Goal: Task Accomplishment & Management: Use online tool/utility

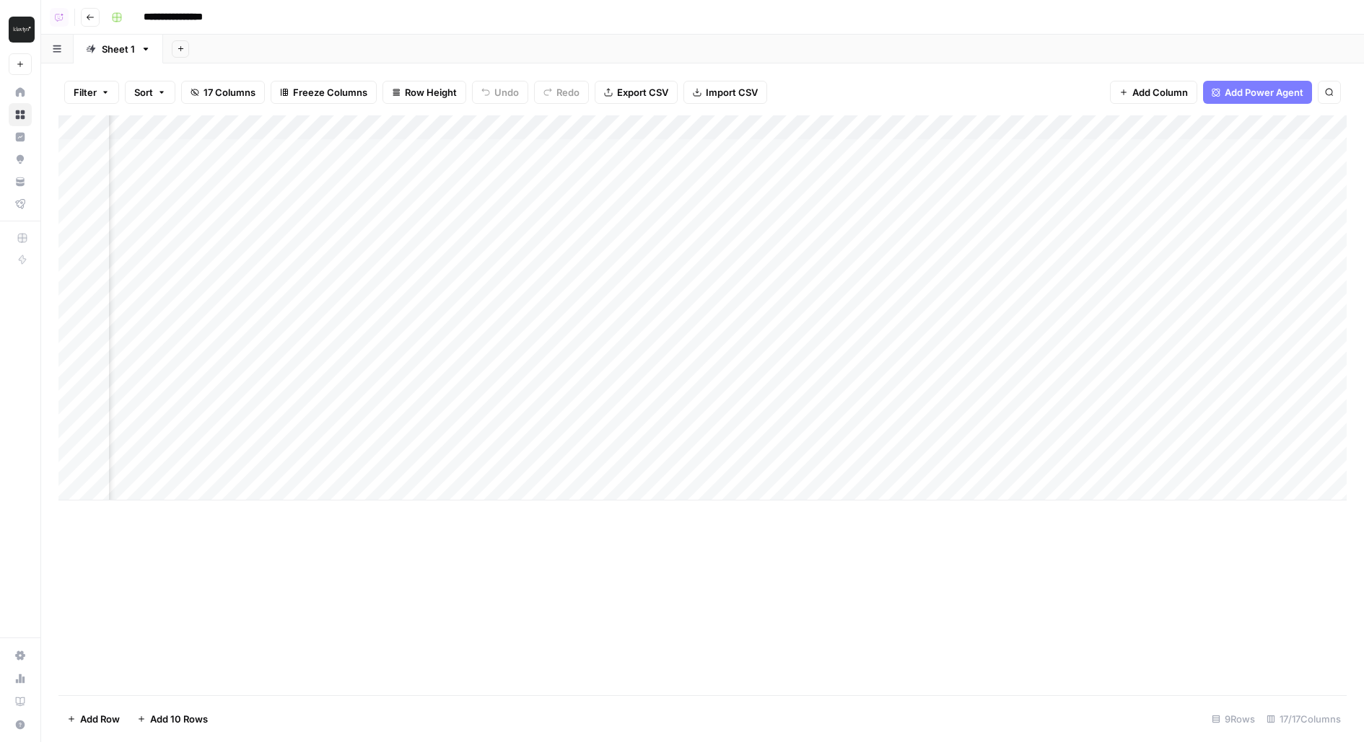
scroll to position [0, 1139]
click at [742, 150] on div "Add Column" at bounding box center [702, 307] width 1288 height 385
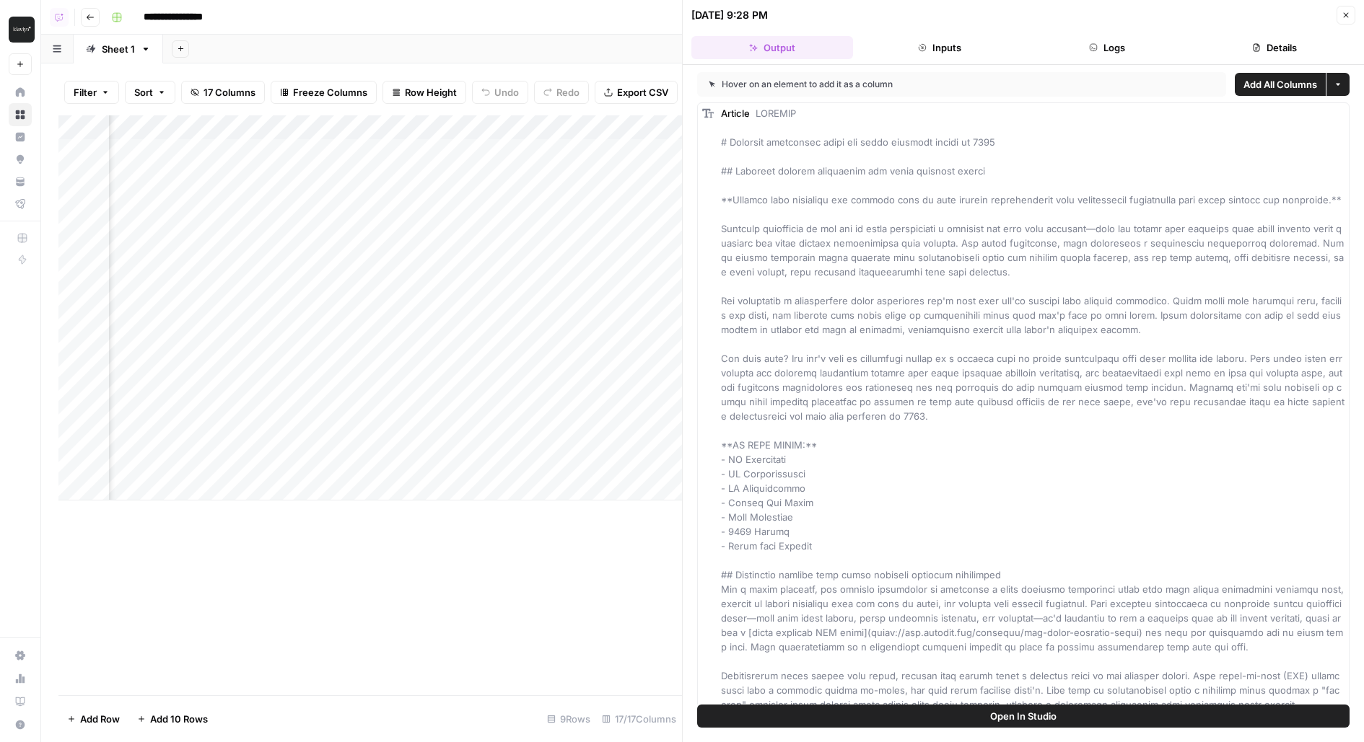
click at [1123, 38] on button "Logs" at bounding box center [1107, 47] width 162 height 23
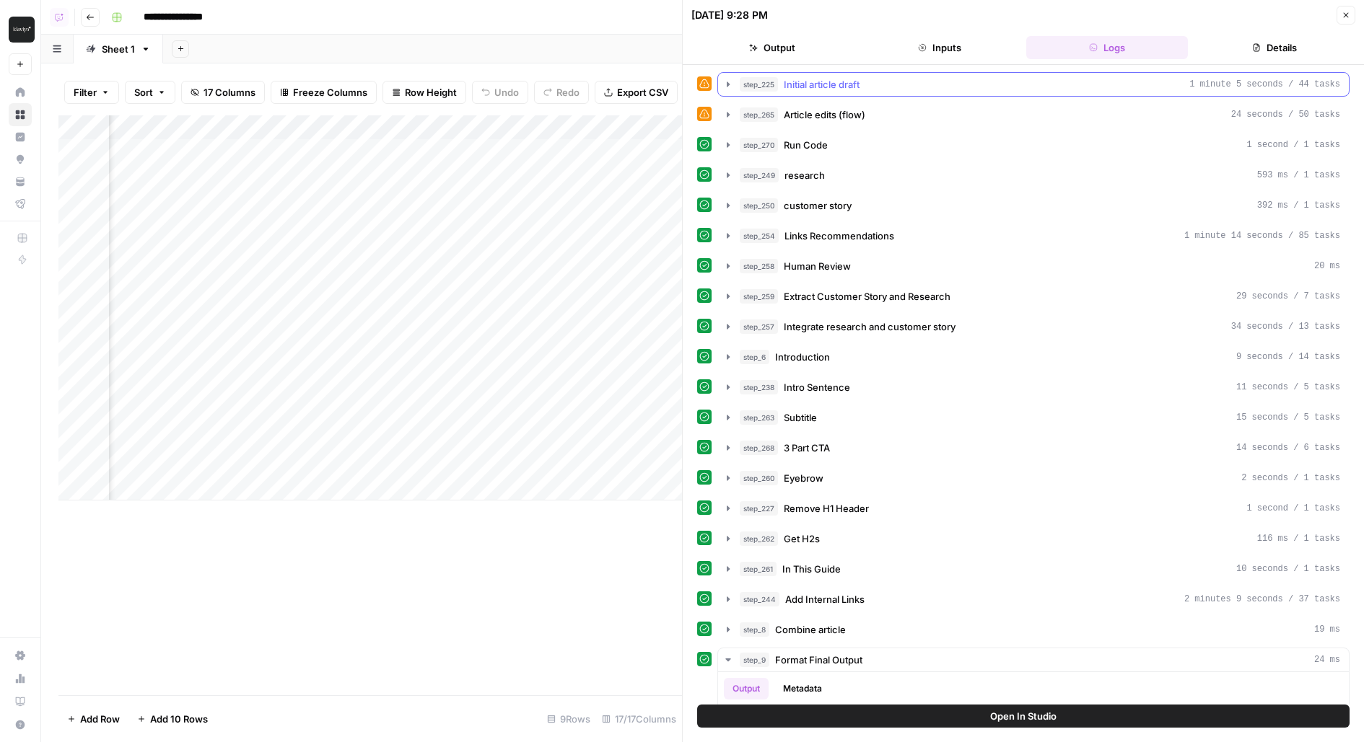
click at [918, 89] on div "step_225 Initial article draft 1 minute 5 seconds / 44 tasks" at bounding box center [1040, 84] width 600 height 14
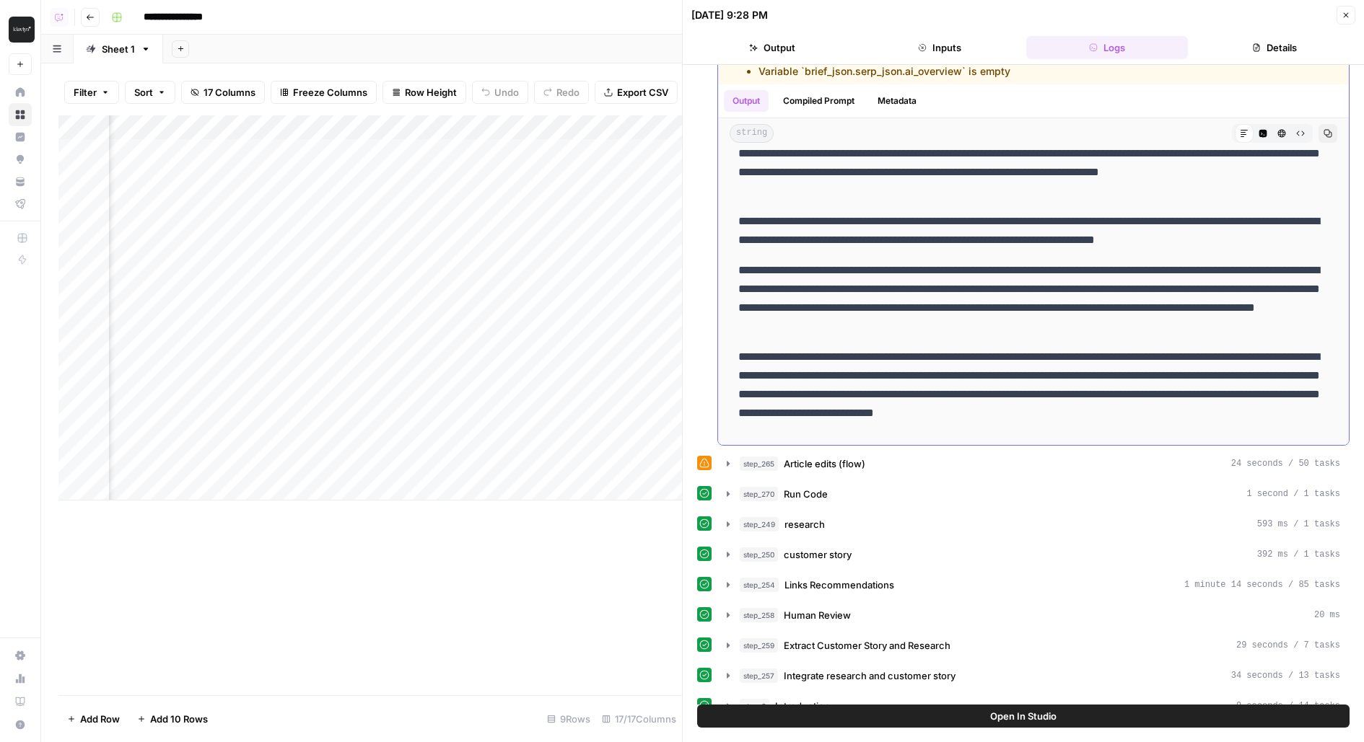
scroll to position [3683, 0]
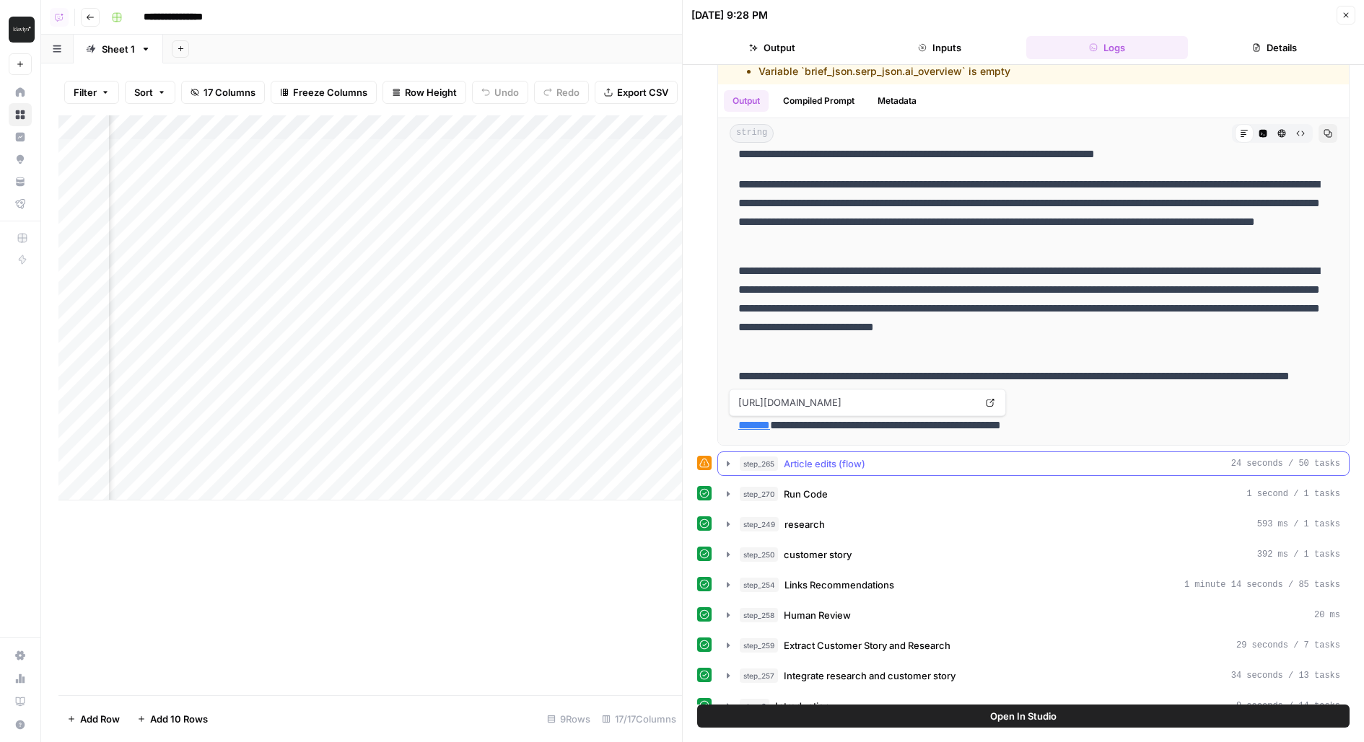
click at [787, 465] on span "Article edits (flow)" at bounding box center [825, 464] width 82 height 14
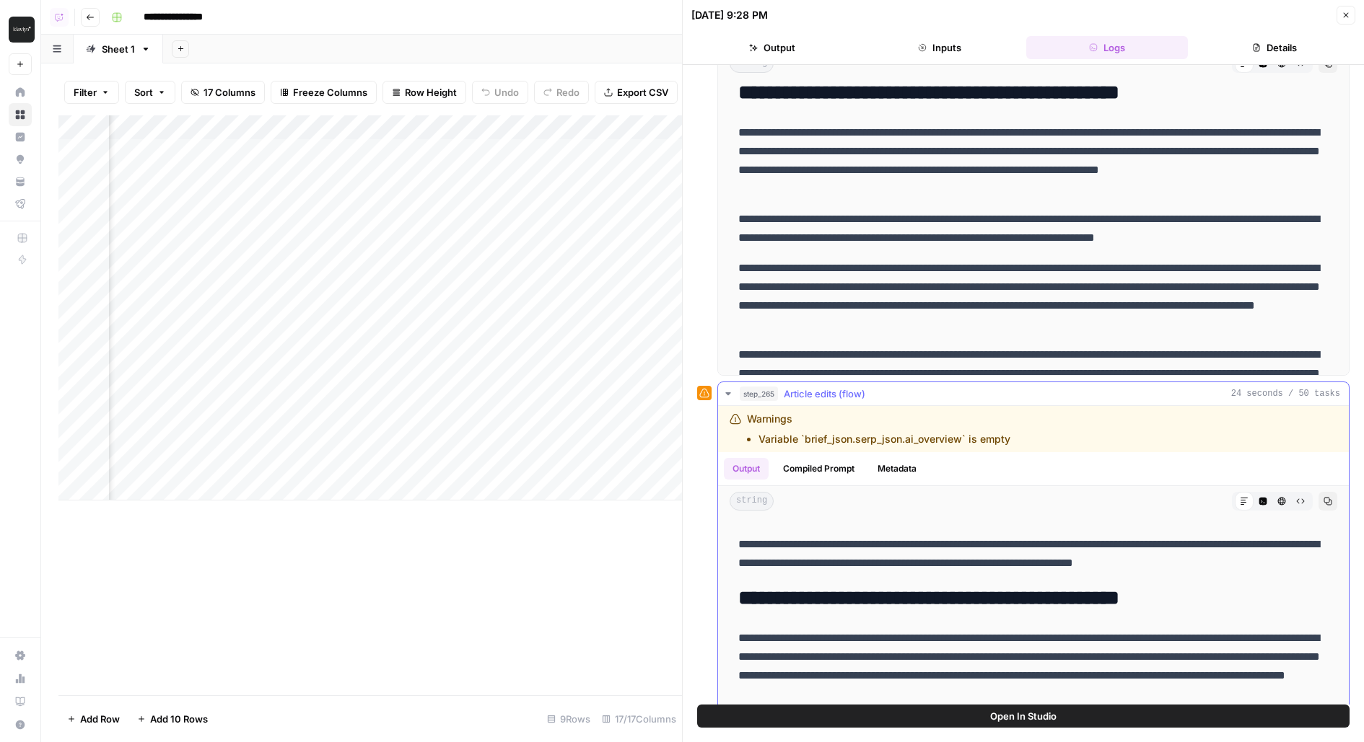
scroll to position [0, 0]
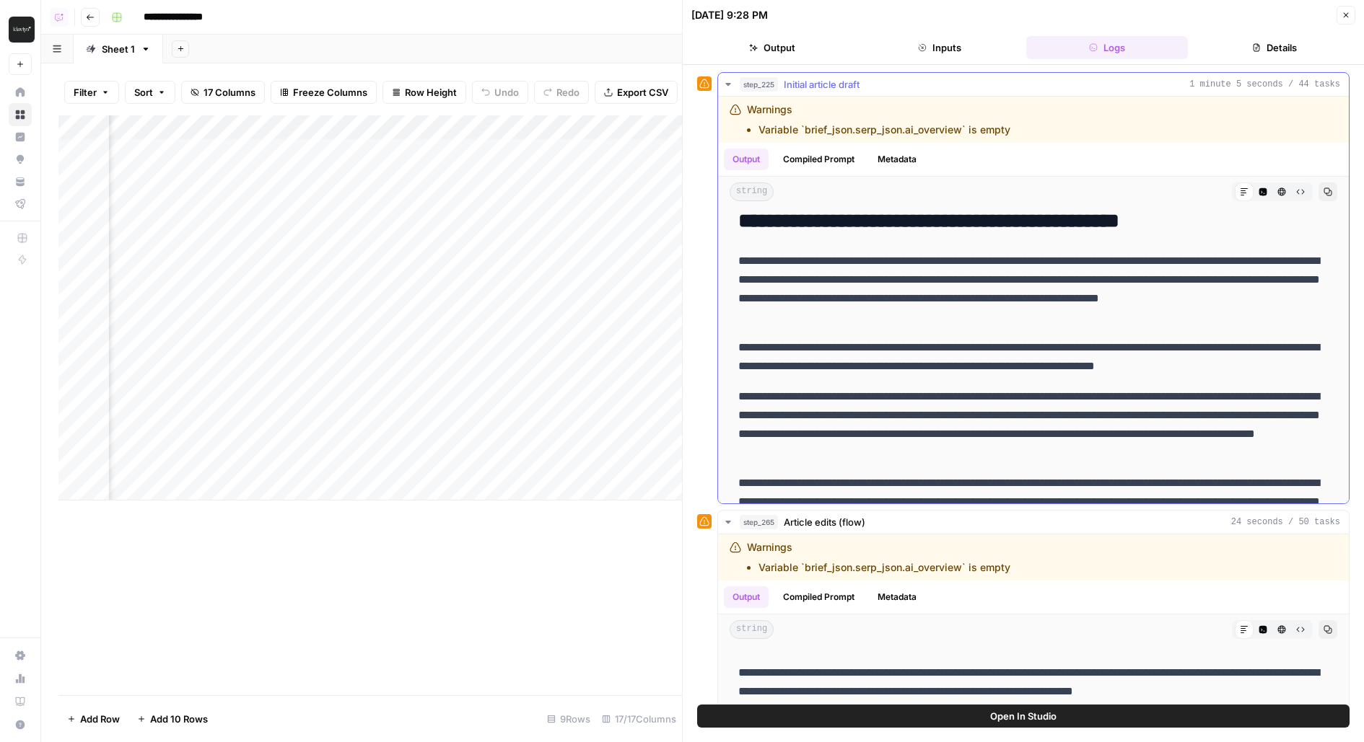
click at [779, 285] on p "**********" at bounding box center [1033, 289] width 591 height 75
click at [780, 286] on p "**********" at bounding box center [1033, 289] width 591 height 75
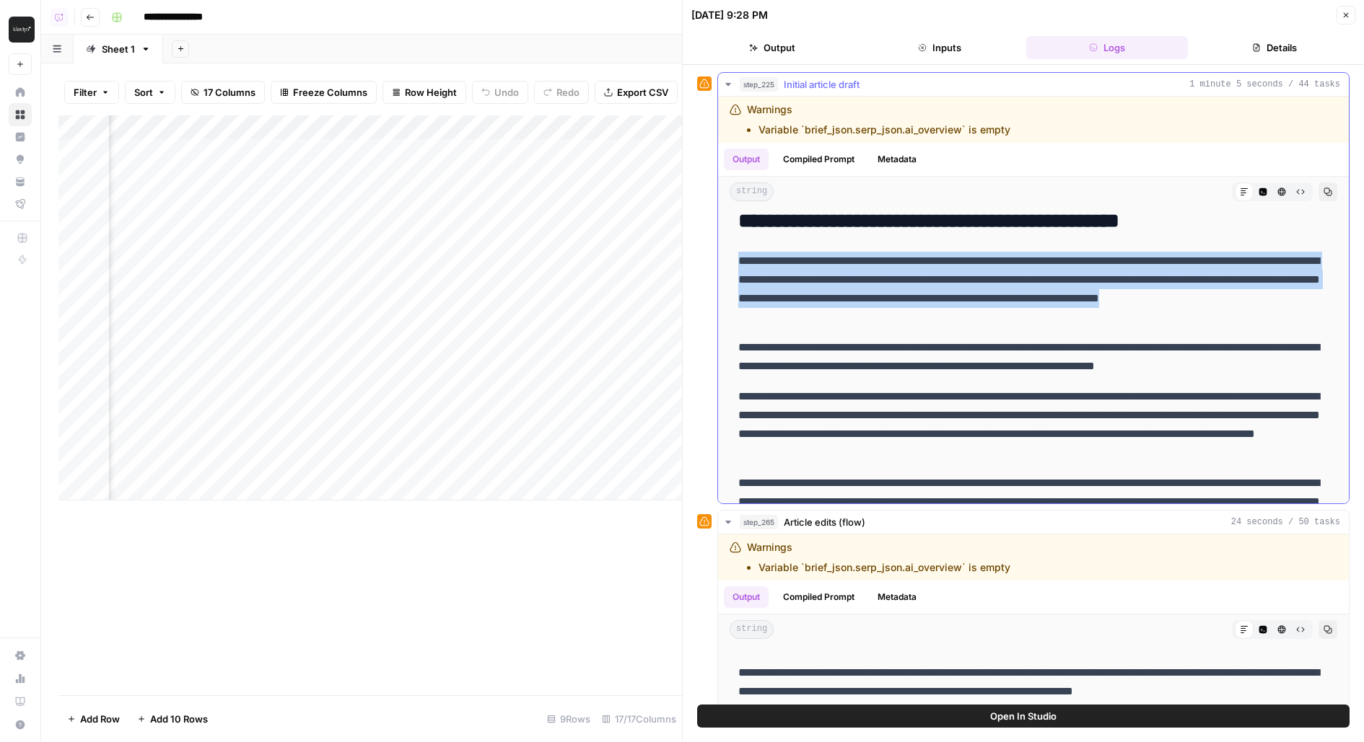
click at [780, 286] on p "**********" at bounding box center [1033, 289] width 591 height 75
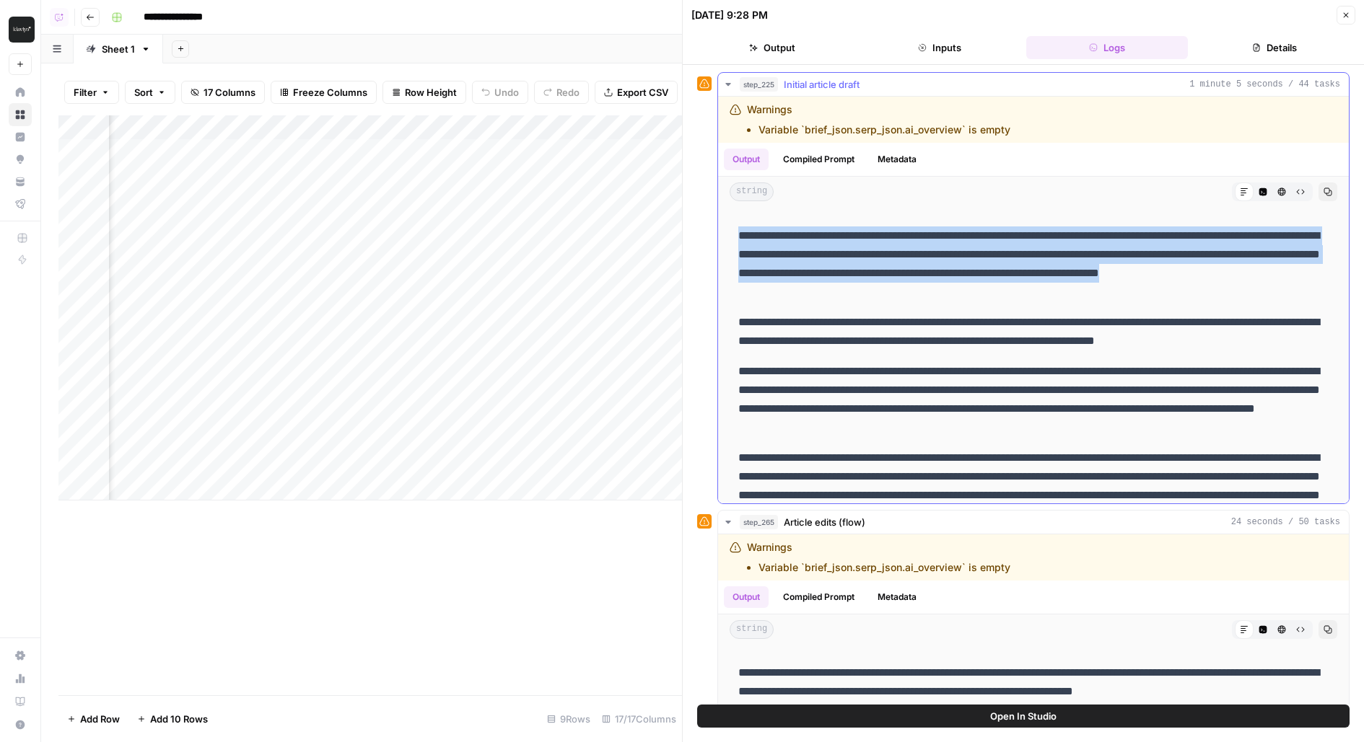
scroll to position [3556, 0]
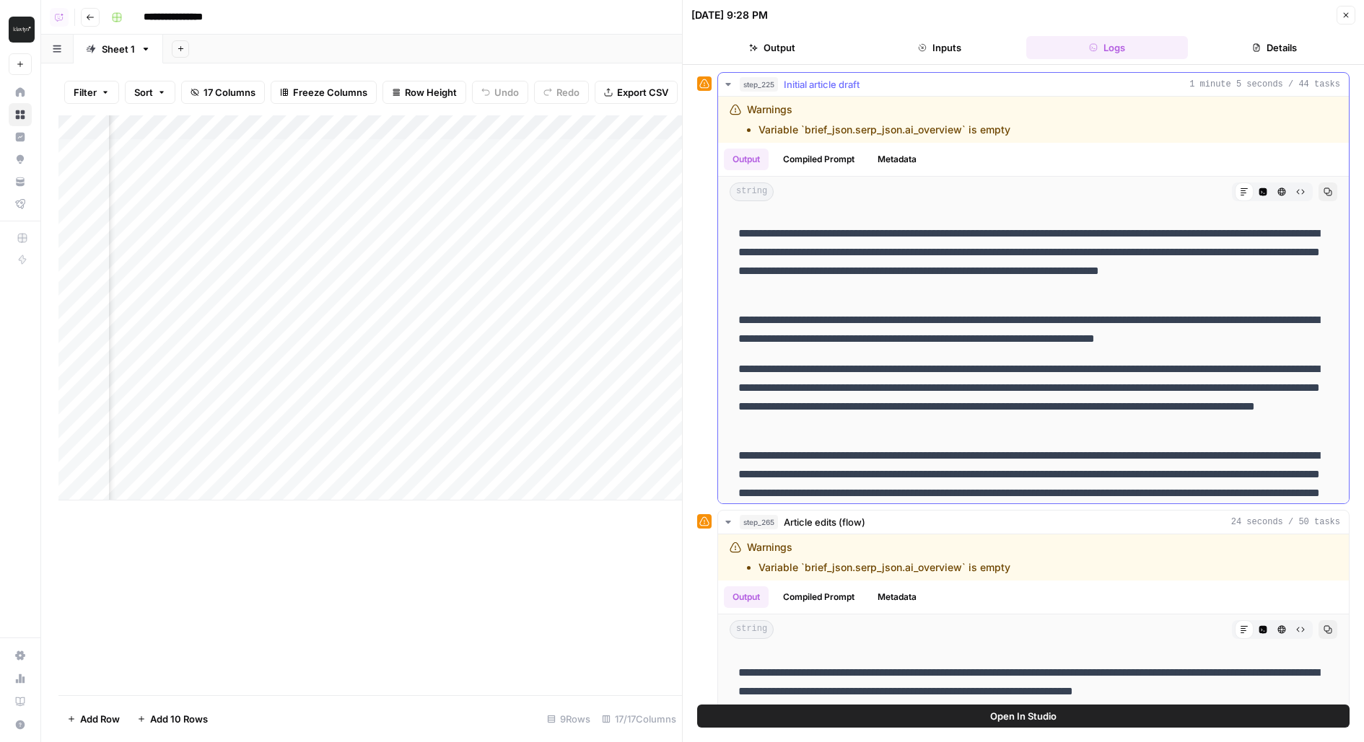
click at [777, 317] on p "**********" at bounding box center [1033, 330] width 591 height 38
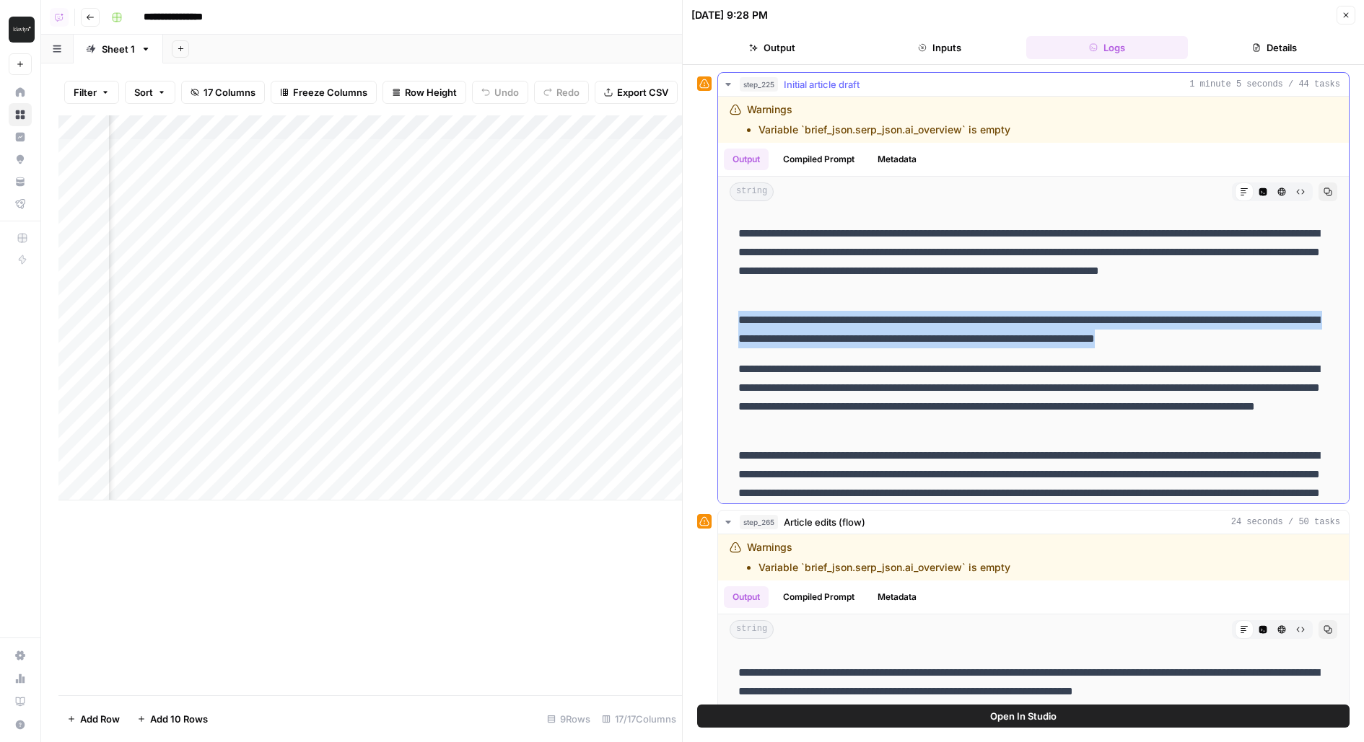
click at [777, 317] on p "**********" at bounding box center [1033, 330] width 591 height 38
click at [777, 323] on p "**********" at bounding box center [1033, 330] width 591 height 38
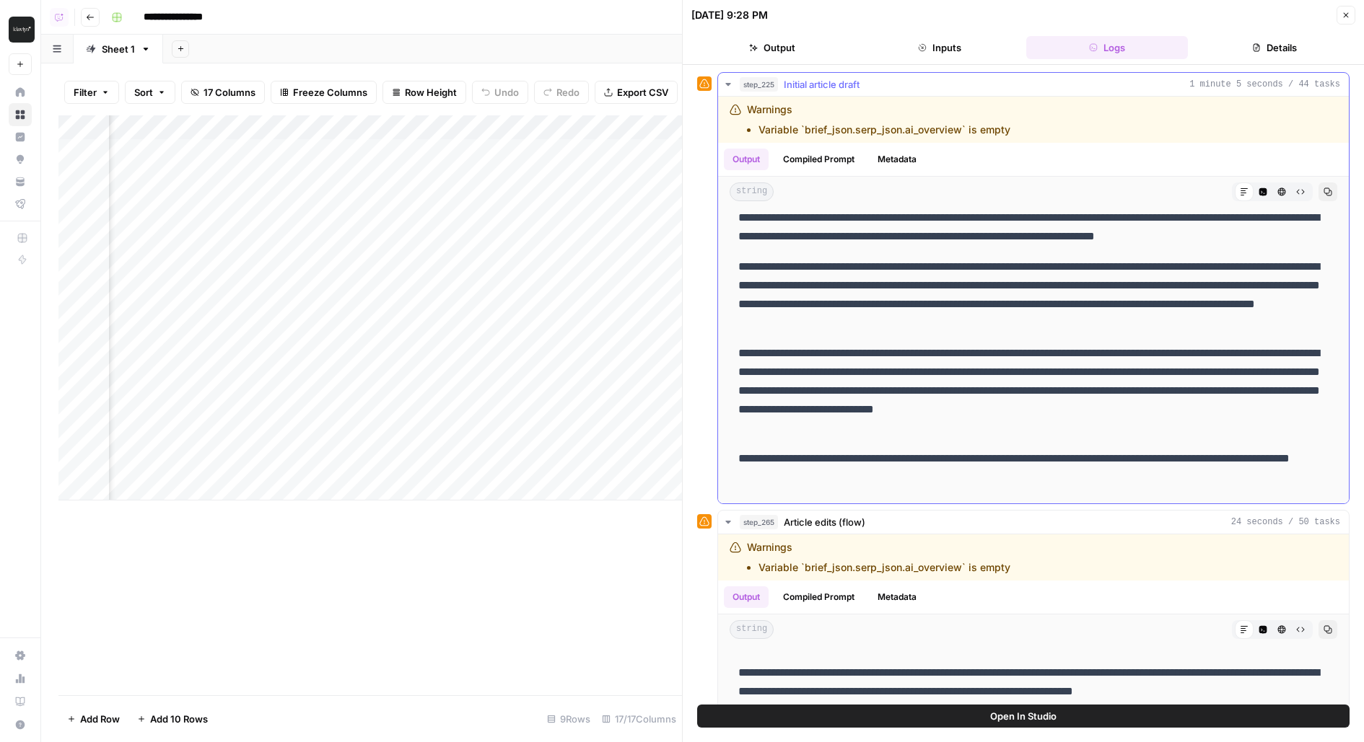
scroll to position [3683, 0]
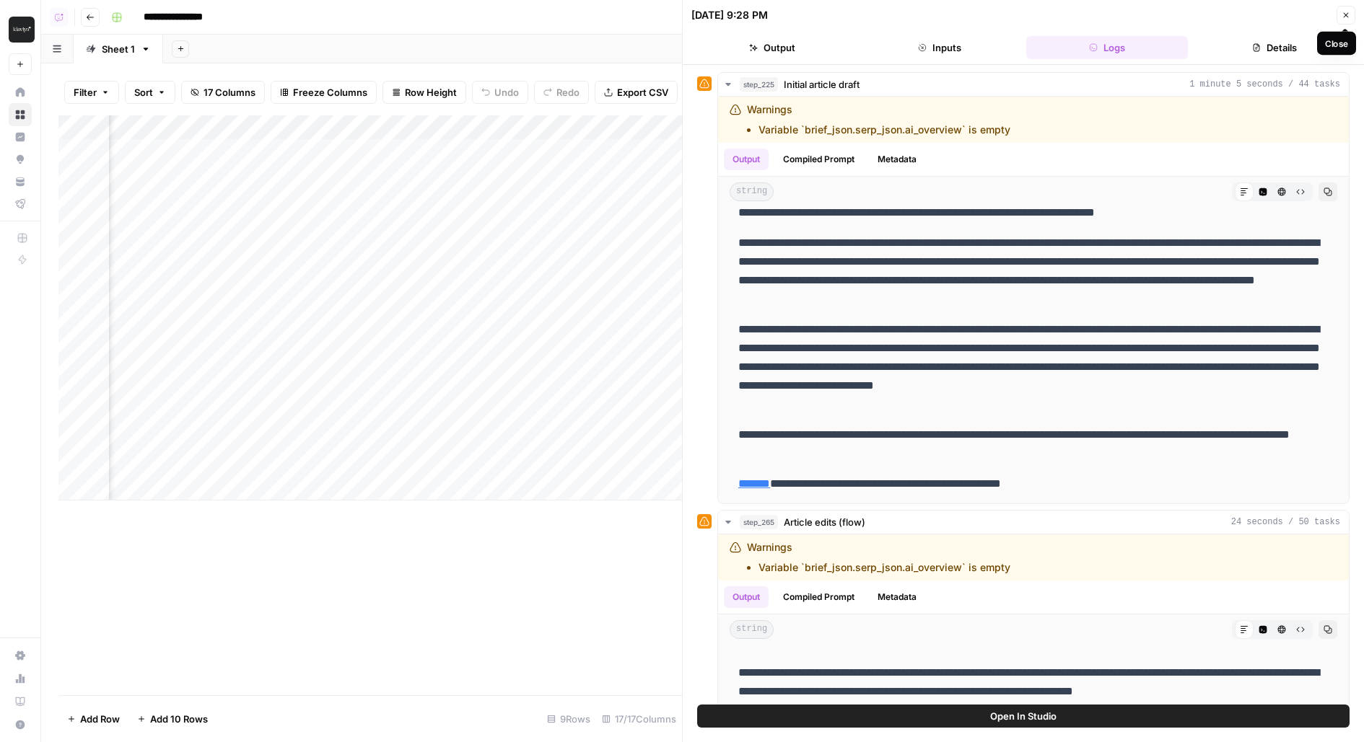
click at [1342, 19] on icon "button" at bounding box center [1345, 15] width 9 height 9
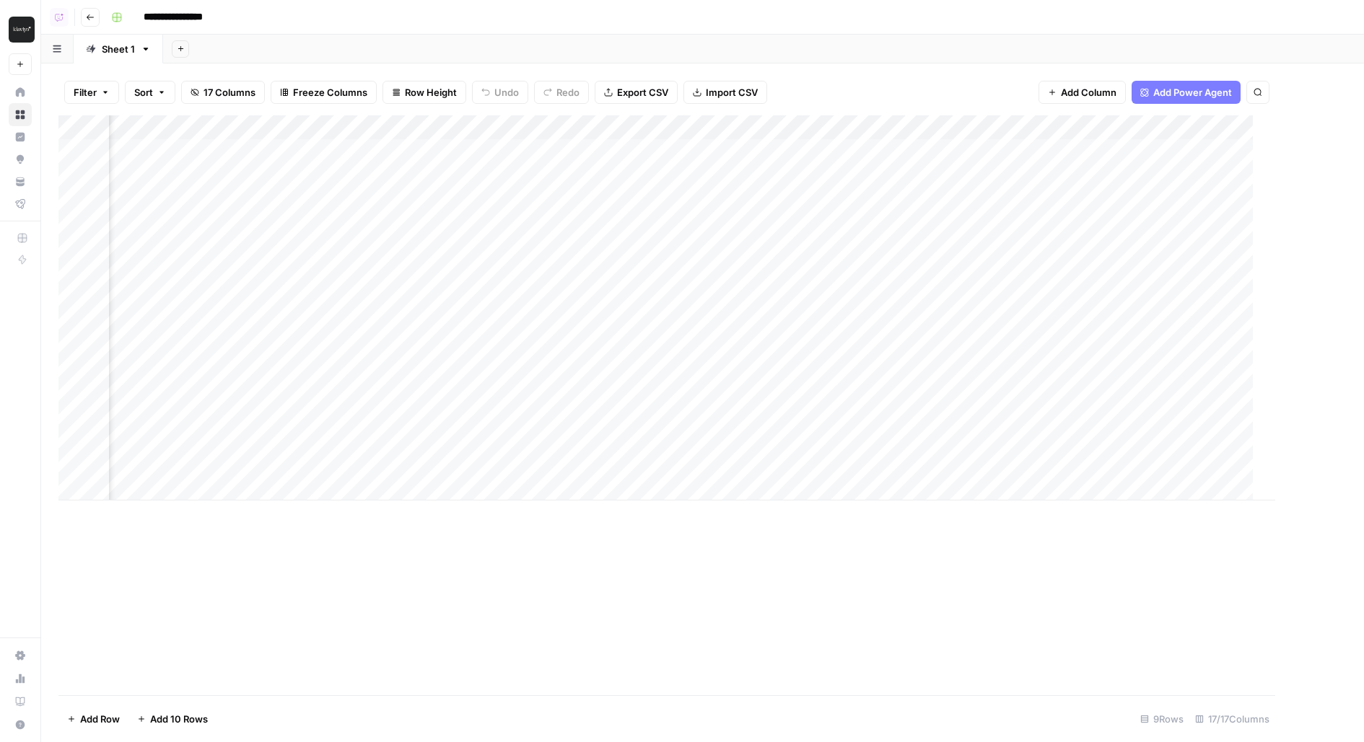
scroll to position [0, 1121]
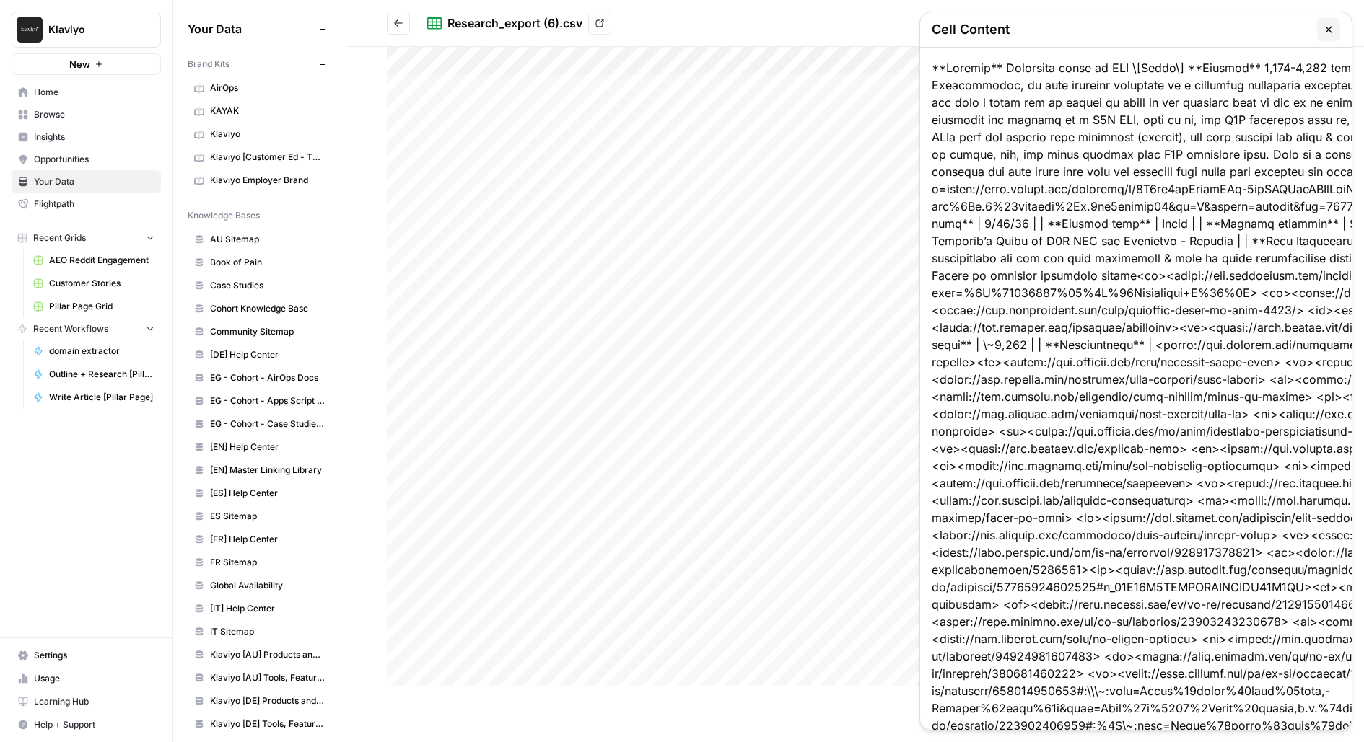
scroll to position [665, 473]
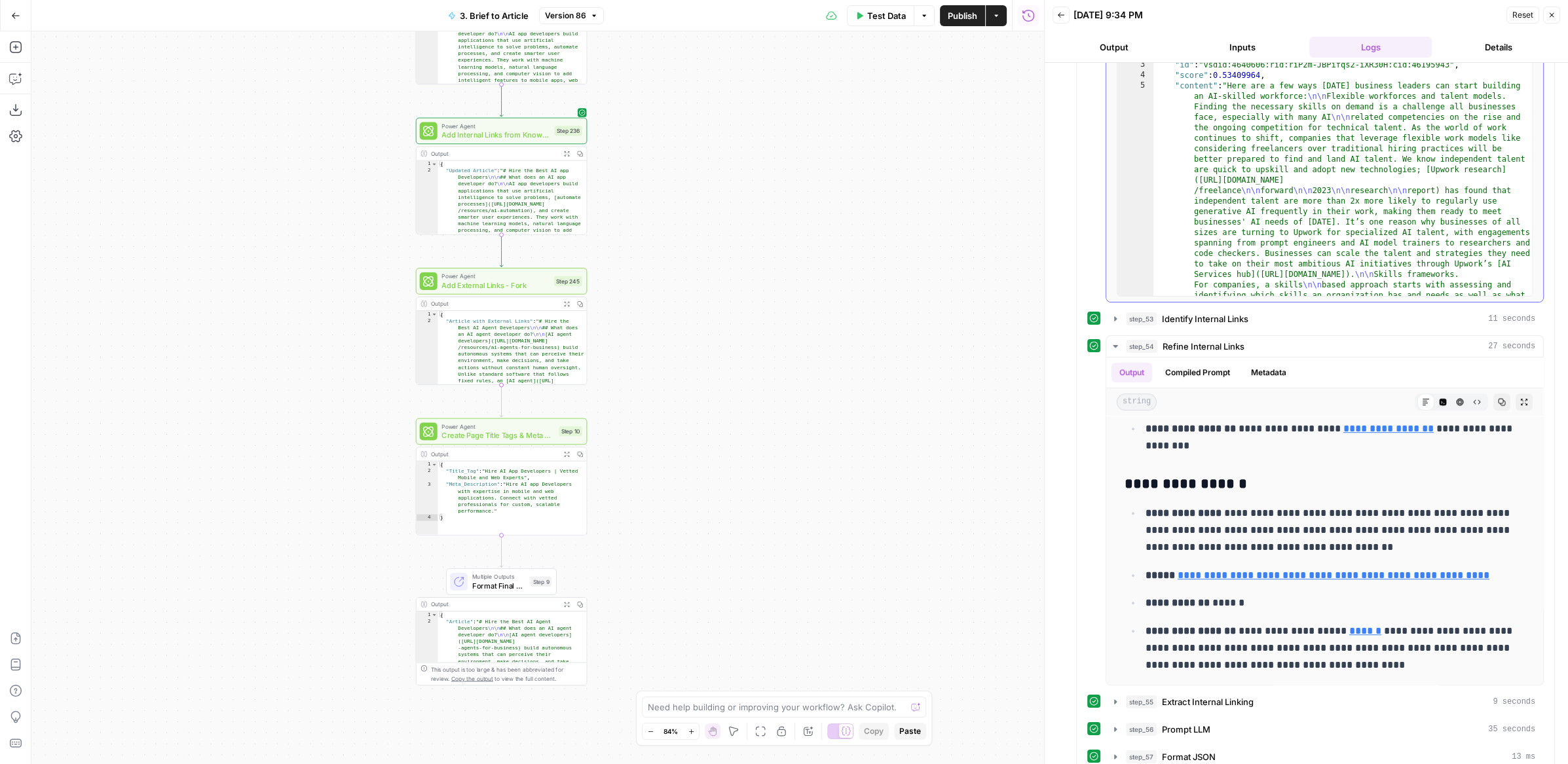
scroll to position [1078, 0]
click at [1146, 339] on span "step_54" at bounding box center [1141, 346] width 32 height 13
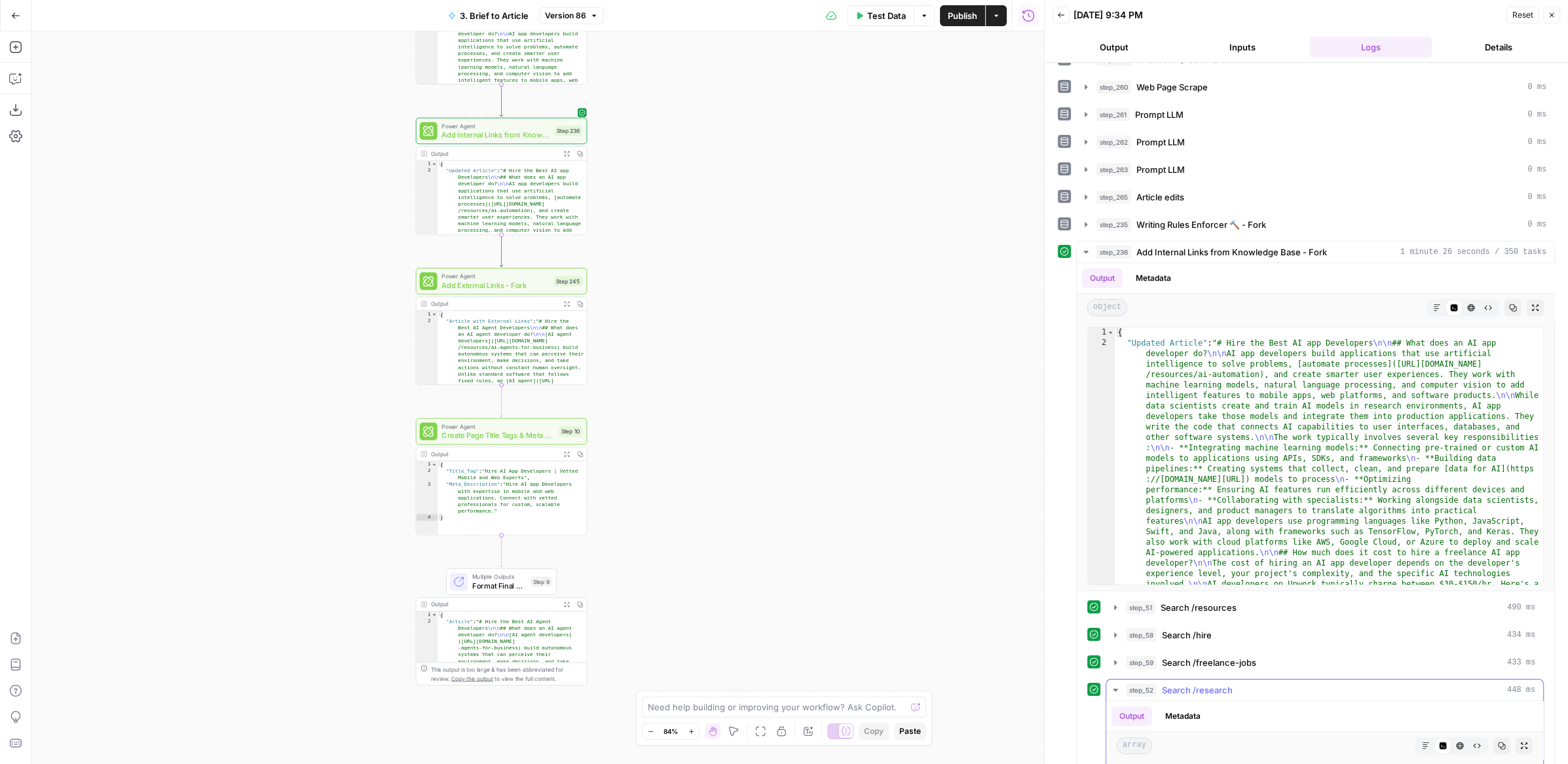
scroll to position [0, 0]
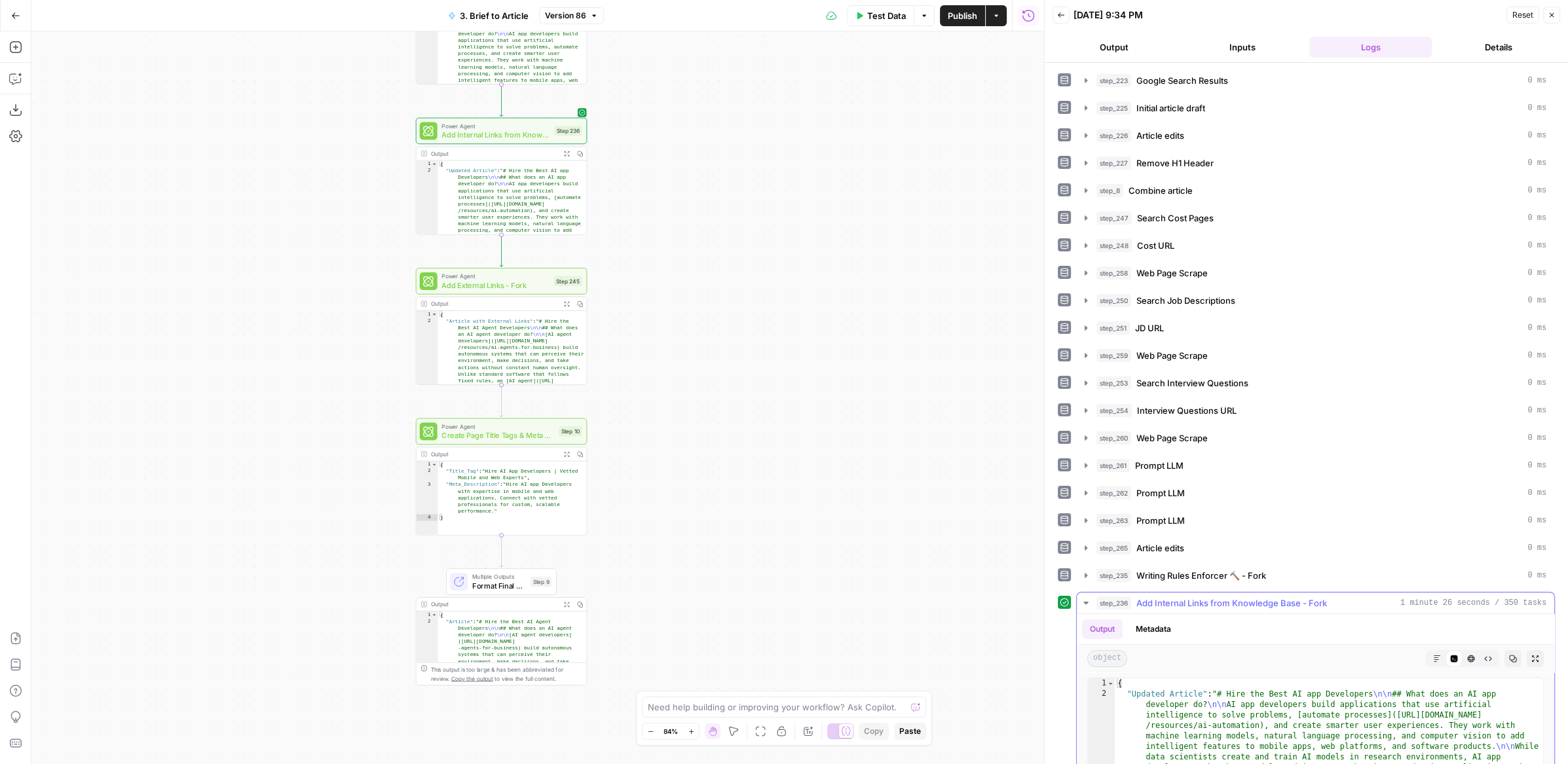
click at [1119, 593] on button "step_236 Add Internal Links from Knowledge Base - Fork 1 minute 26 seconds / 35…" at bounding box center [1316, 602] width 478 height 21
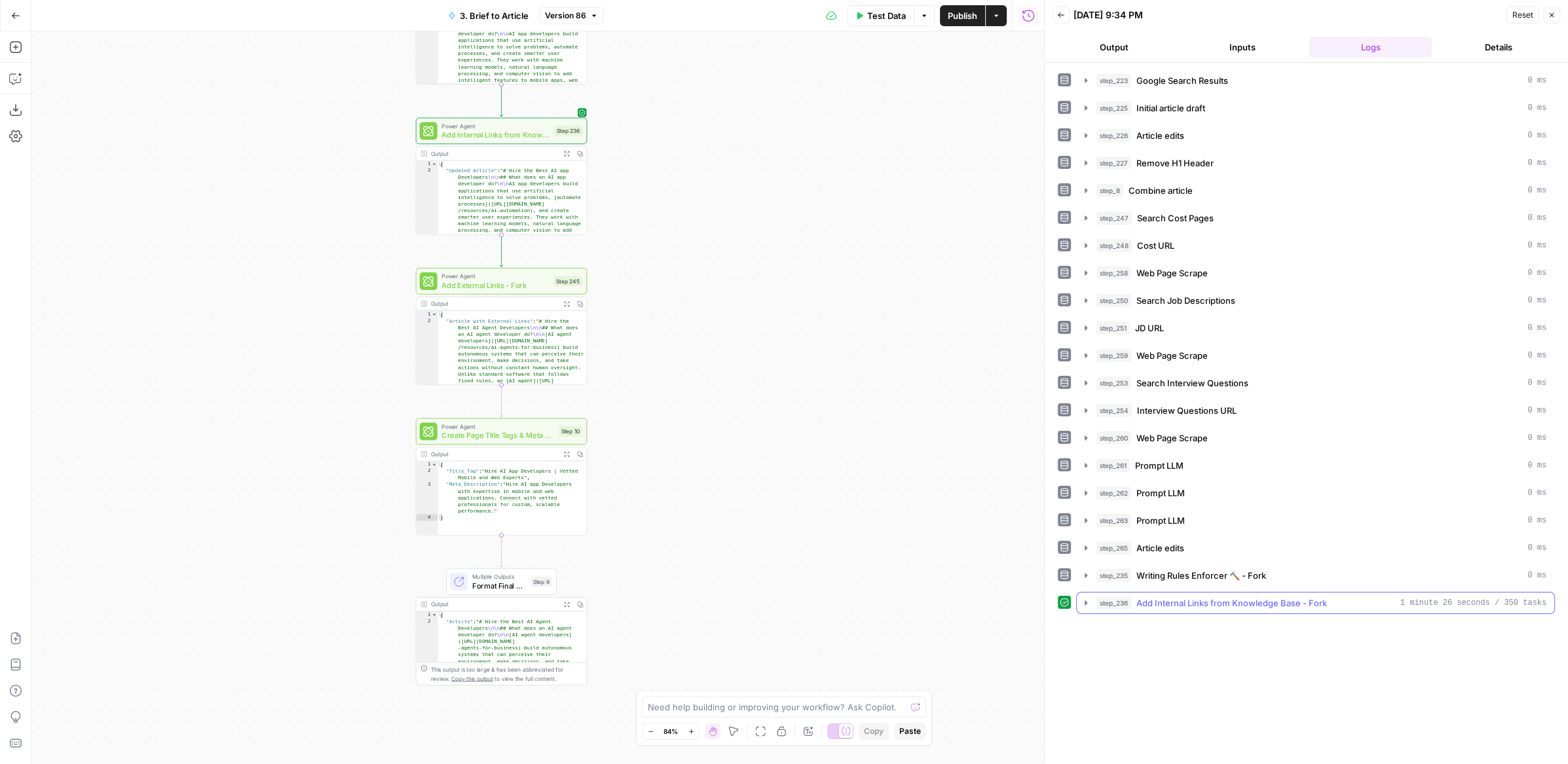
click at [1119, 593] on button "step_236 Add Internal Links from Knowledge Base - Fork 1 minute 26 seconds / 35…" at bounding box center [1316, 602] width 478 height 21
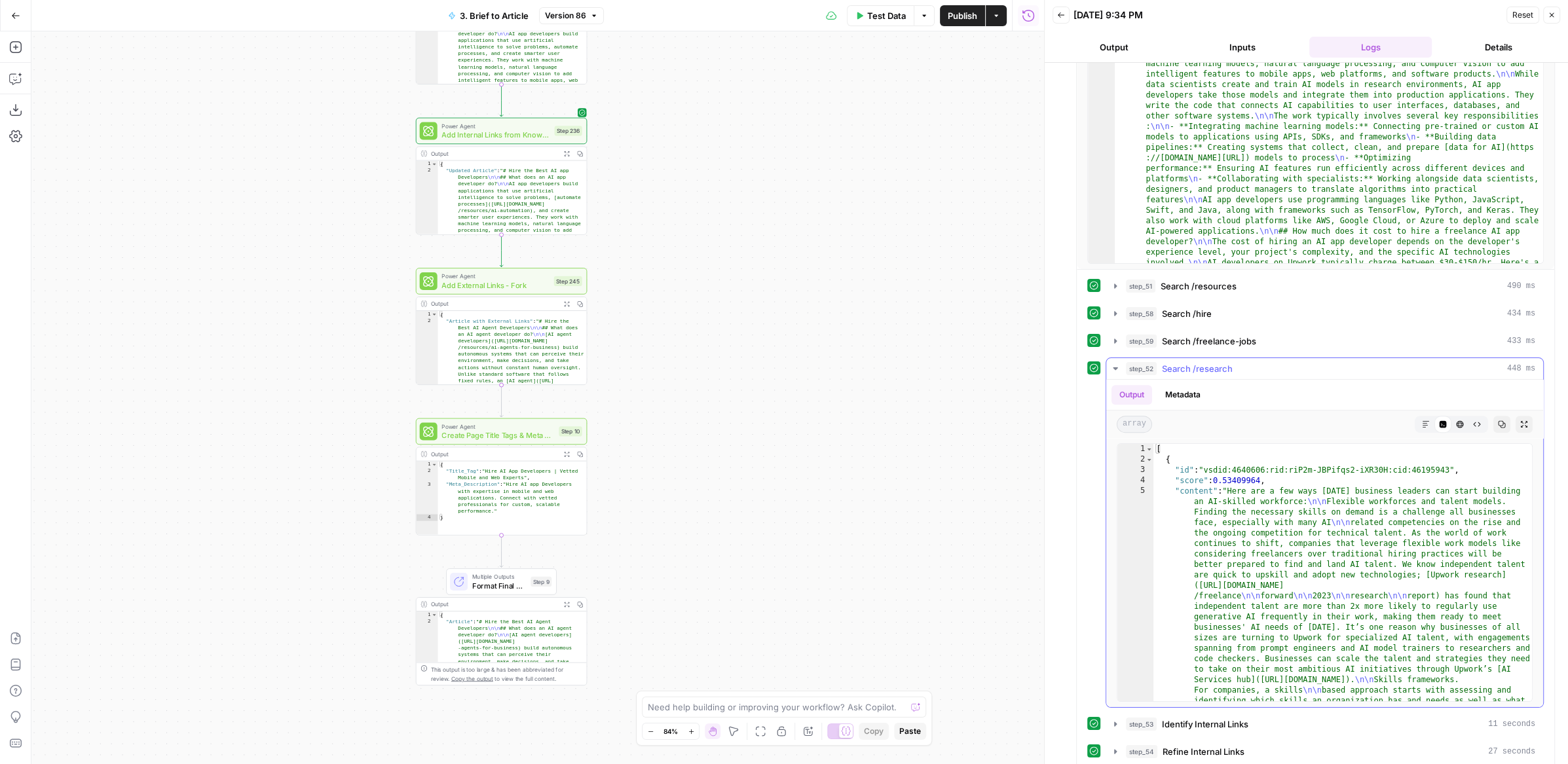
scroll to position [730, 0]
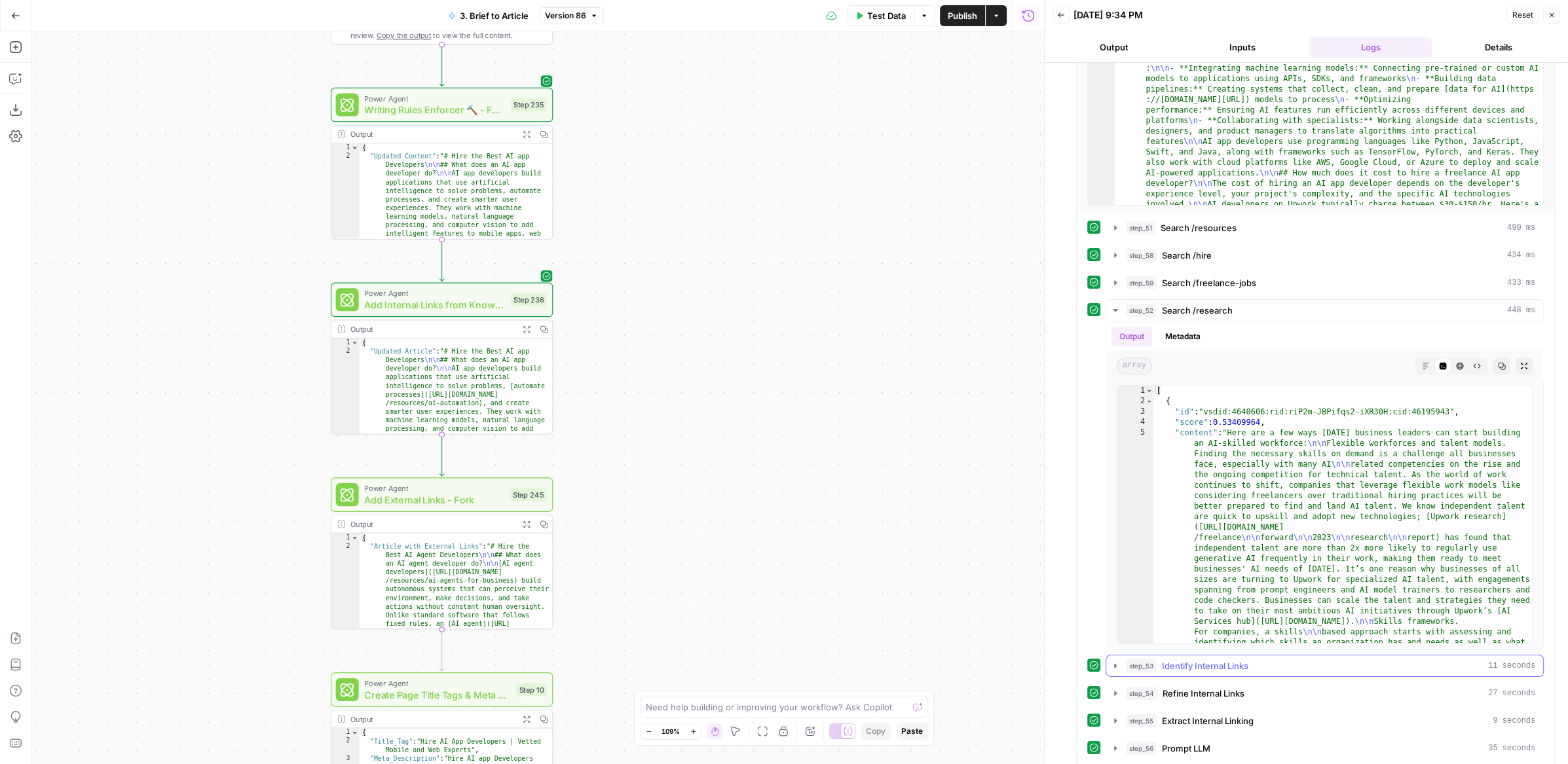
click at [1229, 660] on span "Identify Internal Links" at bounding box center [1205, 666] width 86 height 13
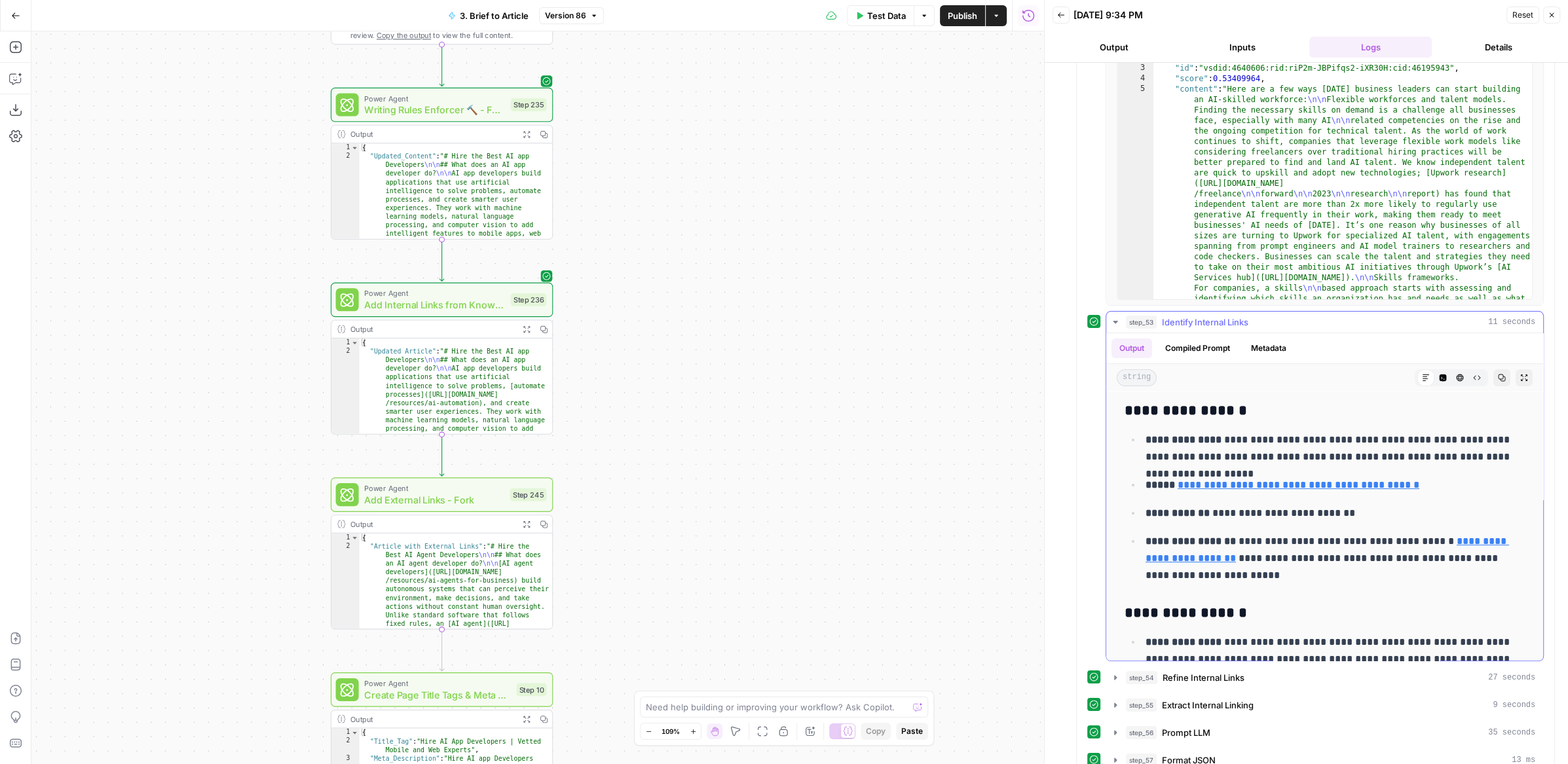
scroll to position [1078, 0]
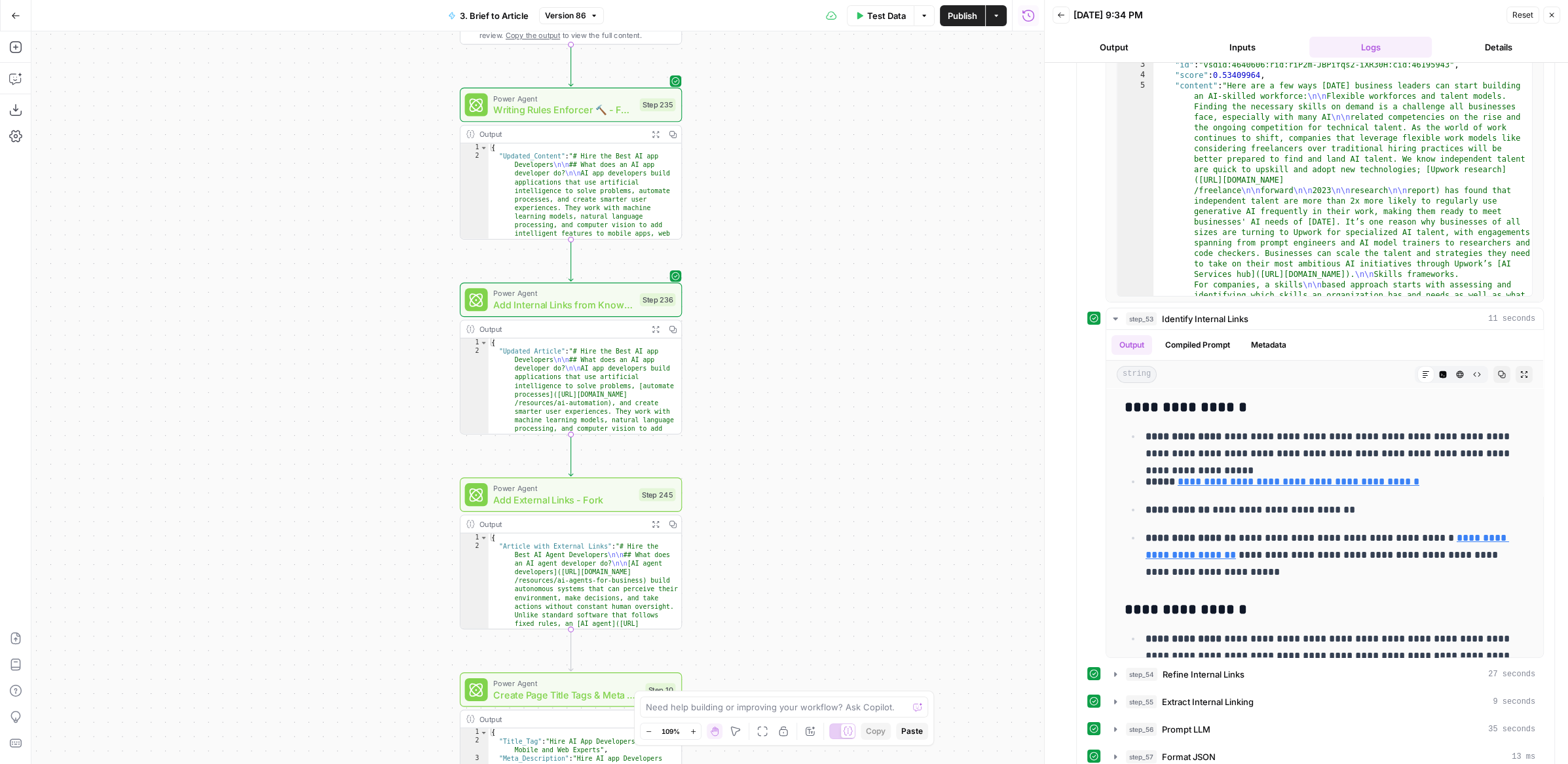
drag, startPoint x: 624, startPoint y: 352, endPoint x: 784, endPoint y: 347, distance: 160.1
click at [785, 347] on div "**********" at bounding box center [537, 397] width 1012 height 732
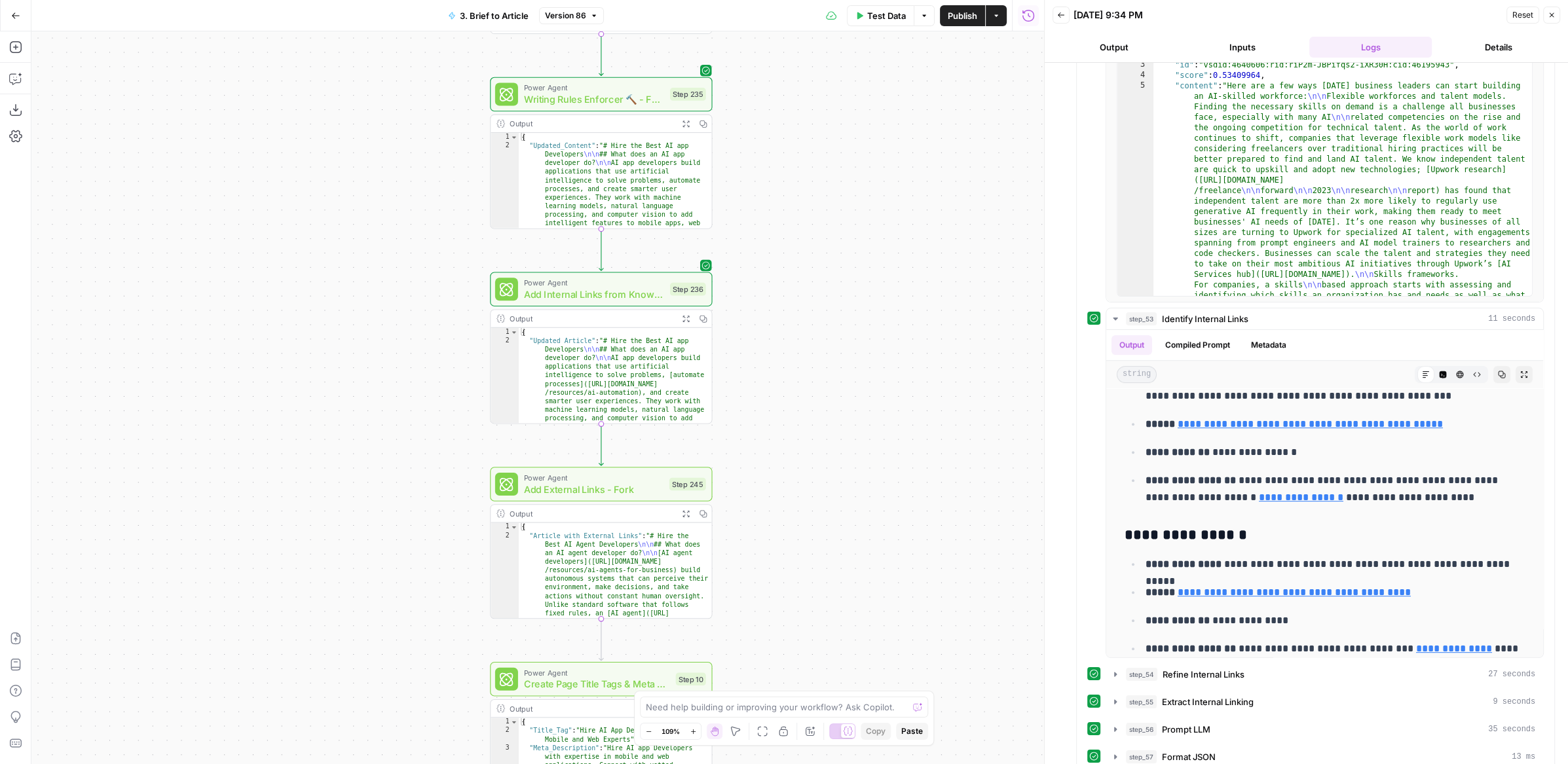
scroll to position [780, 0]
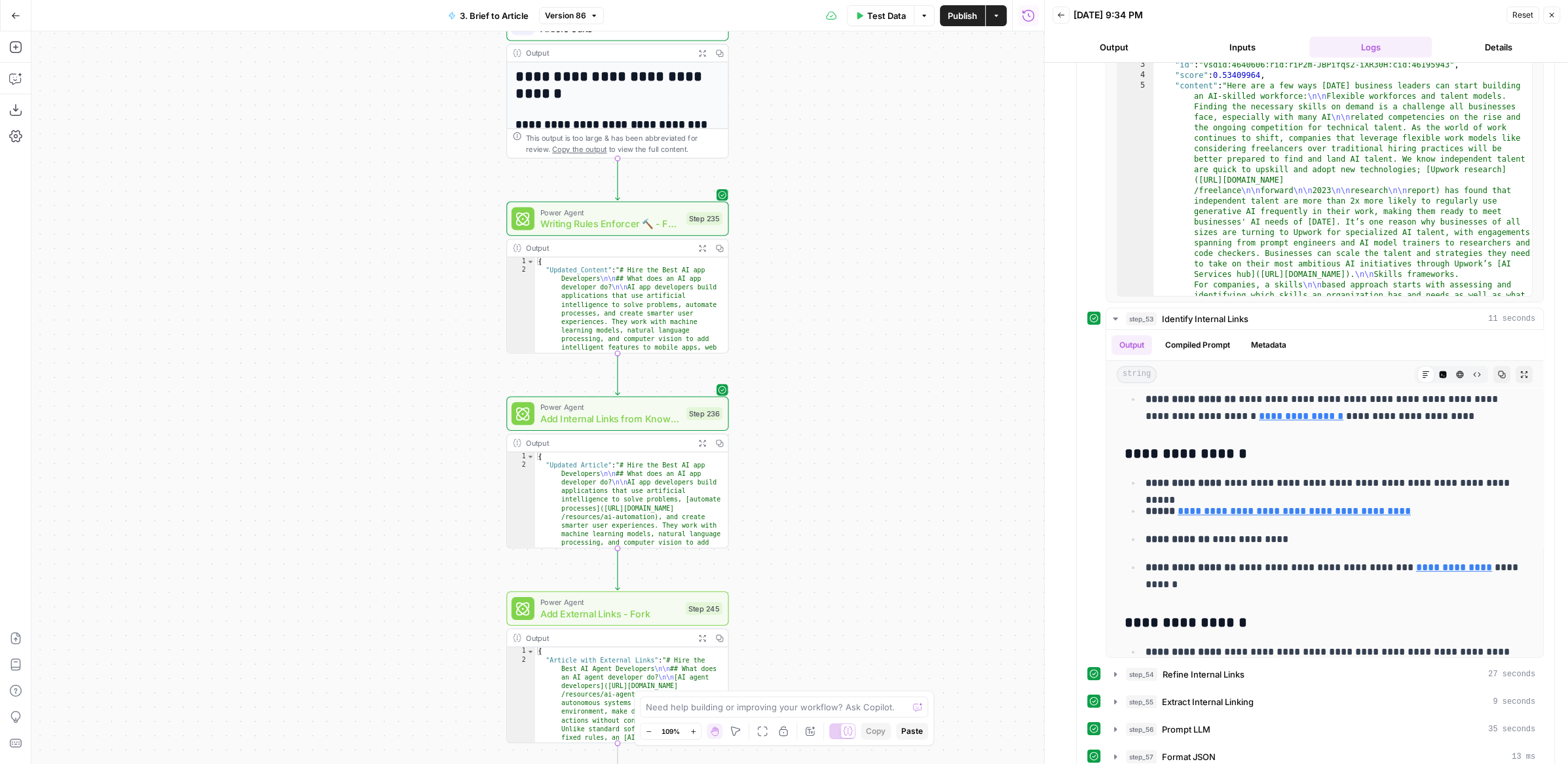
click at [636, 413] on span "Add Internal Links from Knowledge Base - Fork" at bounding box center [610, 418] width 141 height 15
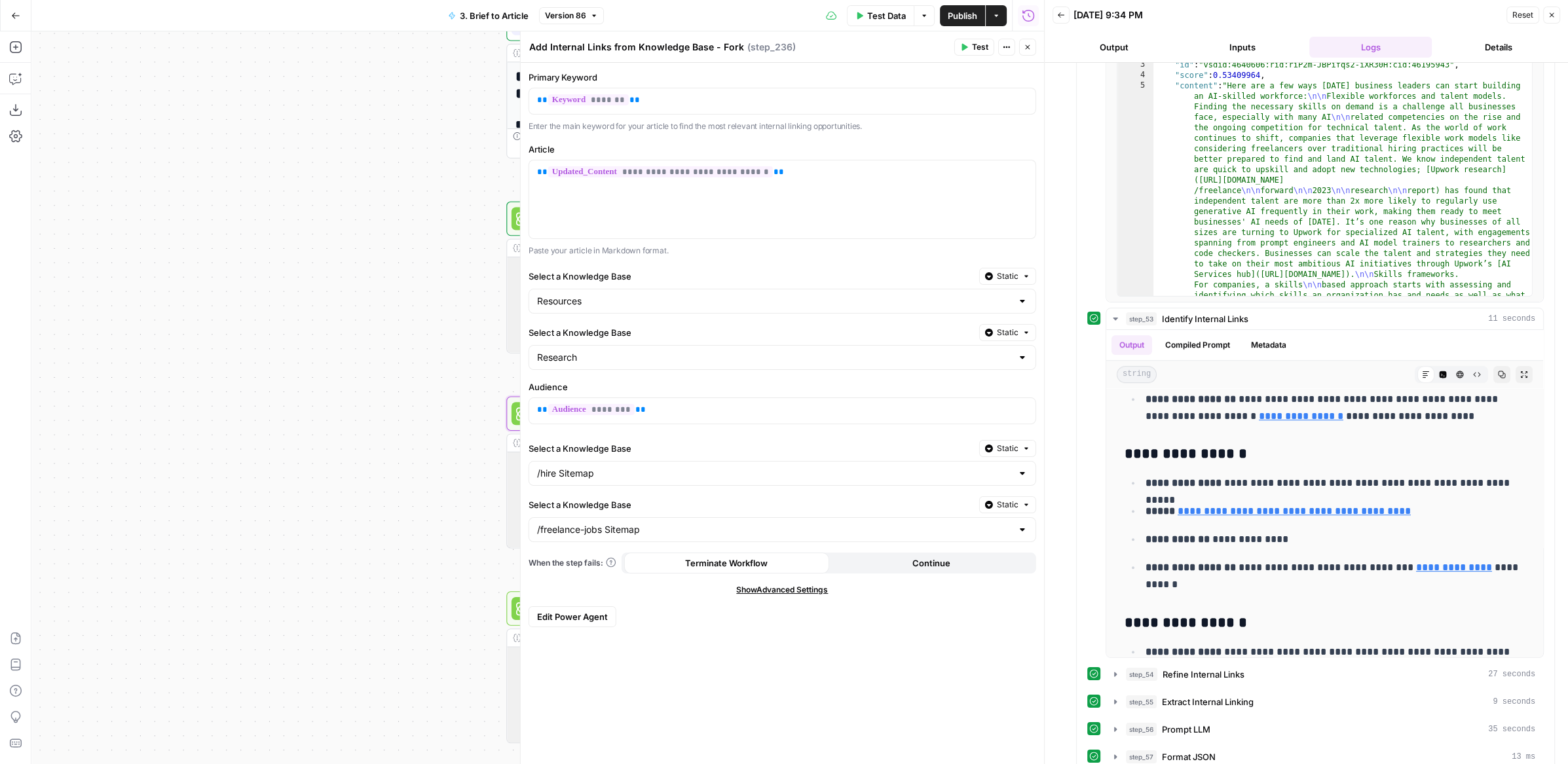
click at [1032, 52] on button "Close" at bounding box center [1028, 47] width 17 height 17
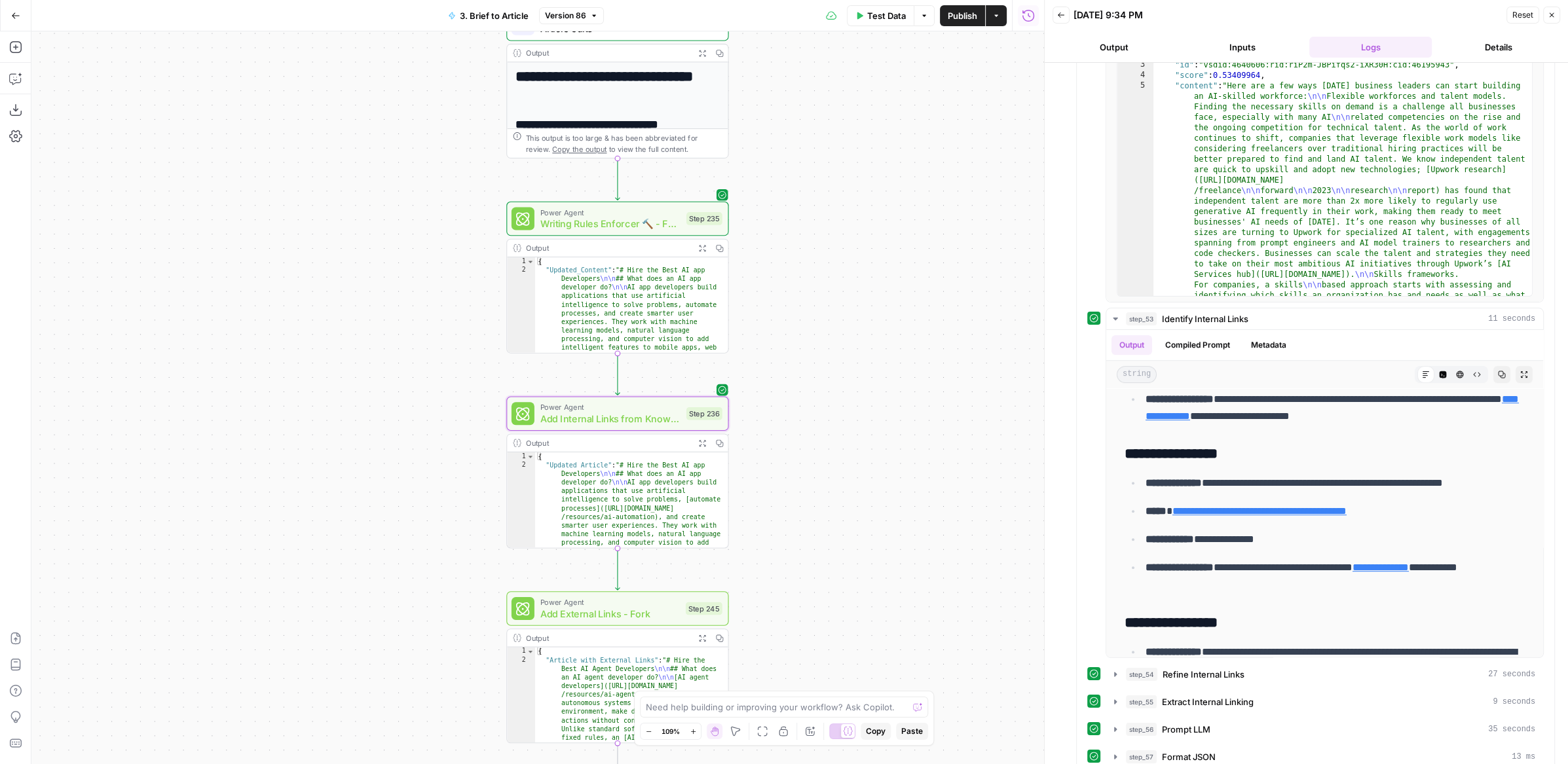
click at [893, 388] on div "**********" at bounding box center [537, 397] width 1012 height 732
click at [660, 227] on span "Writing Rules Enforcer 🔨 - Fork" at bounding box center [610, 224] width 141 height 15
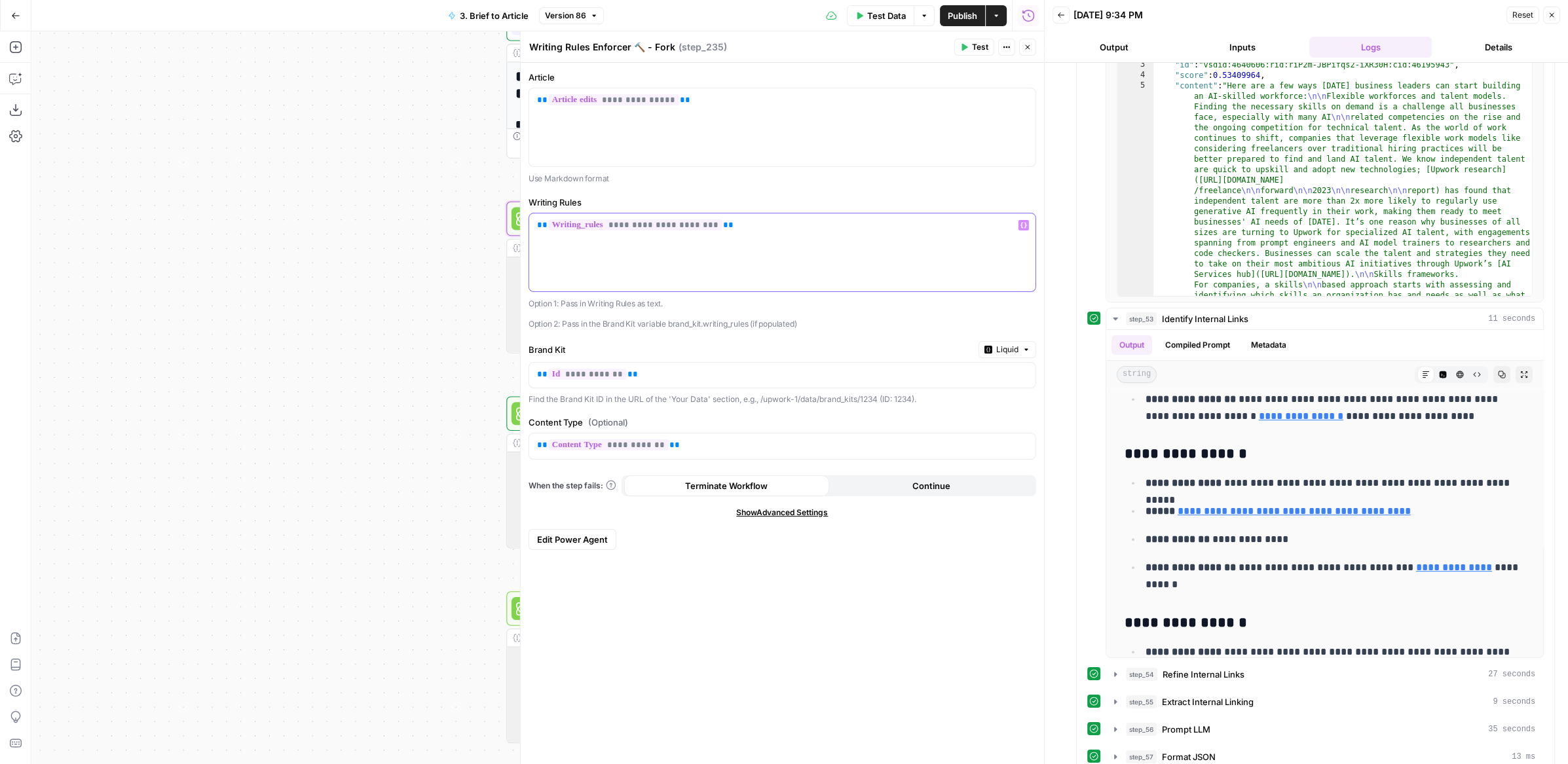
click at [745, 243] on div "**********" at bounding box center [783, 252] width 507 height 78
click at [538, 249] on p "**********" at bounding box center [783, 251] width 491 height 65
click at [540, 237] on p "**********" at bounding box center [783, 245] width 491 height 53
click at [982, 53] on span "Test" at bounding box center [981, 46] width 16 height 12
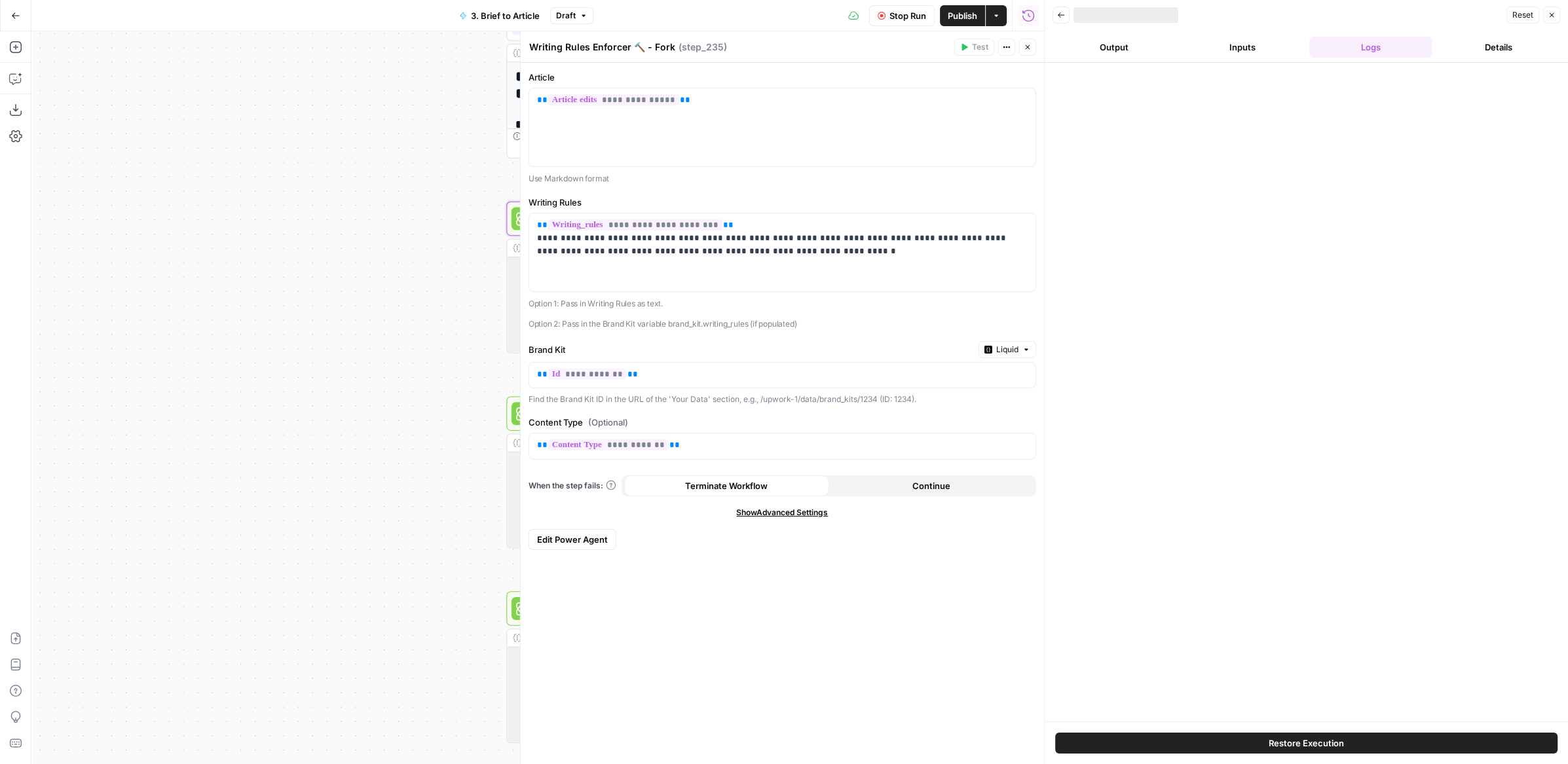
click at [1029, 46] on icon "button" at bounding box center [1027, 47] width 5 height 5
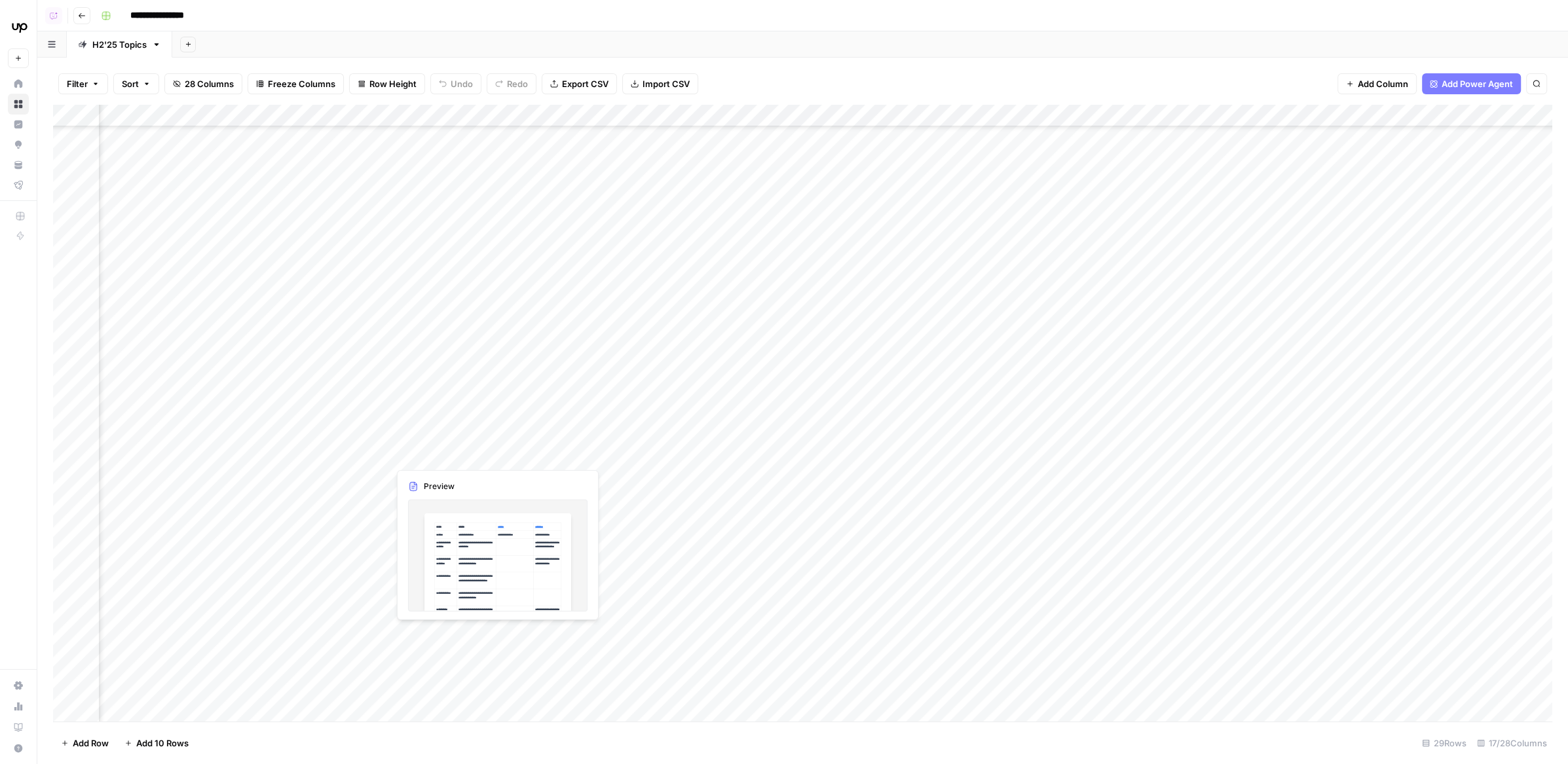
scroll to position [341, 0]
click at [705, 341] on div "Add Column" at bounding box center [803, 413] width 1500 height 617
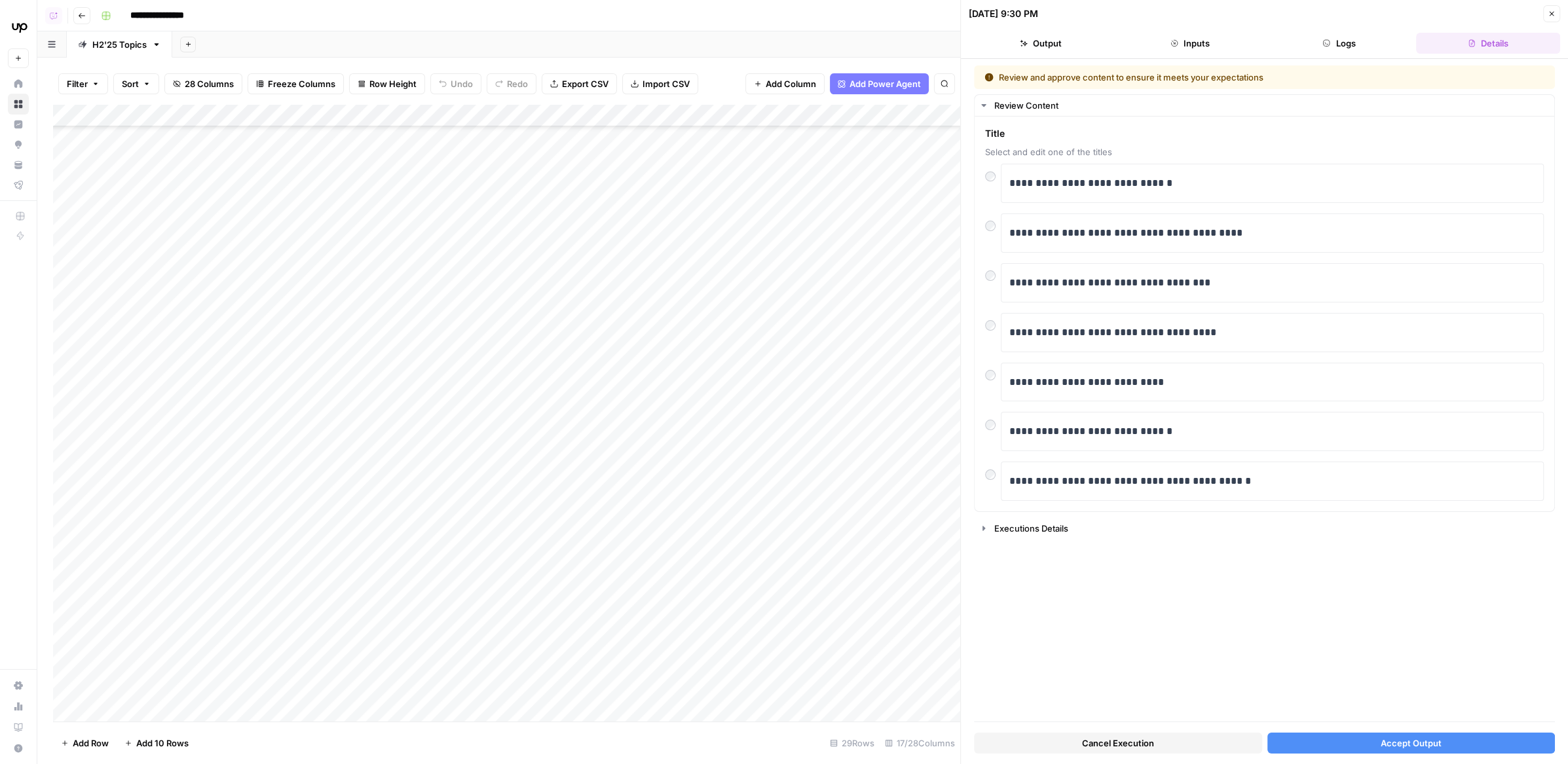
click at [1125, 742] on span "Cancel Execution" at bounding box center [1118, 743] width 72 height 13
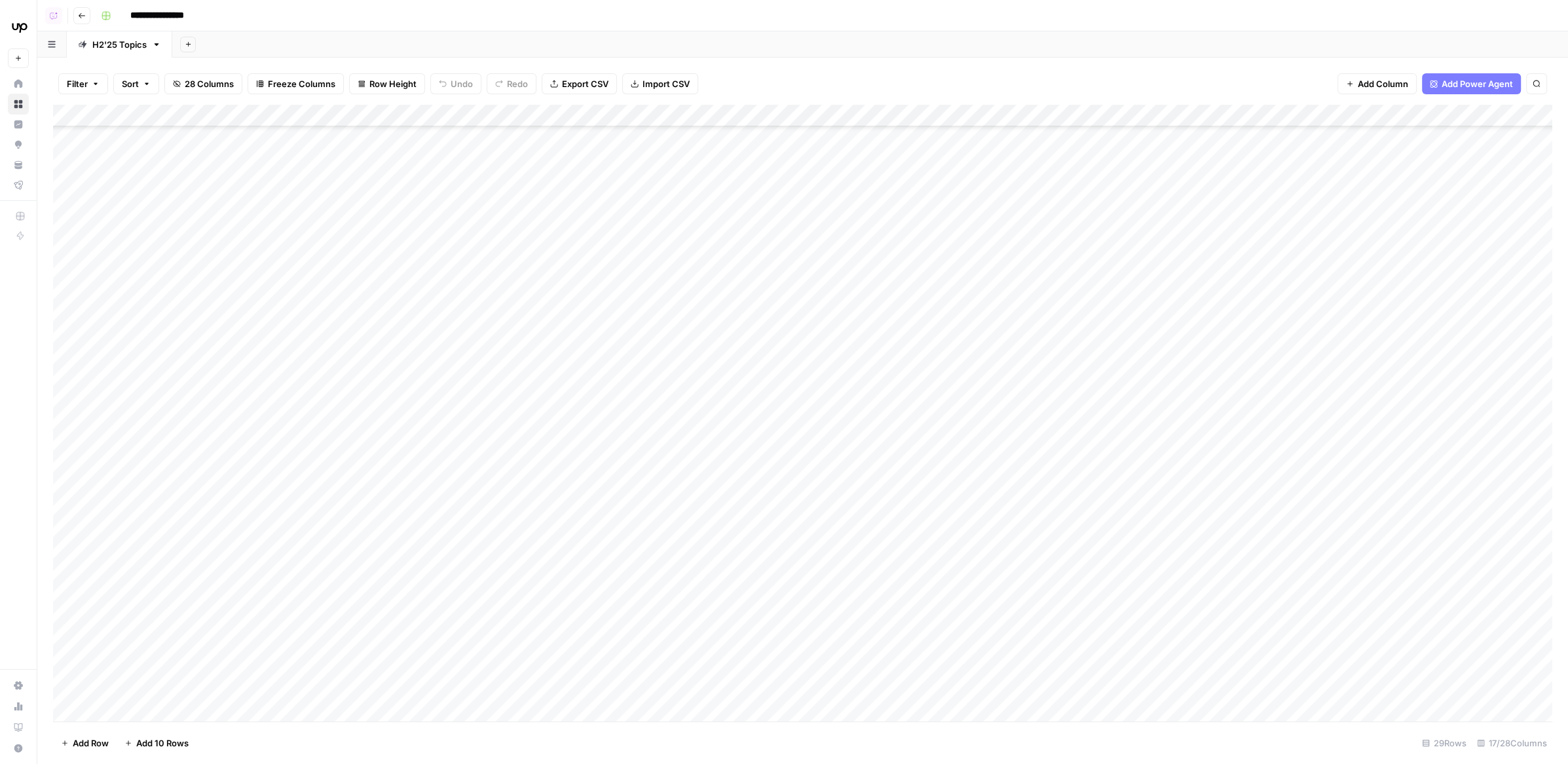
click at [700, 375] on div "Add Column" at bounding box center [803, 413] width 1500 height 617
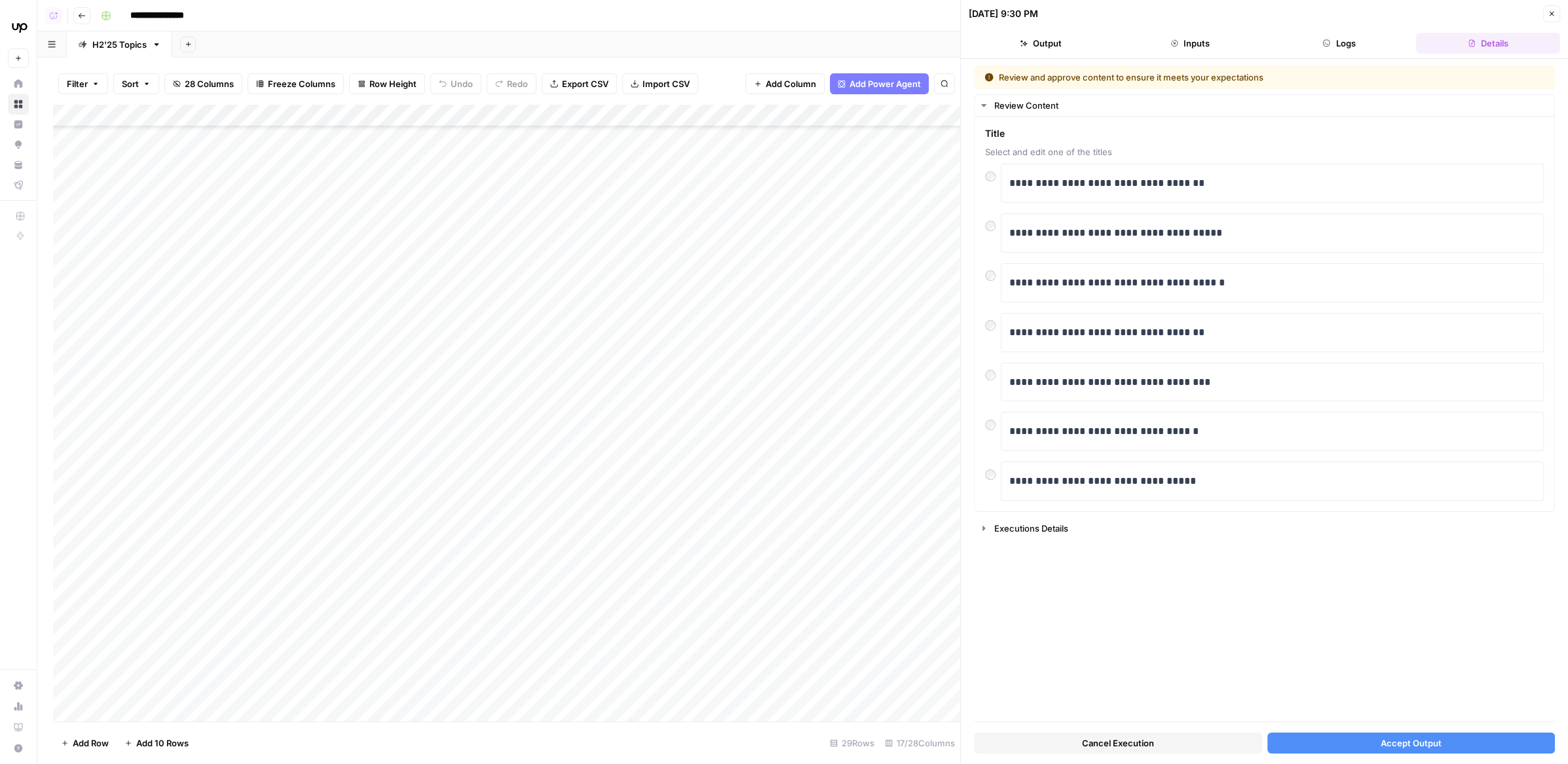
click at [1111, 744] on span "Cancel Execution" at bounding box center [1118, 743] width 72 height 13
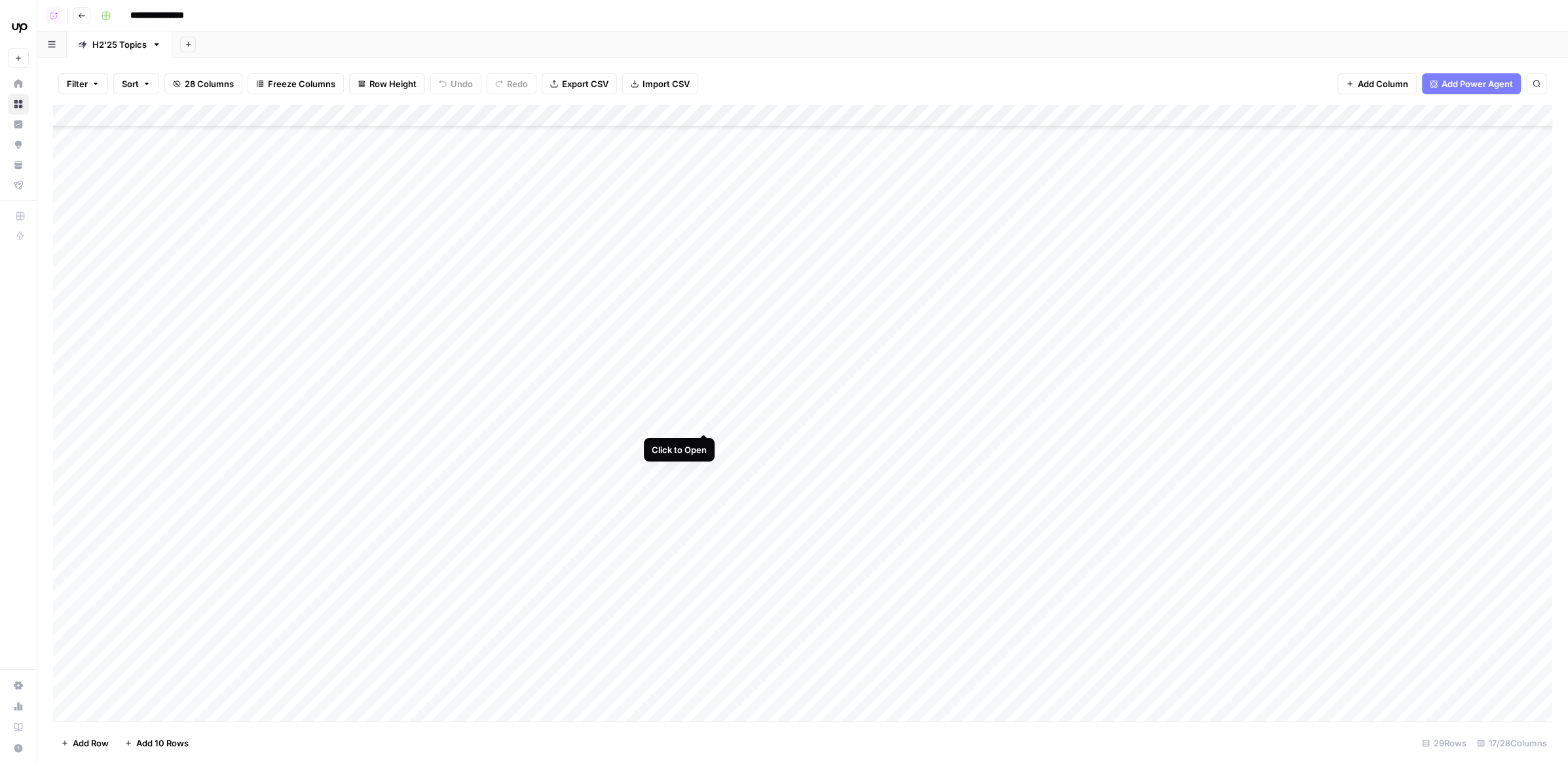
click at [703, 407] on div "Add Column" at bounding box center [803, 413] width 1500 height 617
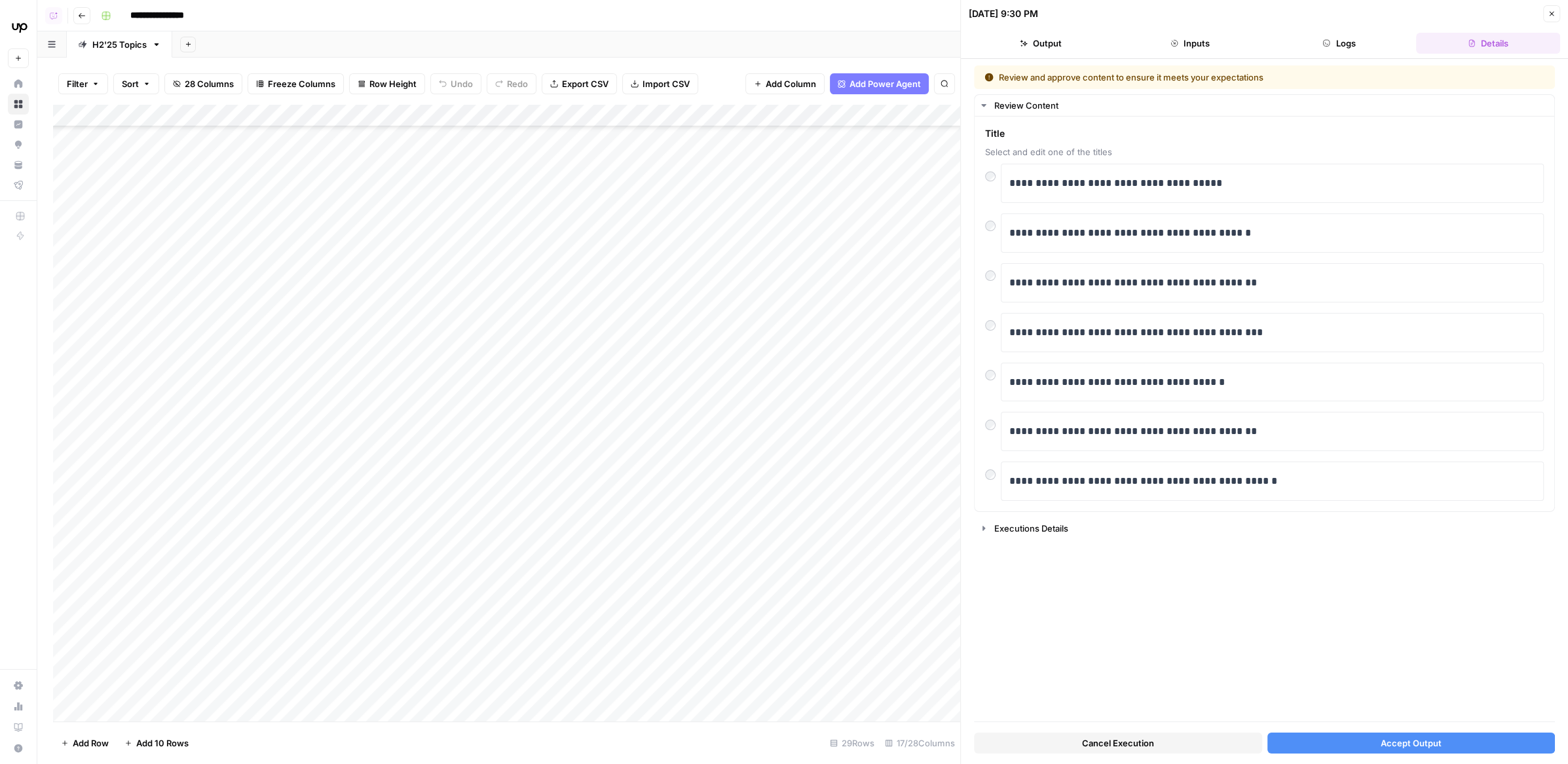
click at [1091, 732] on button "Cancel Execution" at bounding box center [1118, 742] width 288 height 21
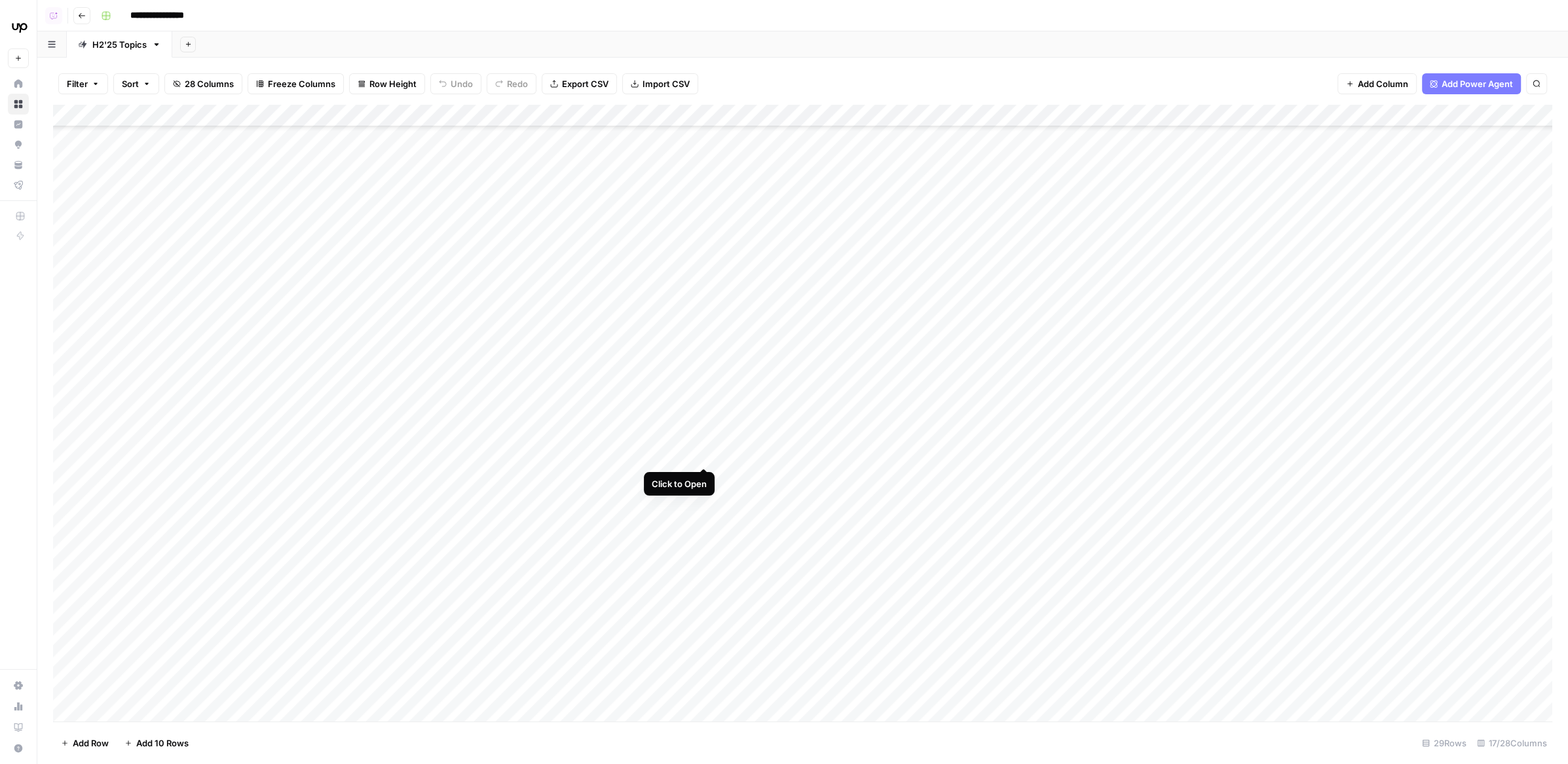
click at [705, 444] on div "Add Column" at bounding box center [803, 413] width 1500 height 617
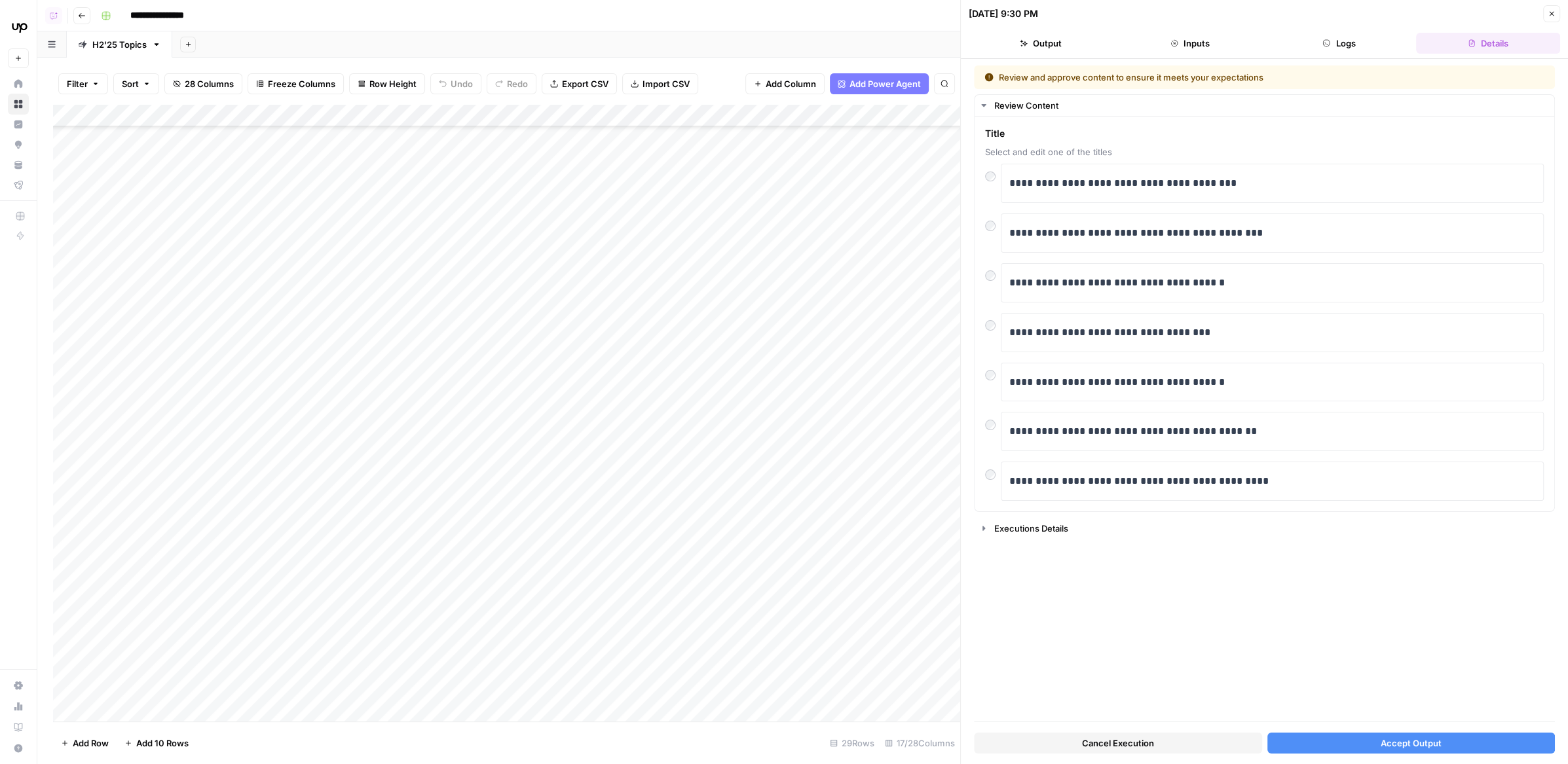
click at [1100, 747] on span "Cancel Execution" at bounding box center [1118, 743] width 72 height 13
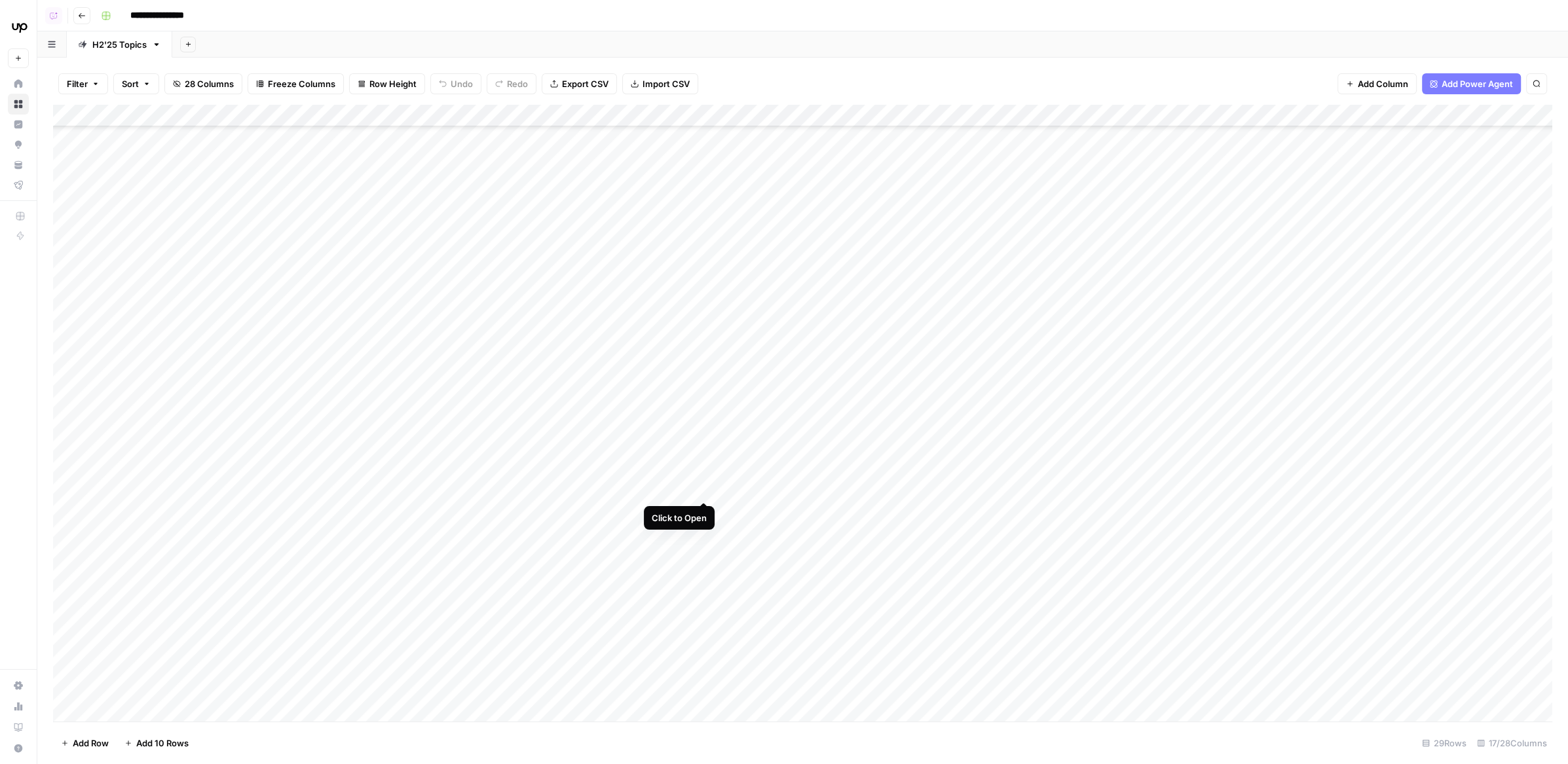
click at [704, 479] on div "Add Column" at bounding box center [803, 413] width 1500 height 617
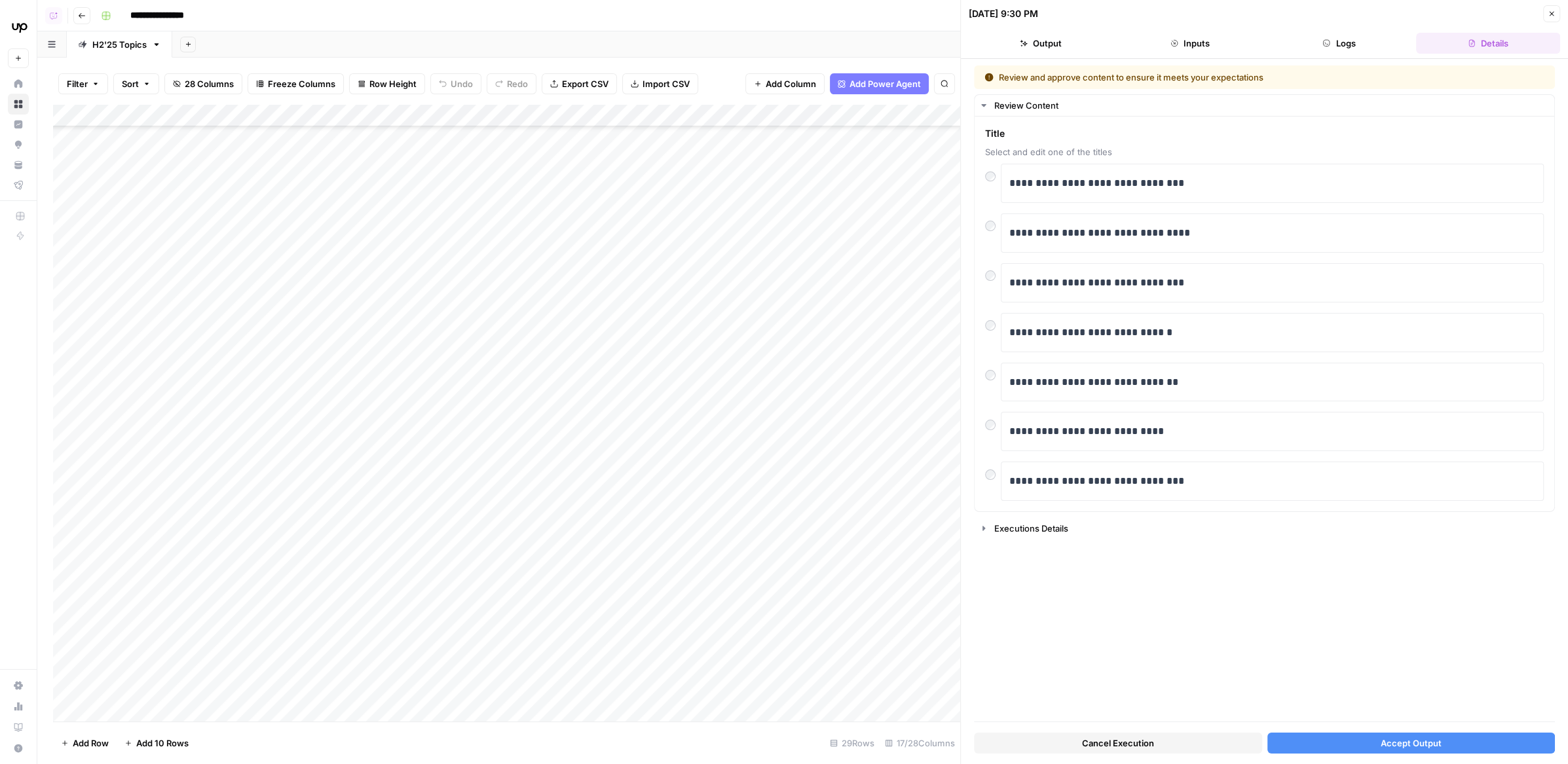
click at [1099, 746] on span "Cancel Execution" at bounding box center [1118, 743] width 72 height 13
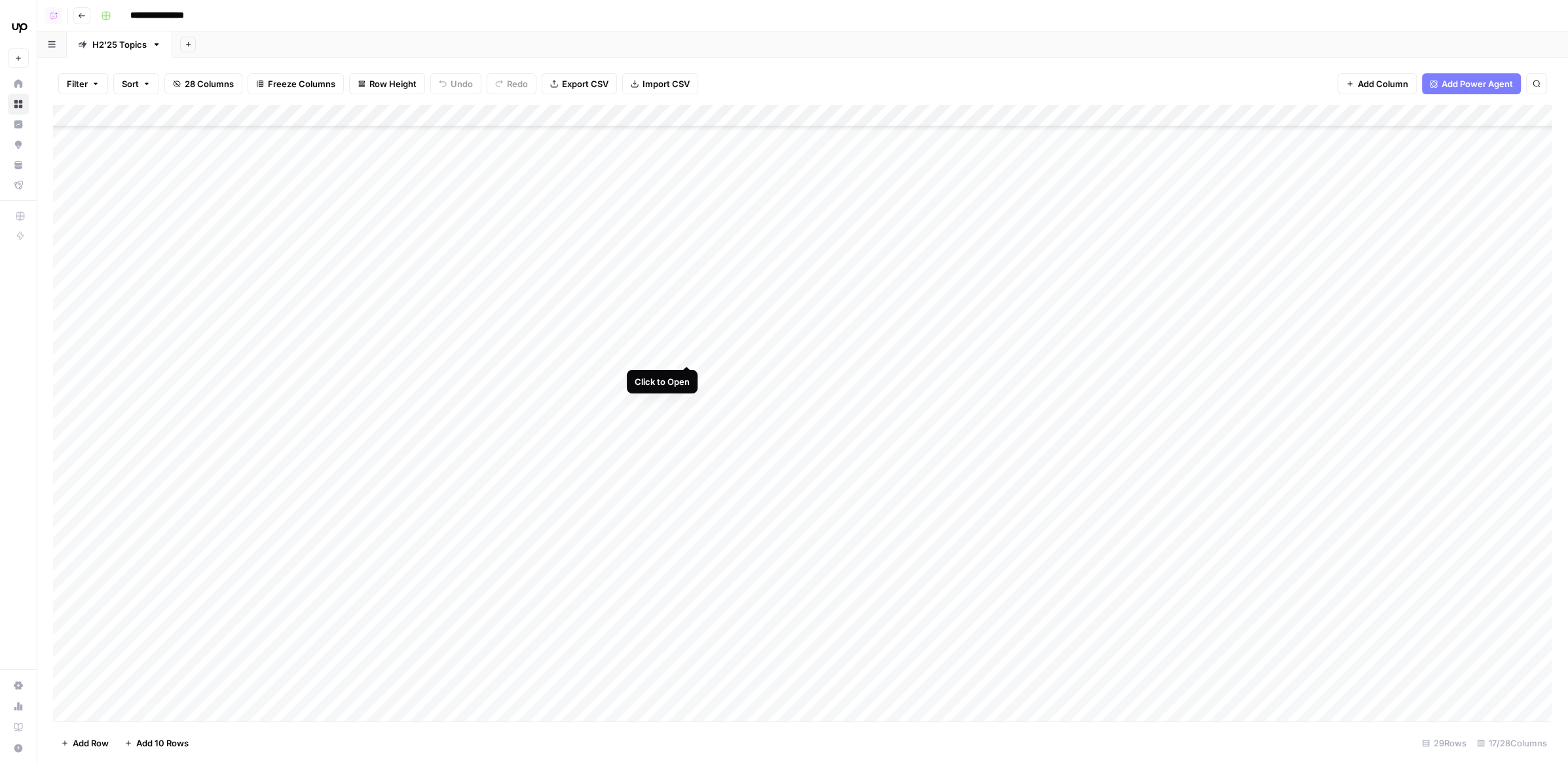
click at [688, 341] on div "Add Column" at bounding box center [803, 413] width 1500 height 617
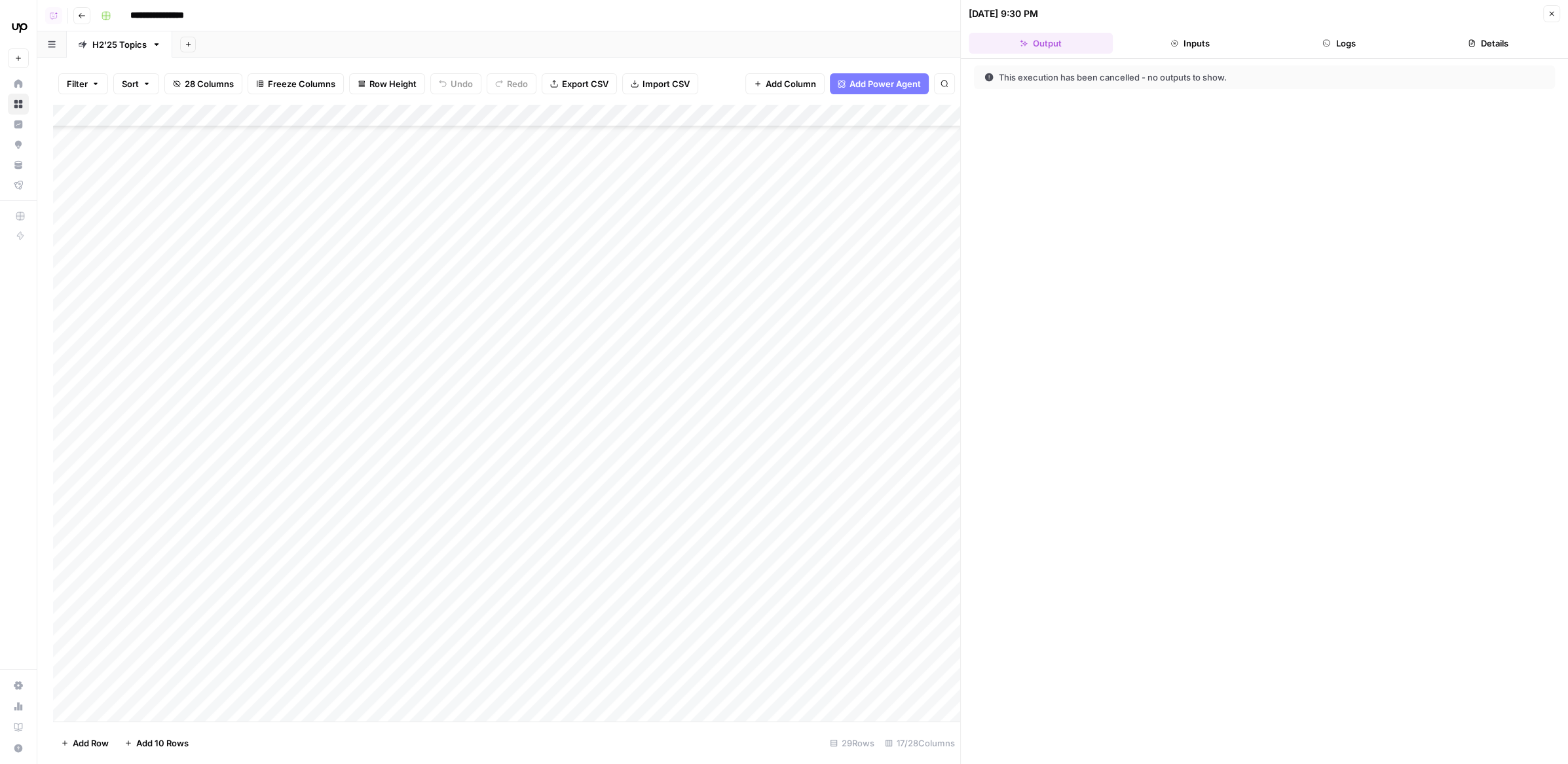
click at [684, 118] on div "Add Column" at bounding box center [506, 413] width 907 height 617
click at [632, 241] on span "Edit Workflow" at bounding box center [681, 244] width 114 height 13
click at [703, 339] on div "Add Column" at bounding box center [506, 413] width 907 height 617
click at [705, 373] on div "Add Column" at bounding box center [506, 413] width 907 height 617
click at [705, 410] on div "Add Column" at bounding box center [506, 413] width 907 height 617
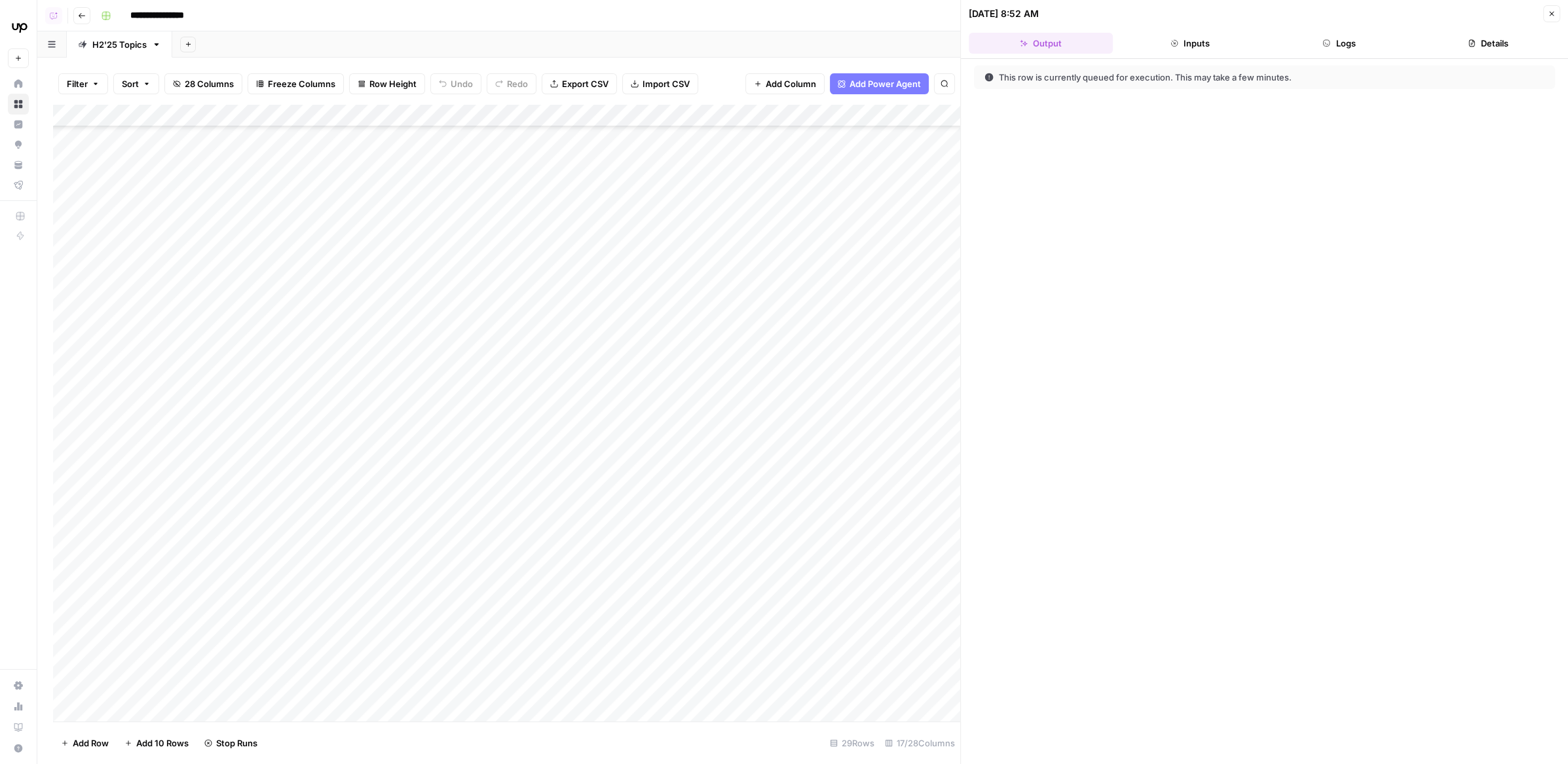
click at [705, 443] on div "Add Column" at bounding box center [506, 413] width 907 height 617
click at [707, 479] on div "Add Column" at bounding box center [506, 413] width 907 height 617
click at [1553, 13] on icon "button" at bounding box center [1552, 14] width 8 height 8
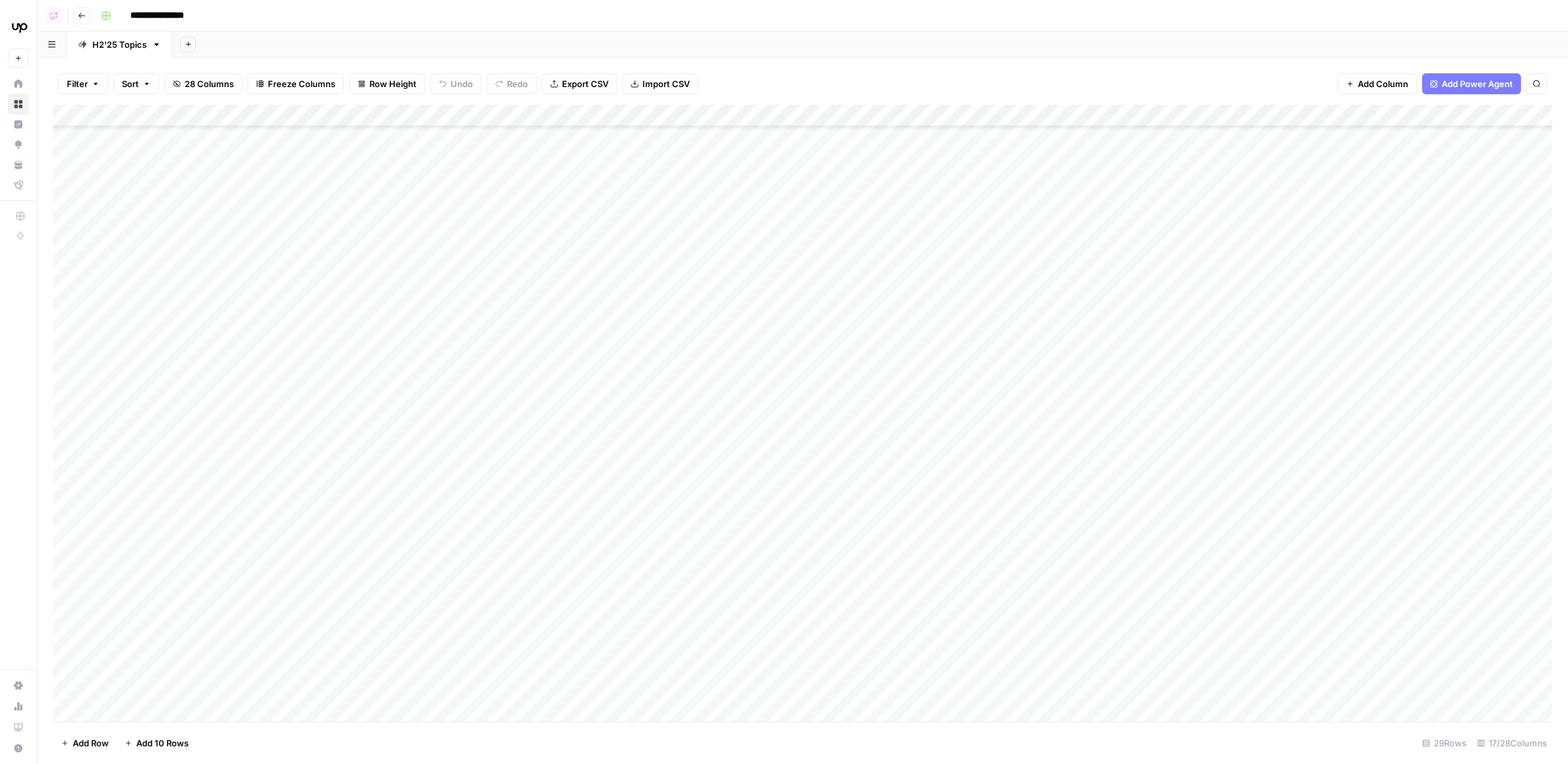
click at [705, 376] on div "Add Column" at bounding box center [803, 413] width 1500 height 617
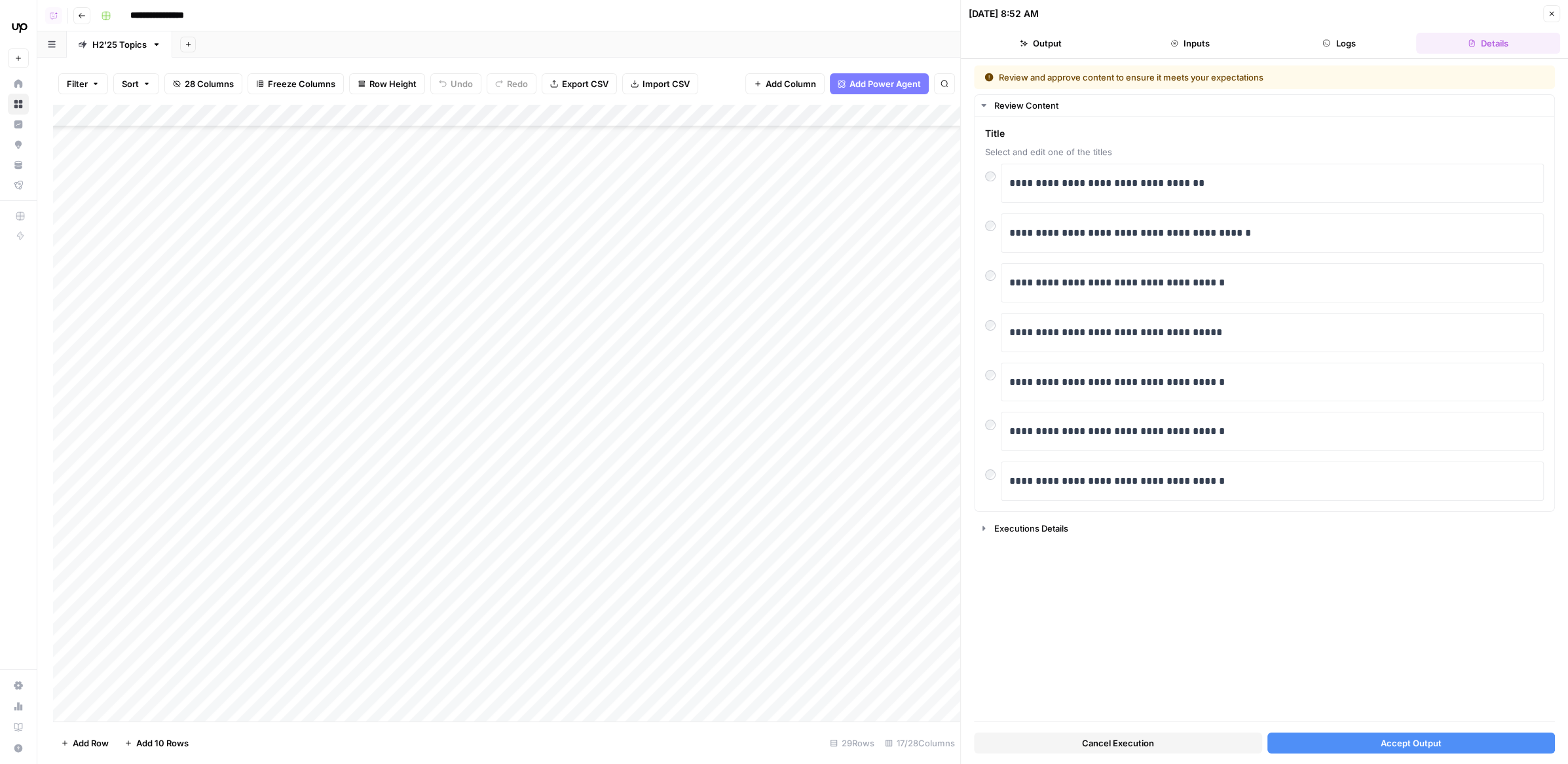
click at [1331, 743] on button "Accept Output" at bounding box center [1411, 742] width 288 height 21
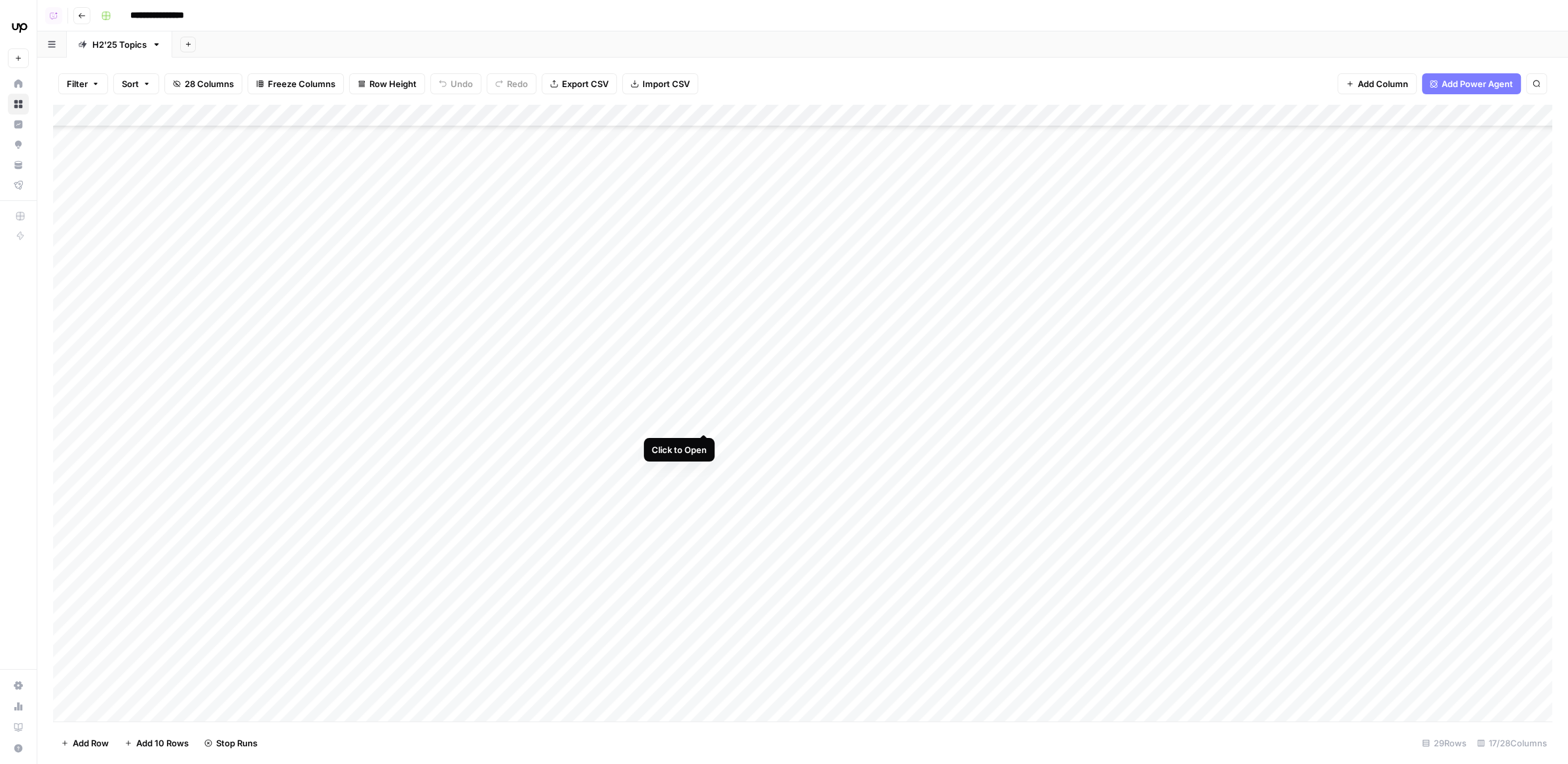
click at [703, 410] on div "Add Column" at bounding box center [803, 413] width 1500 height 617
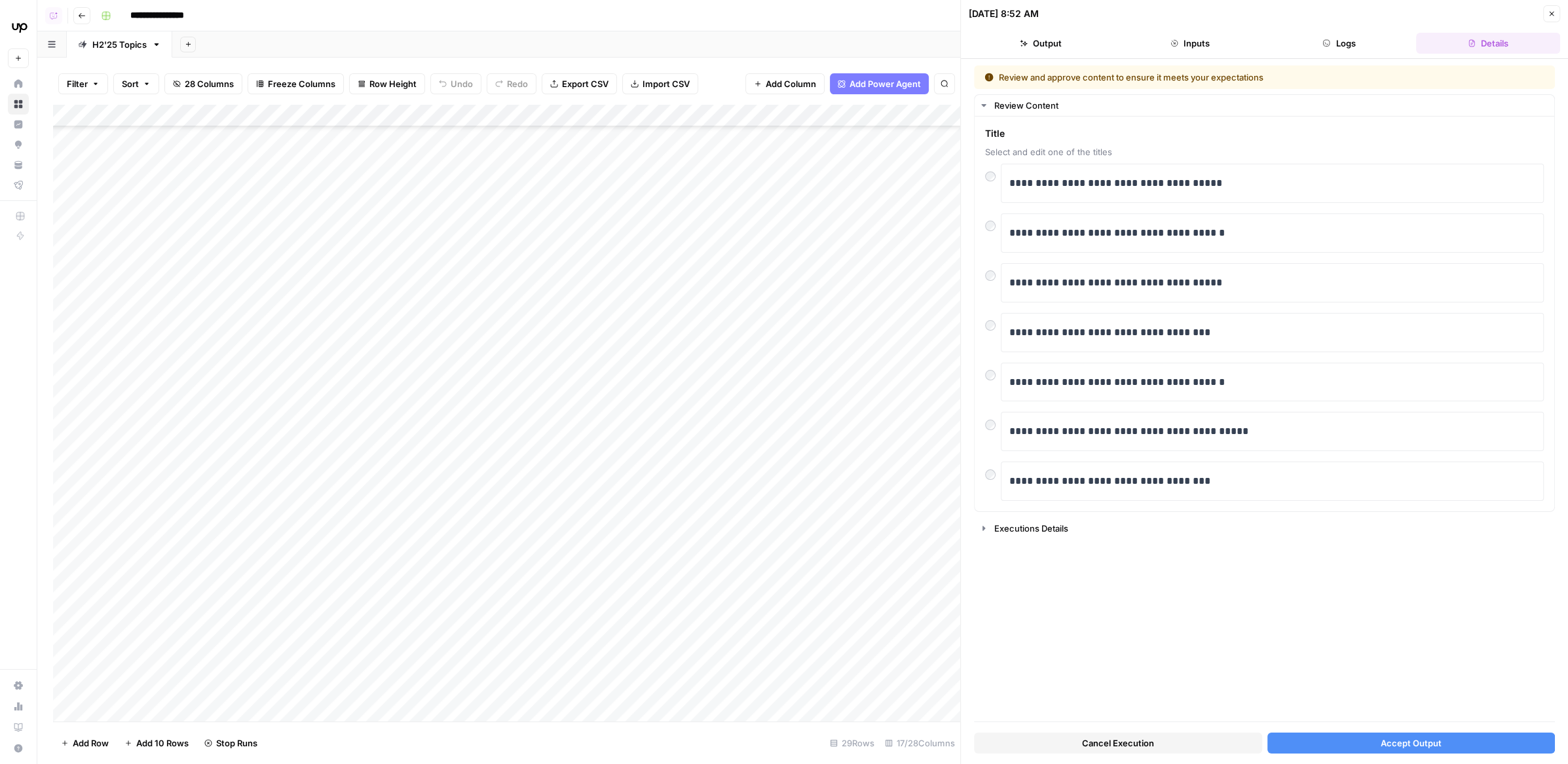
click at [1326, 740] on button "Accept Output" at bounding box center [1411, 742] width 288 height 21
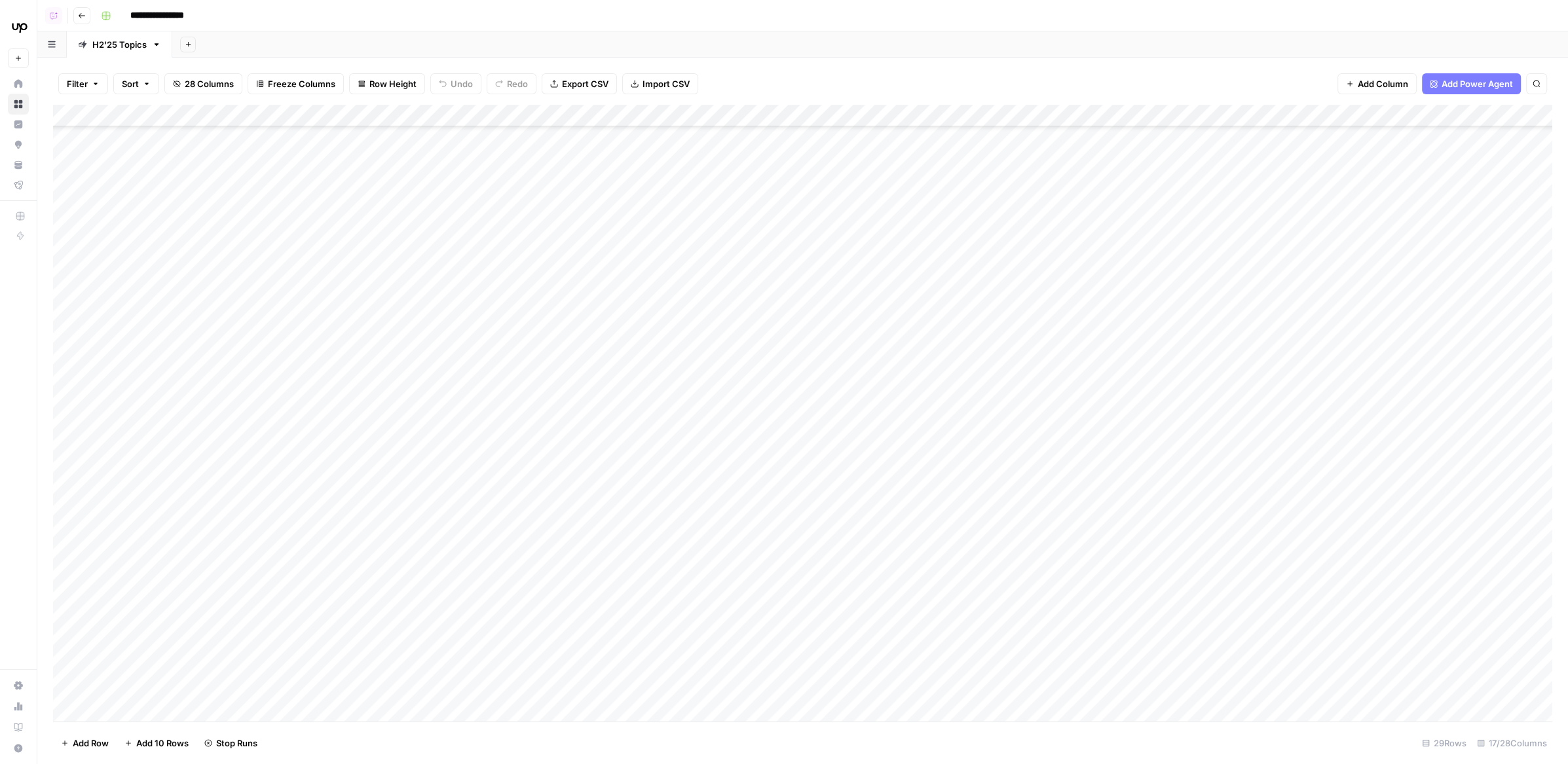
click at [706, 478] on div "Add Column" at bounding box center [803, 413] width 1500 height 617
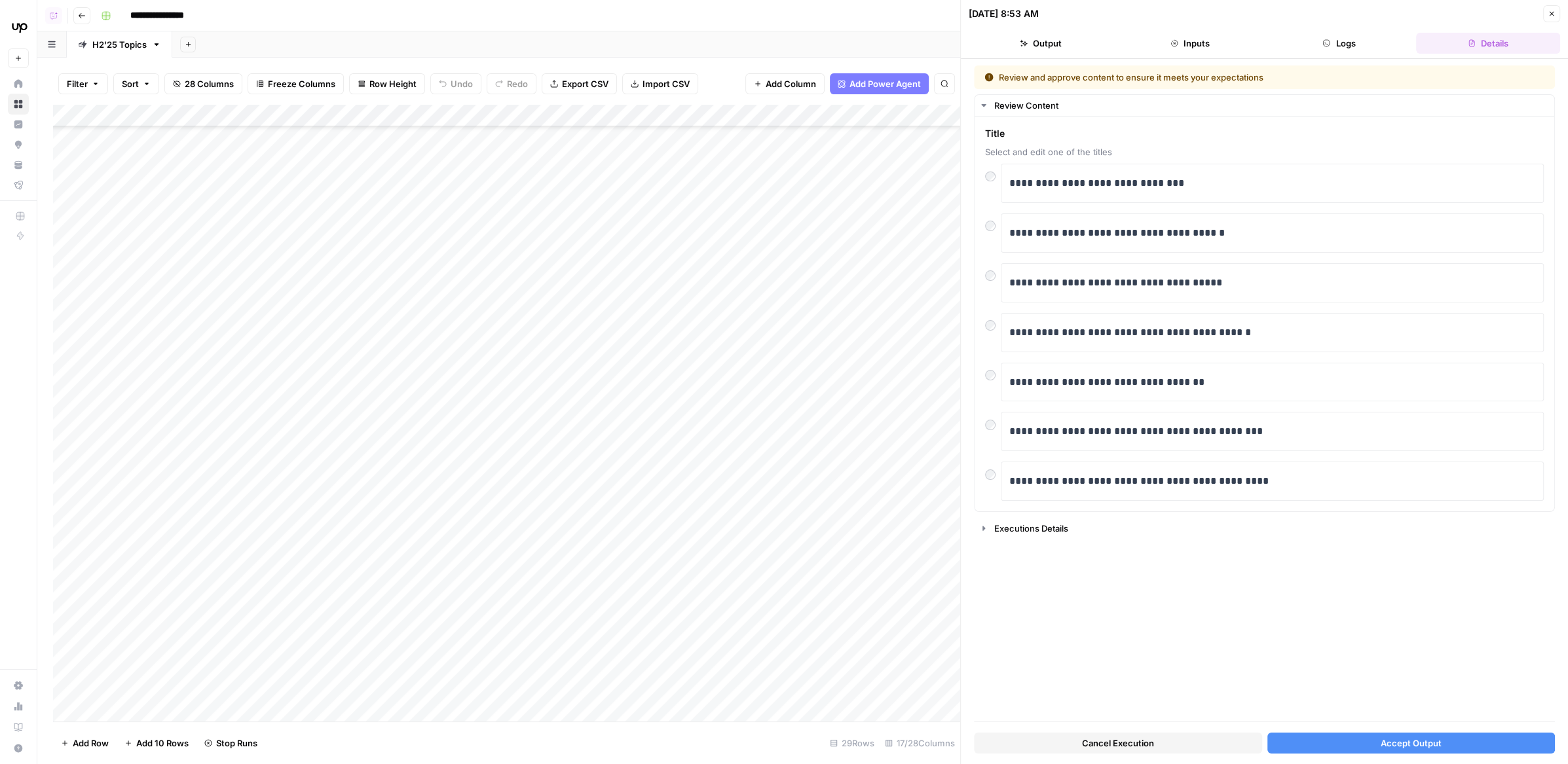
click at [1313, 747] on button "Accept Output" at bounding box center [1411, 742] width 288 height 21
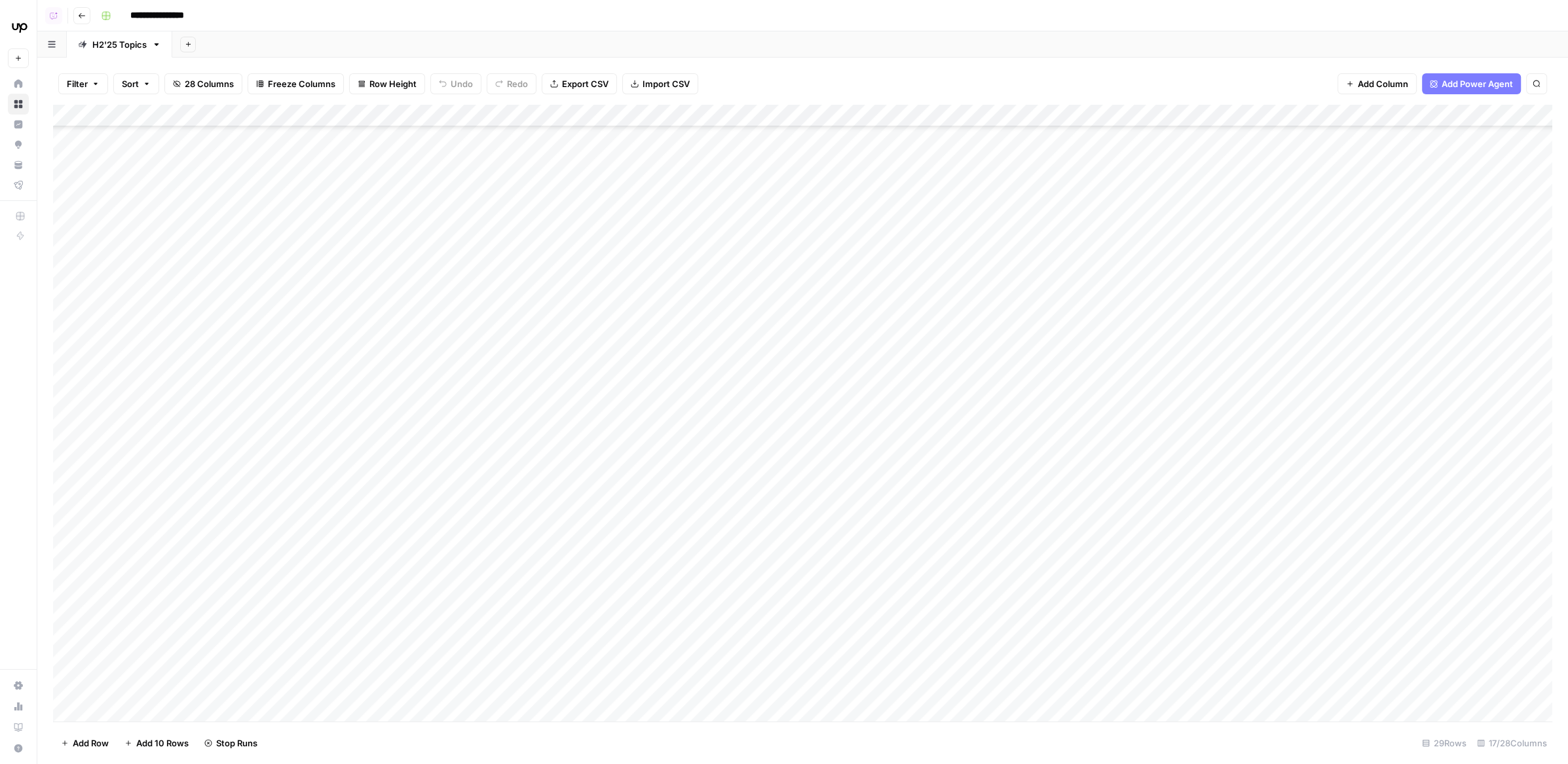
click at [705, 344] on div "Add Column" at bounding box center [803, 413] width 1500 height 617
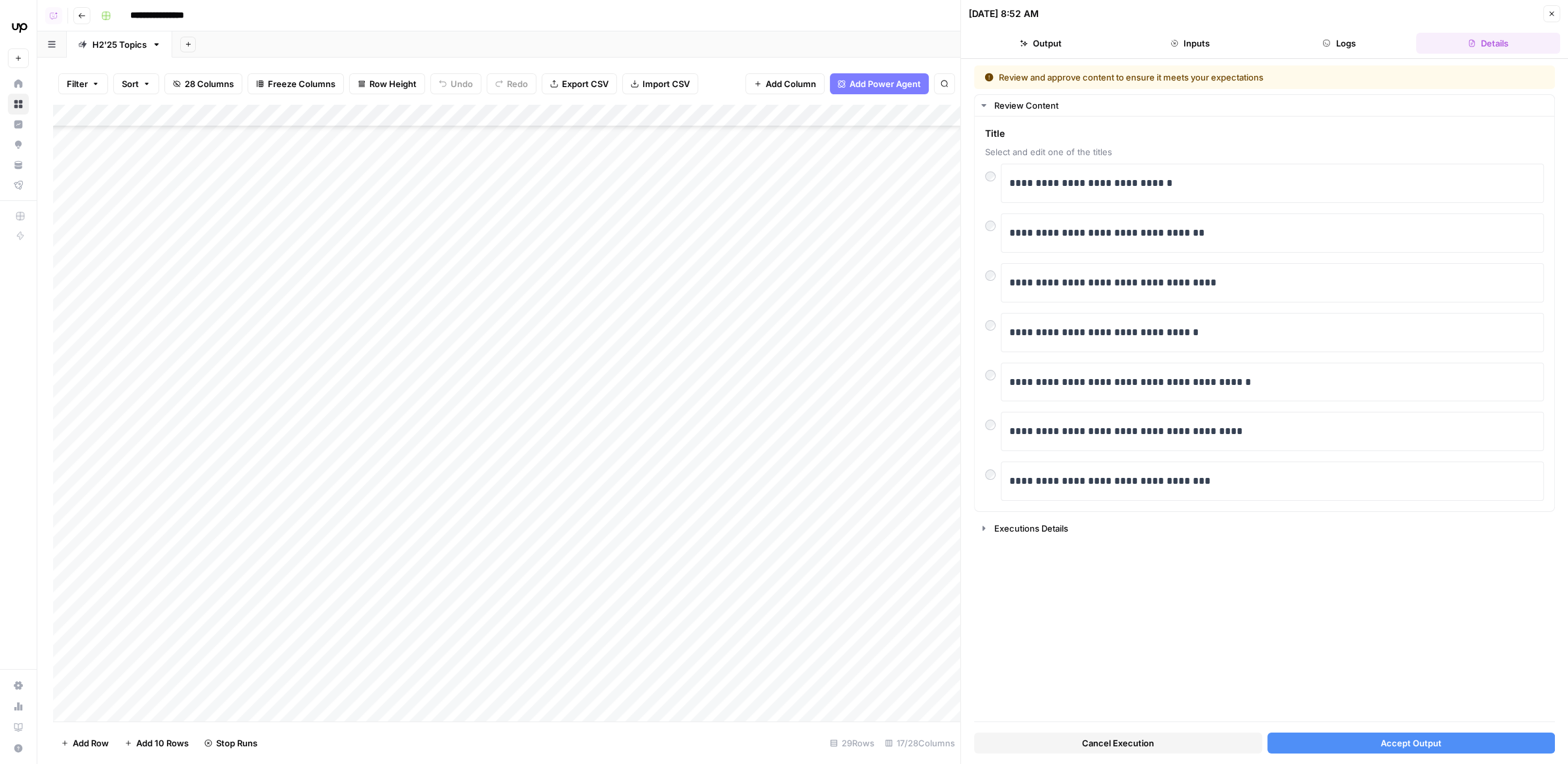
click at [1317, 750] on button "Accept Output" at bounding box center [1411, 742] width 288 height 21
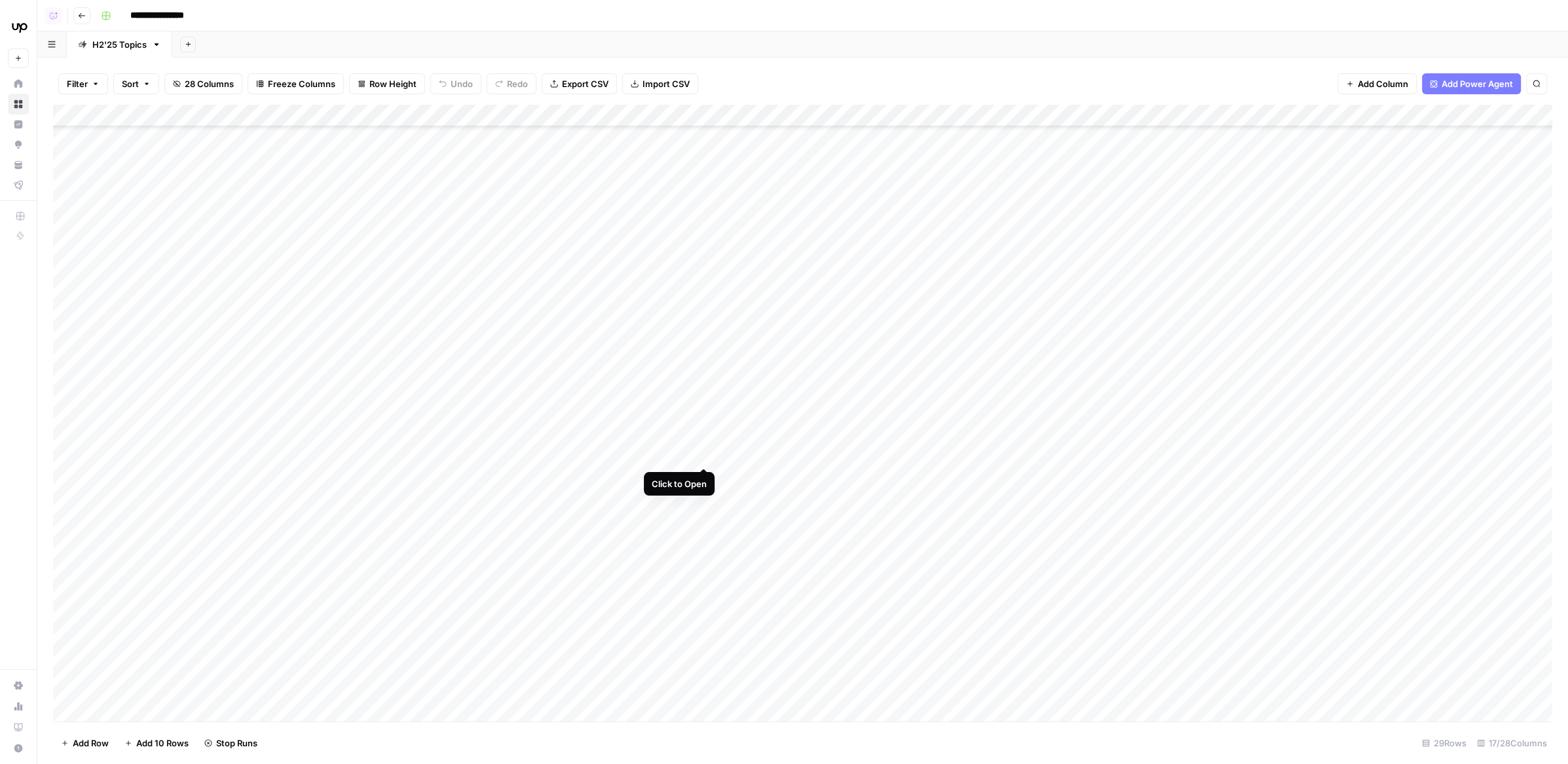
click at [707, 447] on div "Add Column" at bounding box center [803, 413] width 1500 height 617
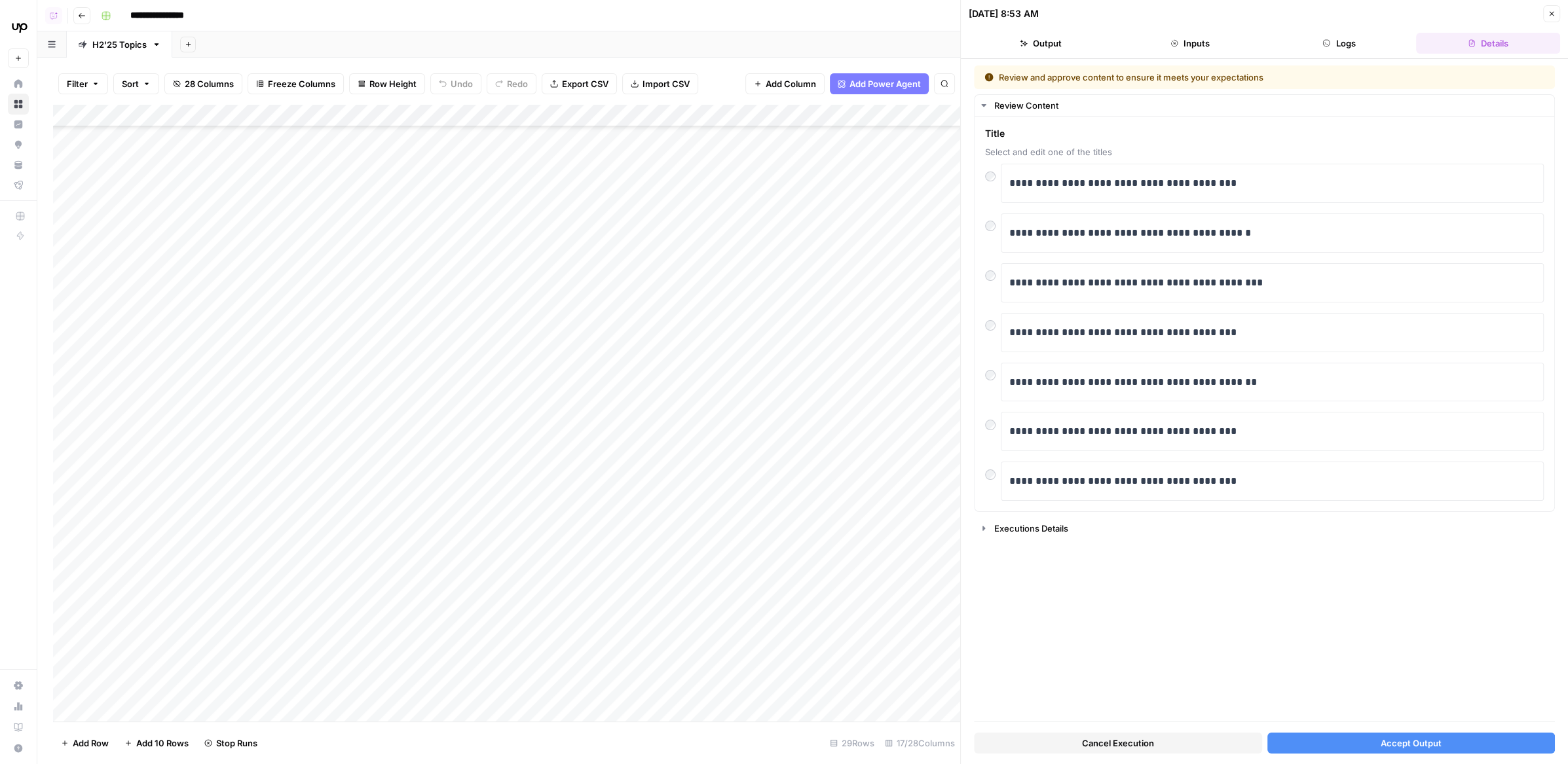
click at [1351, 735] on button "Accept Output" at bounding box center [1411, 742] width 288 height 21
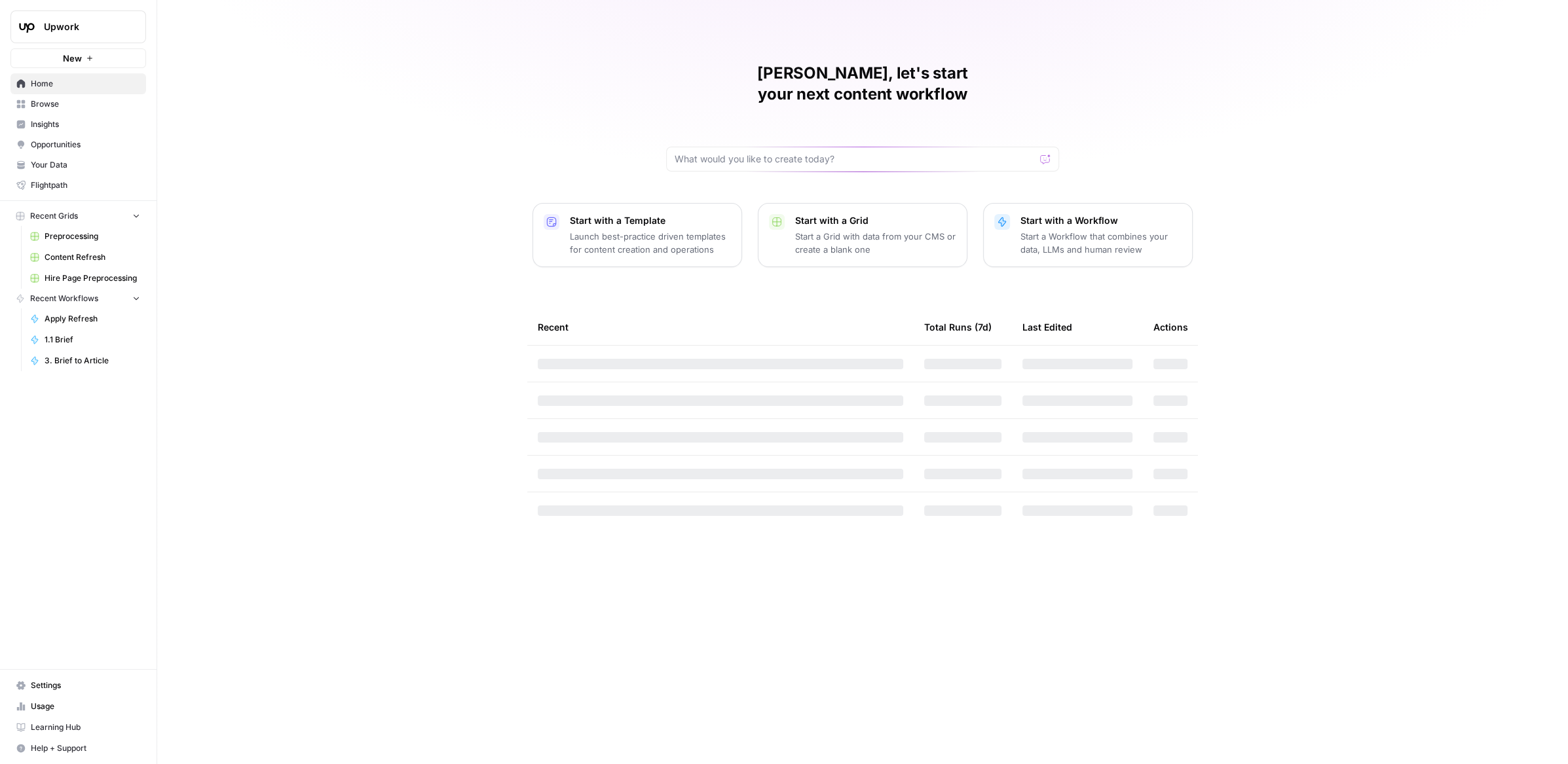
click at [356, 55] on div "[PERSON_NAME], let's start your next content workflow Start with a Template Lau…" at bounding box center [863, 382] width 1411 height 764
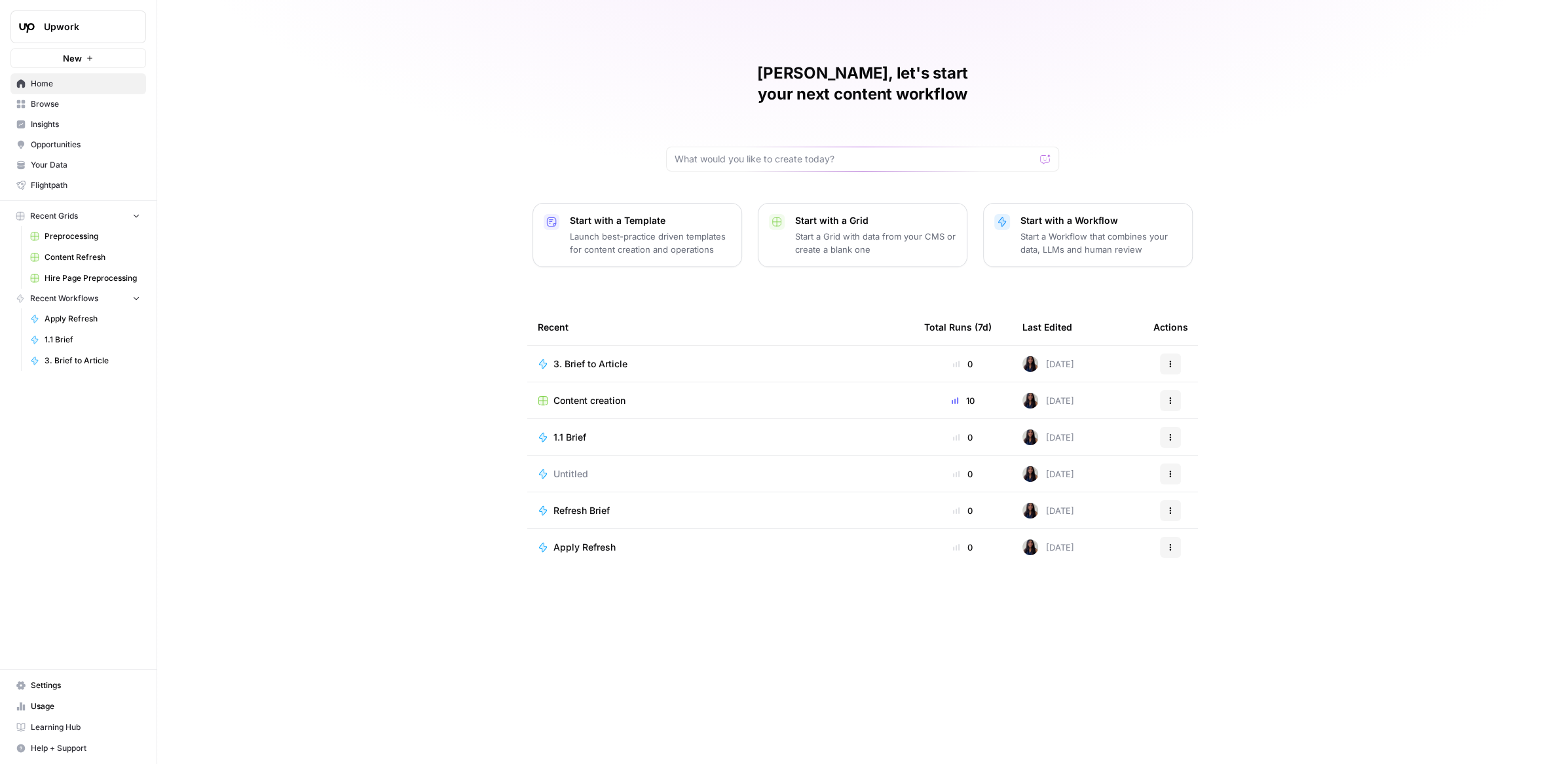
click at [74, 122] on span "Insights" at bounding box center [85, 124] width 109 height 12
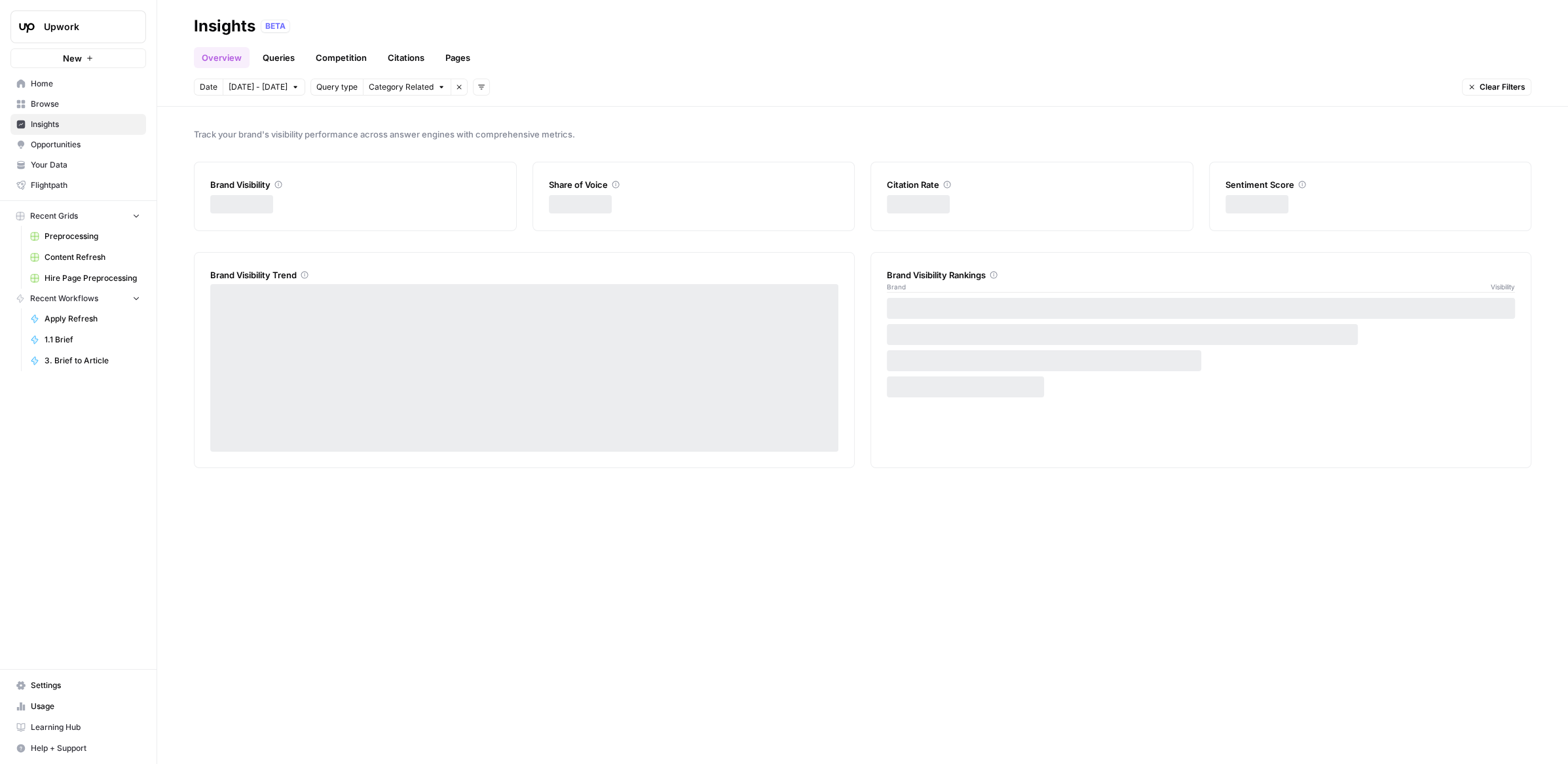
click at [73, 104] on span "Browse" at bounding box center [85, 103] width 109 height 12
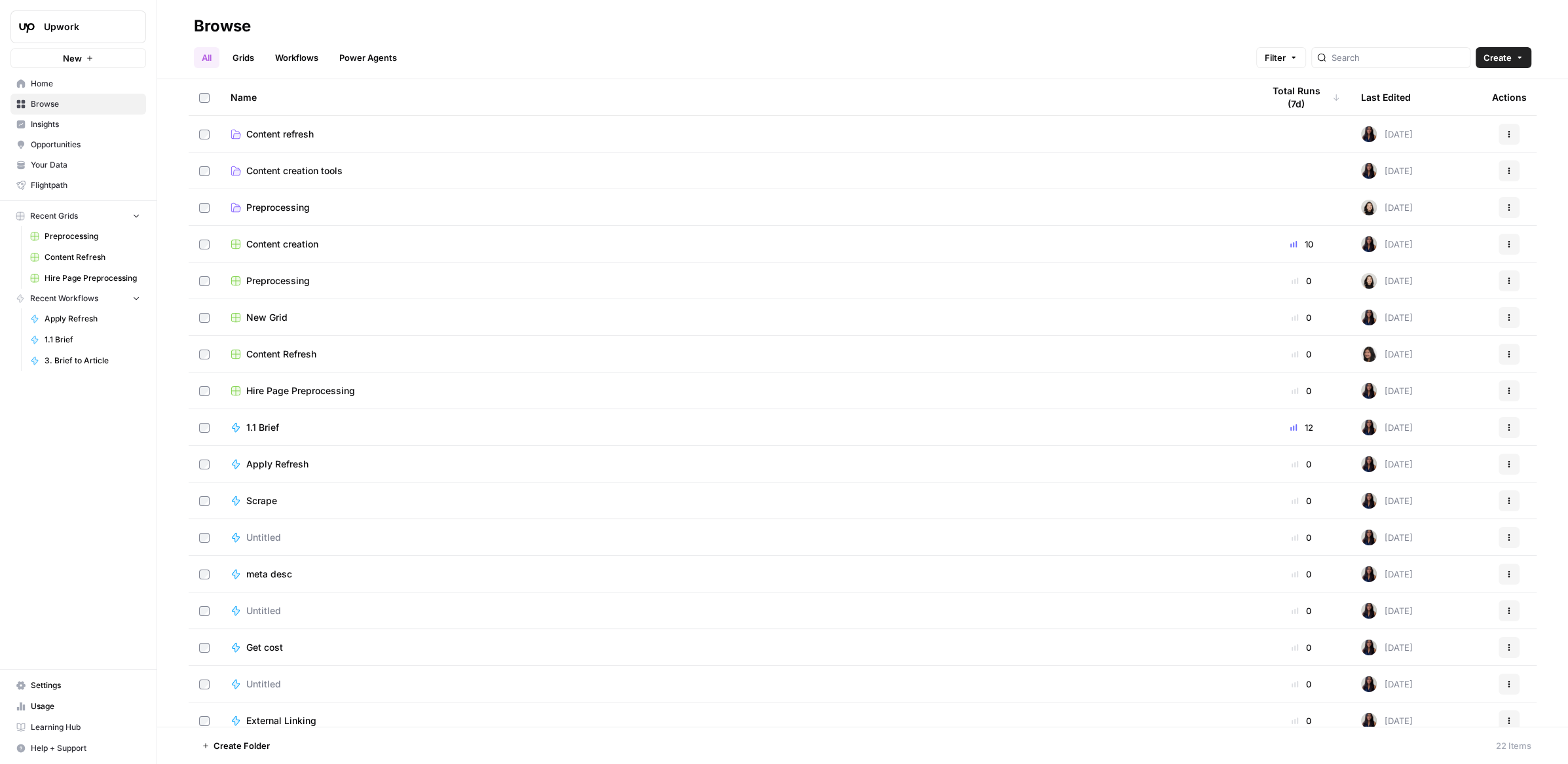
click at [43, 171] on link "Your Data" at bounding box center [78, 164] width 135 height 21
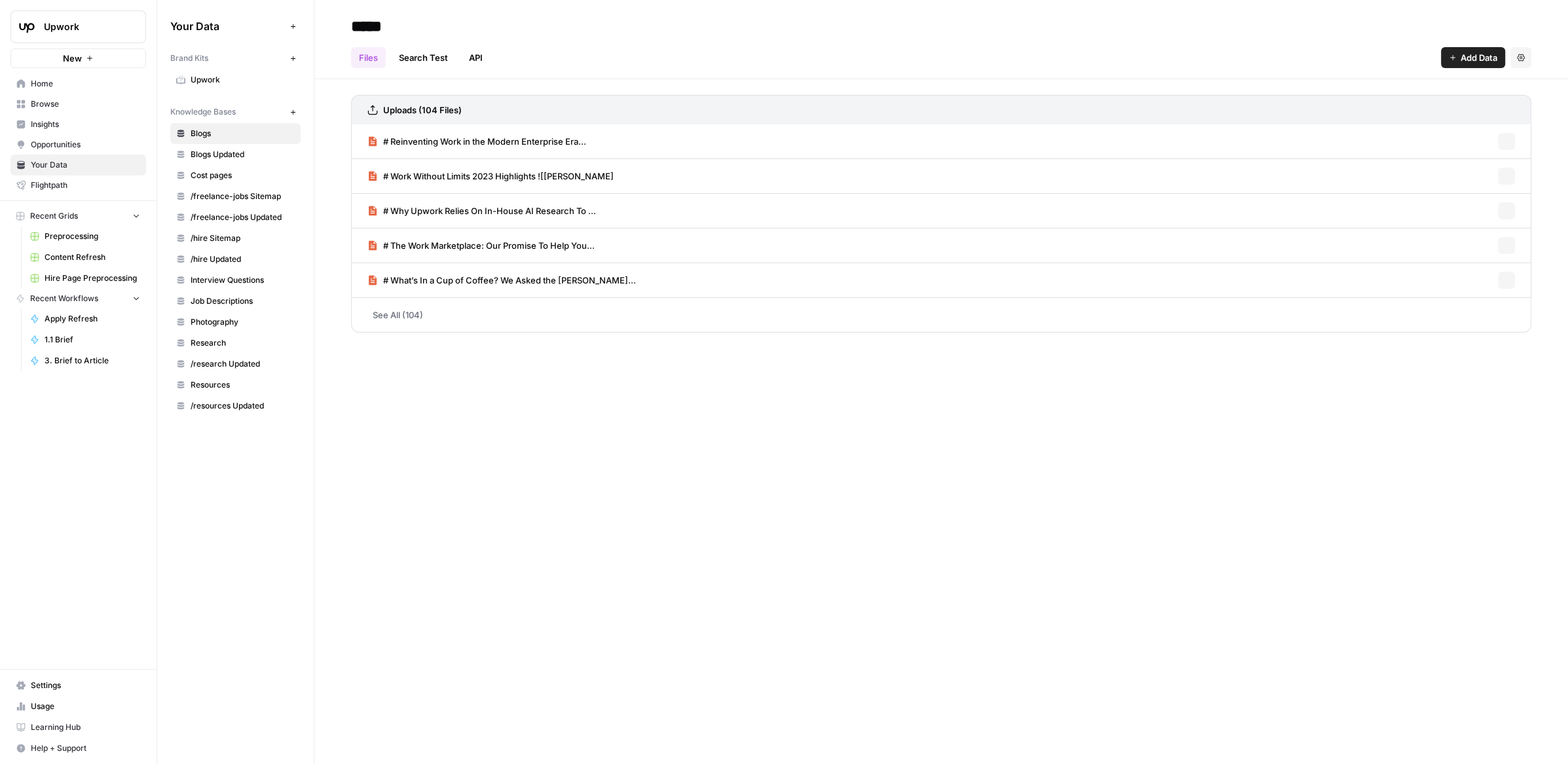
click at [232, 83] on span "Upwork" at bounding box center [242, 80] width 104 height 12
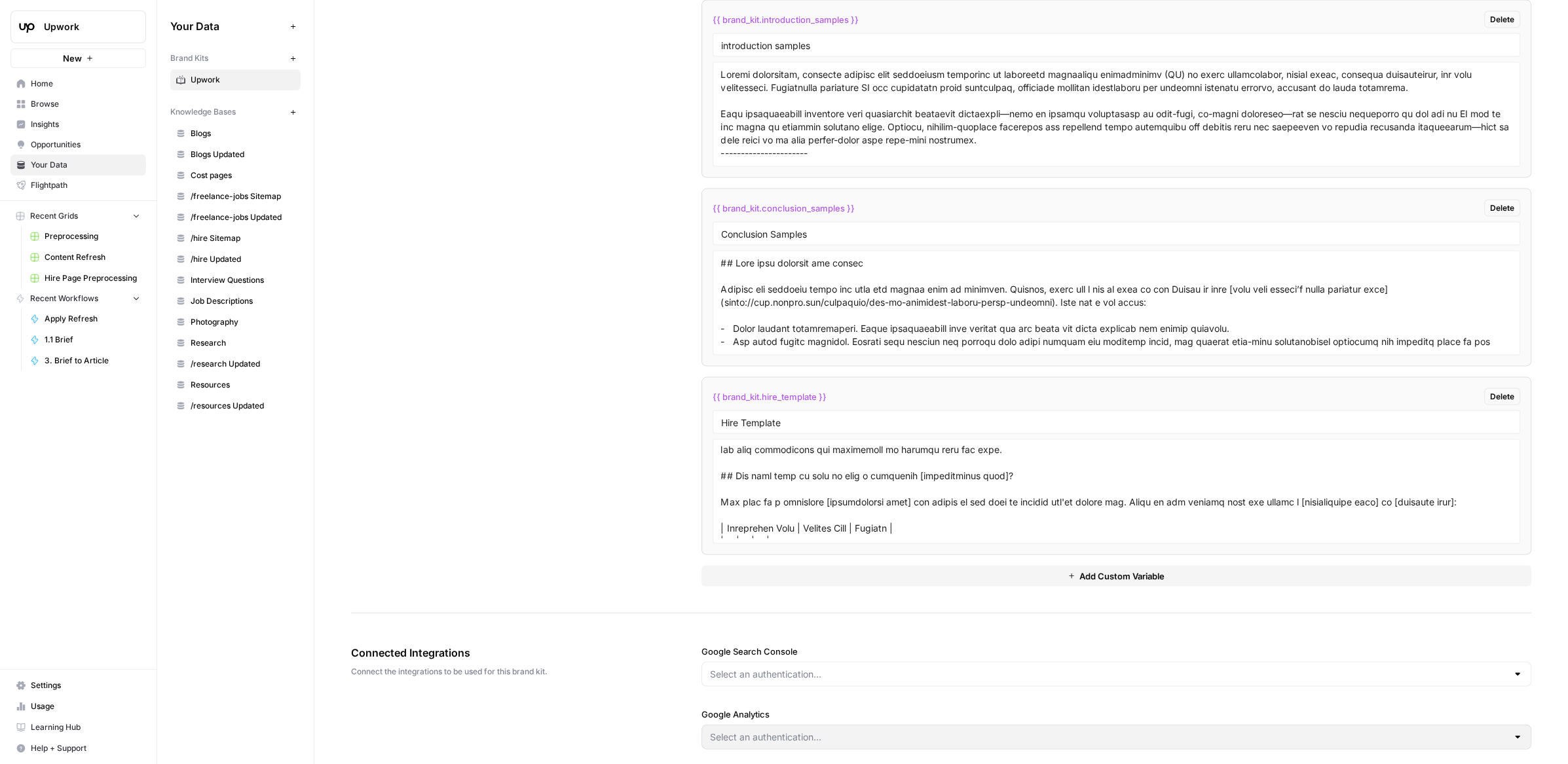
scroll to position [144, 0]
click at [1024, 471] on textarea at bounding box center [1117, 492] width 792 height 93
paste textarea "How much does hiring a freelance [job type] cost?"
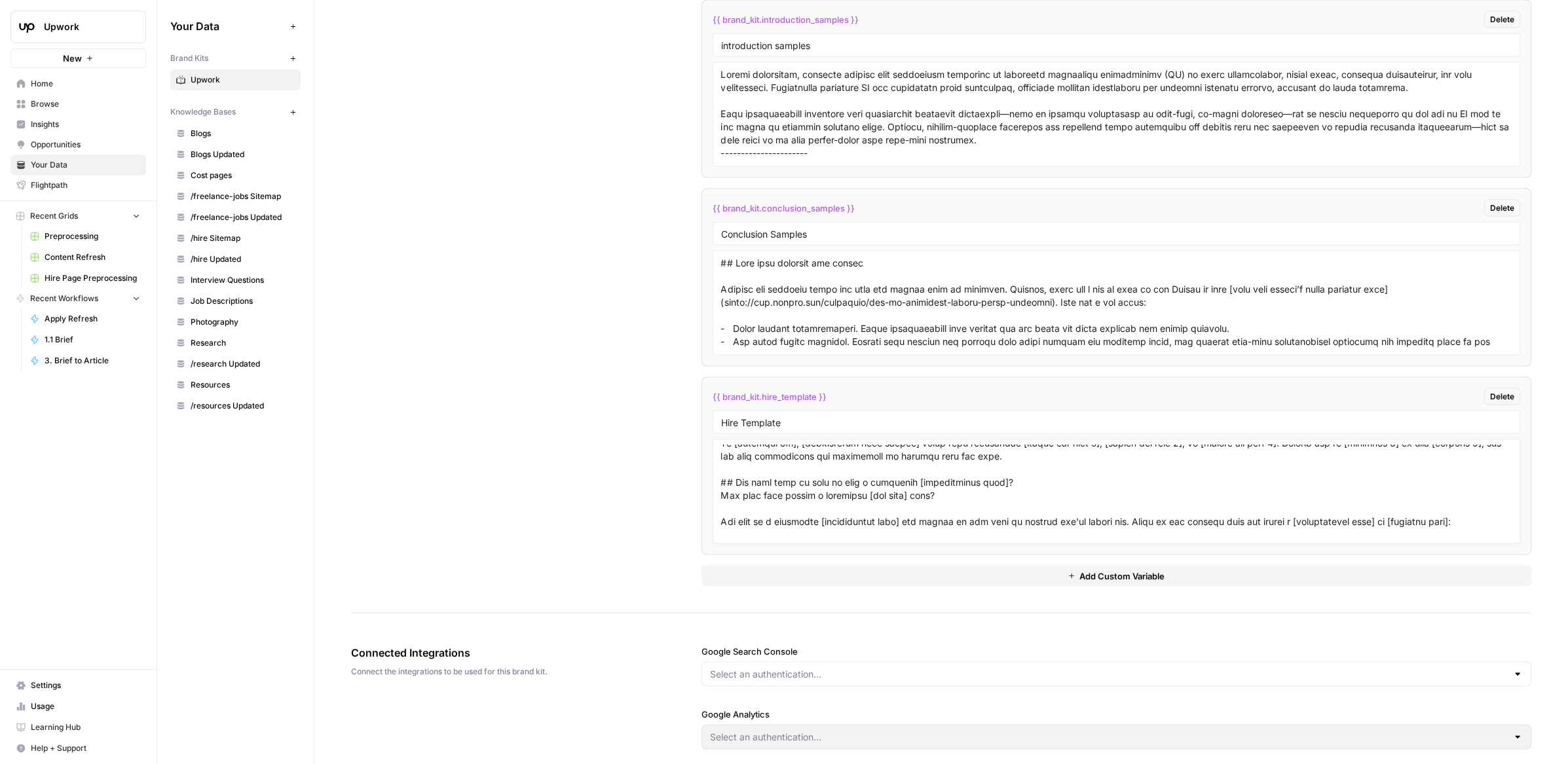
scroll to position [142, 0]
drag, startPoint x: 967, startPoint y: 476, endPoint x: 668, endPoint y: 476, distance: 299.0
click at [668, 476] on div "Custom Variables Create custom variables that will appear as global brand varia…" at bounding box center [942, 105] width 1180 height 1016
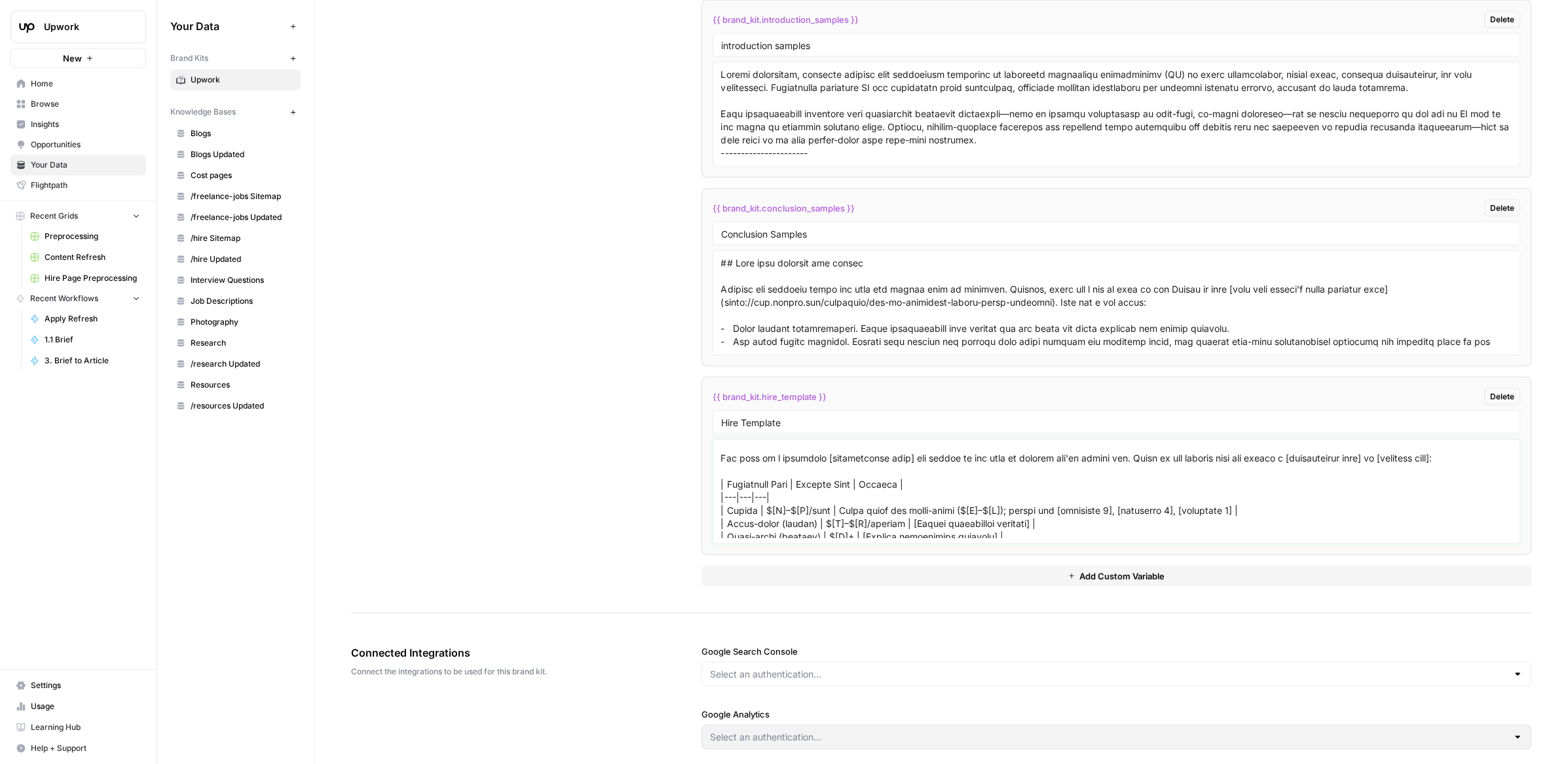
scroll to position [189, 0]
click at [793, 501] on textarea at bounding box center [1117, 492] width 792 height 93
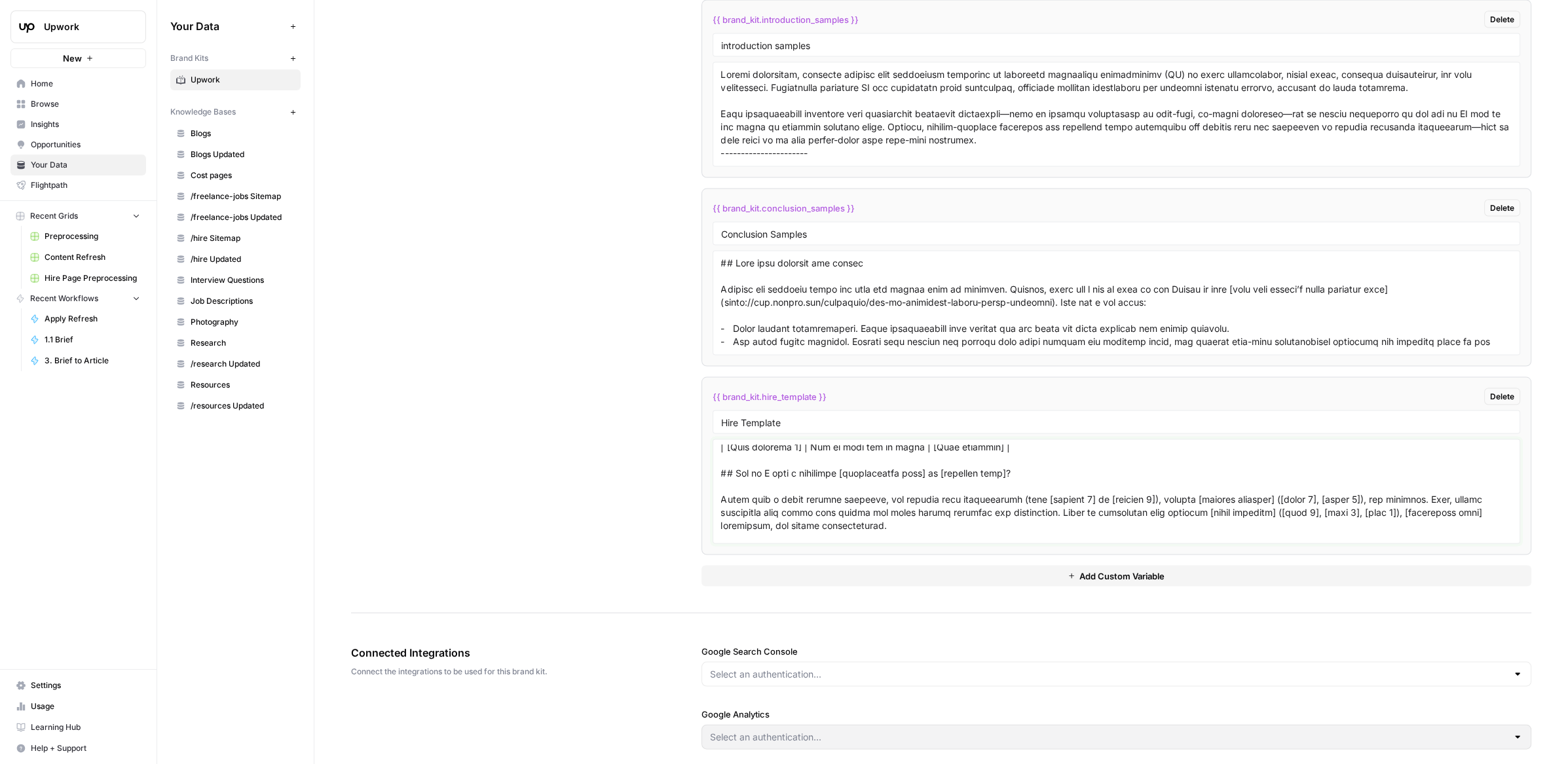
scroll to position [283, 0]
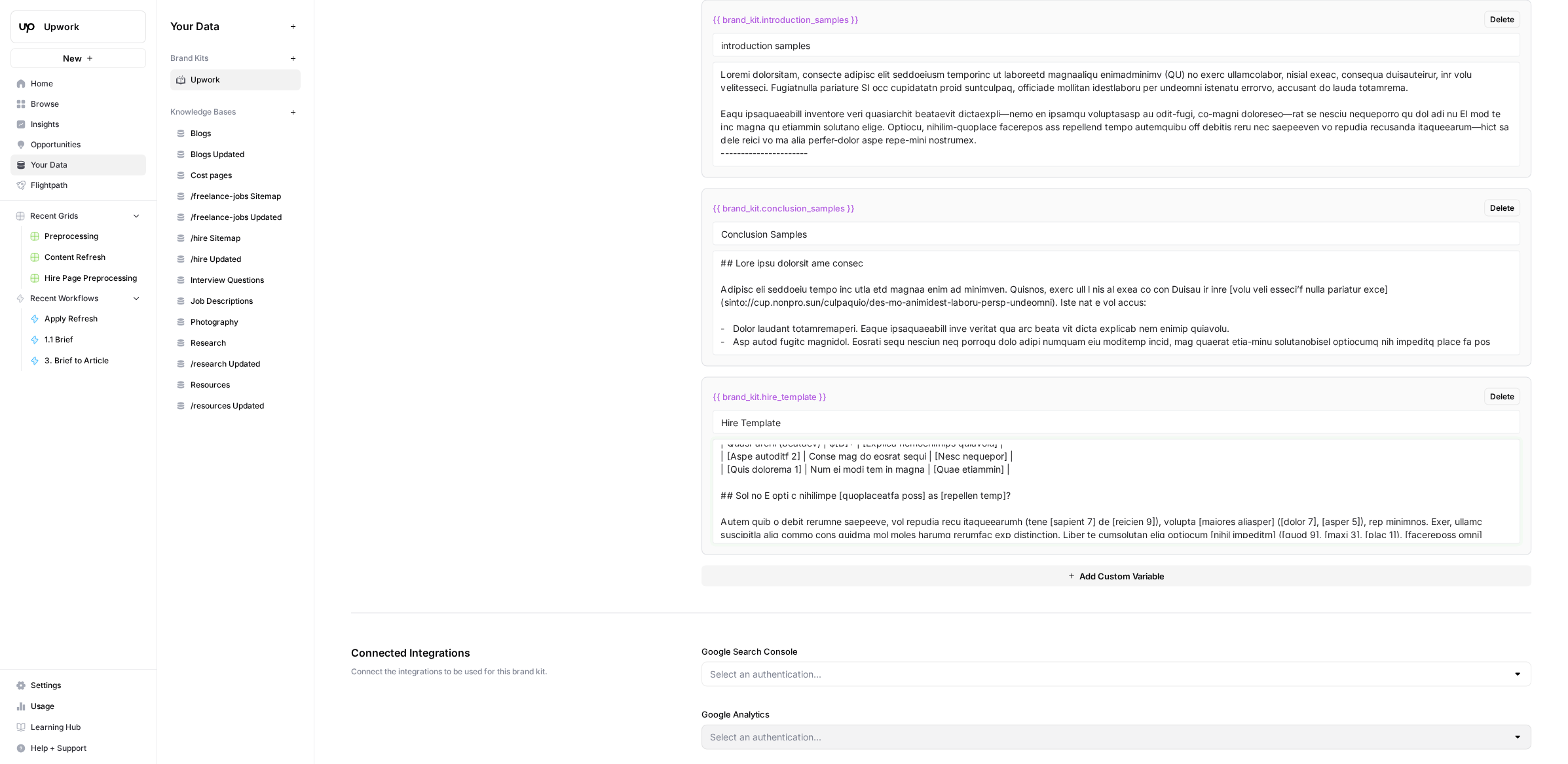
type textarea "# How To Hire [PROFESSIONAL TYPE] ## What does a [professional type] do? [Profe…"
click at [578, 453] on div "Custom Variables Create custom variables that will appear as global brand varia…" at bounding box center [942, 105] width 1180 height 1016
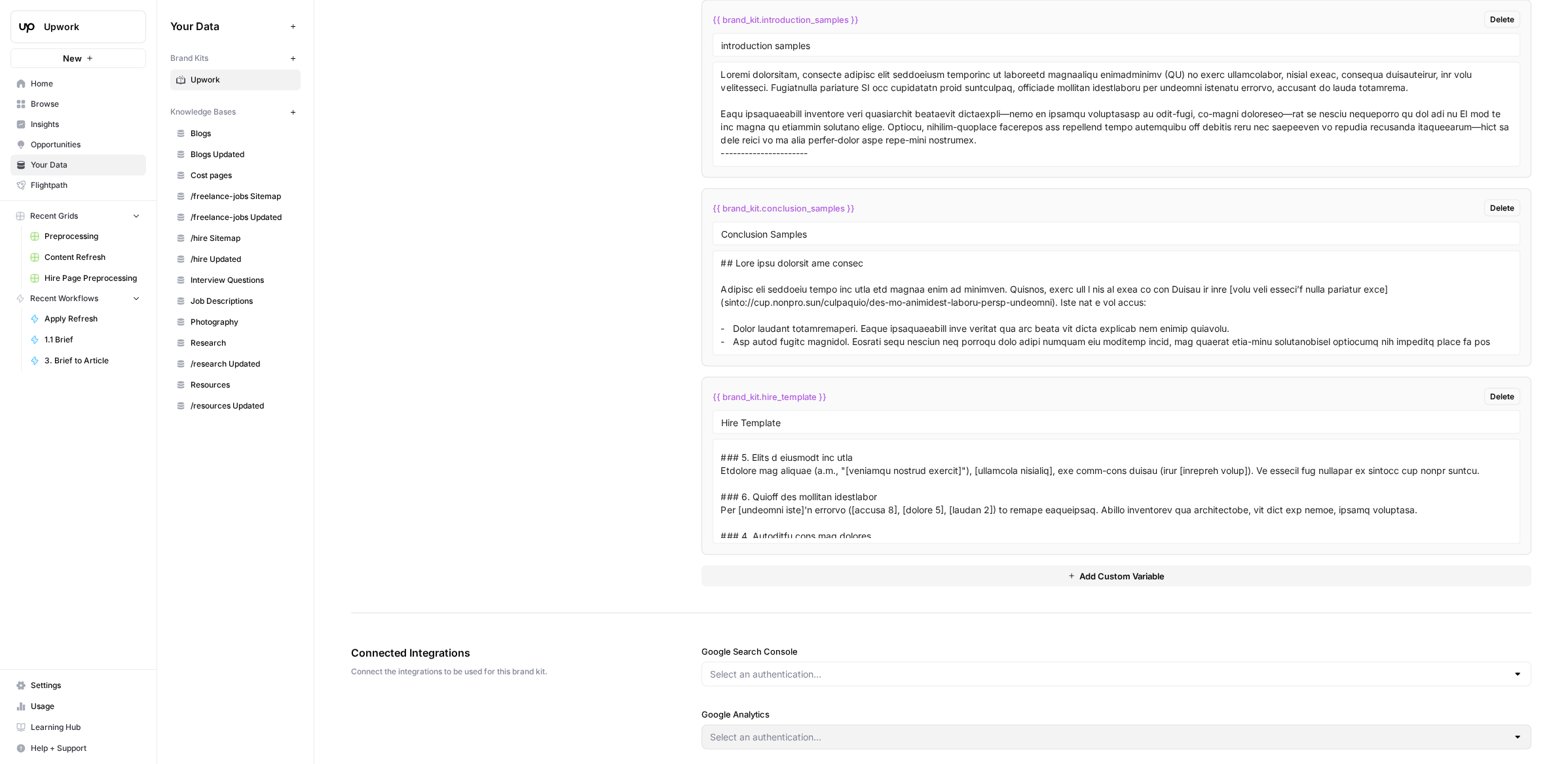
scroll to position [413, 0]
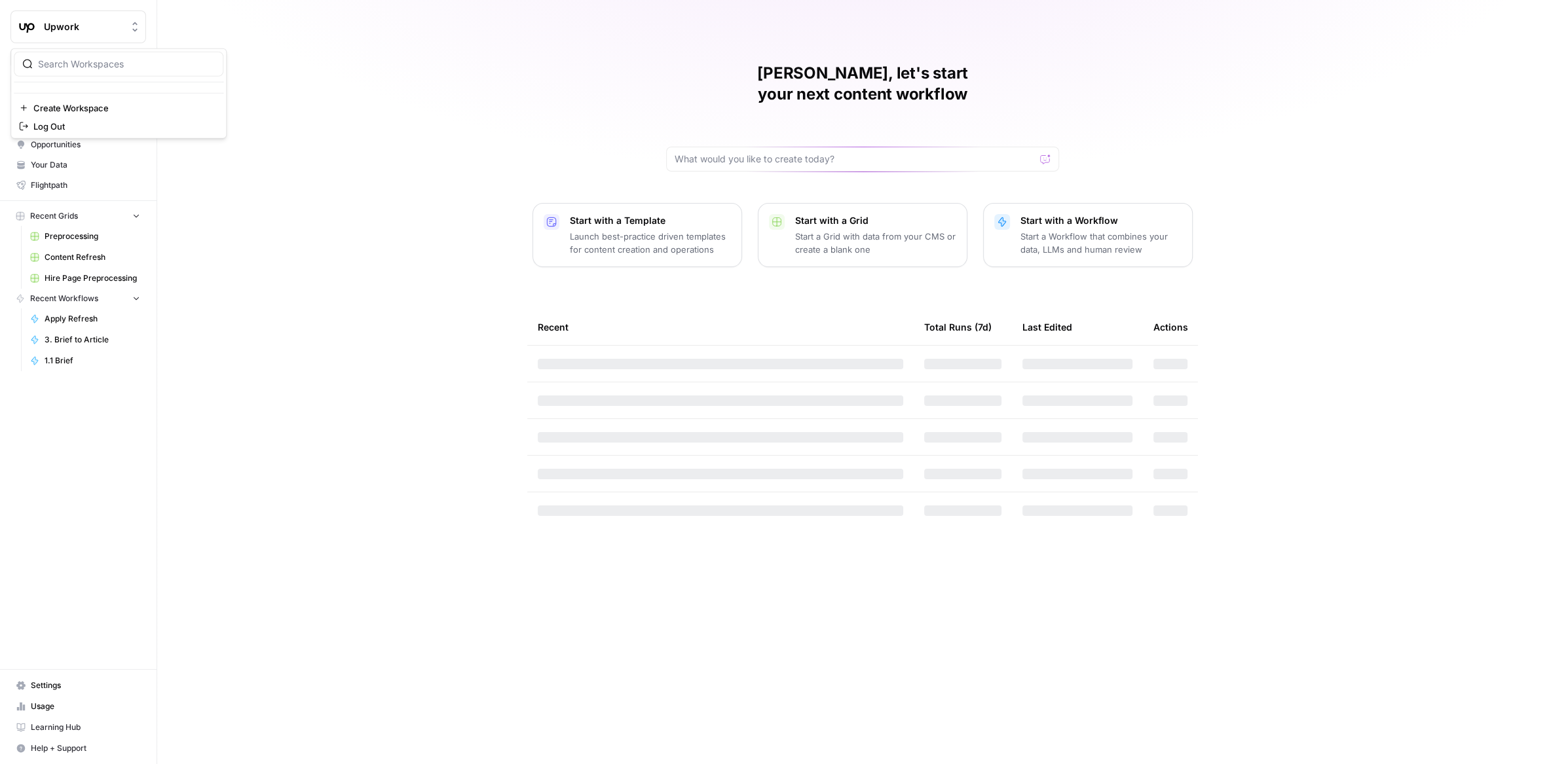
click at [84, 20] on span "Upwork" at bounding box center [83, 26] width 79 height 13
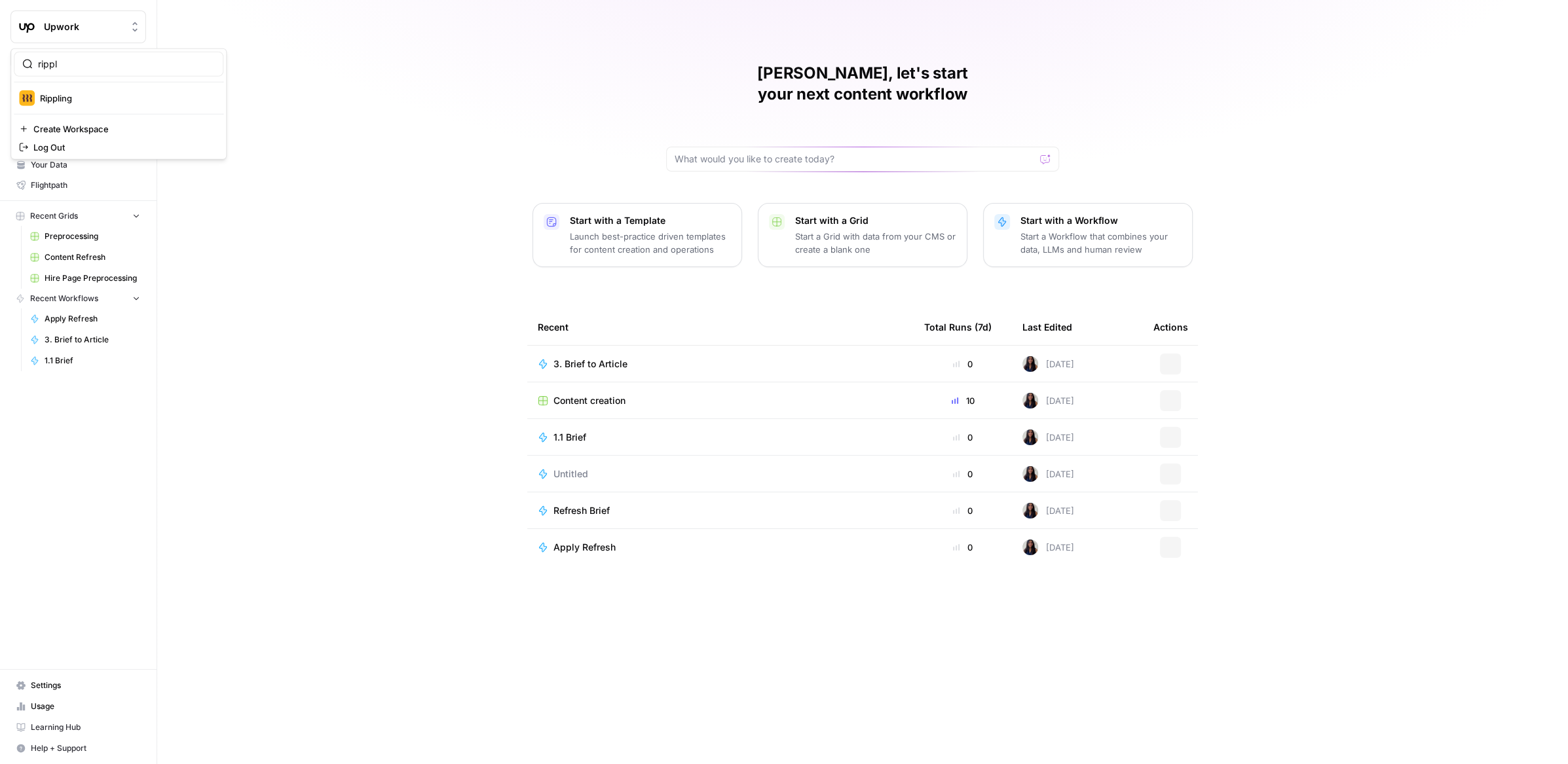
type input "rippl"
click button "Rippling" at bounding box center [118, 98] width 210 height 21
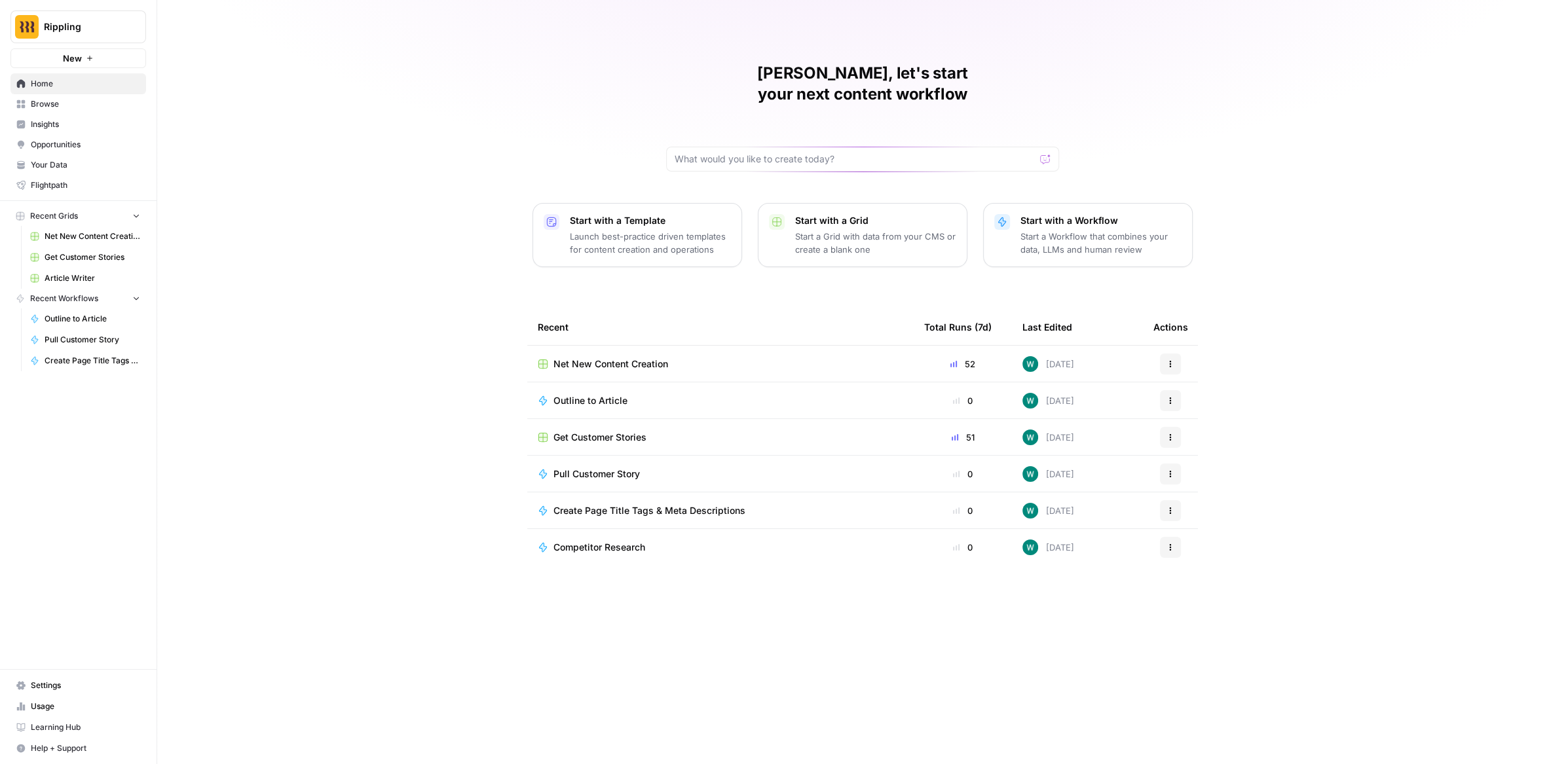
click at [40, 688] on span "Settings" at bounding box center [85, 685] width 109 height 12
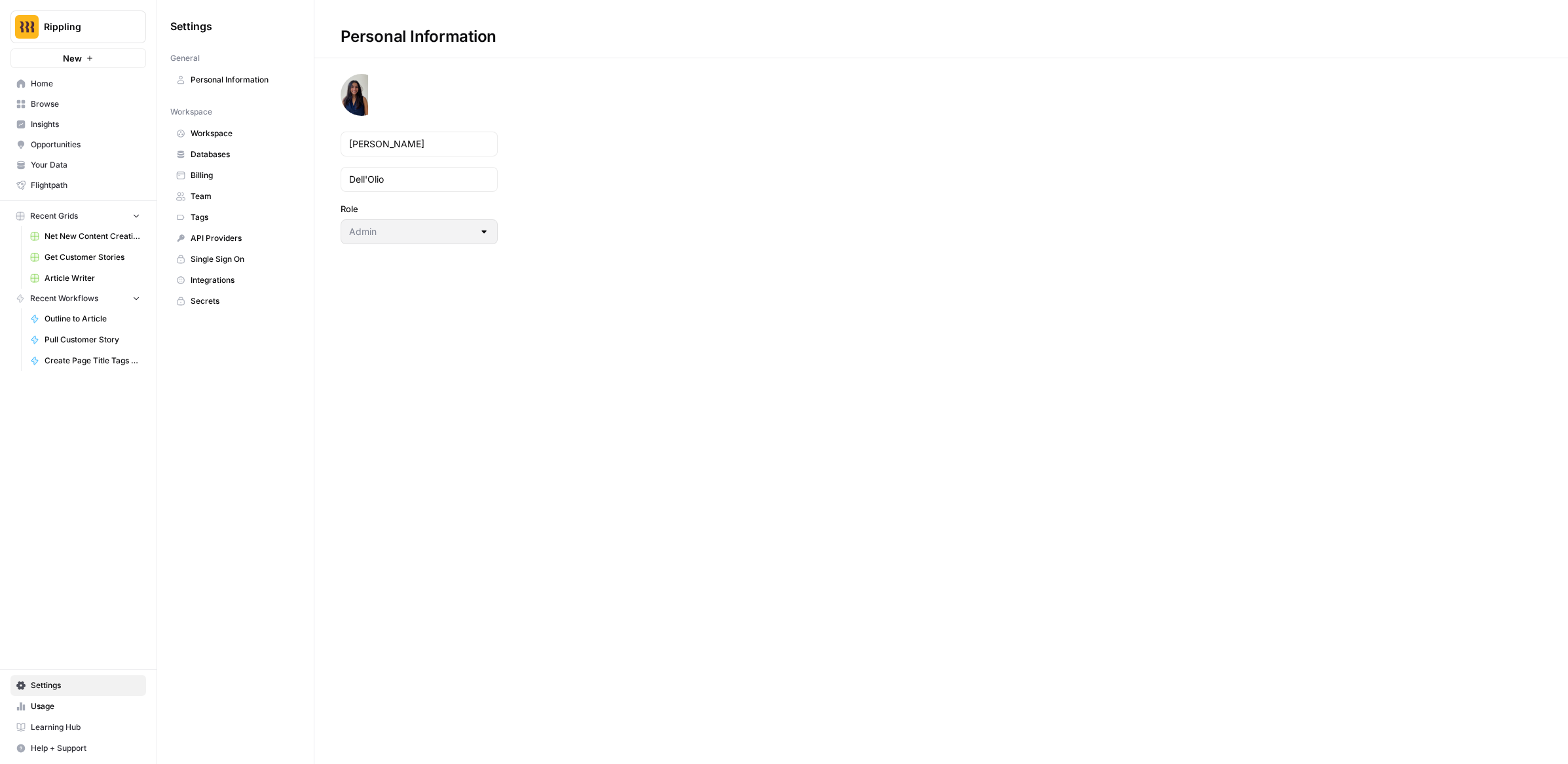
click at [218, 207] on link "Tags" at bounding box center [236, 217] width 131 height 21
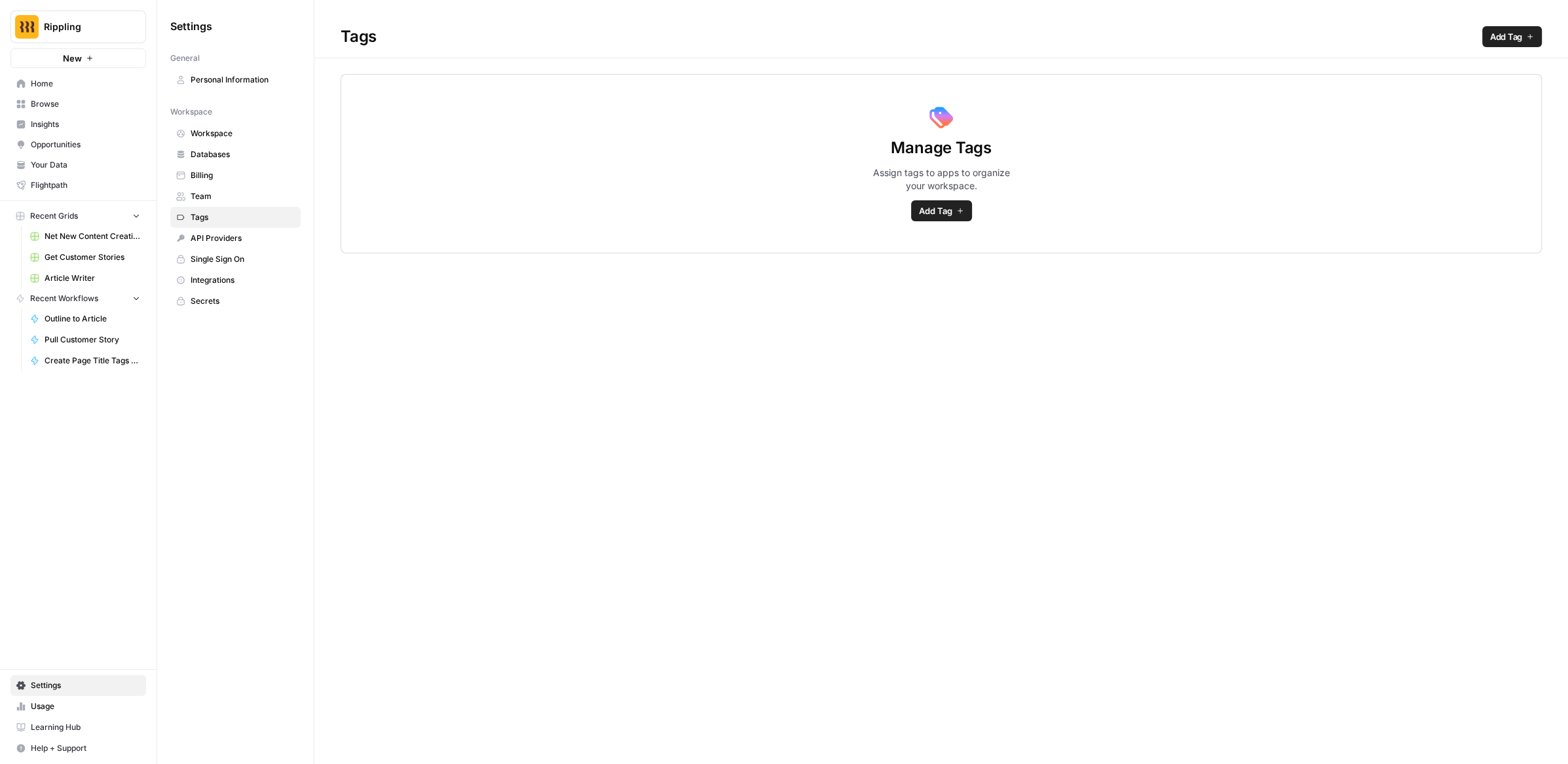
click at [218, 274] on span "Integrations" at bounding box center [242, 279] width 104 height 12
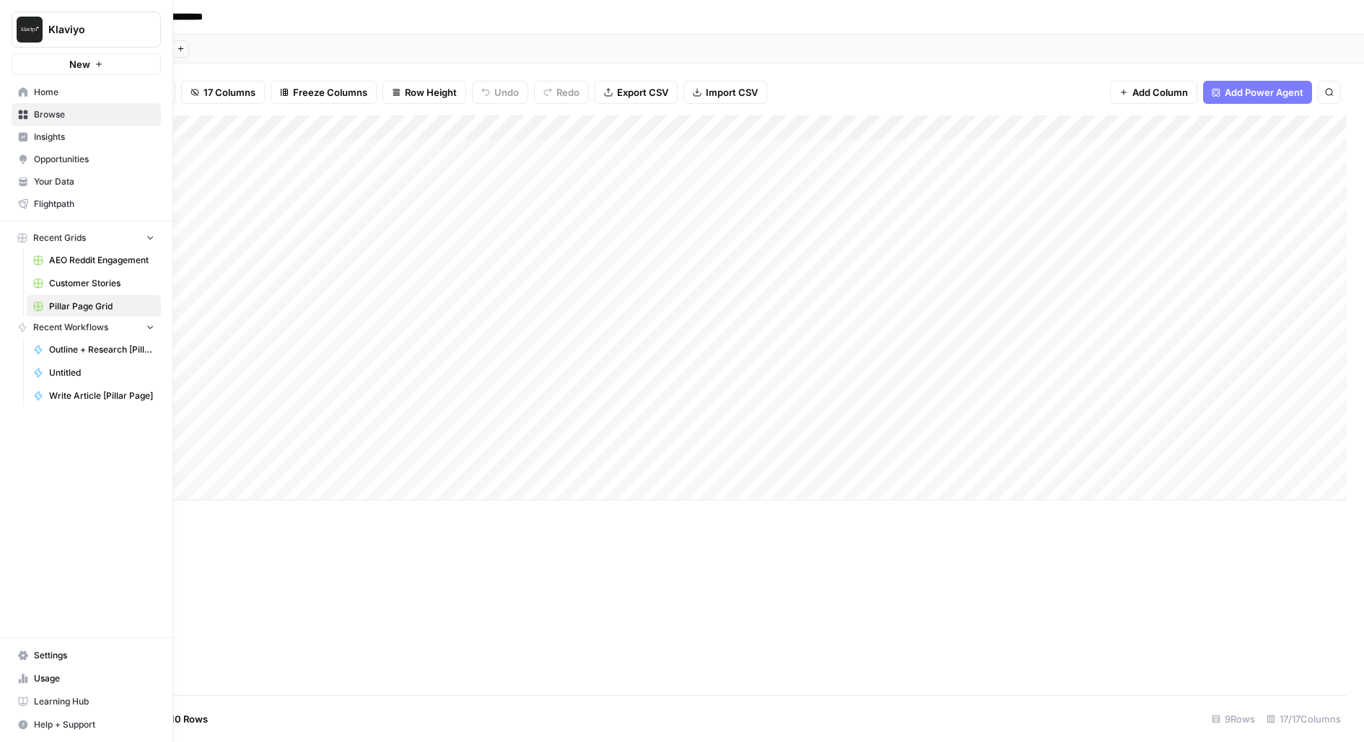
scroll to position [0, 1121]
click at [77, 678] on span "Usage" at bounding box center [94, 678] width 120 height 13
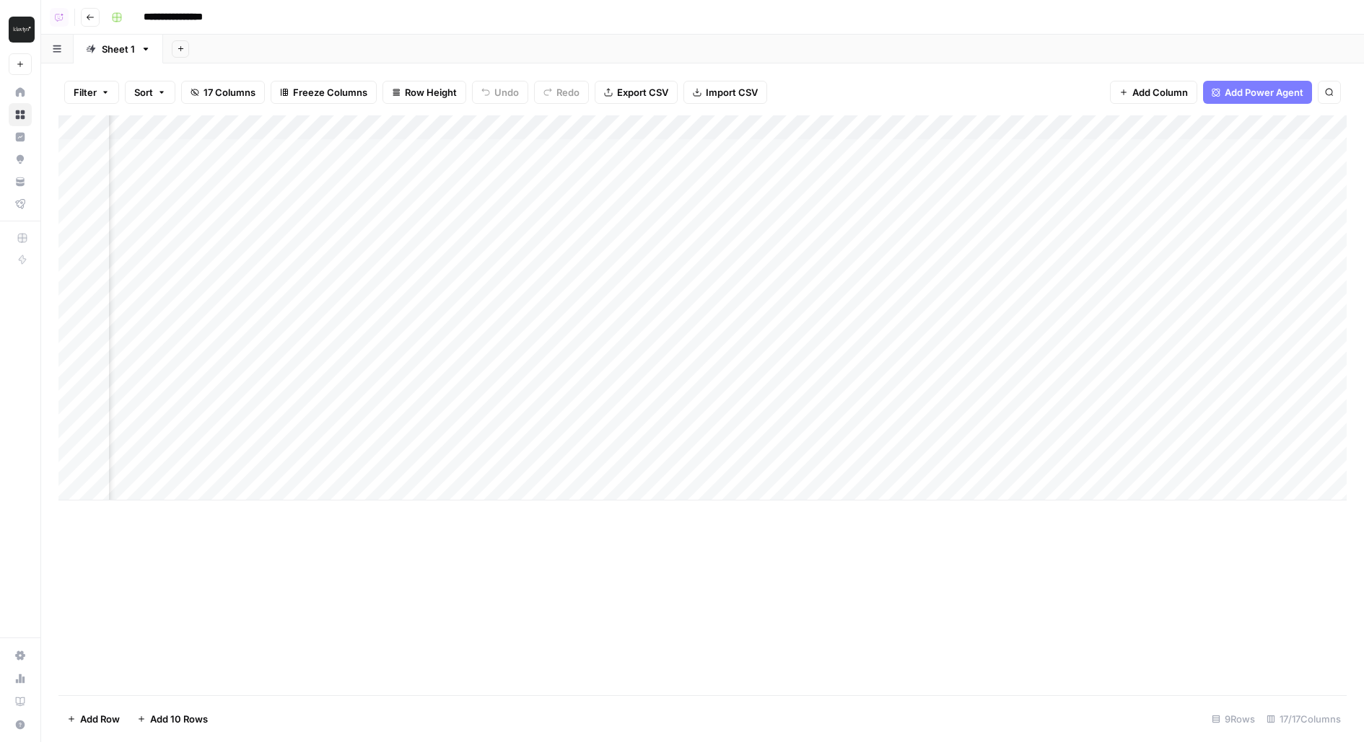
scroll to position [0, 0]
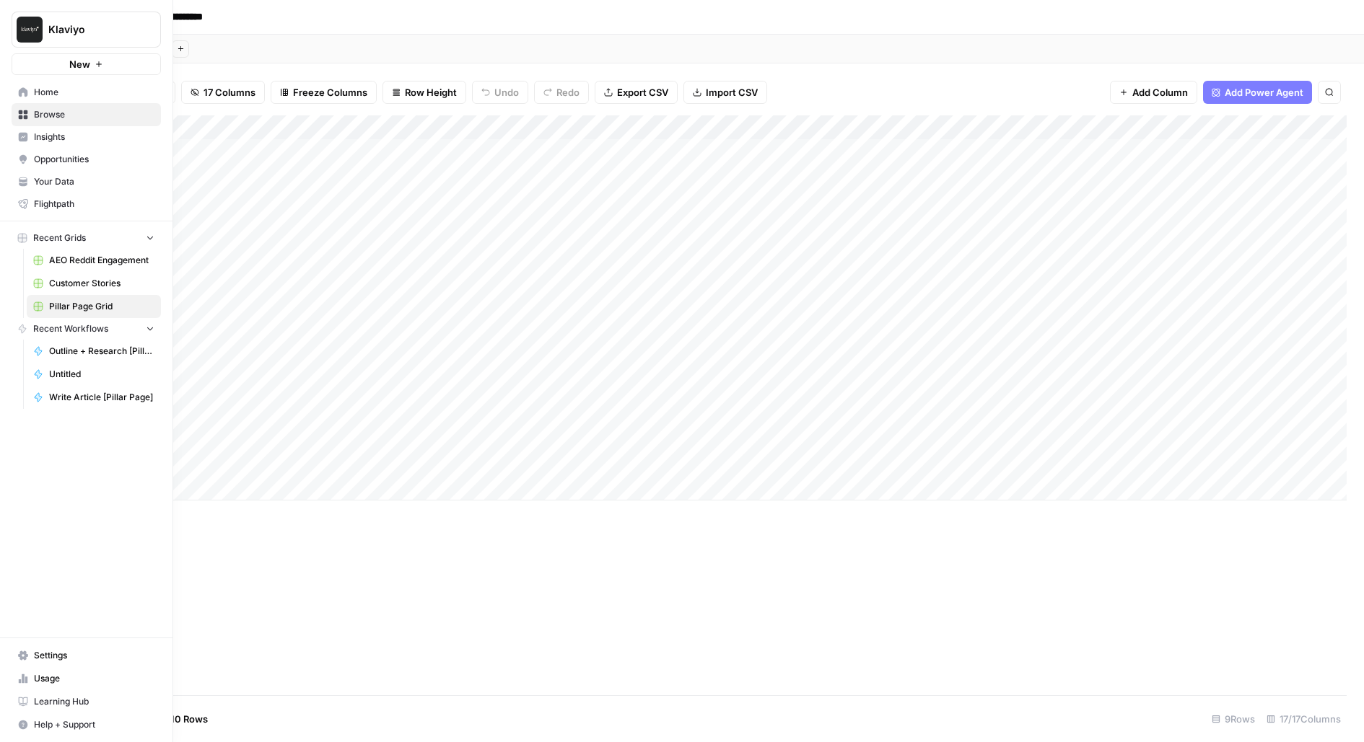
click at [47, 180] on span "Your Data" at bounding box center [94, 181] width 120 height 13
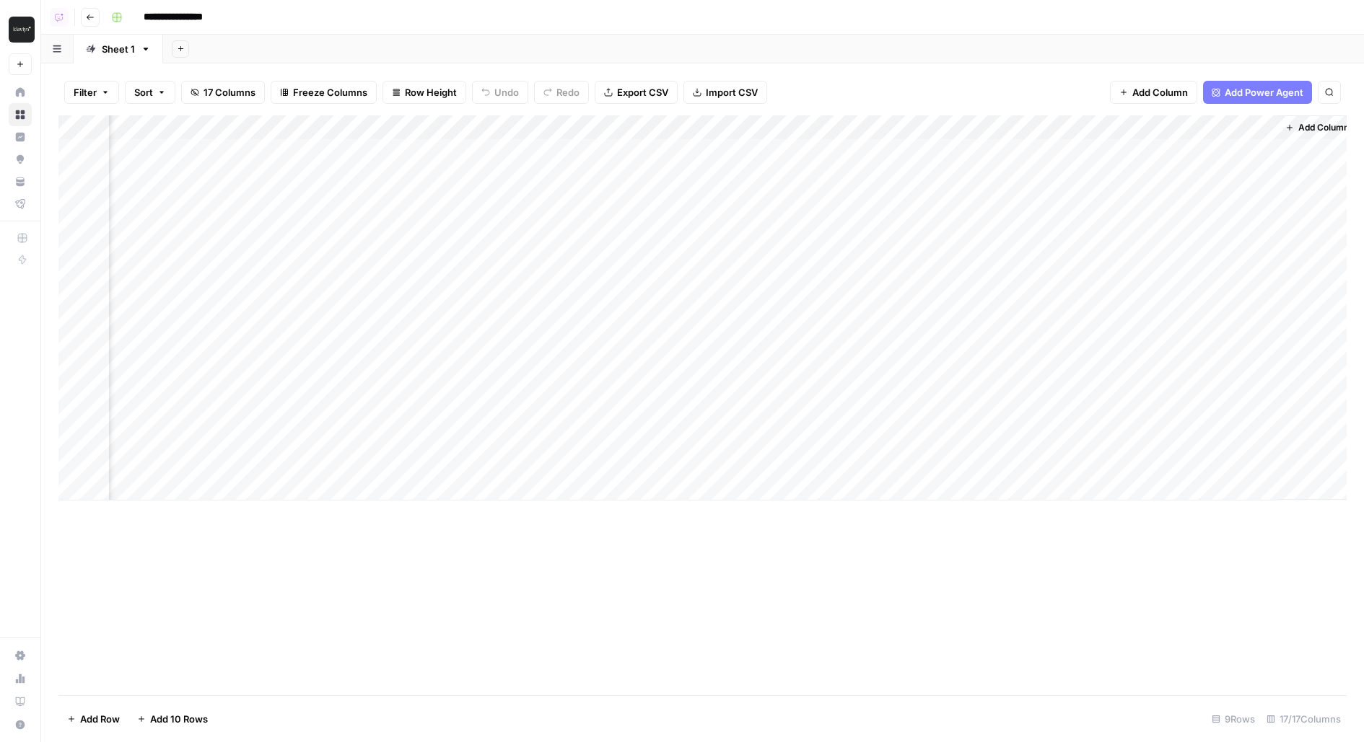
scroll to position [0, 1139]
click at [713, 128] on div "Add Column" at bounding box center [702, 307] width 1288 height 385
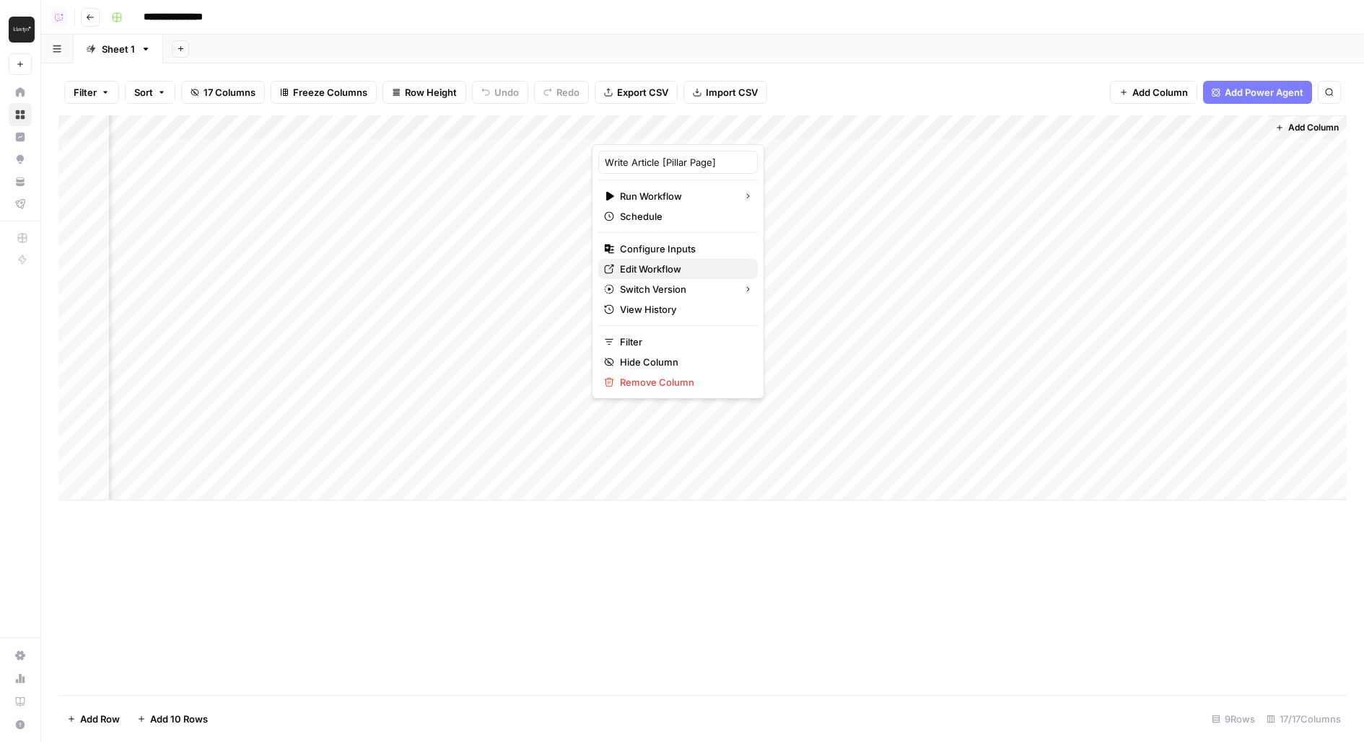
click at [661, 268] on span "Edit Workflow" at bounding box center [683, 269] width 126 height 14
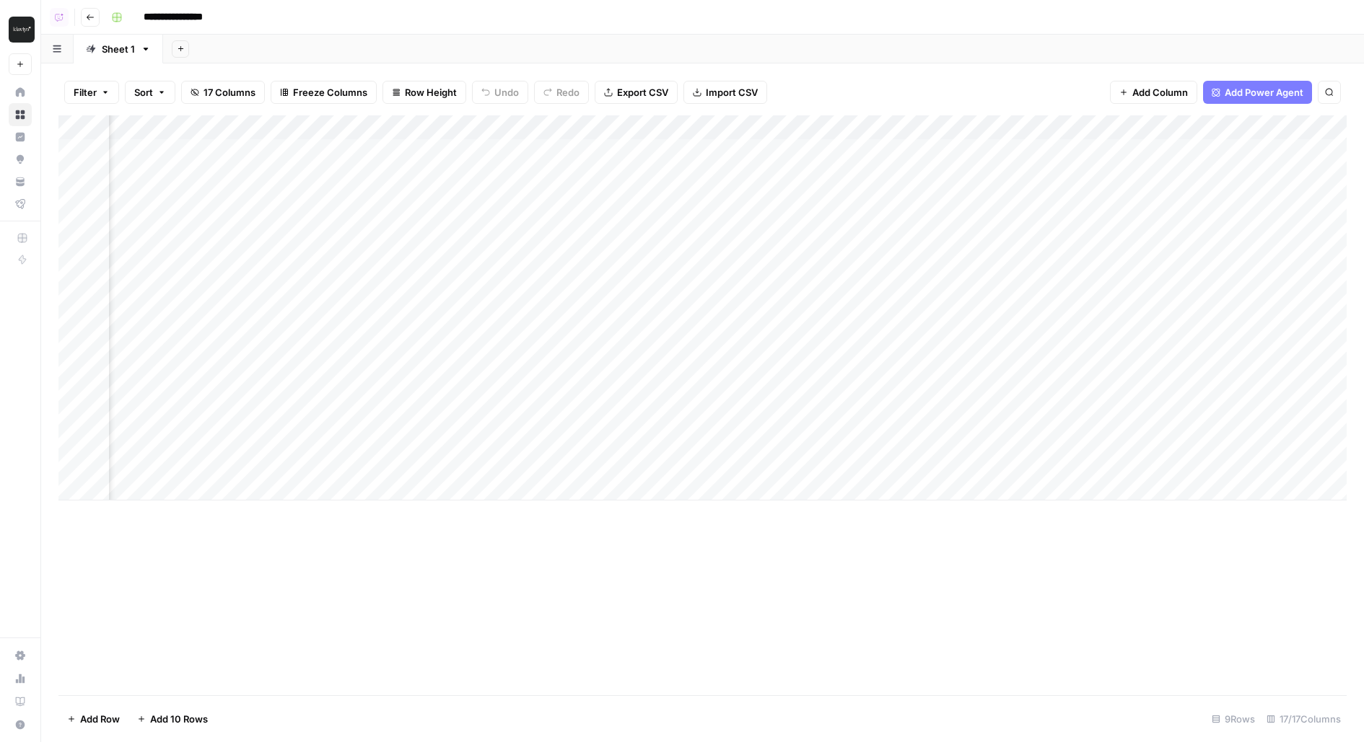
scroll to position [0, 773]
click at [812, 152] on div "Add Column" at bounding box center [702, 307] width 1288 height 385
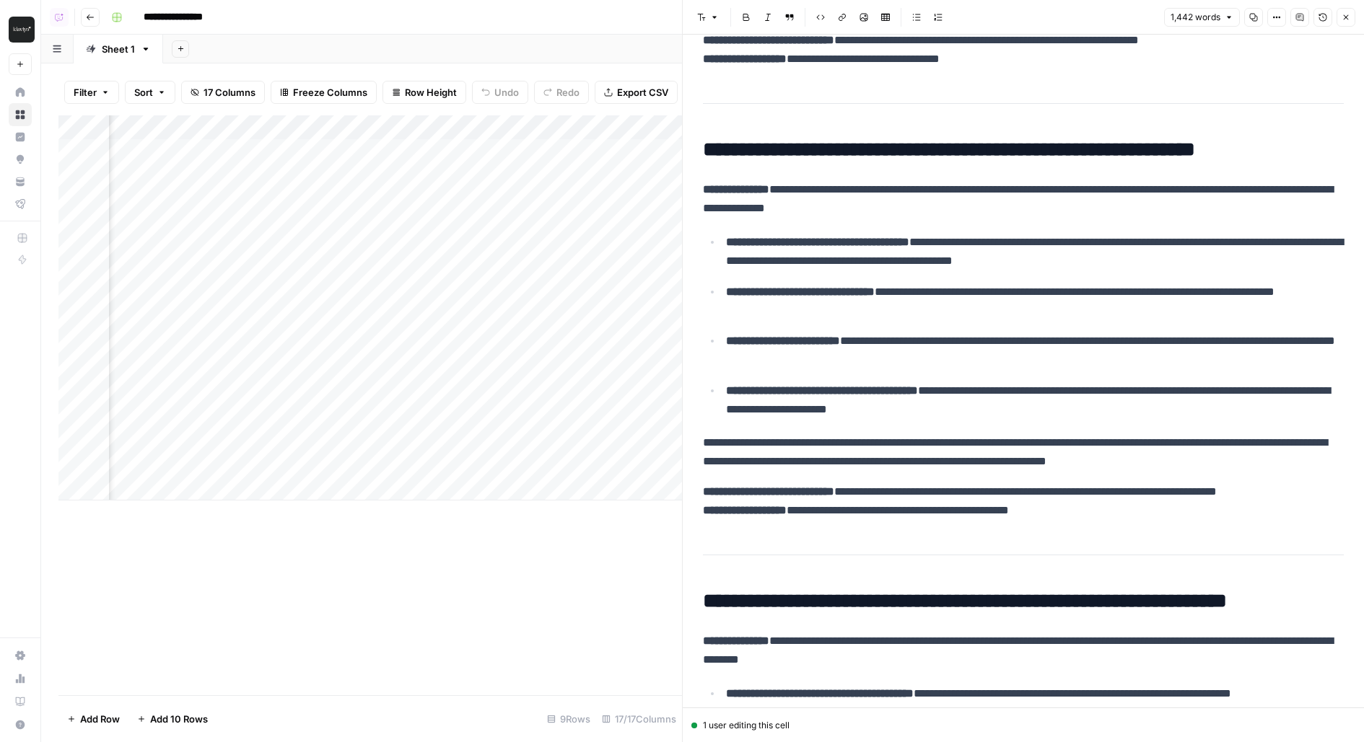
scroll to position [268, 0]
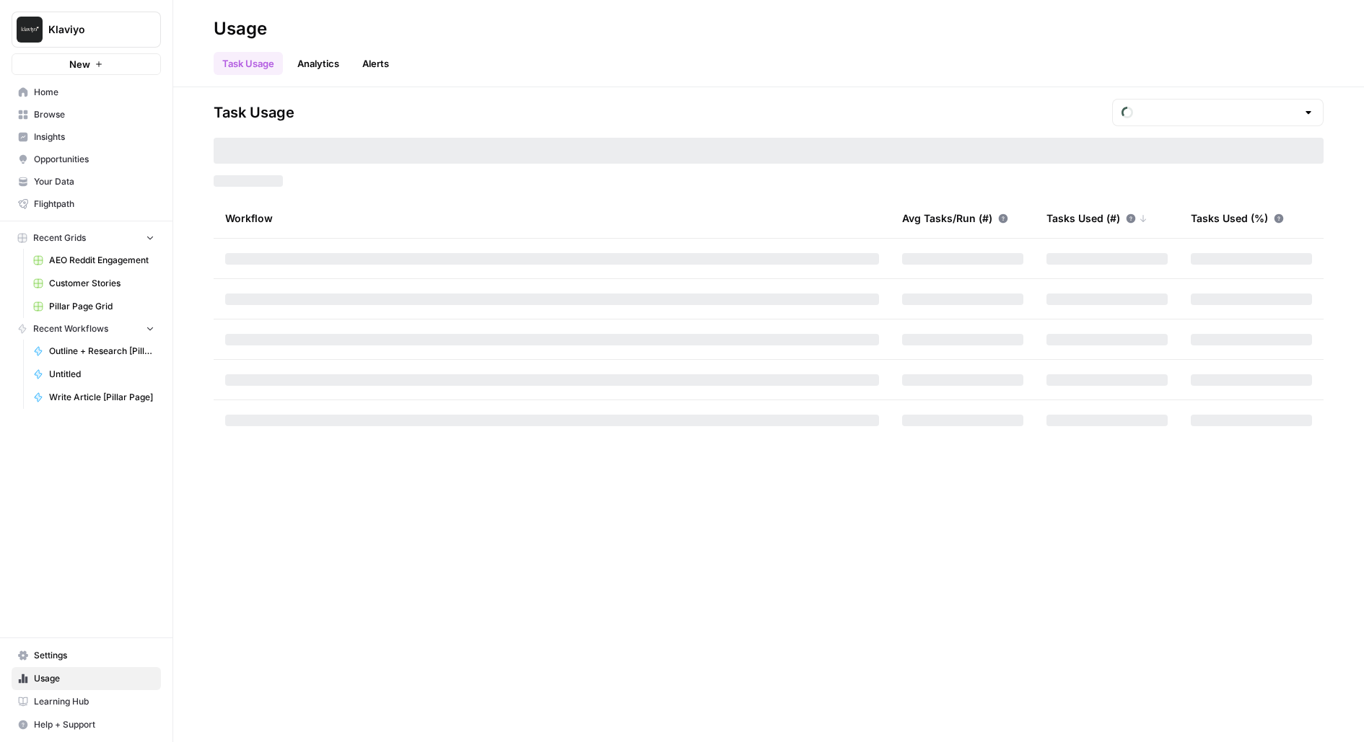
type input "October Tasks"
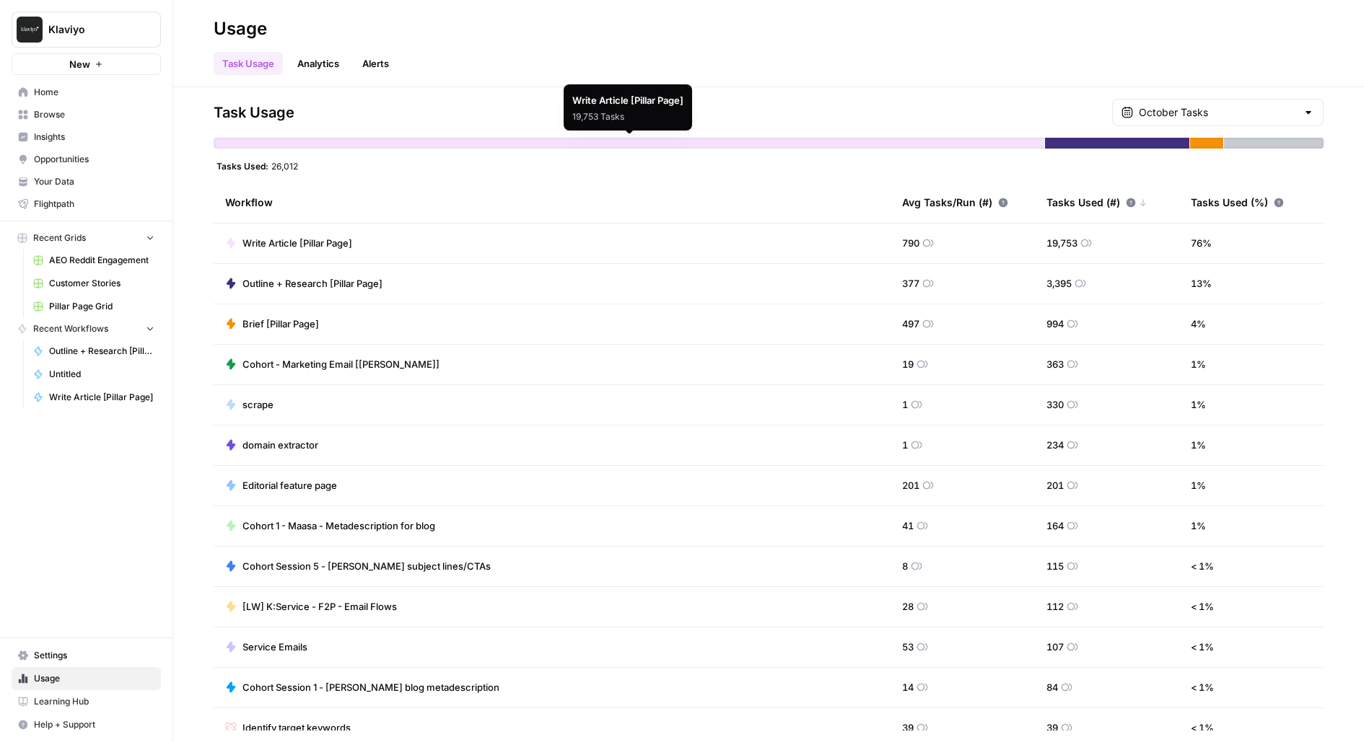
click at [1268, 121] on div "October Tasks" at bounding box center [1217, 112] width 211 height 27
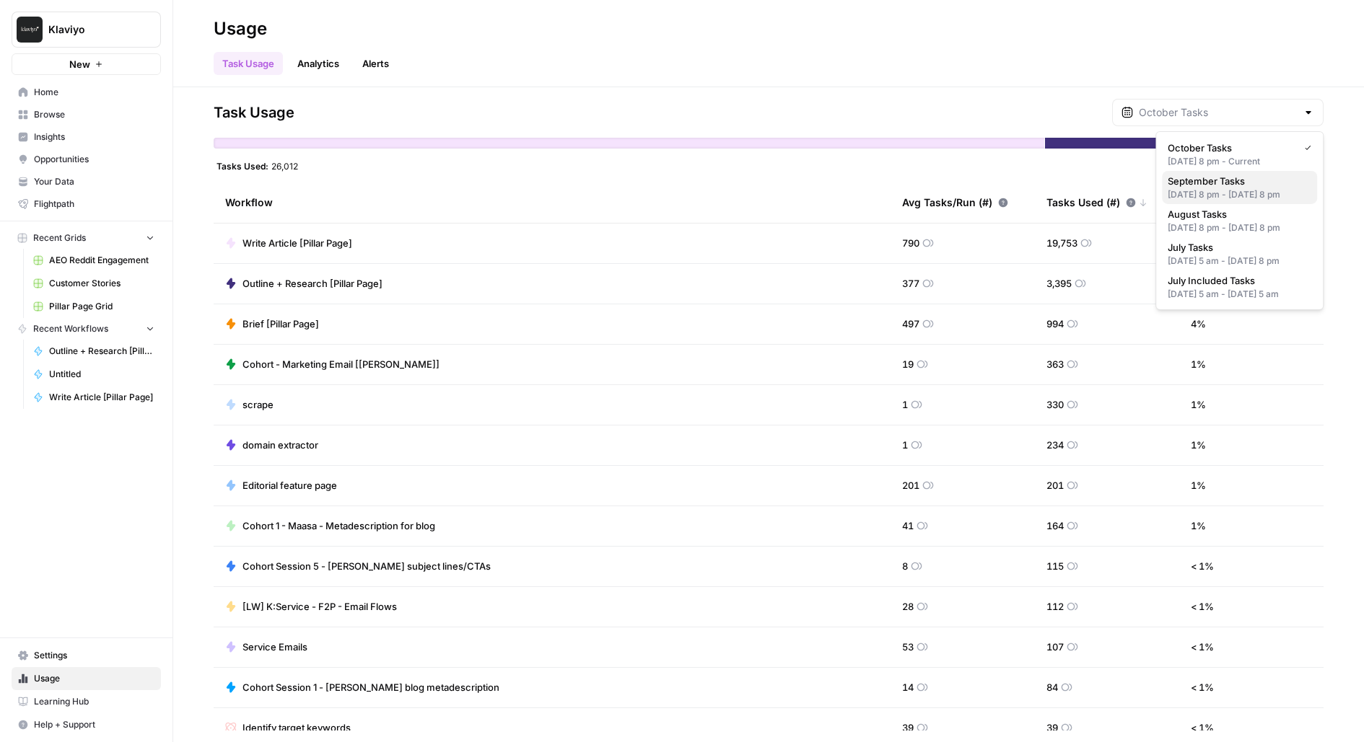
click at [1232, 190] on div "Aug 31, 2025 8 pm - Sep 30, 2025 8 pm" at bounding box center [1239, 194] width 144 height 13
type input "September Tasks"
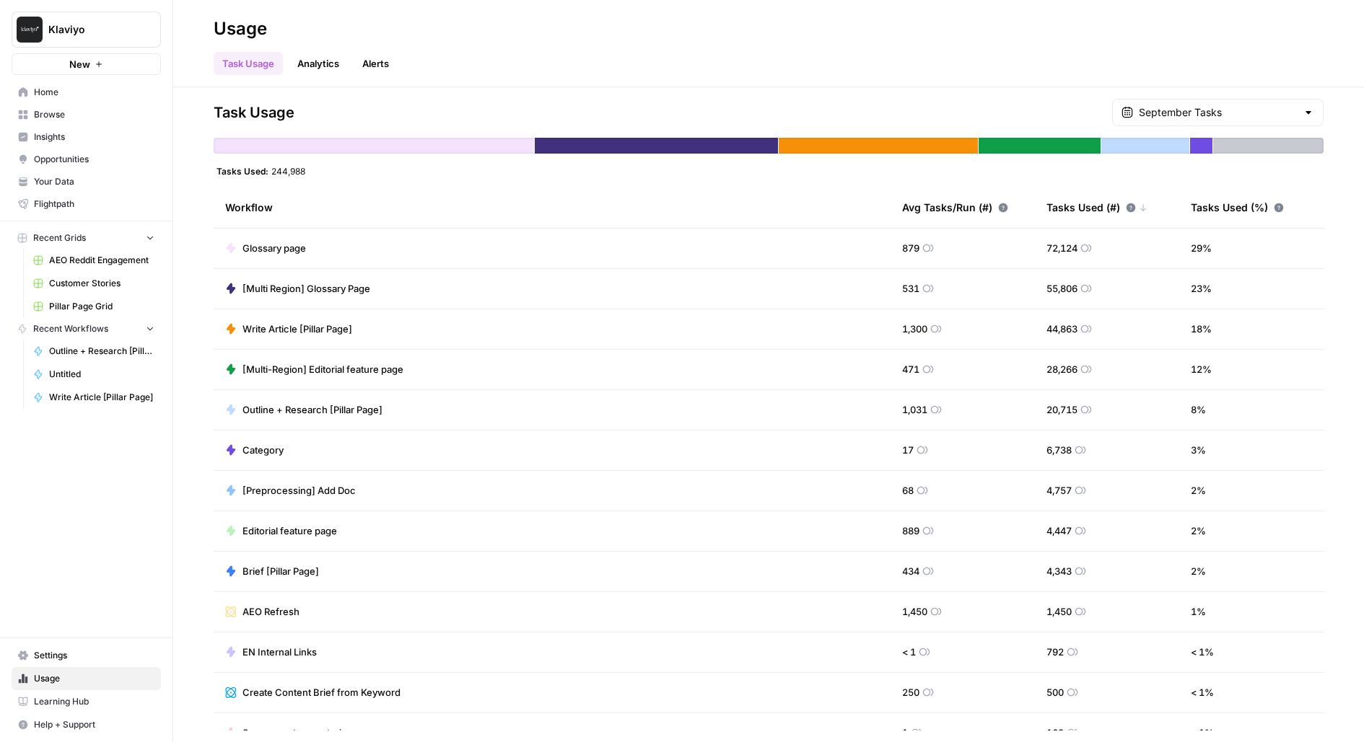
click at [1222, 124] on div "September Tasks" at bounding box center [1217, 112] width 211 height 27
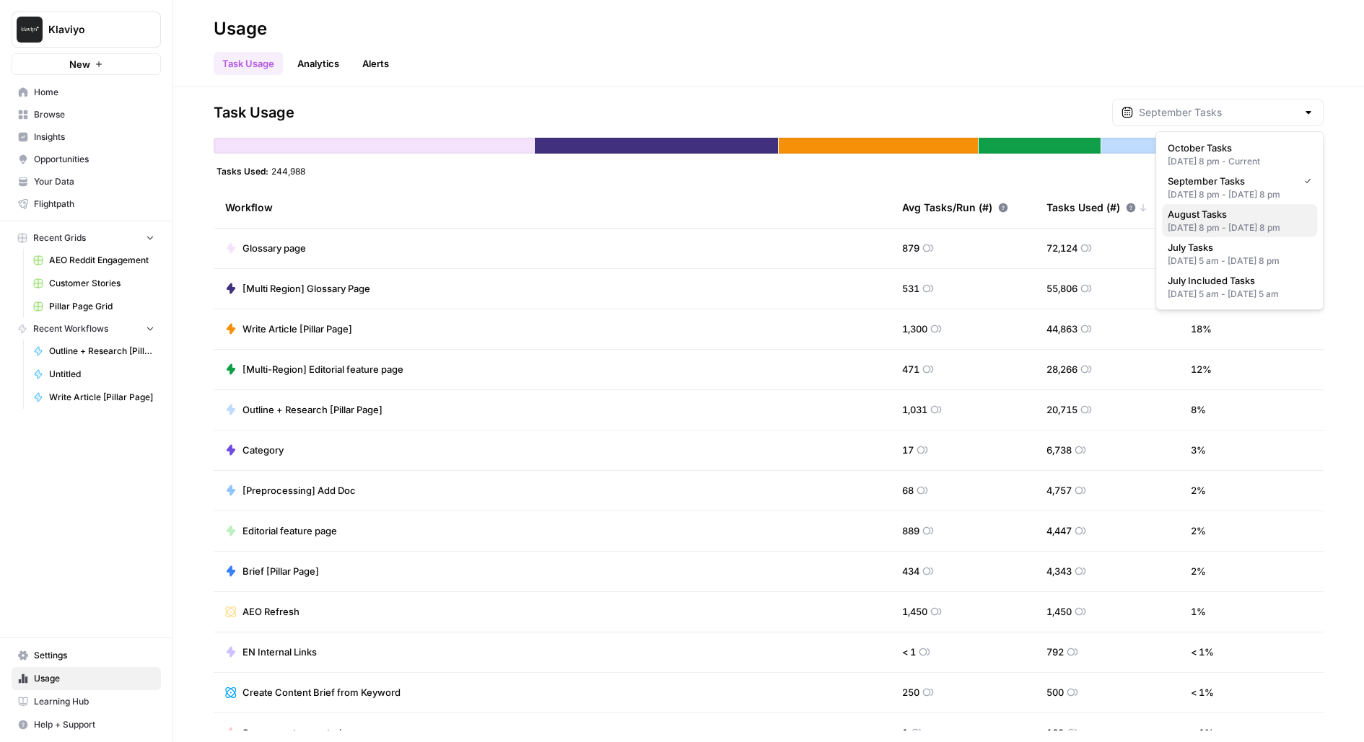
click at [1222, 222] on span "August Tasks" at bounding box center [1236, 214] width 138 height 14
type input "August Tasks"
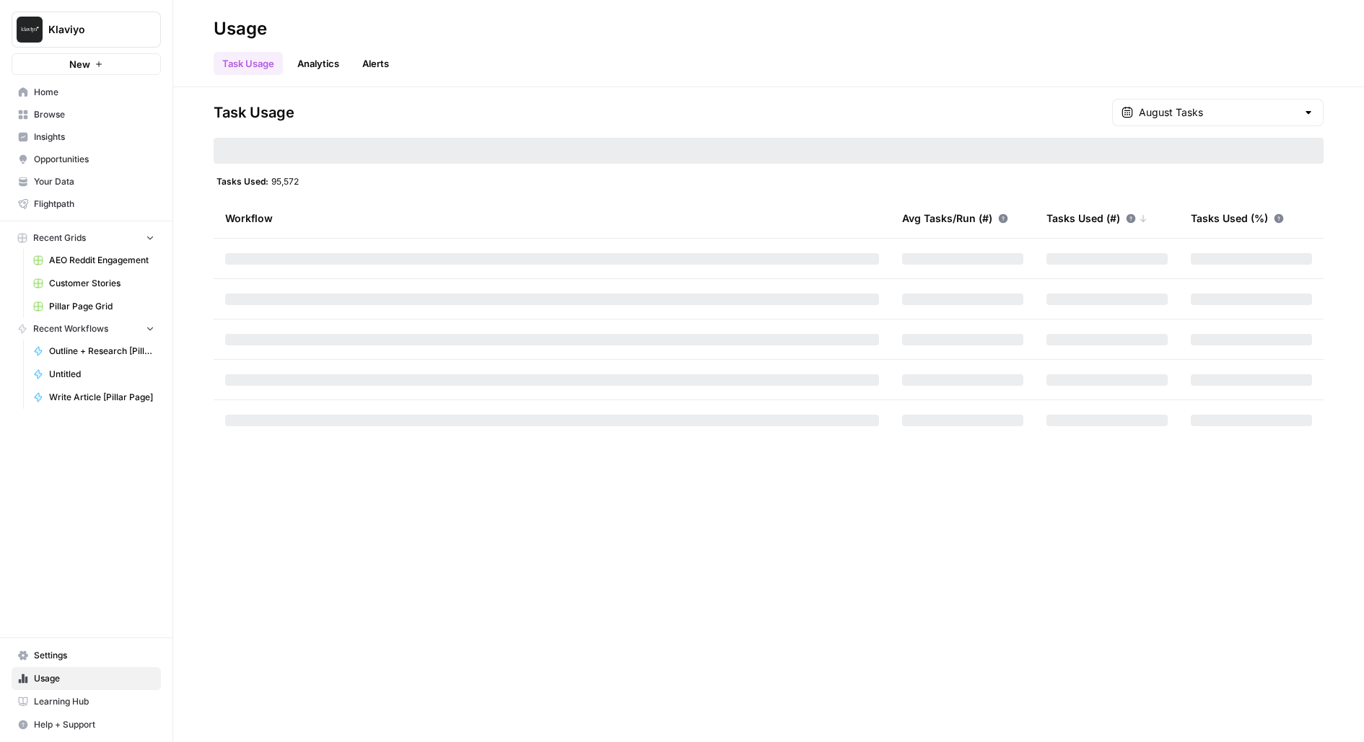
click at [1228, 92] on div "Task Usage August Tasks Tasks Used: 95,572 Workflow Avg Tasks/Run (#) Tasks Use…" at bounding box center [768, 414] width 1190 height 655
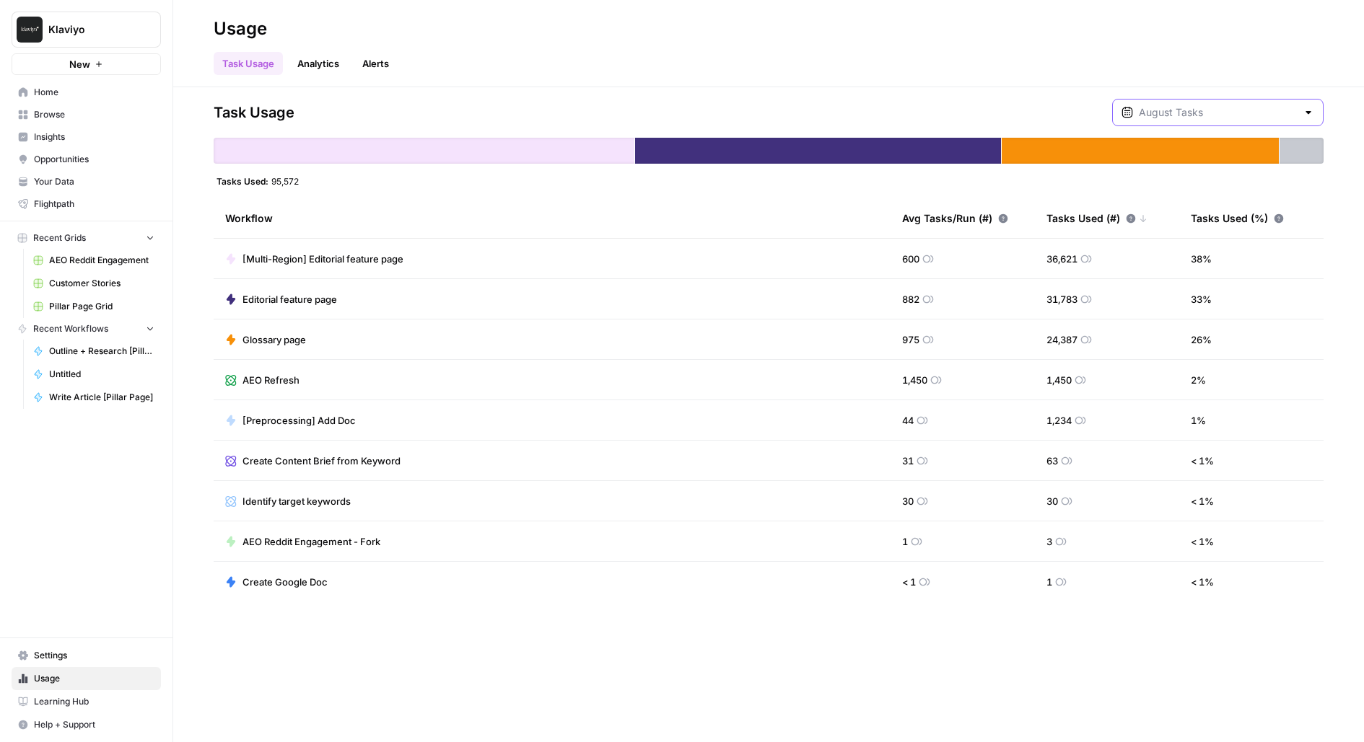
click at [1232, 115] on input "text" at bounding box center [1218, 112] width 158 height 14
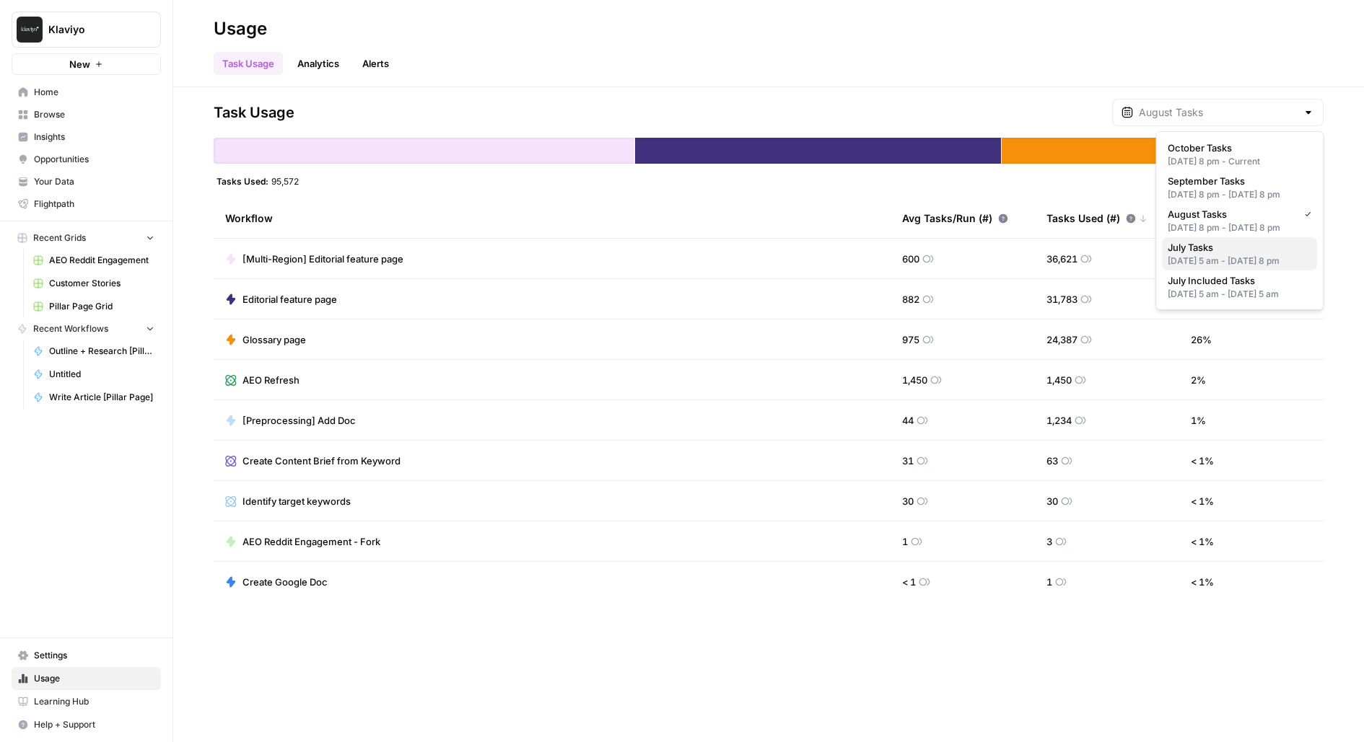
click at [1183, 268] on div "Jul 4, 2025 5 am - Jul 31, 2025 8 pm" at bounding box center [1239, 261] width 144 height 13
type input "July Tasks"
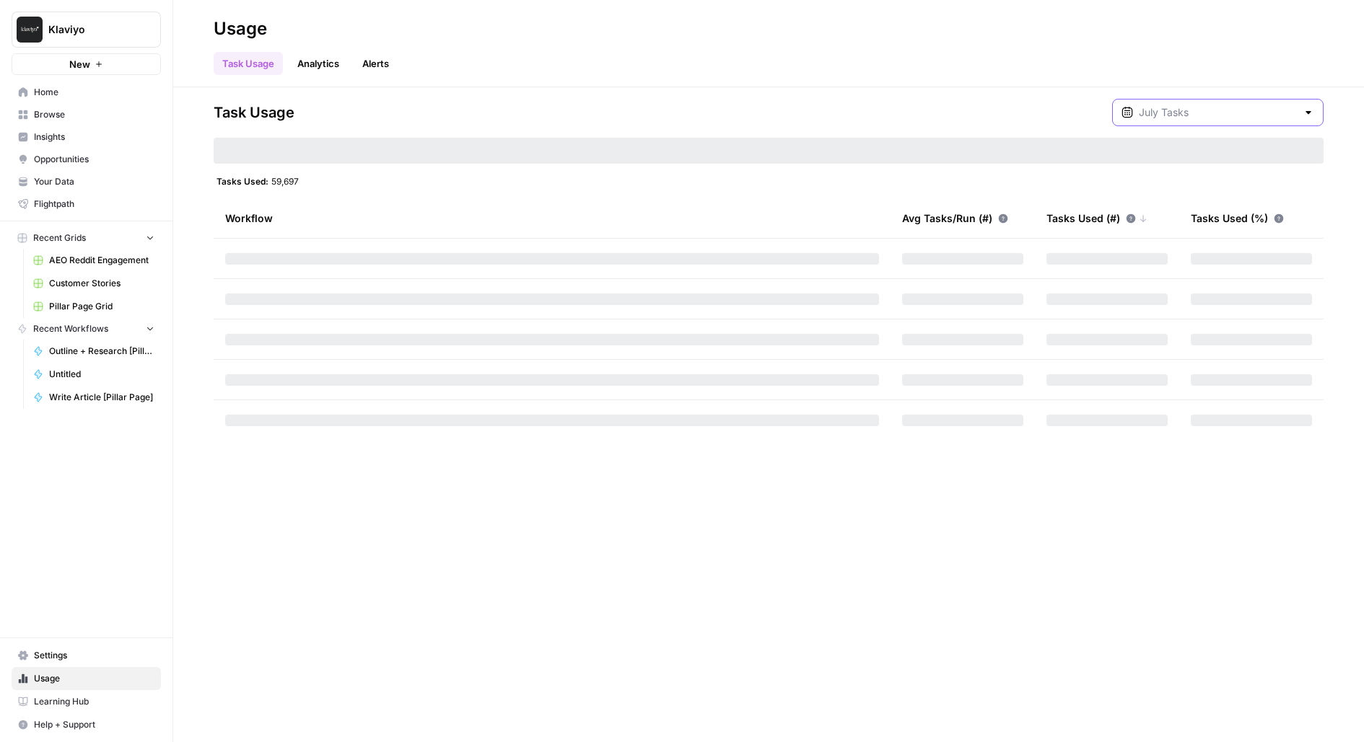
click at [1202, 119] on div at bounding box center [1217, 112] width 211 height 27
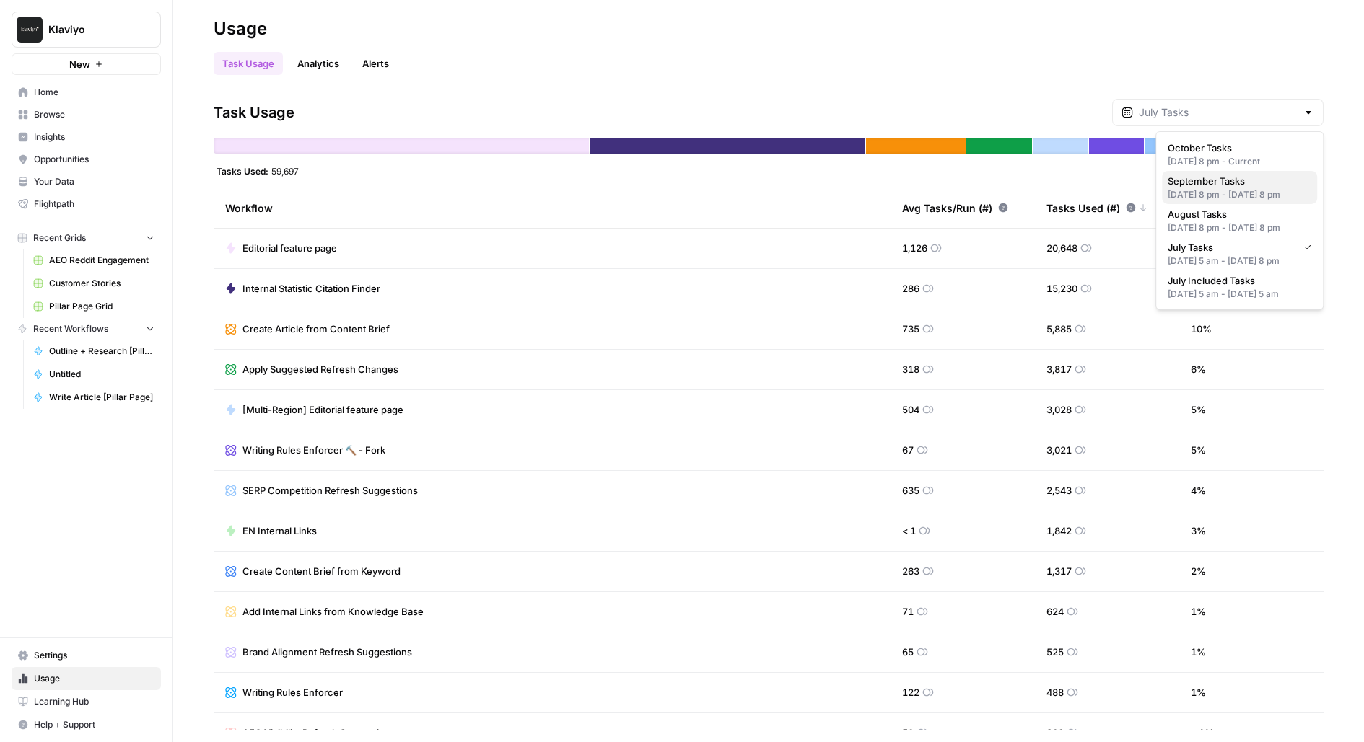
click at [1211, 201] on div "Aug 31, 2025 8 pm - Sep 30, 2025 8 pm" at bounding box center [1239, 194] width 144 height 13
type input "September Tasks"
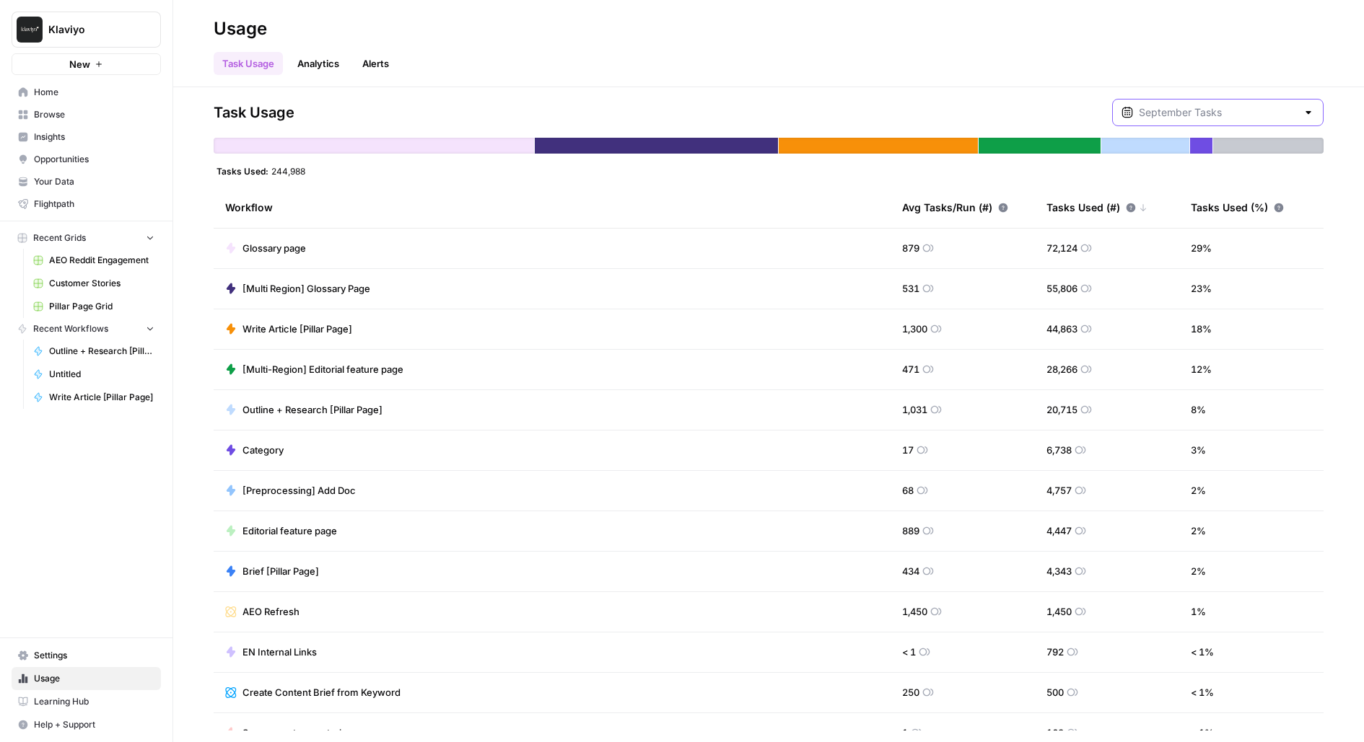
click at [1237, 110] on input "text" at bounding box center [1218, 112] width 158 height 14
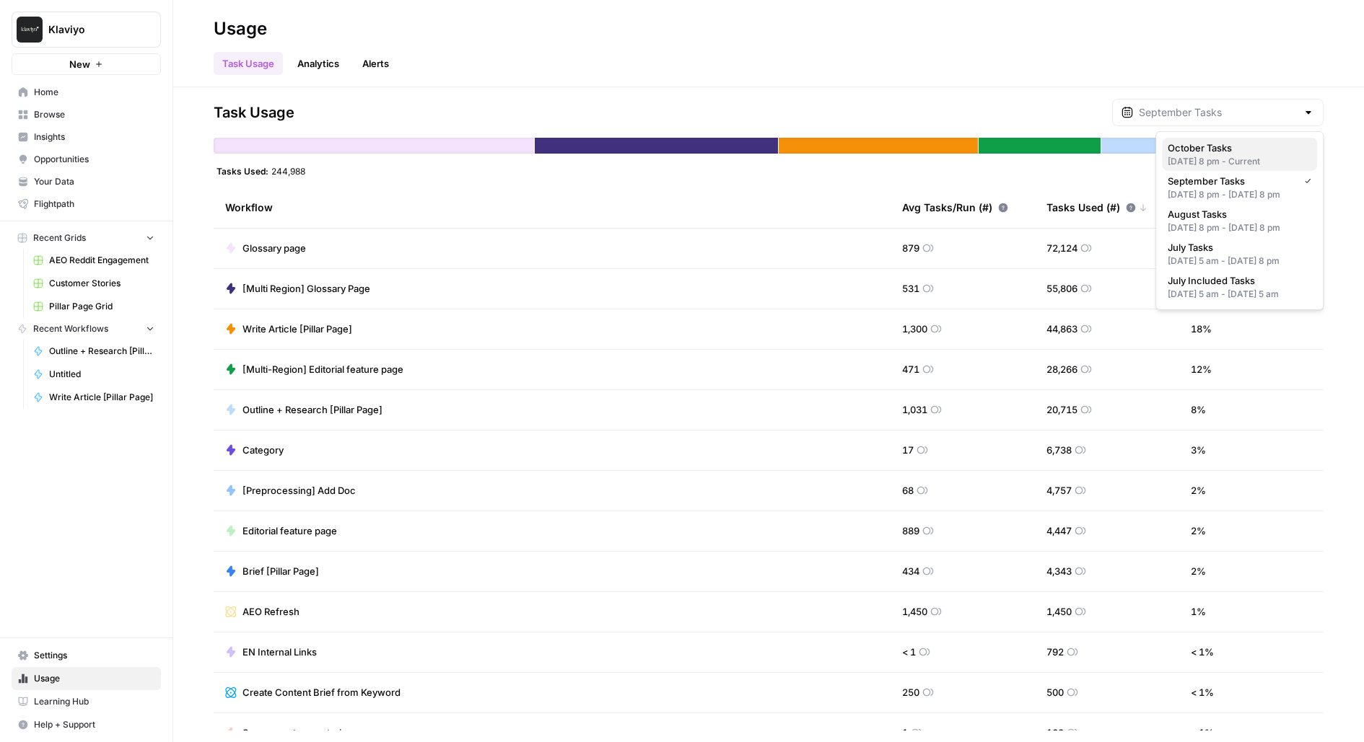
click at [1242, 155] on div "Sep 30, 2025 8 pm - Current" at bounding box center [1239, 161] width 144 height 13
type input "October Tasks"
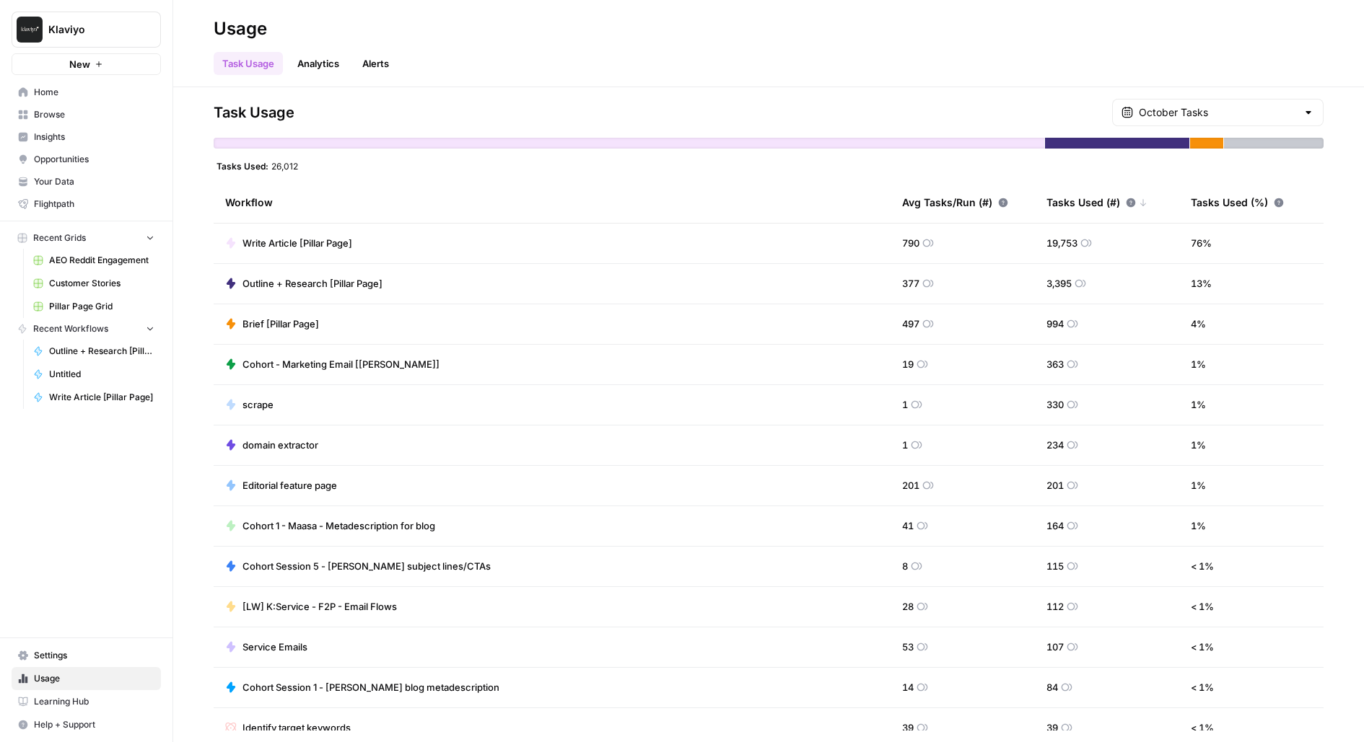
click at [48, 98] on span "Home" at bounding box center [94, 92] width 120 height 13
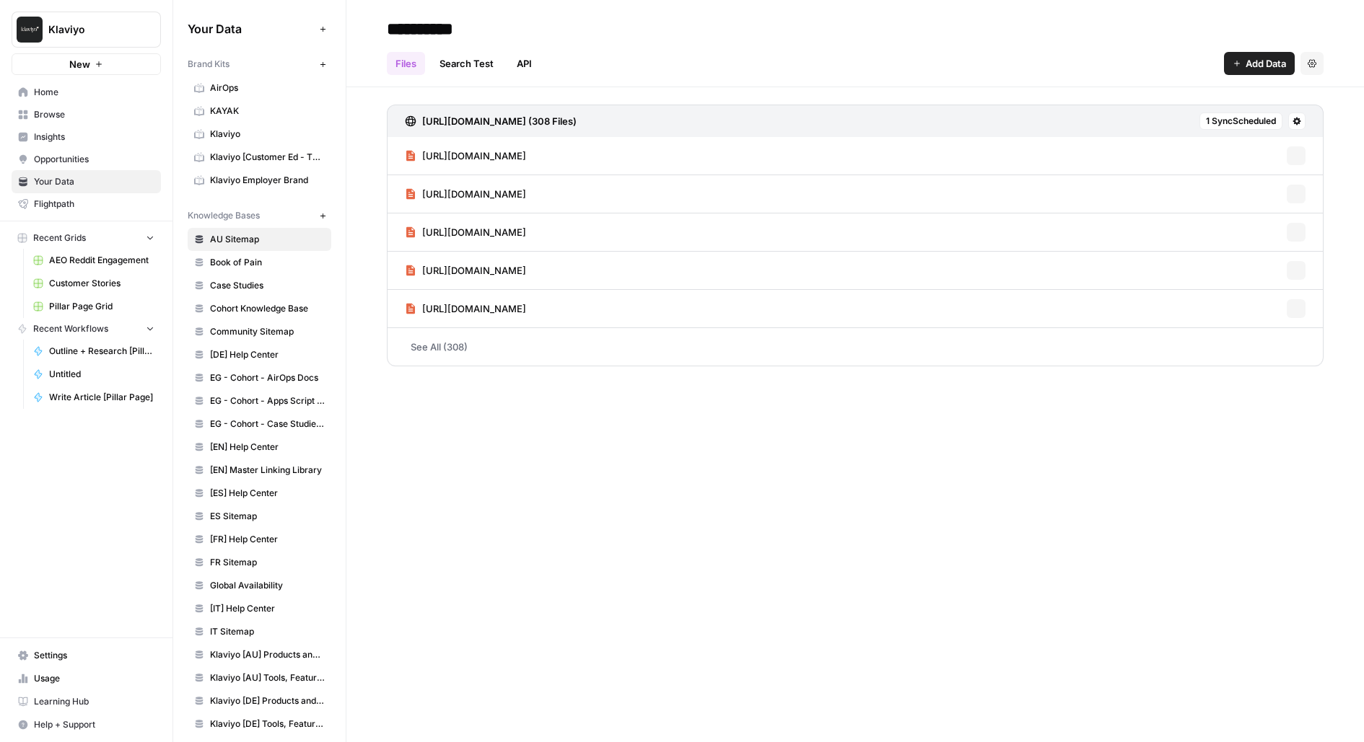
click at [266, 281] on span "Case Studies" at bounding box center [267, 285] width 115 height 13
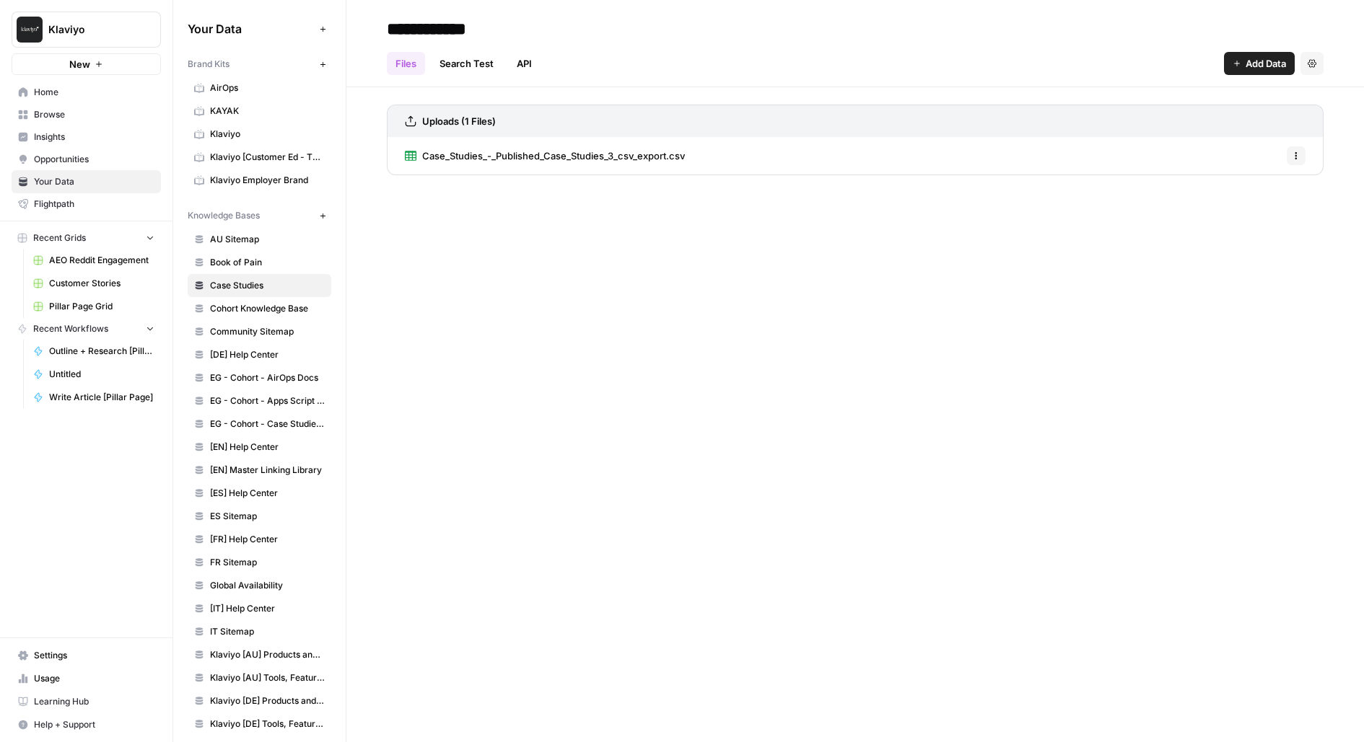
click at [634, 154] on span "Case_Studies_-_Published_Case_Studies_3_csv_export.csv" at bounding box center [553, 156] width 263 height 14
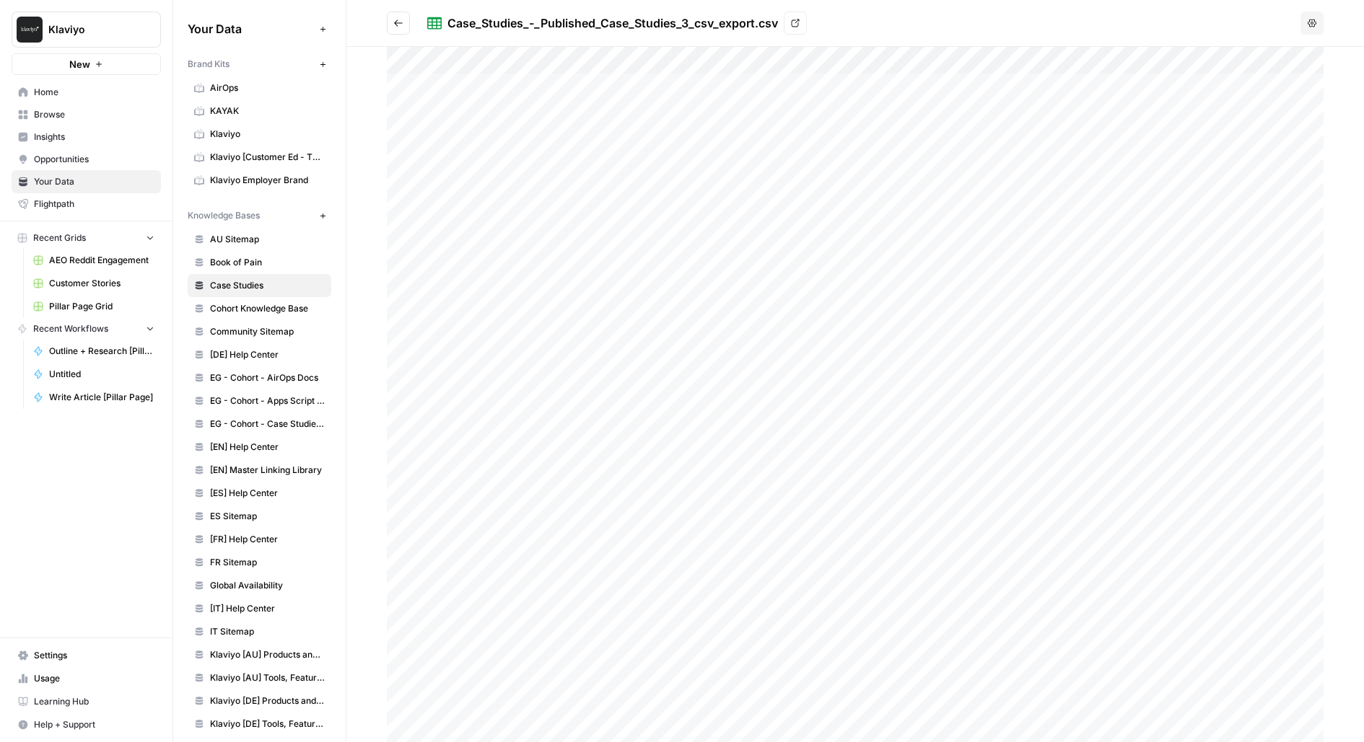
drag, startPoint x: 489, startPoint y: 82, endPoint x: 489, endPoint y: 496, distance: 414.1
click at [489, 496] on div at bounding box center [855, 395] width 937 height 696
drag, startPoint x: 587, startPoint y: 160, endPoint x: 587, endPoint y: 551, distance: 391.1
click at [587, 551] on div at bounding box center [855, 395] width 937 height 696
drag, startPoint x: 654, startPoint y: 201, endPoint x: 654, endPoint y: 512, distance: 310.2
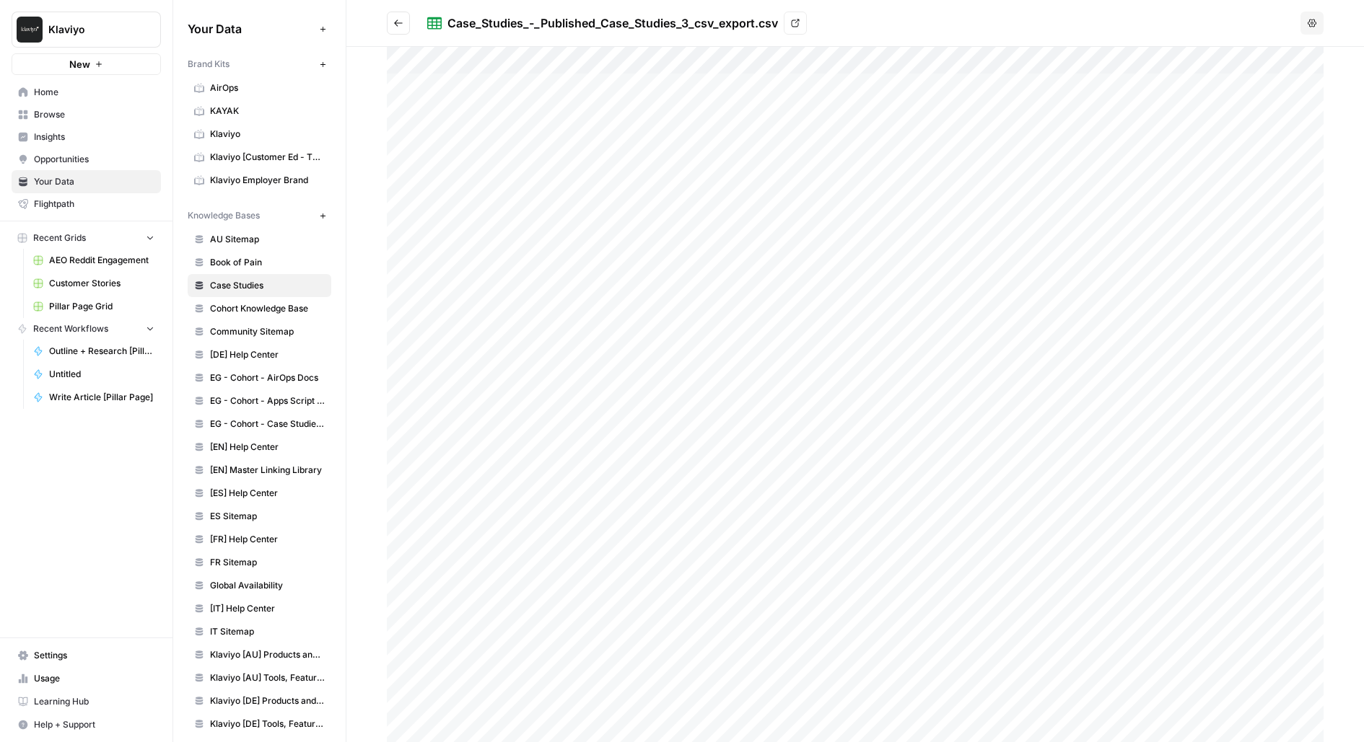
click at [654, 514] on div at bounding box center [855, 395] width 937 height 696
drag, startPoint x: 942, startPoint y: 113, endPoint x: 1014, endPoint y: 113, distance: 72.2
click at [1014, 113] on div at bounding box center [855, 395] width 937 height 696
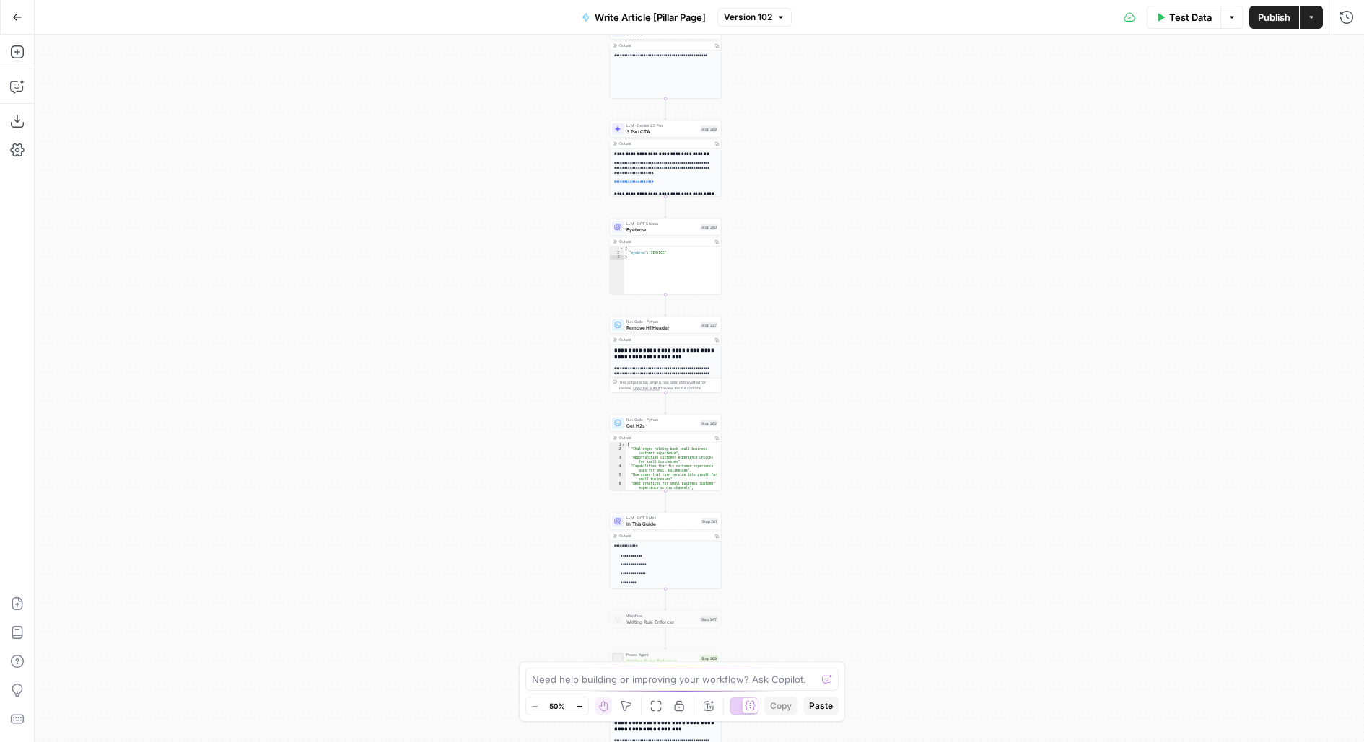
drag, startPoint x: 802, startPoint y: 605, endPoint x: 768, endPoint y: 149, distance: 457.2
click at [768, 149] on div "**********" at bounding box center [699, 389] width 1329 height 708
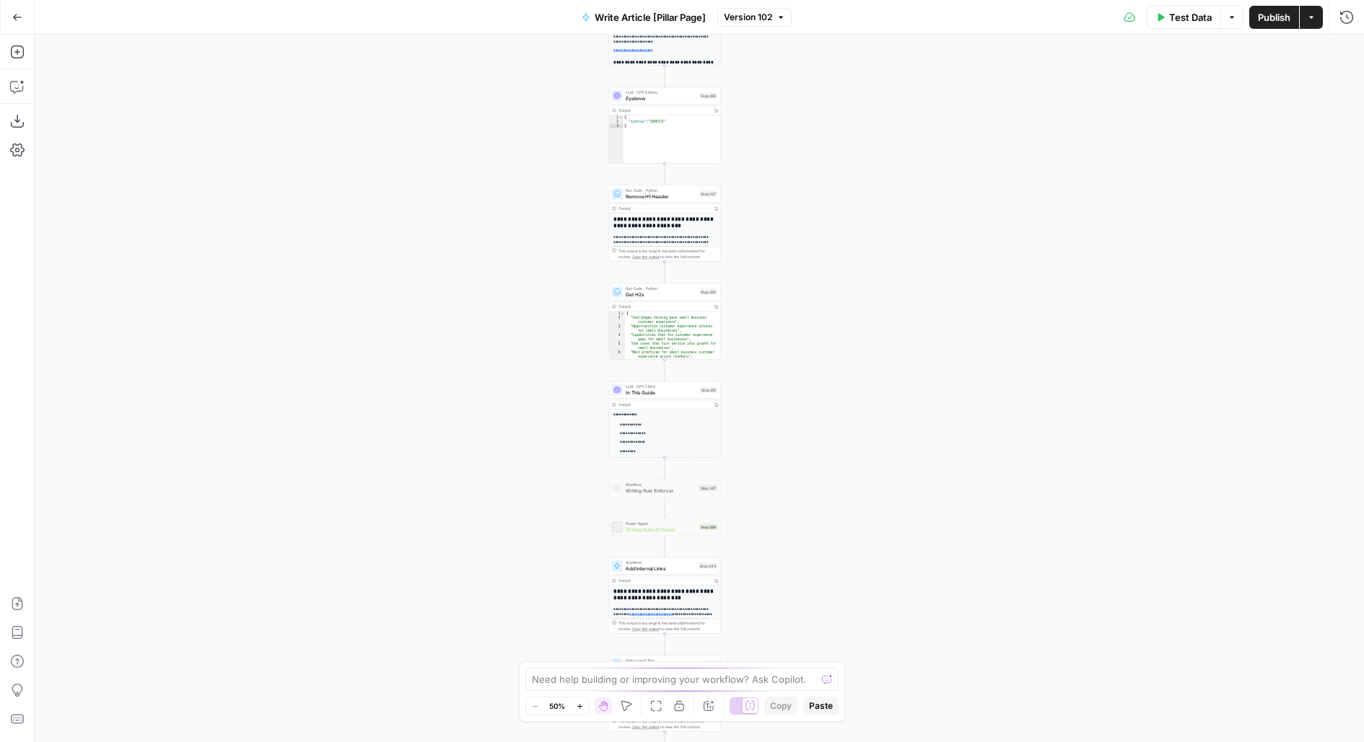
drag, startPoint x: 809, startPoint y: 535, endPoint x: 769, endPoint y: 742, distance: 210.8
click at [769, 742] on div "**********" at bounding box center [699, 389] width 1329 height 708
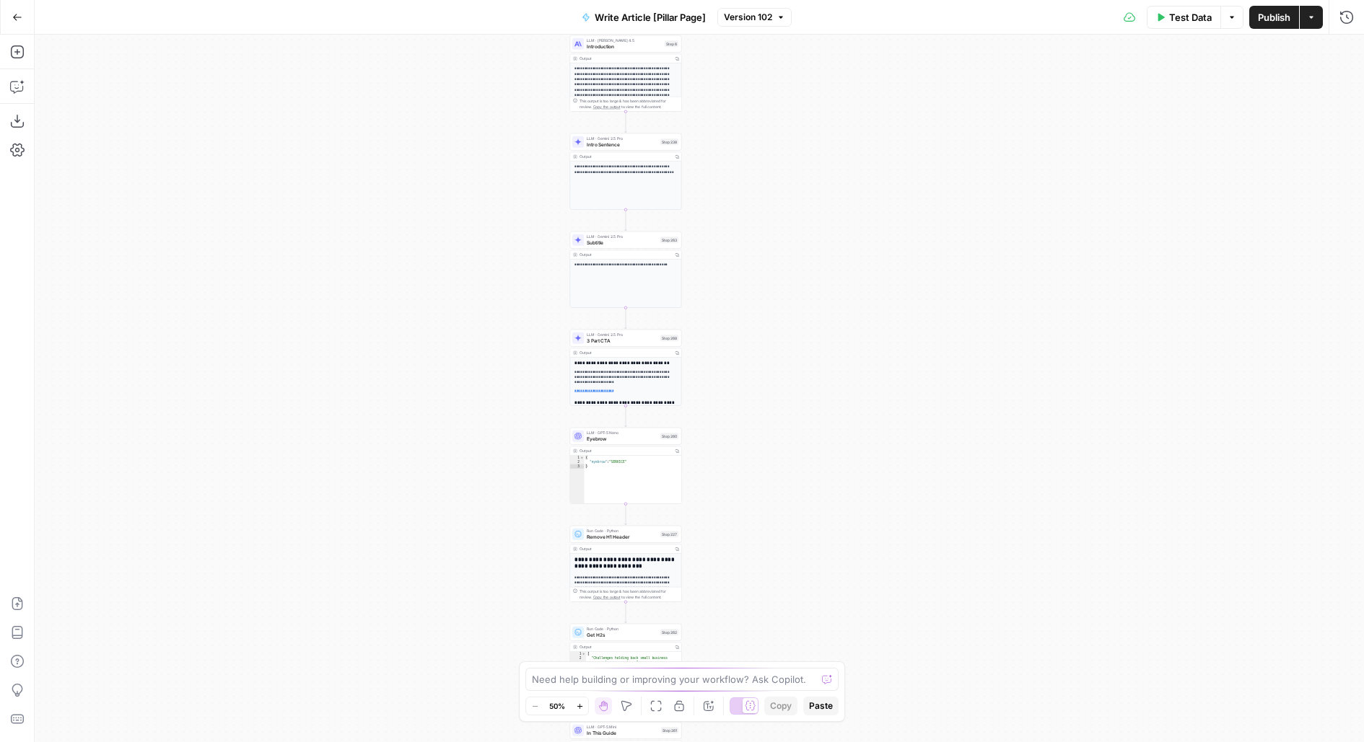
drag, startPoint x: 758, startPoint y: 216, endPoint x: 758, endPoint y: 606, distance: 389.6
click at [758, 606] on div "**********" at bounding box center [699, 389] width 1329 height 708
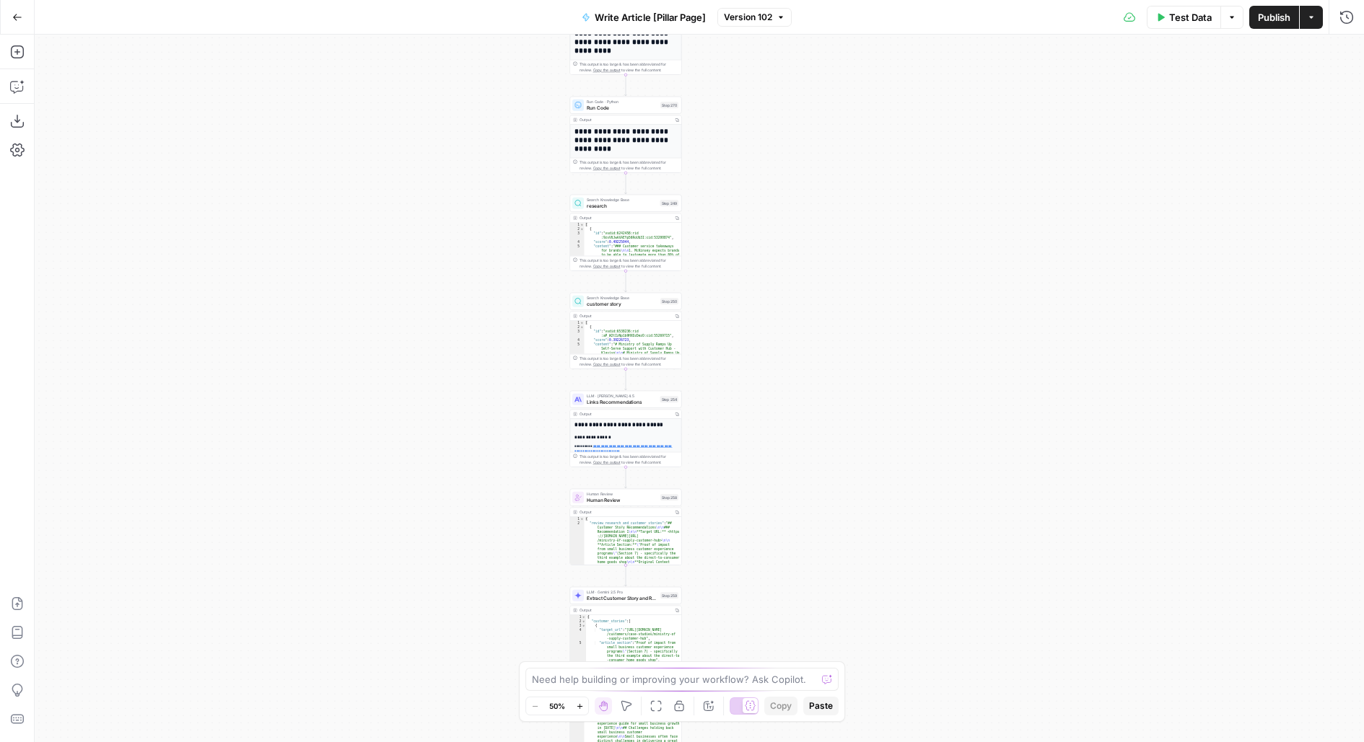
drag, startPoint x: 745, startPoint y: 110, endPoint x: 745, endPoint y: 476, distance: 365.8
click at [745, 477] on div "**********" at bounding box center [699, 389] width 1329 height 708
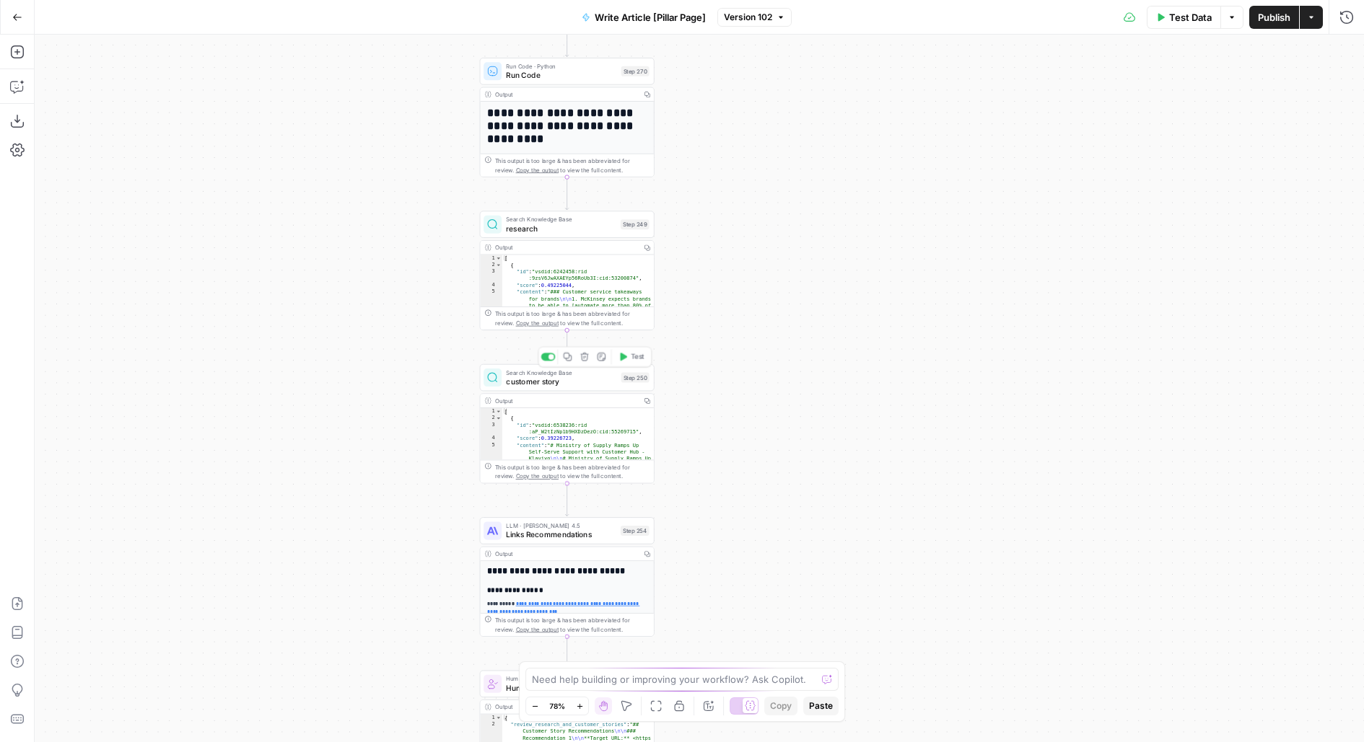
click at [545, 381] on span "customer story" at bounding box center [561, 382] width 110 height 12
type input "Case Studies"
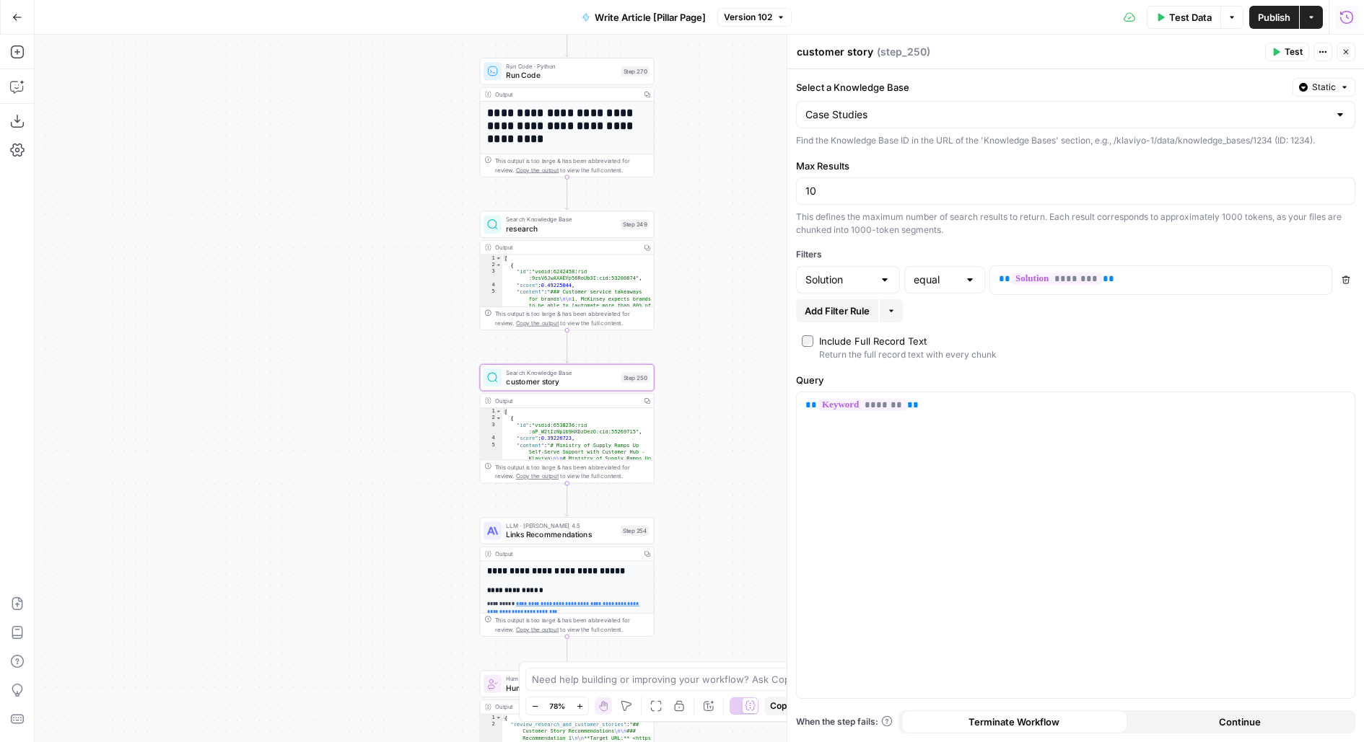
click at [1351, 21] on icon "button" at bounding box center [1346, 17] width 14 height 14
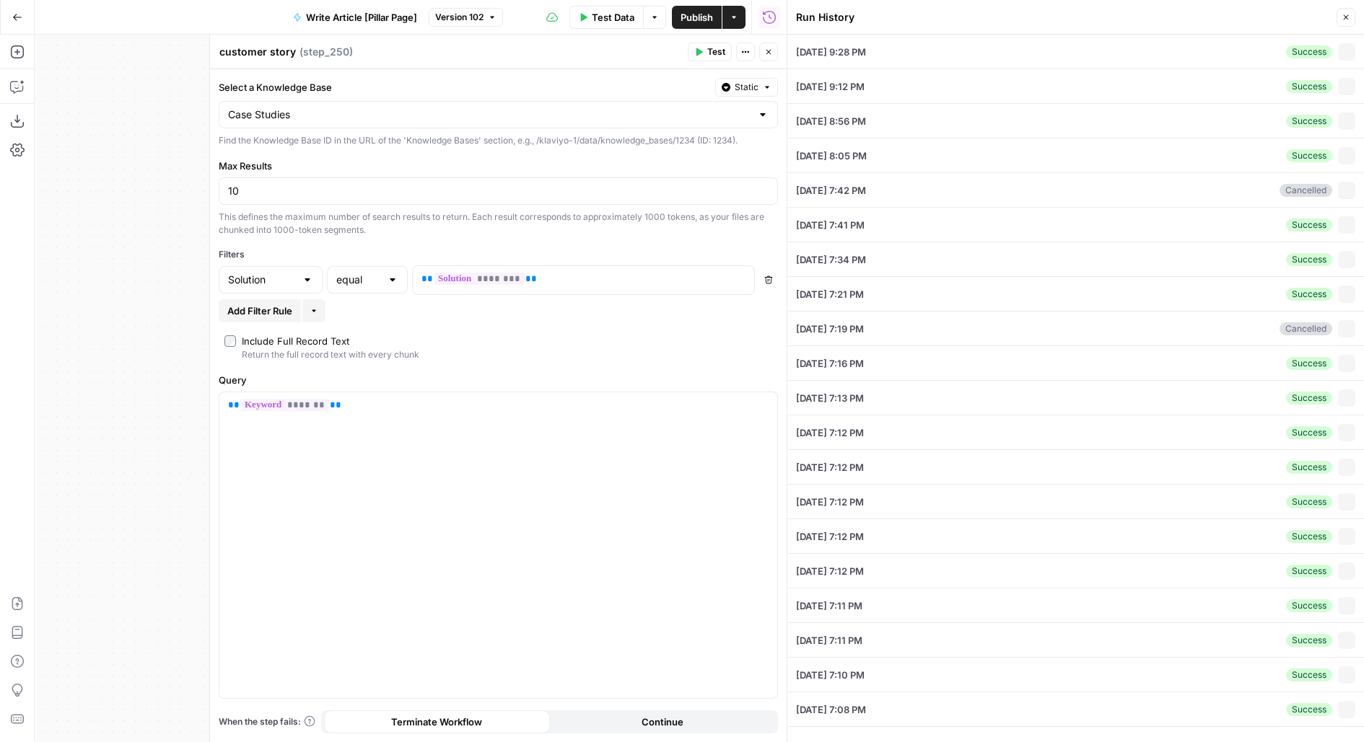
click at [765, 49] on icon "button" at bounding box center [768, 52] width 9 height 9
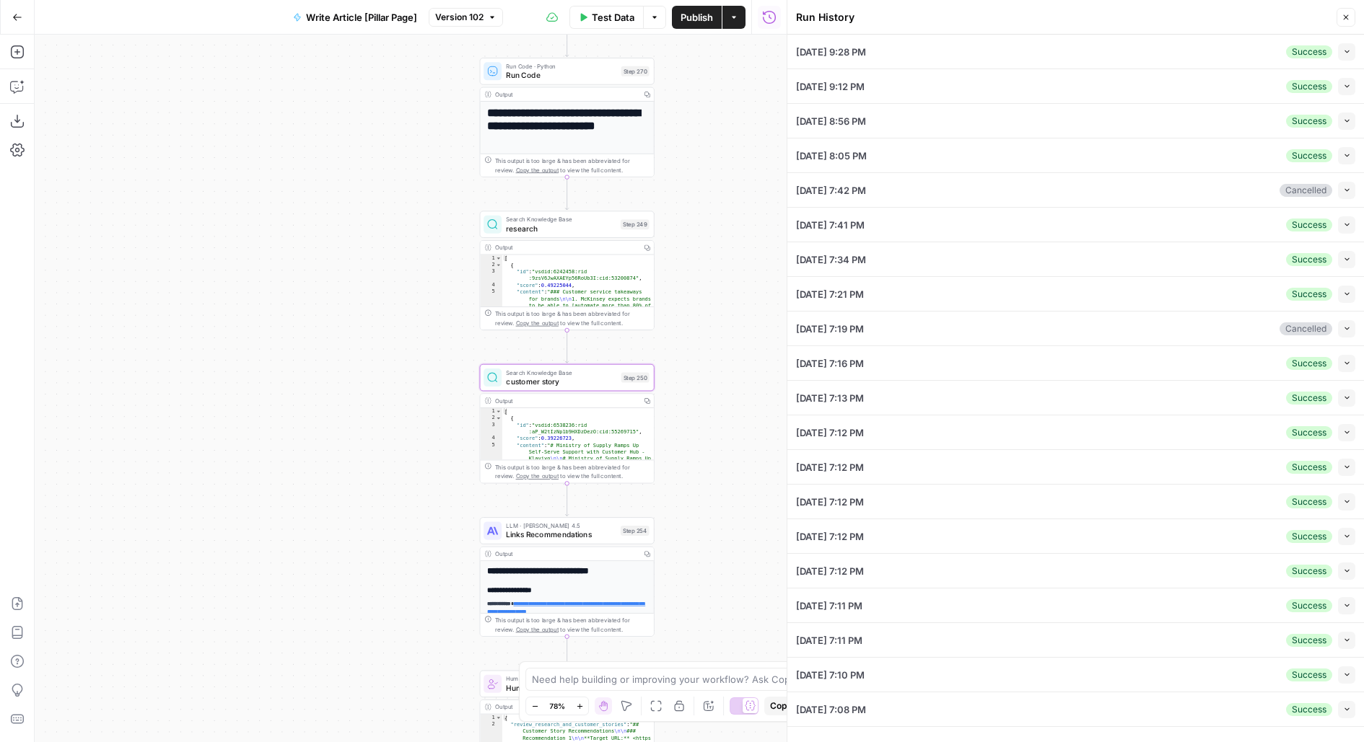
click at [1350, 49] on icon "button" at bounding box center [1347, 52] width 8 height 8
type textarea "{"lore_ipsu":{"dolorsi_ametcon":[{"adip":"elits://doeiusmodtem.inc.utlabor.etd/…"
type input "Customer experience for small business"
type input "Customer experience guide for small business growth in [DATE]"
type textarea "# L4: Ipsumdol sitametcon adipi eli seddo eiusmodt incidi ut 8624 **Labore'e do…"
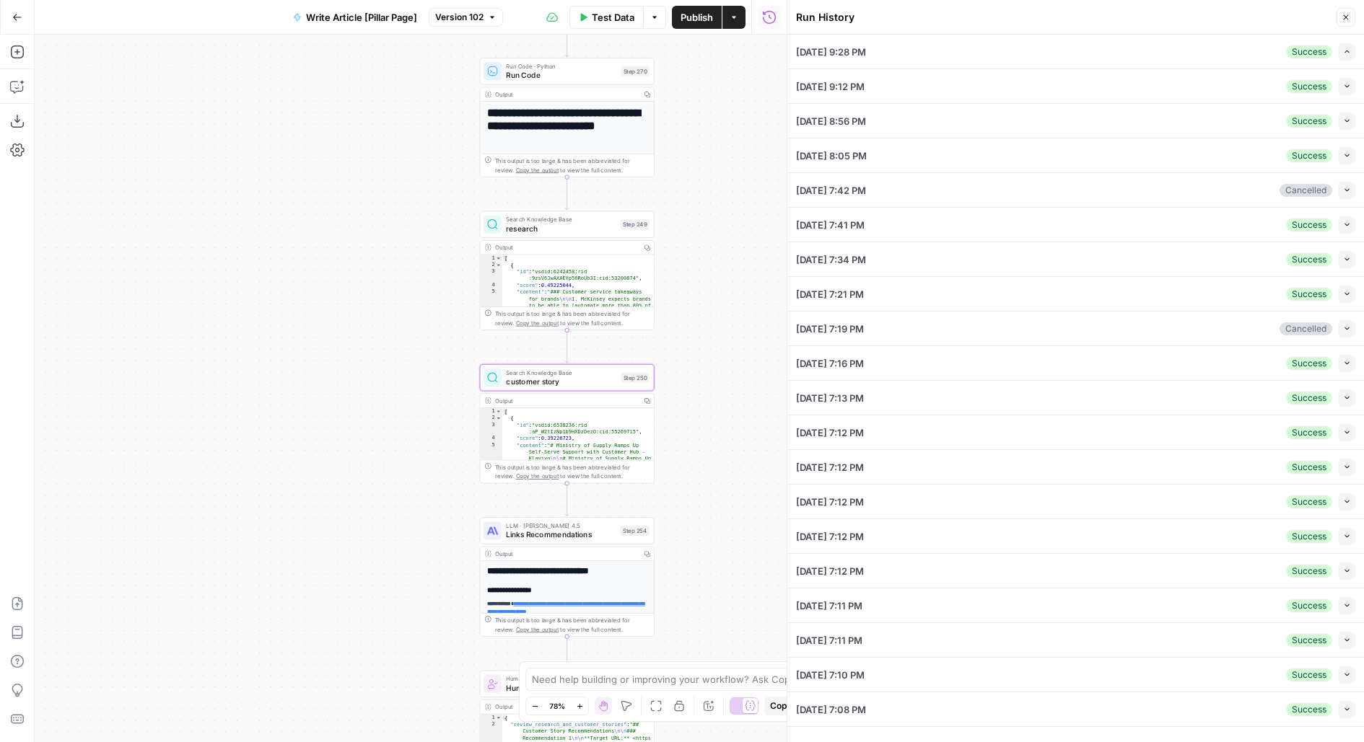
type input "Service"
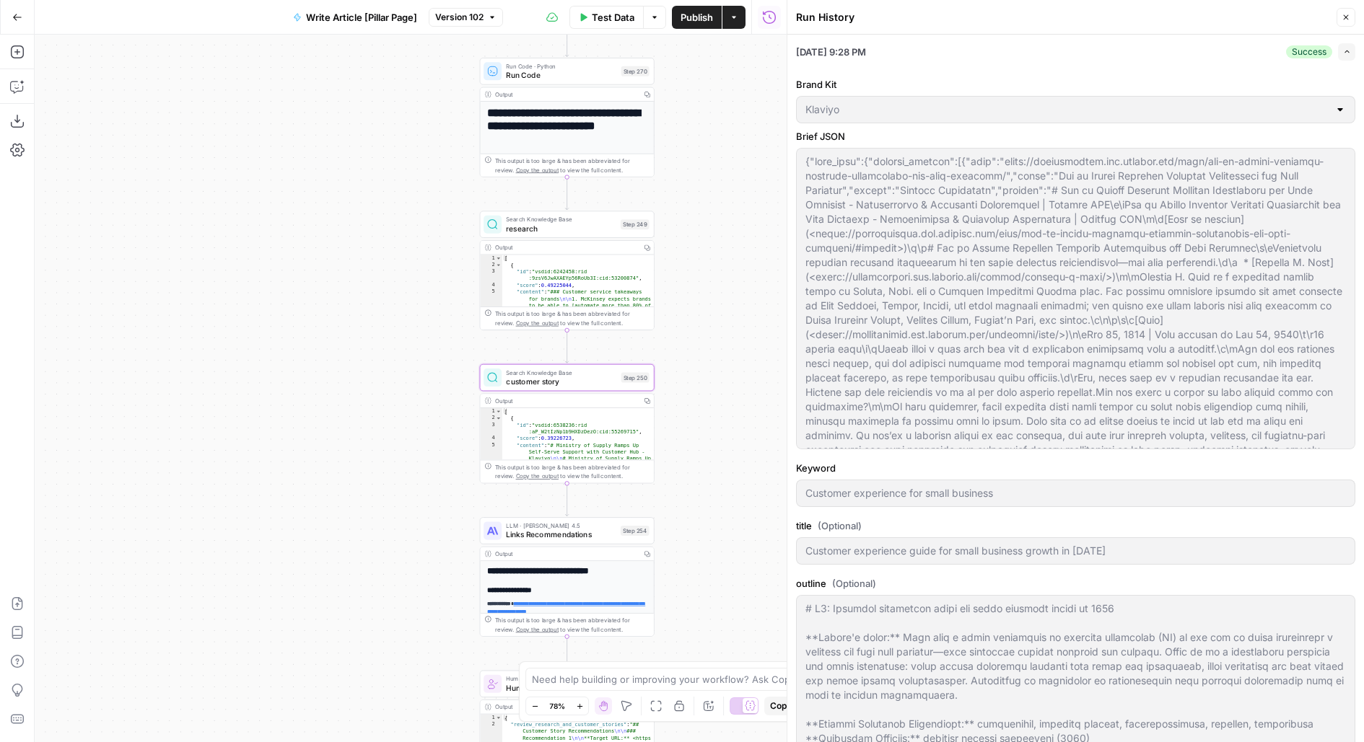
type input "Klaviyo"
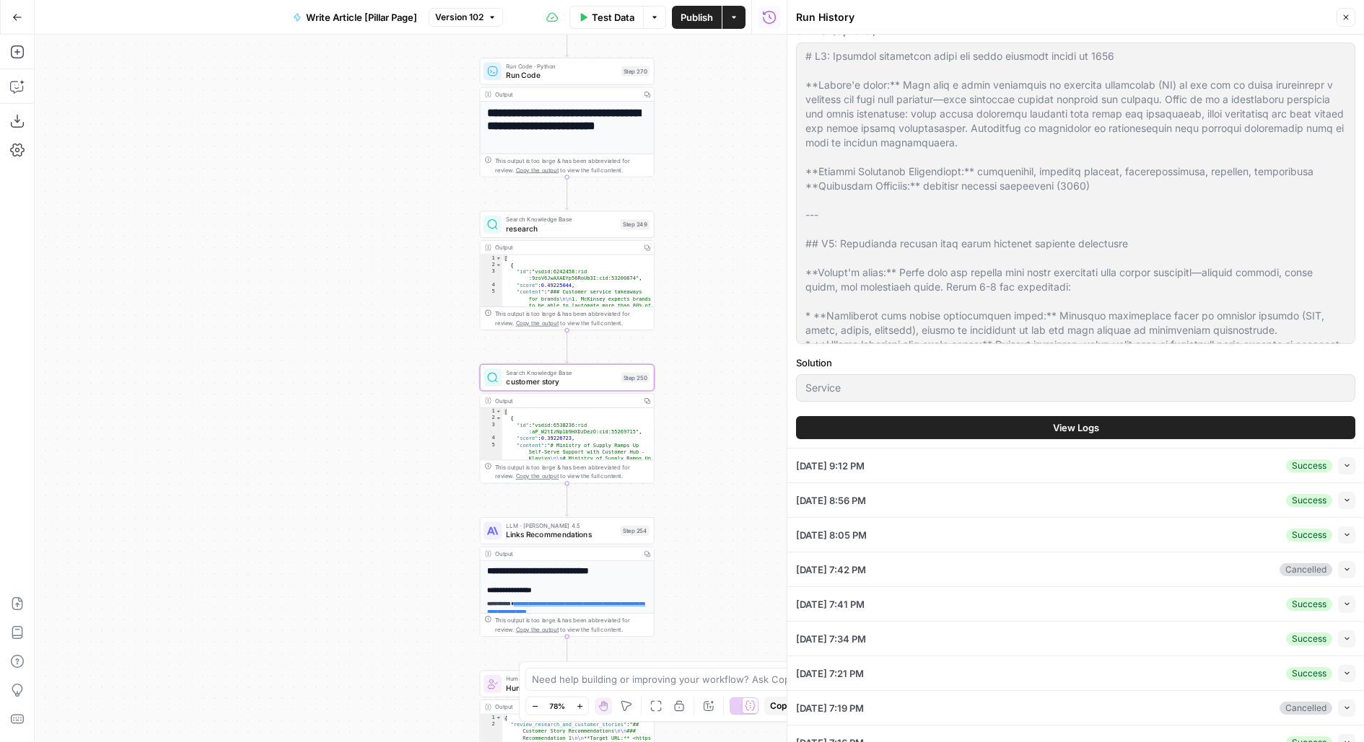
scroll to position [567, 0]
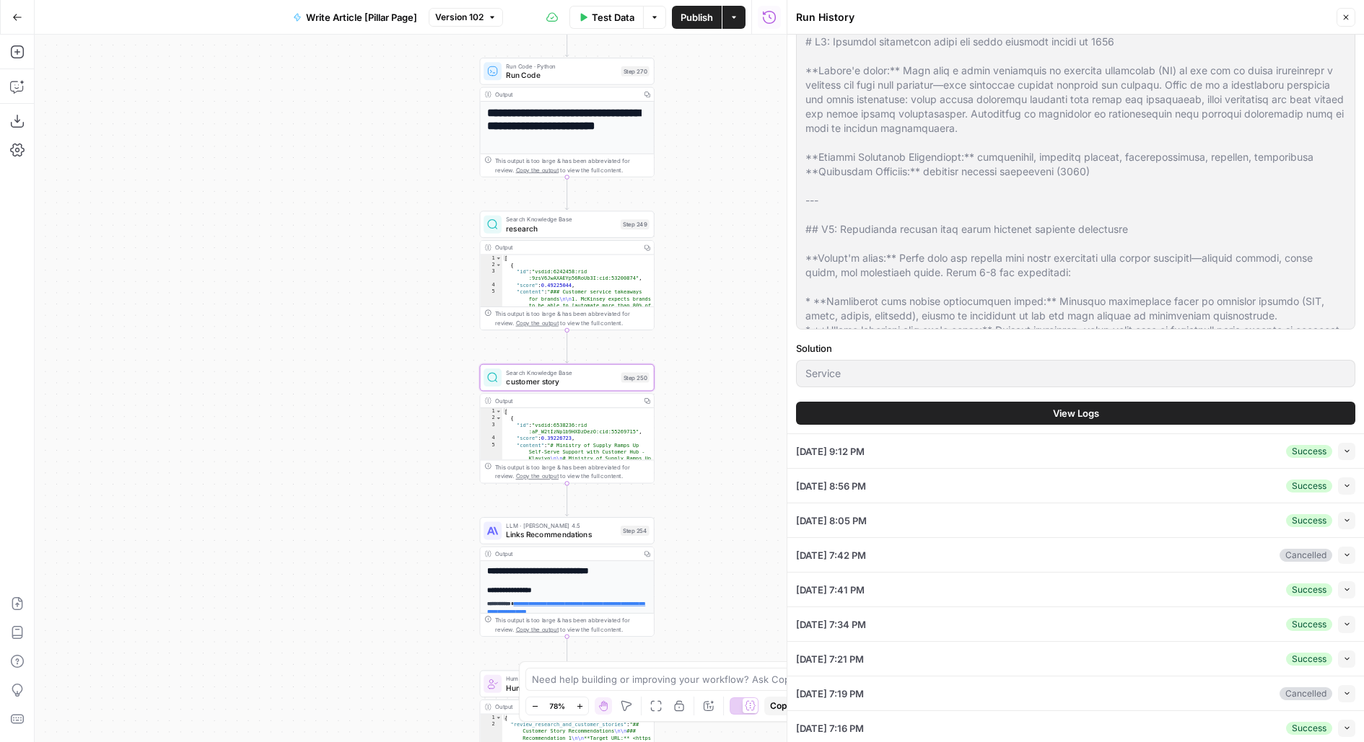
click at [999, 412] on button "View Logs" at bounding box center [1075, 413] width 559 height 23
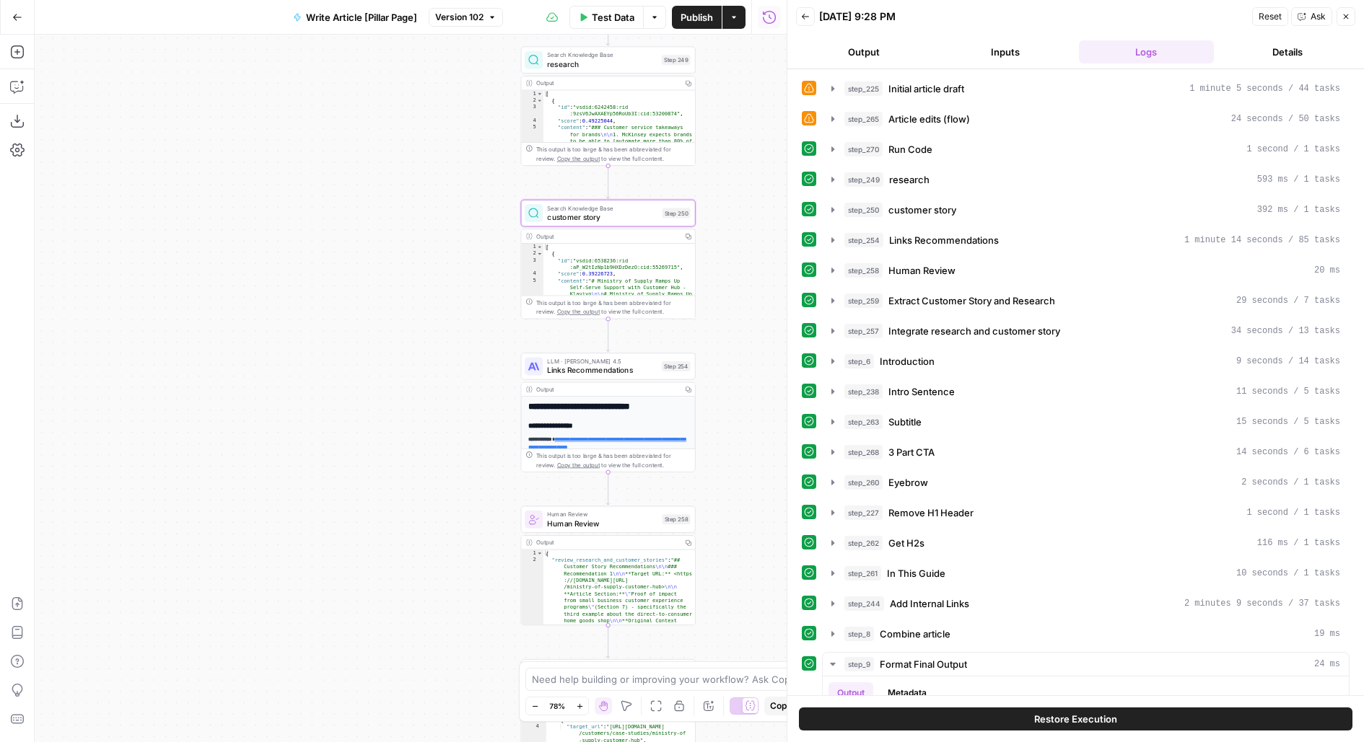
drag, startPoint x: 711, startPoint y: 422, endPoint x: 752, endPoint y: 258, distance: 169.6
click at [752, 258] on div "**********" at bounding box center [411, 389] width 752 height 708
click at [1013, 218] on div "step_250 customer story 392 ms / 1 tasks" at bounding box center [1085, 210] width 527 height 25
click at [911, 198] on button "step_250 customer story 392 ms / 1 tasks" at bounding box center [1086, 209] width 526 height 23
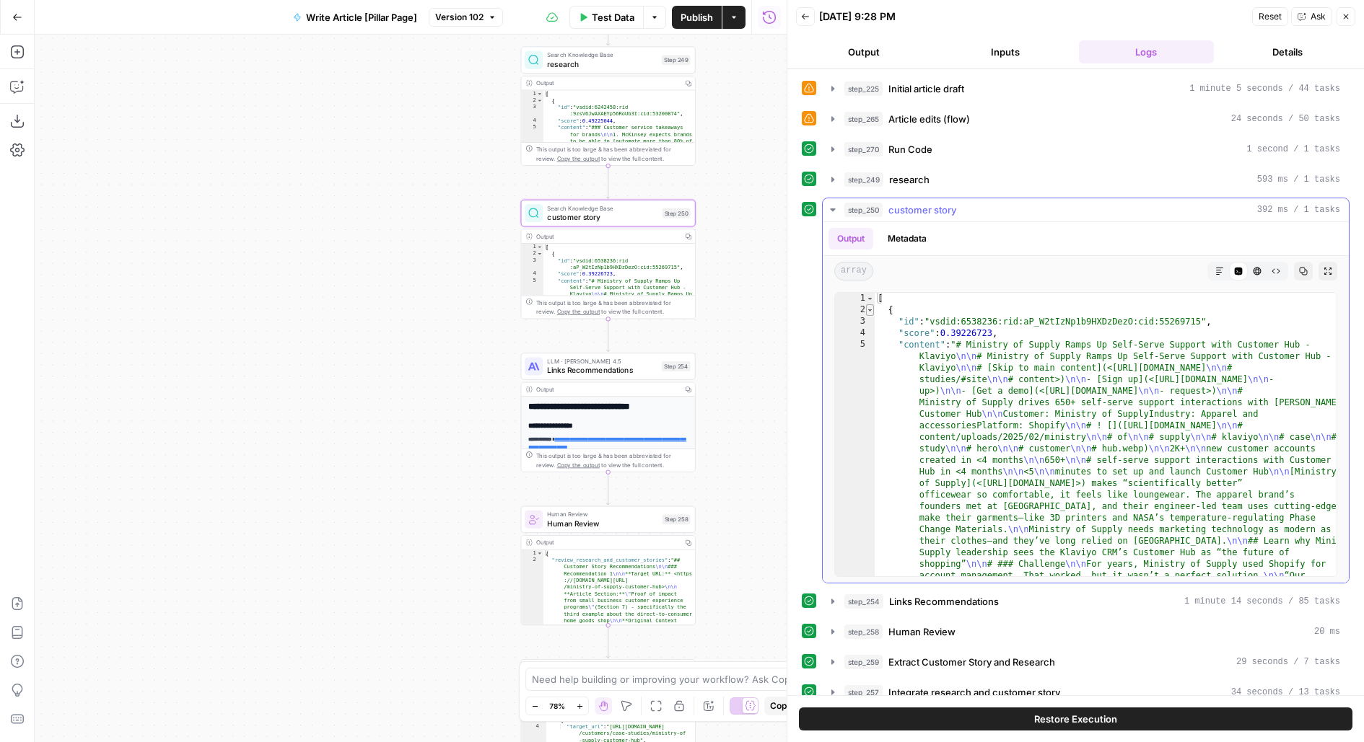
click at [871, 309] on span "Toggle code folding, rows 2 through 66" at bounding box center [870, 310] width 8 height 12
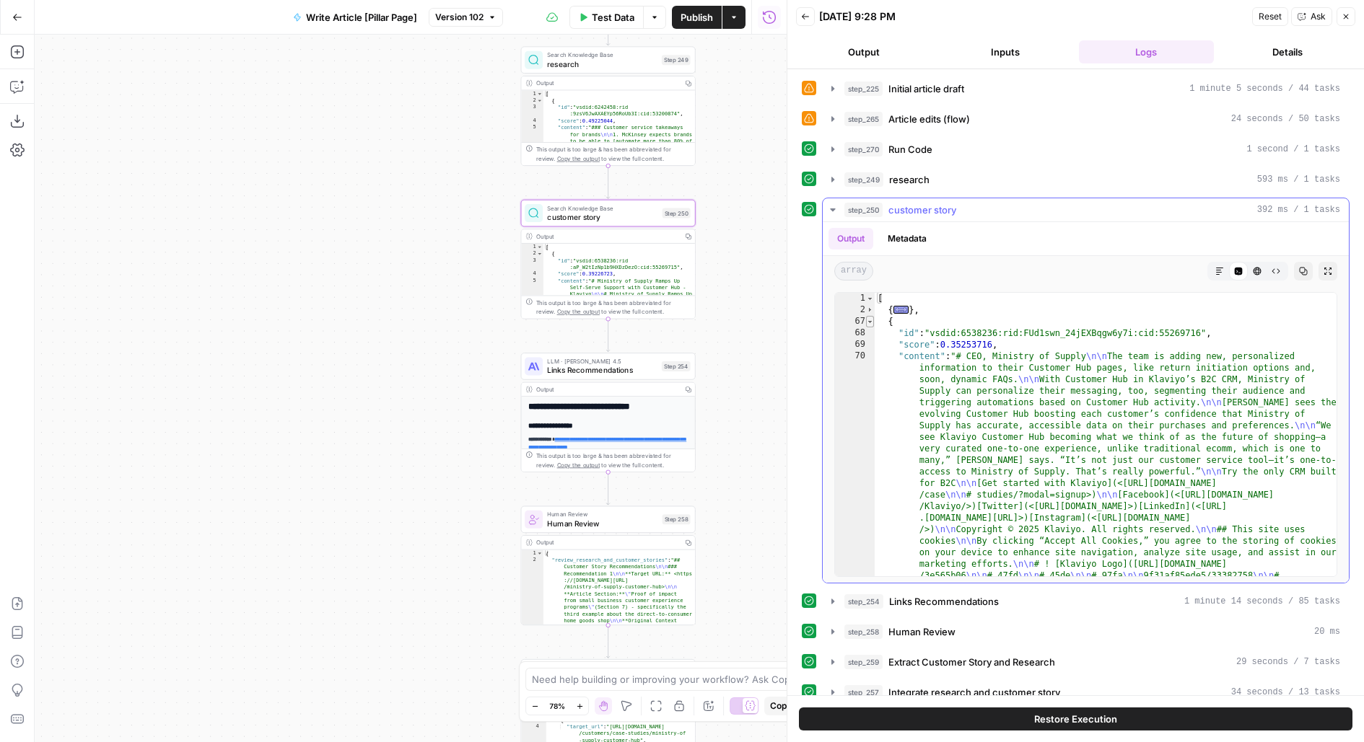
click at [870, 317] on span "Toggle code folding, rows 67 through 131" at bounding box center [870, 322] width 8 height 12
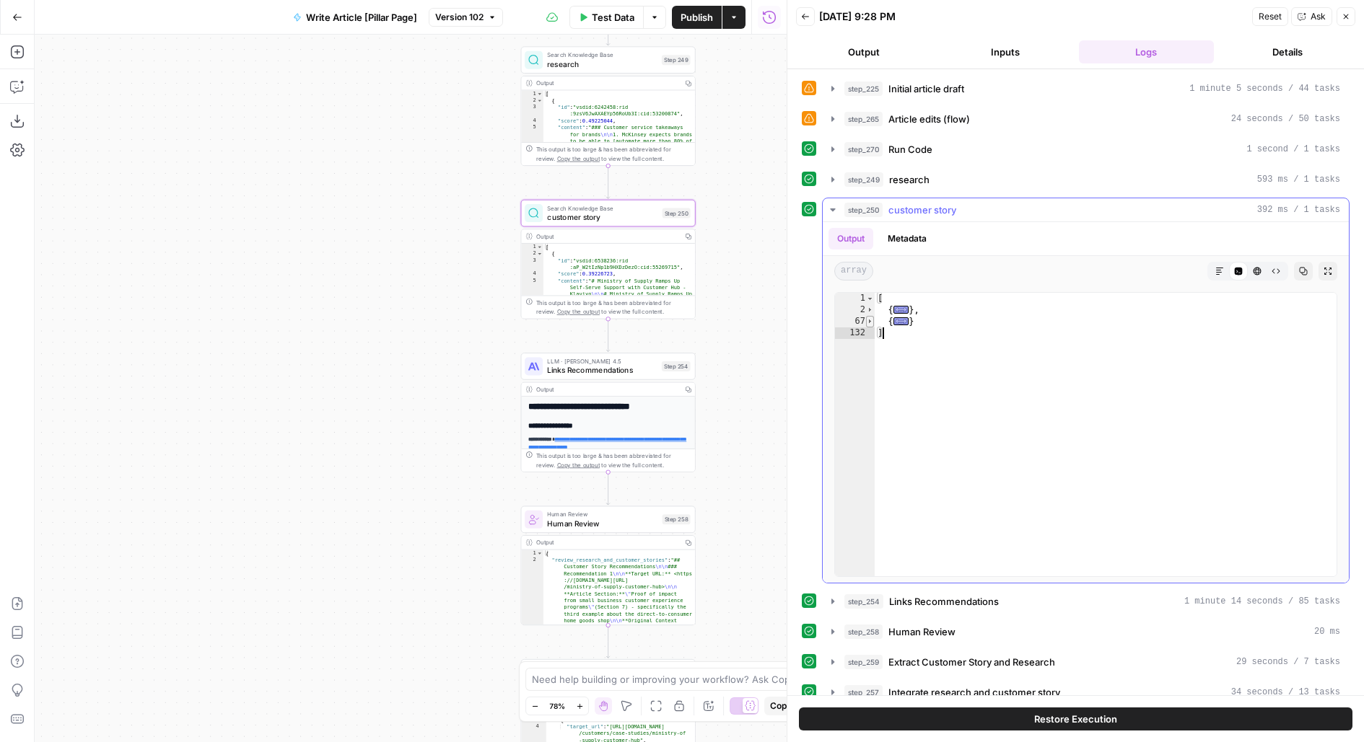
click at [870, 317] on span "Toggle code folding, rows 67 through 131" at bounding box center [870, 322] width 8 height 12
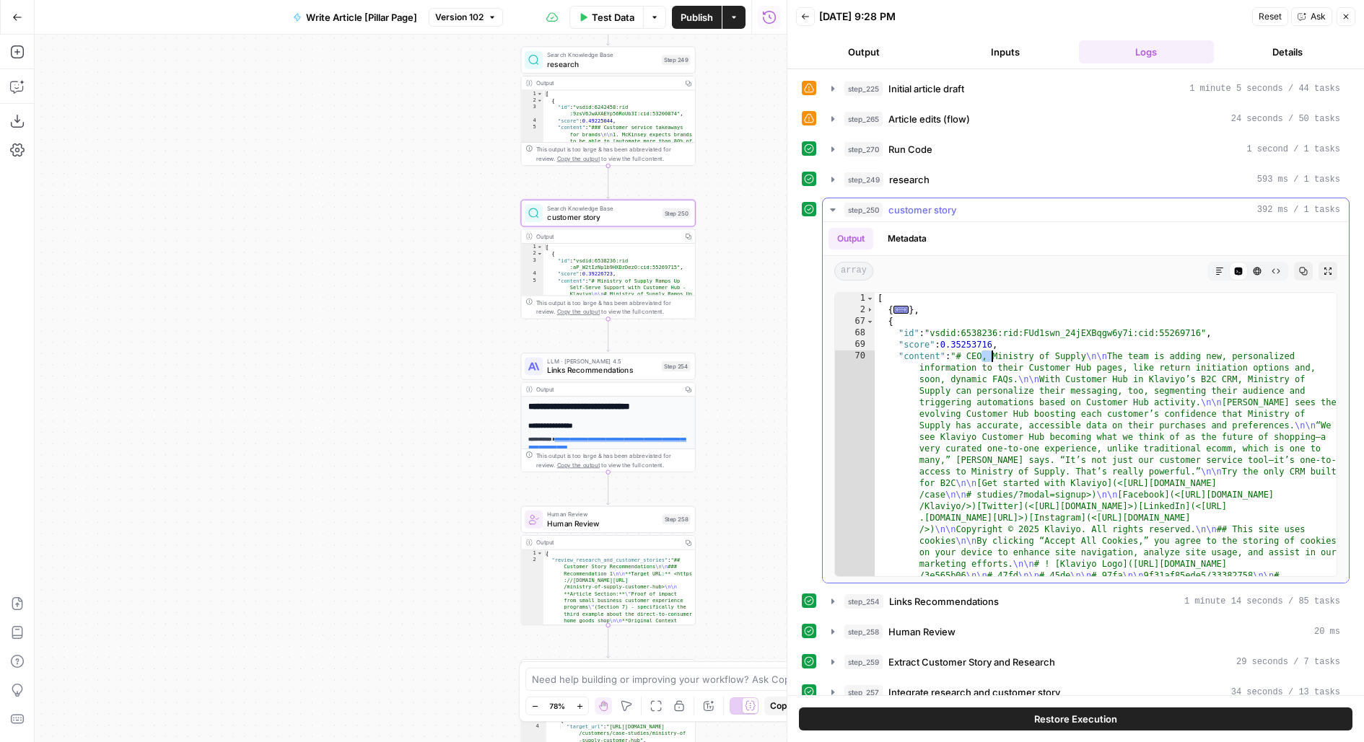
drag, startPoint x: 1011, startPoint y: 356, endPoint x: 1152, endPoint y: 356, distance: 140.7
click at [866, 306] on span "Toggle code folding, rows 2 through 66" at bounding box center [870, 310] width 8 height 12
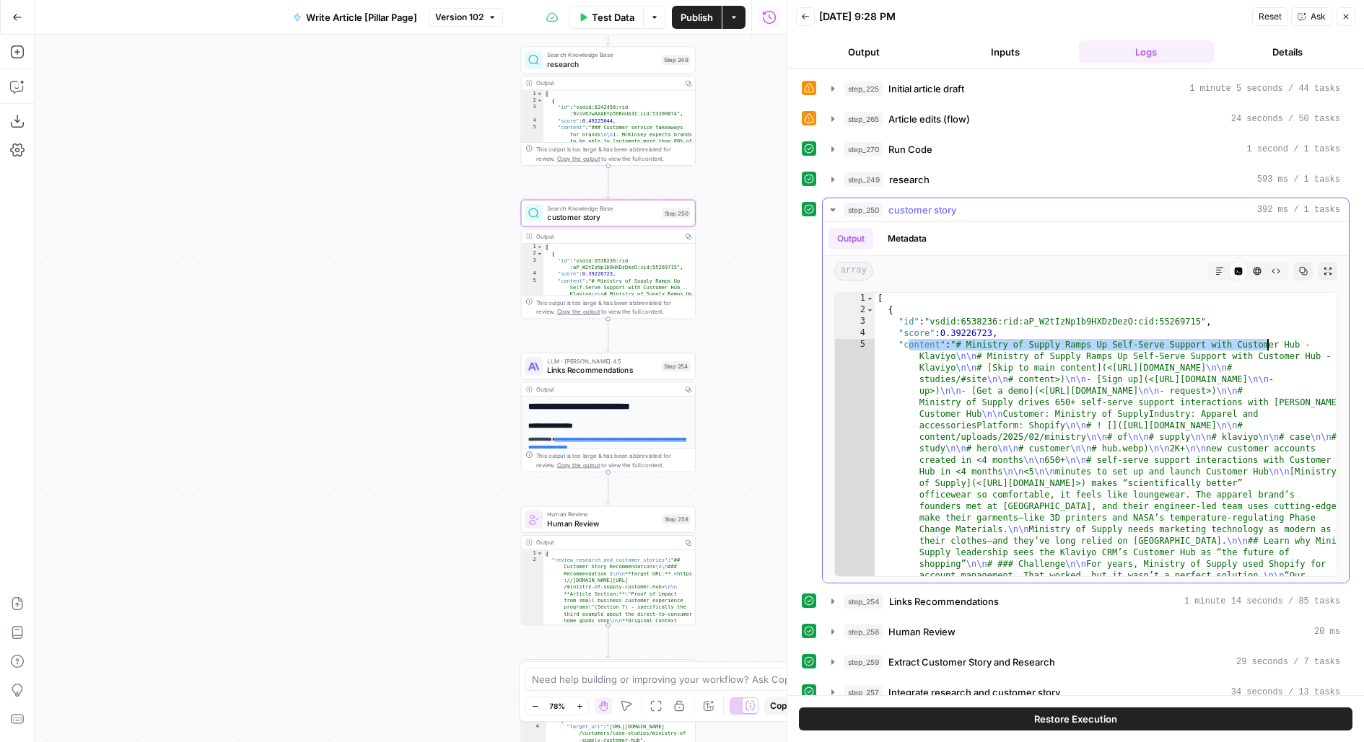
drag, startPoint x: 955, startPoint y: 341, endPoint x: 1267, endPoint y: 341, distance: 311.7
type textarea "**********"
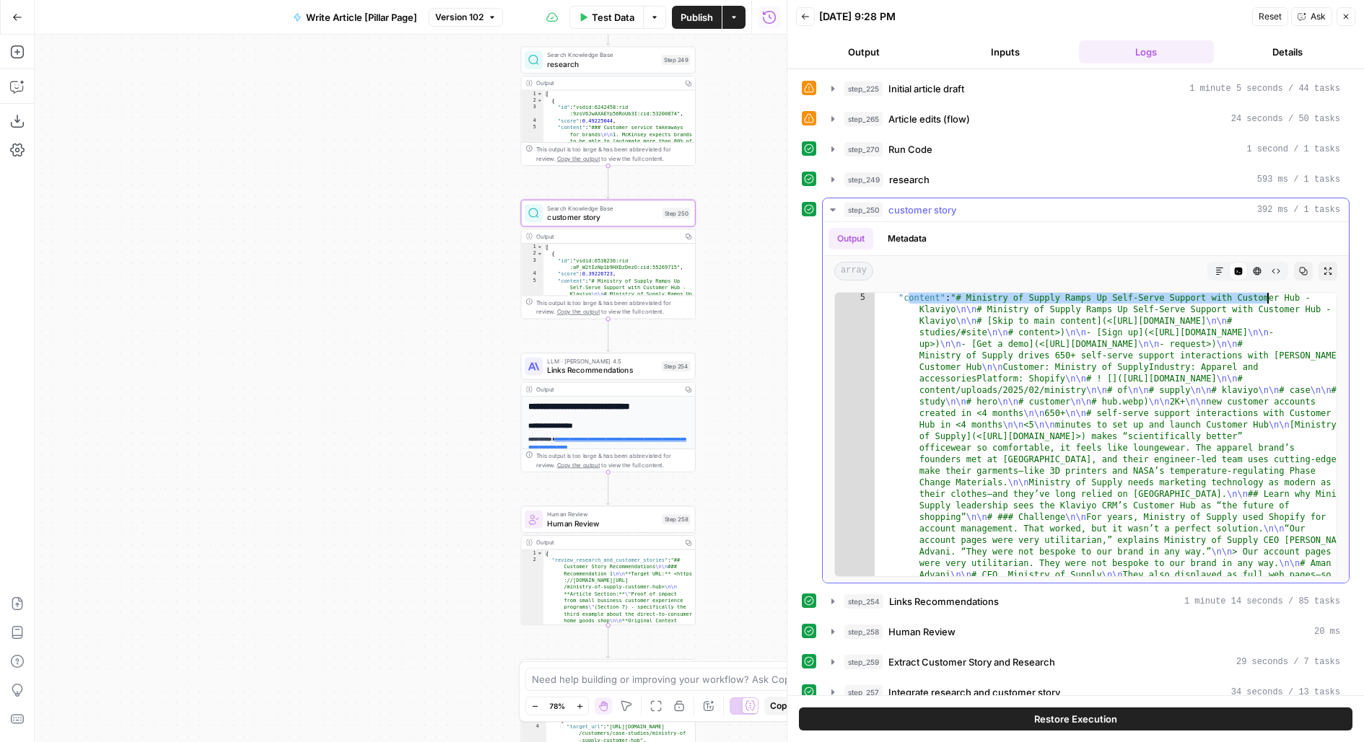
scroll to position [49, 0]
click at [659, 59] on div "Search Knowledge Base research Step 249 Copy step Delete step Add Note Test" at bounding box center [608, 60] width 166 height 19
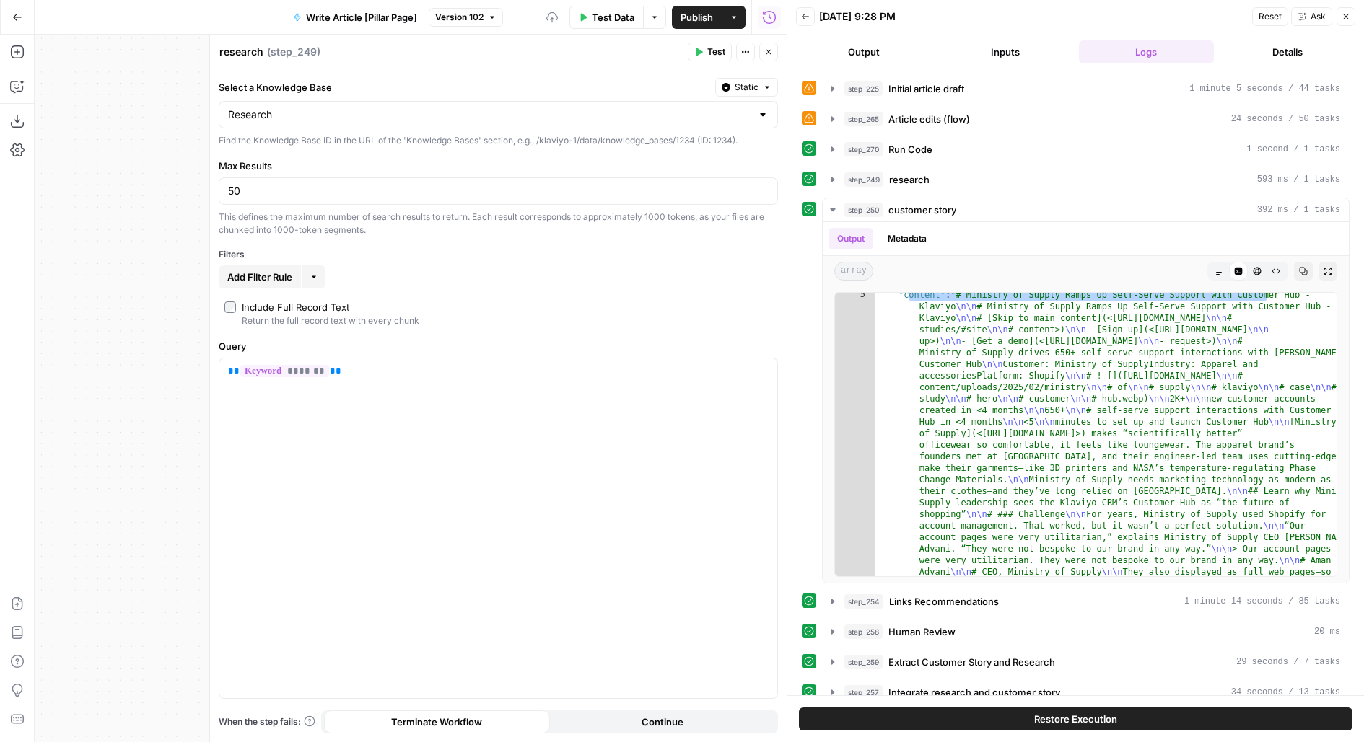
click at [769, 54] on icon "button" at bounding box center [768, 52] width 9 height 9
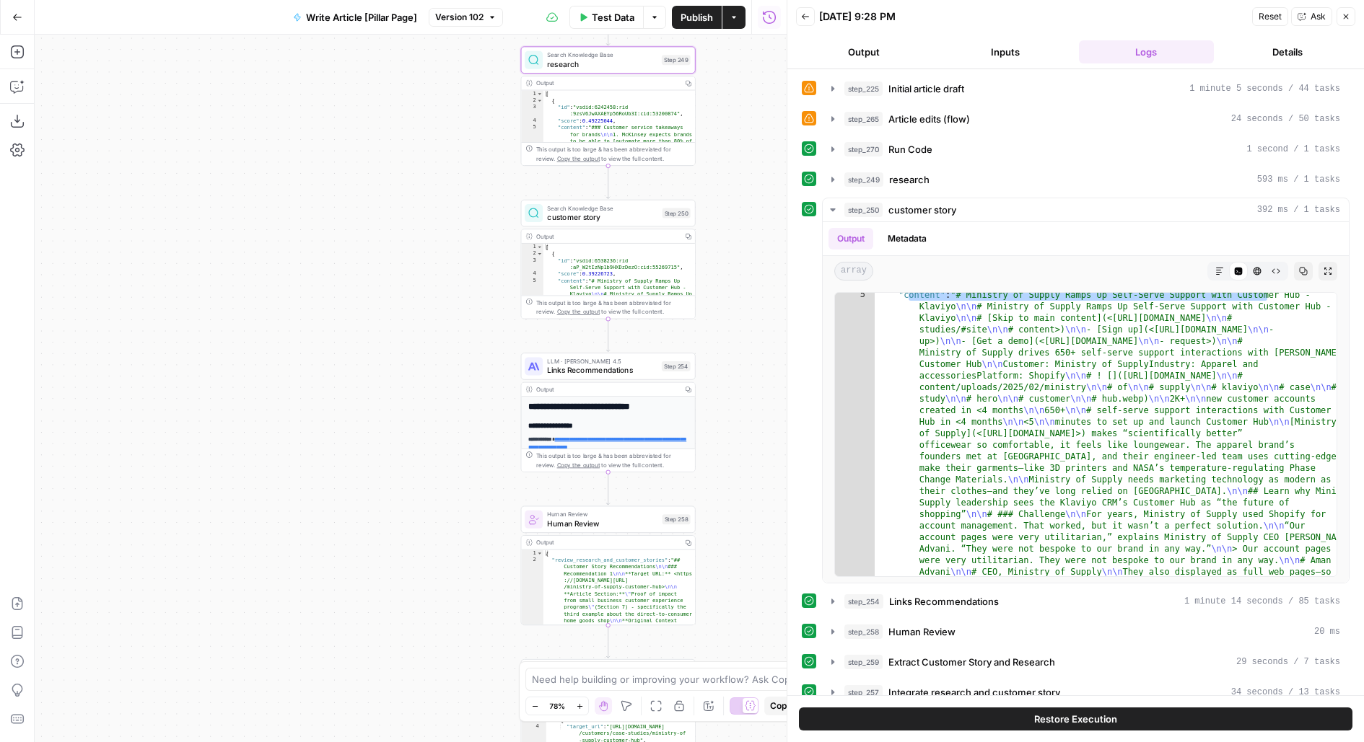
click at [664, 66] on div "Search Knowledge Base research Step 249 Copy step Delete step Add Note Test" at bounding box center [608, 60] width 166 height 19
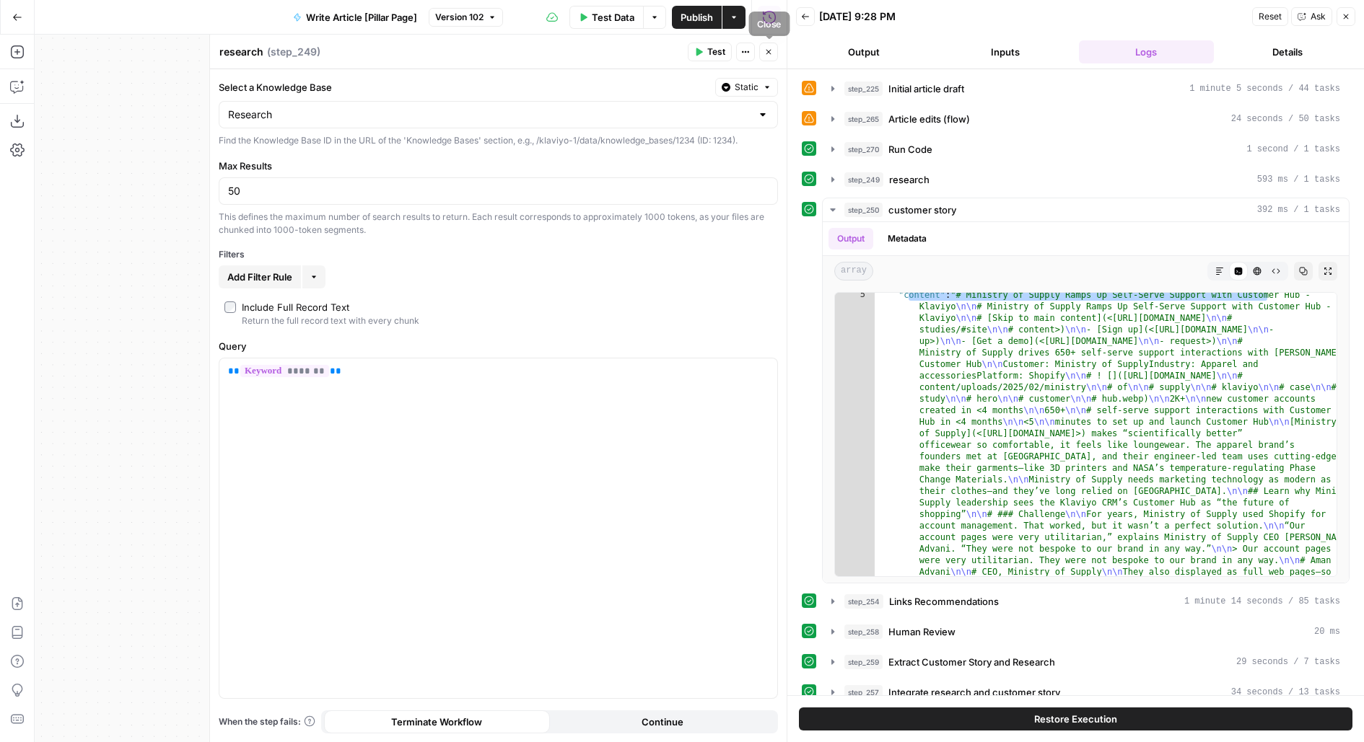
click at [771, 56] on button "Close" at bounding box center [768, 52] width 19 height 19
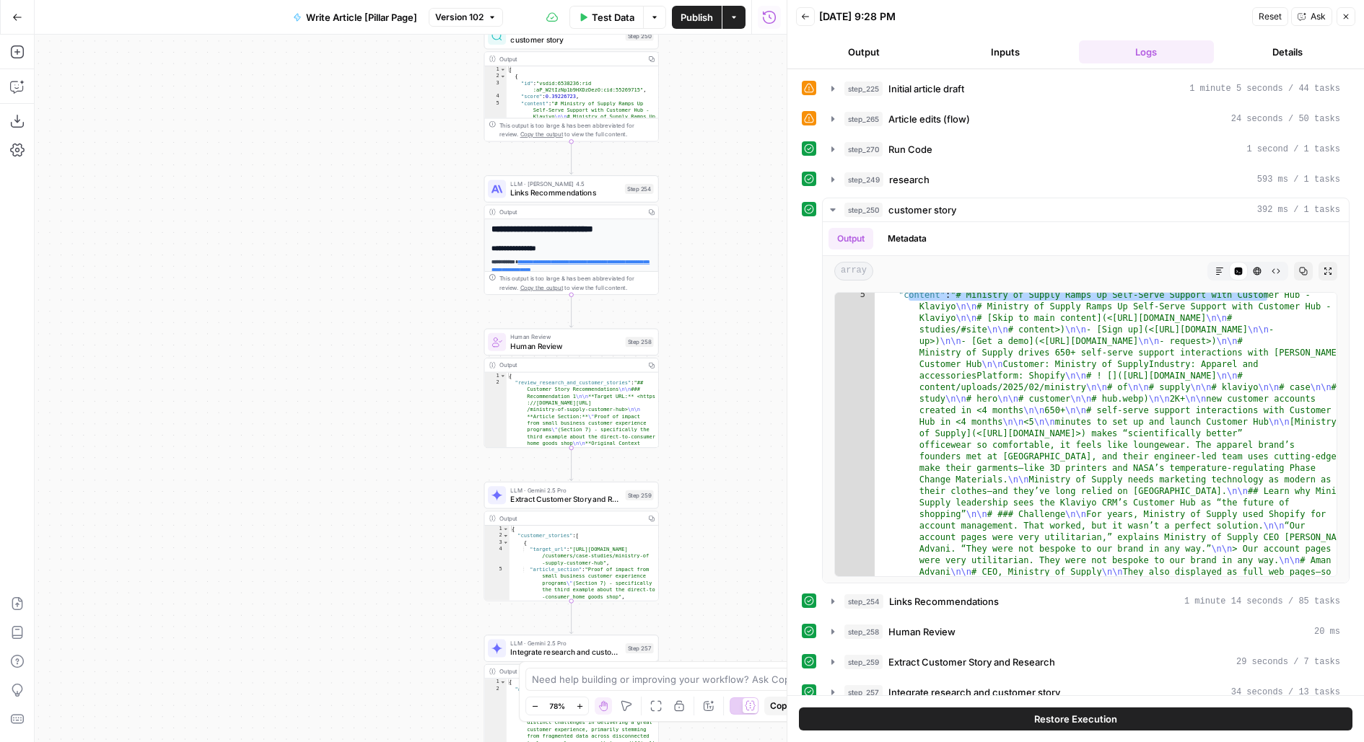
drag, startPoint x: 713, startPoint y: 385, endPoint x: 676, endPoint y: 204, distance: 184.1
click at [676, 205] on div "**********" at bounding box center [411, 389] width 752 height 708
click at [618, 194] on span "Links Recommendations" at bounding box center [565, 191] width 110 height 12
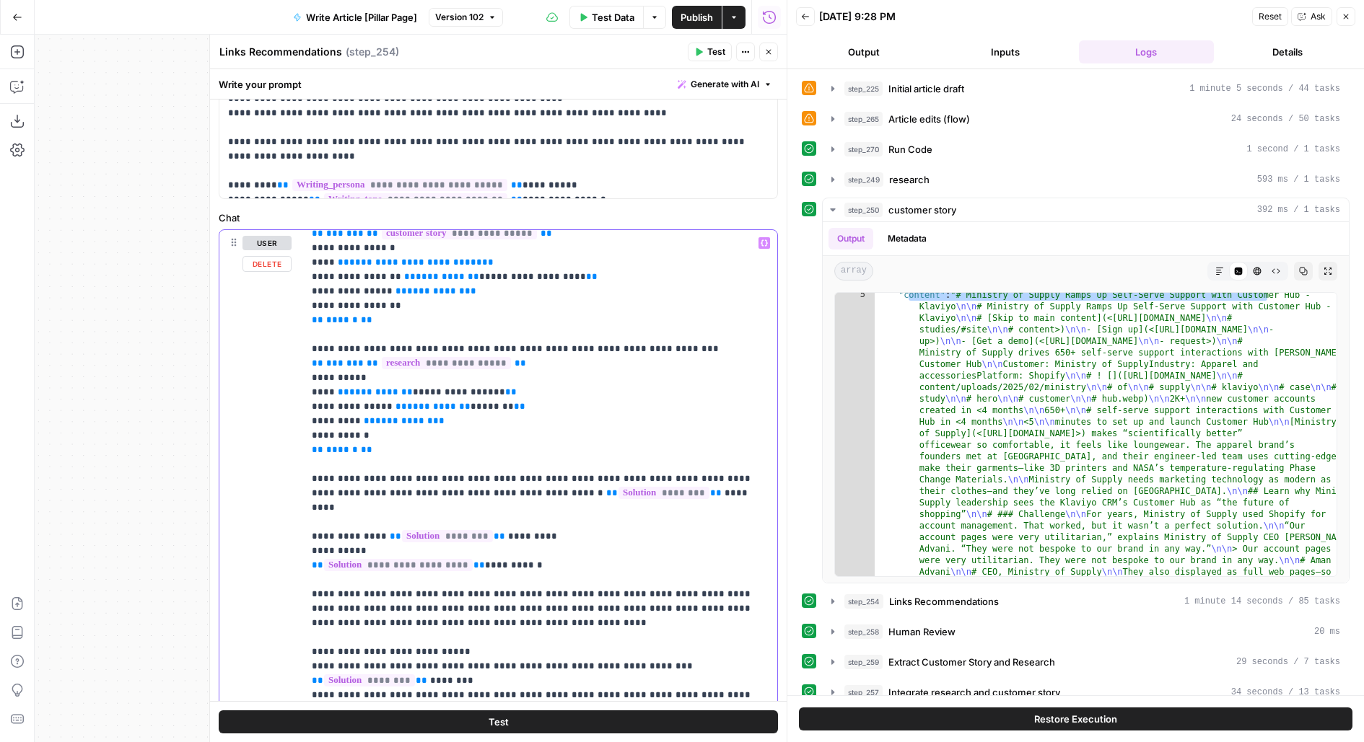
scroll to position [0, 0]
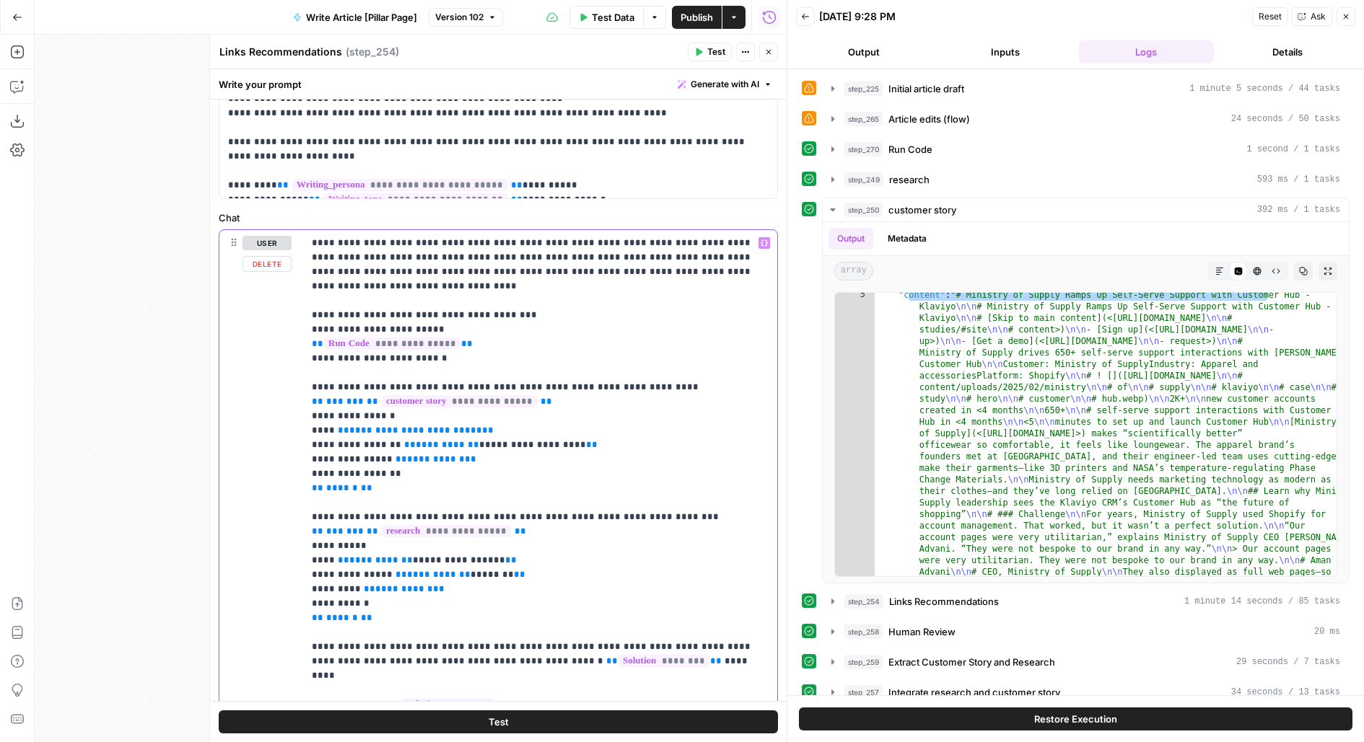
drag, startPoint x: 425, startPoint y: 436, endPoint x: 296, endPoint y: 376, distance: 142.4
click at [296, 376] on div "**********" at bounding box center [498, 541] width 558 height 622
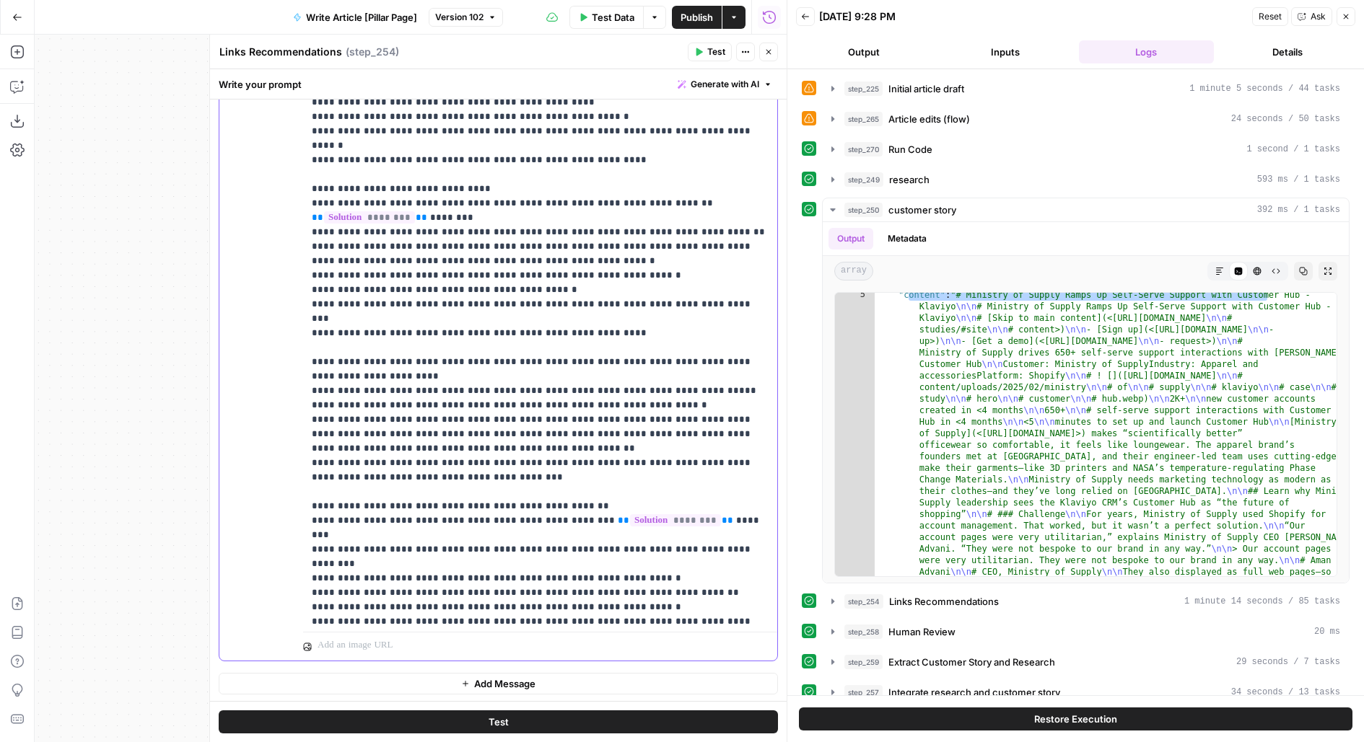
scroll to position [648, 0]
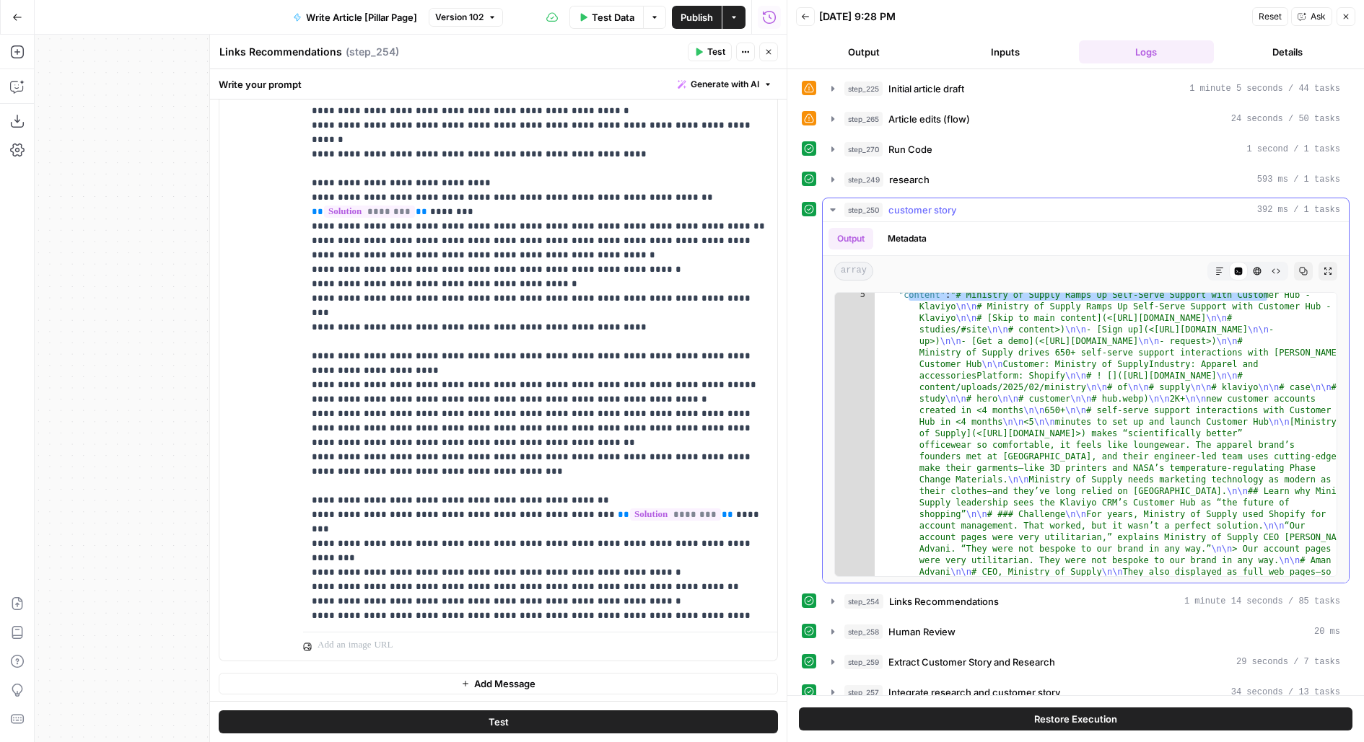
click at [852, 206] on span "step_250" at bounding box center [863, 210] width 38 height 14
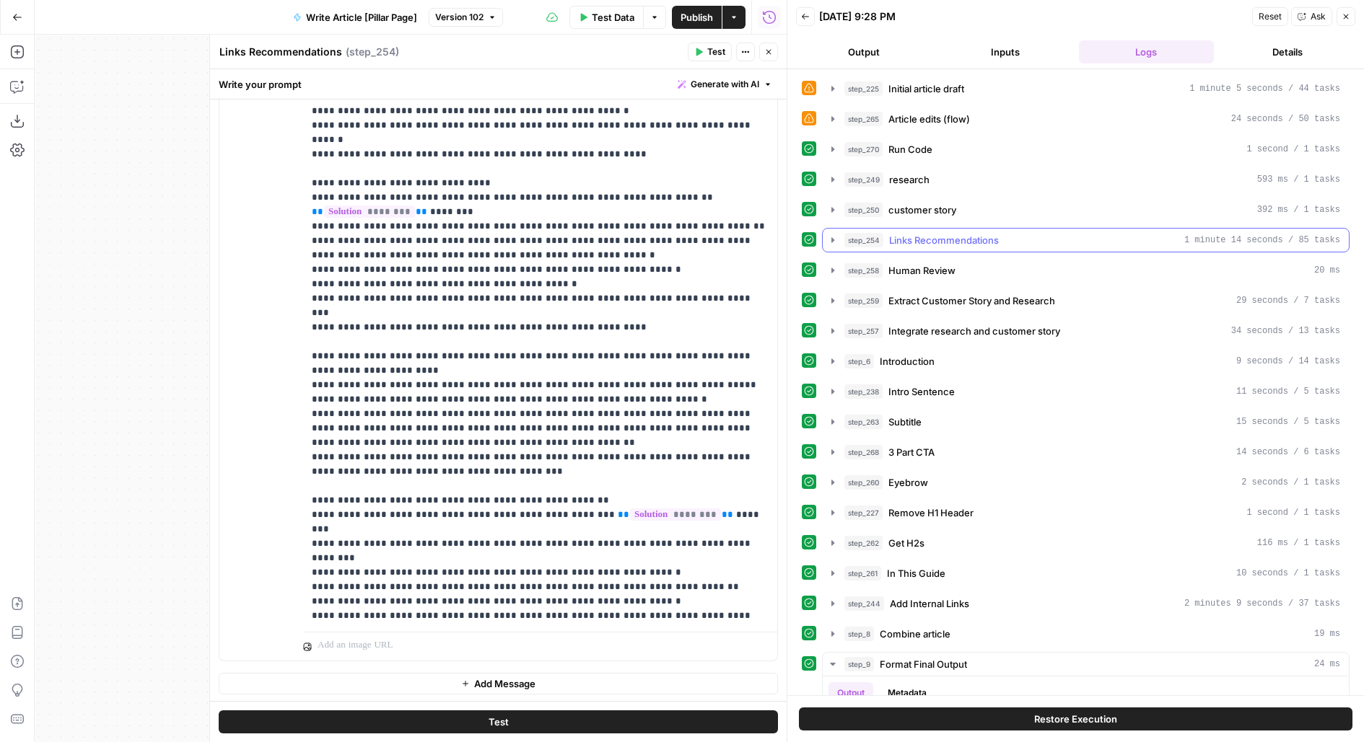
click at [918, 235] on span "Links Recommendations" at bounding box center [944, 240] width 110 height 14
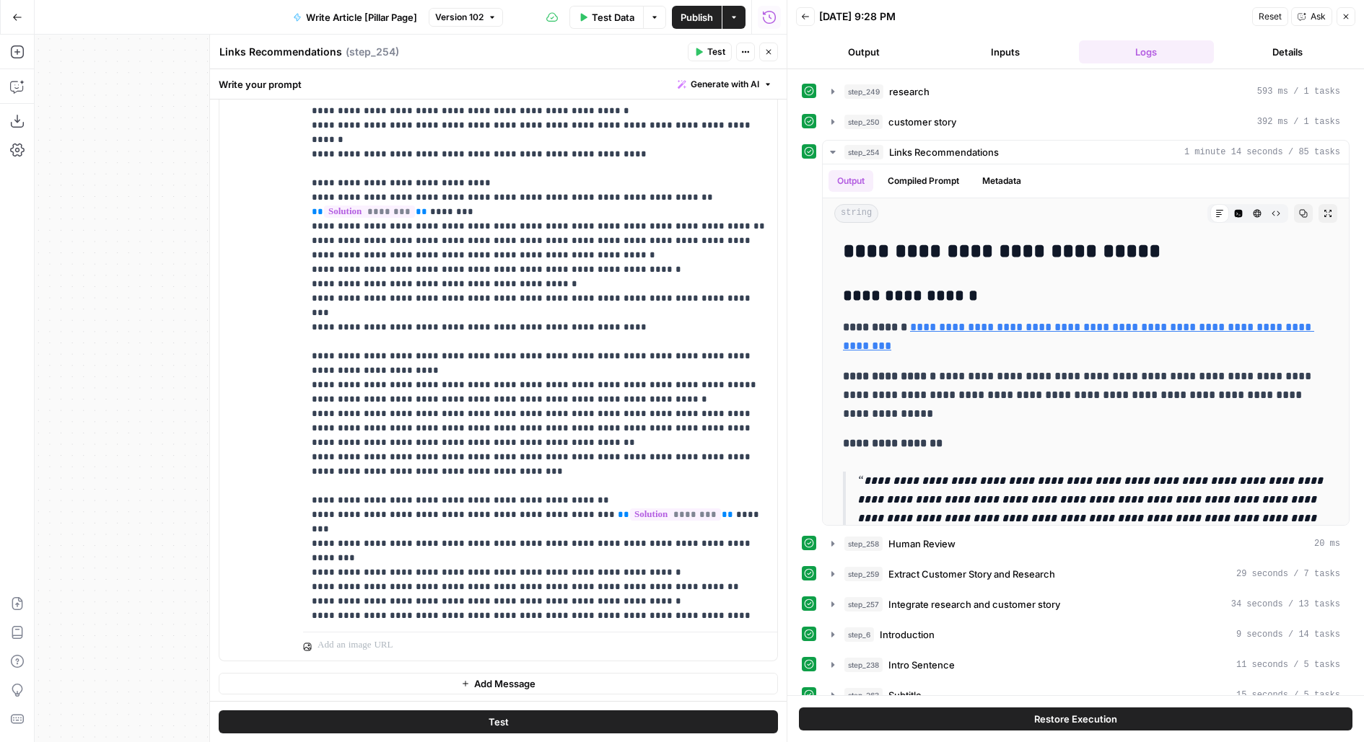
scroll to position [102, 0]
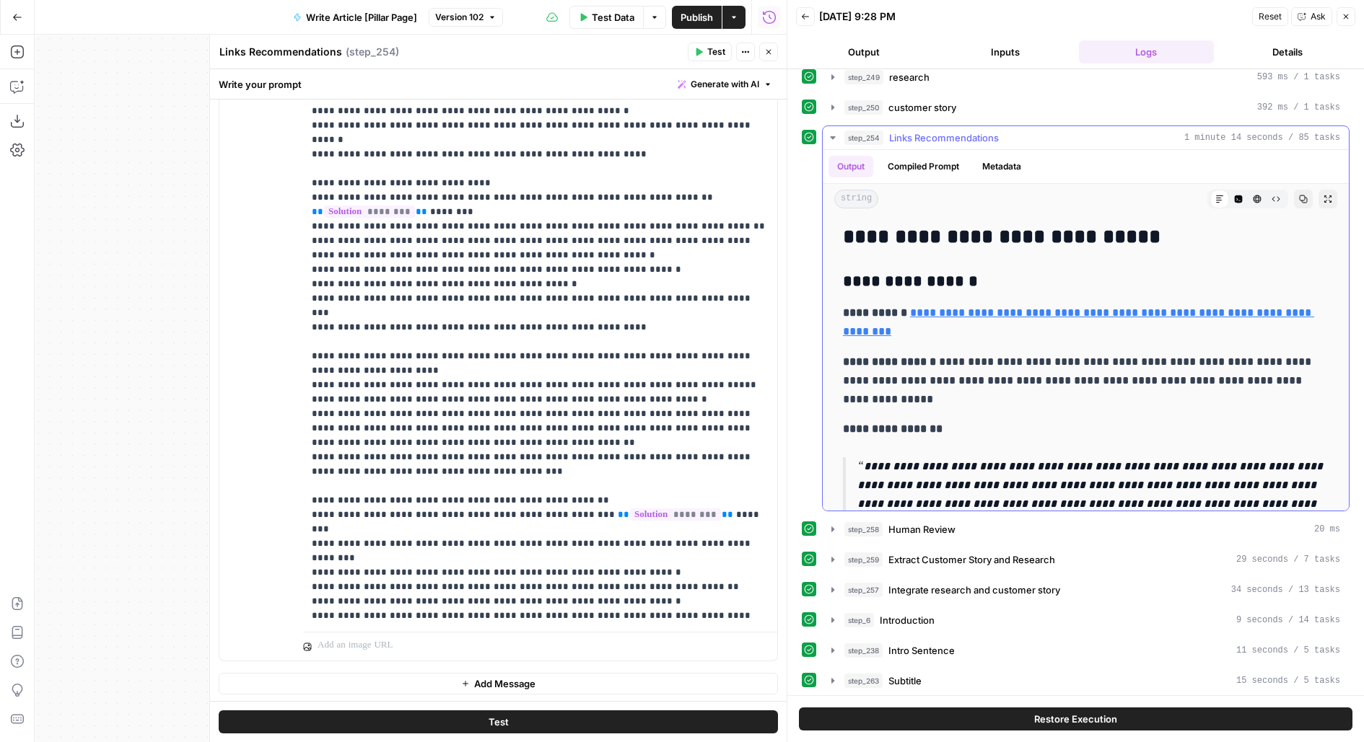
click at [1332, 196] on button "Expand Output" at bounding box center [1327, 199] width 19 height 19
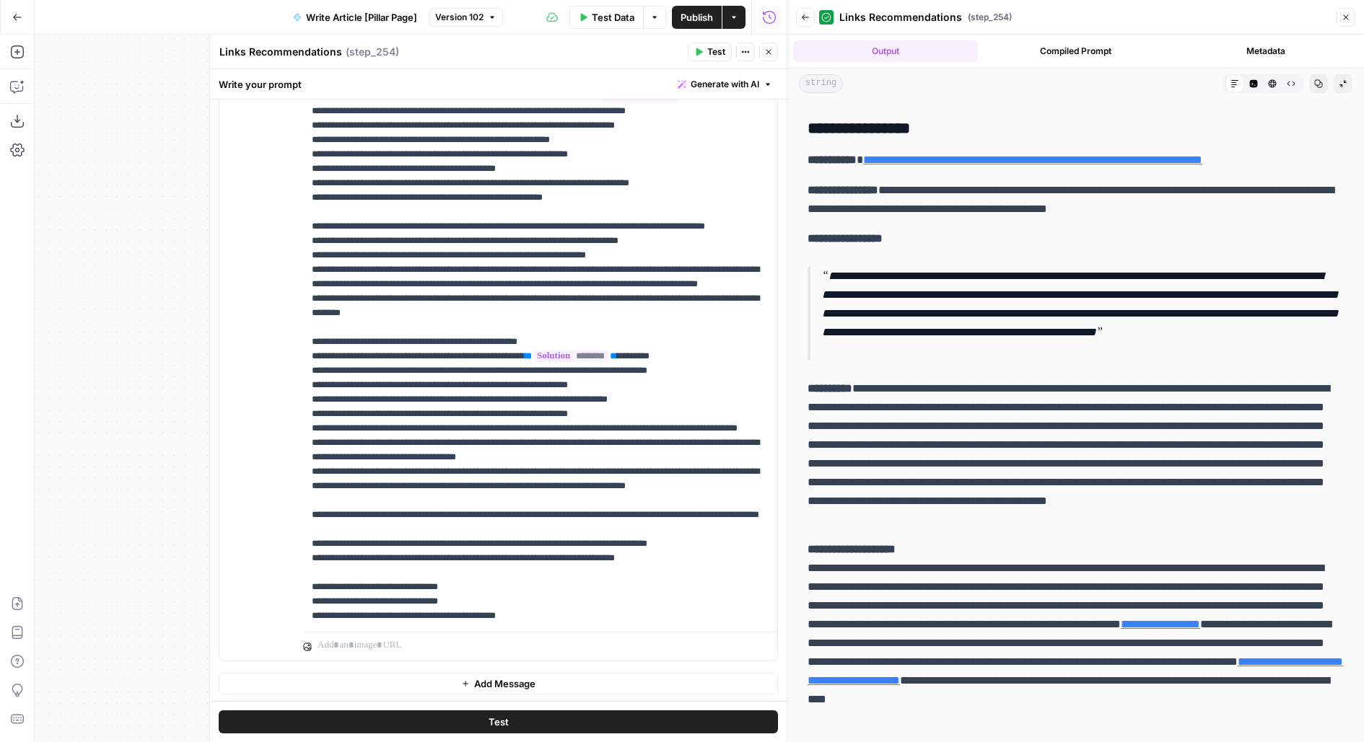
scroll to position [0, 0]
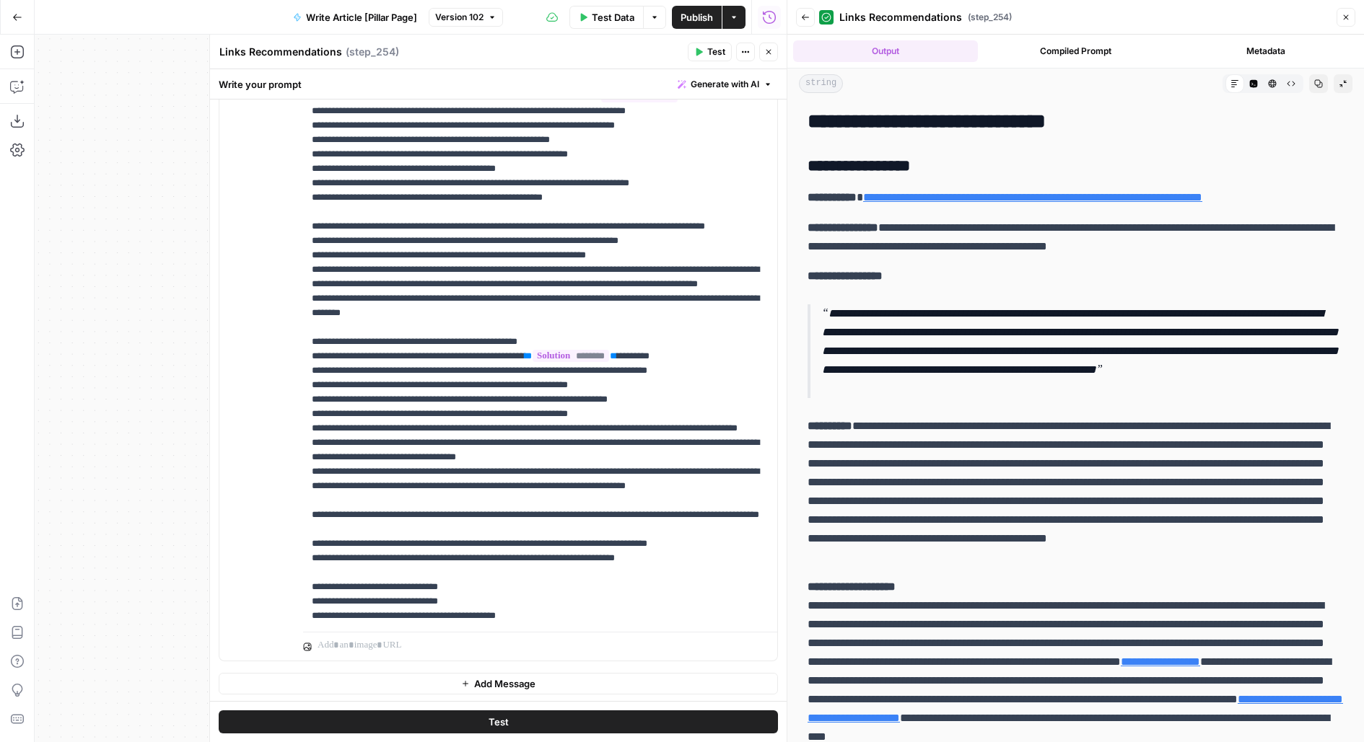
drag, startPoint x: 812, startPoint y: 118, endPoint x: 1253, endPoint y: 126, distance: 441.6
click at [1253, 126] on h2 "**********" at bounding box center [1075, 121] width 536 height 23
drag, startPoint x: 825, startPoint y: 309, endPoint x: 1053, endPoint y: 386, distance: 240.7
click at [1053, 386] on p "**********" at bounding box center [1083, 351] width 522 height 94
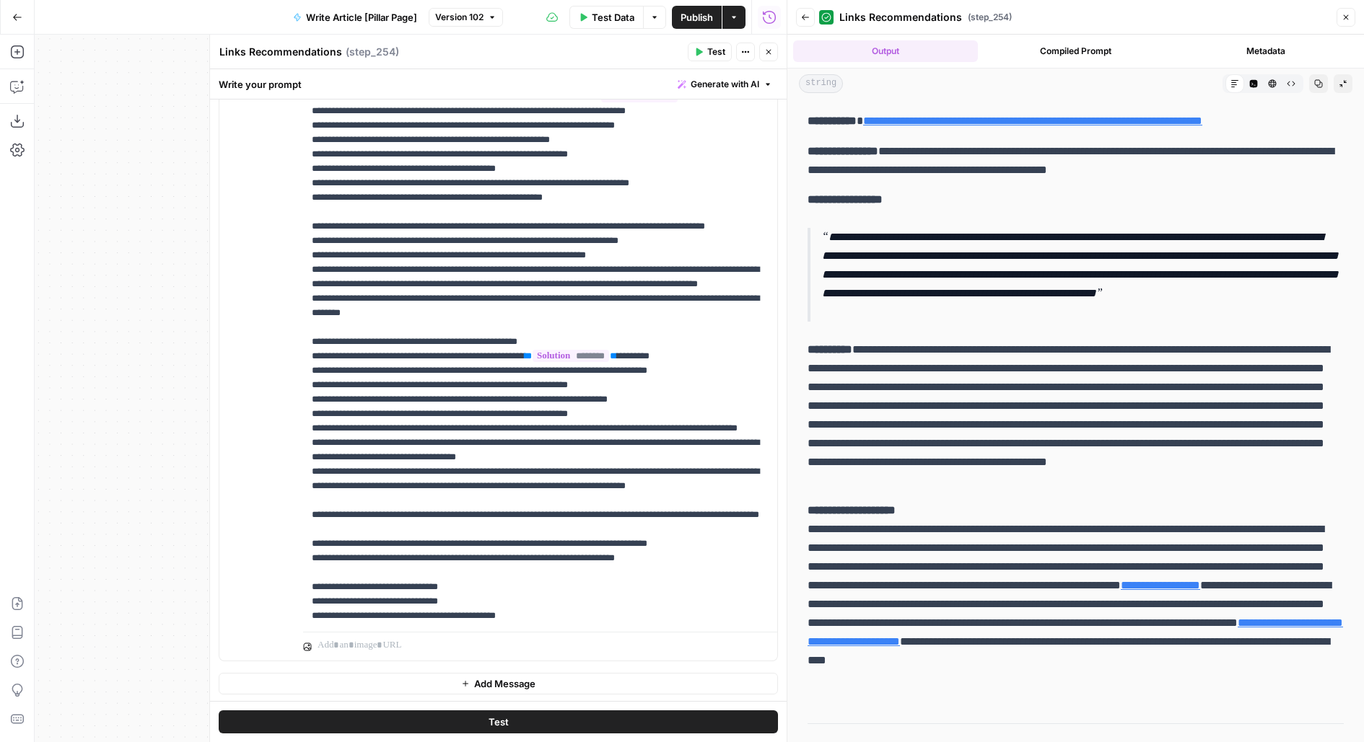
scroll to position [91, 0]
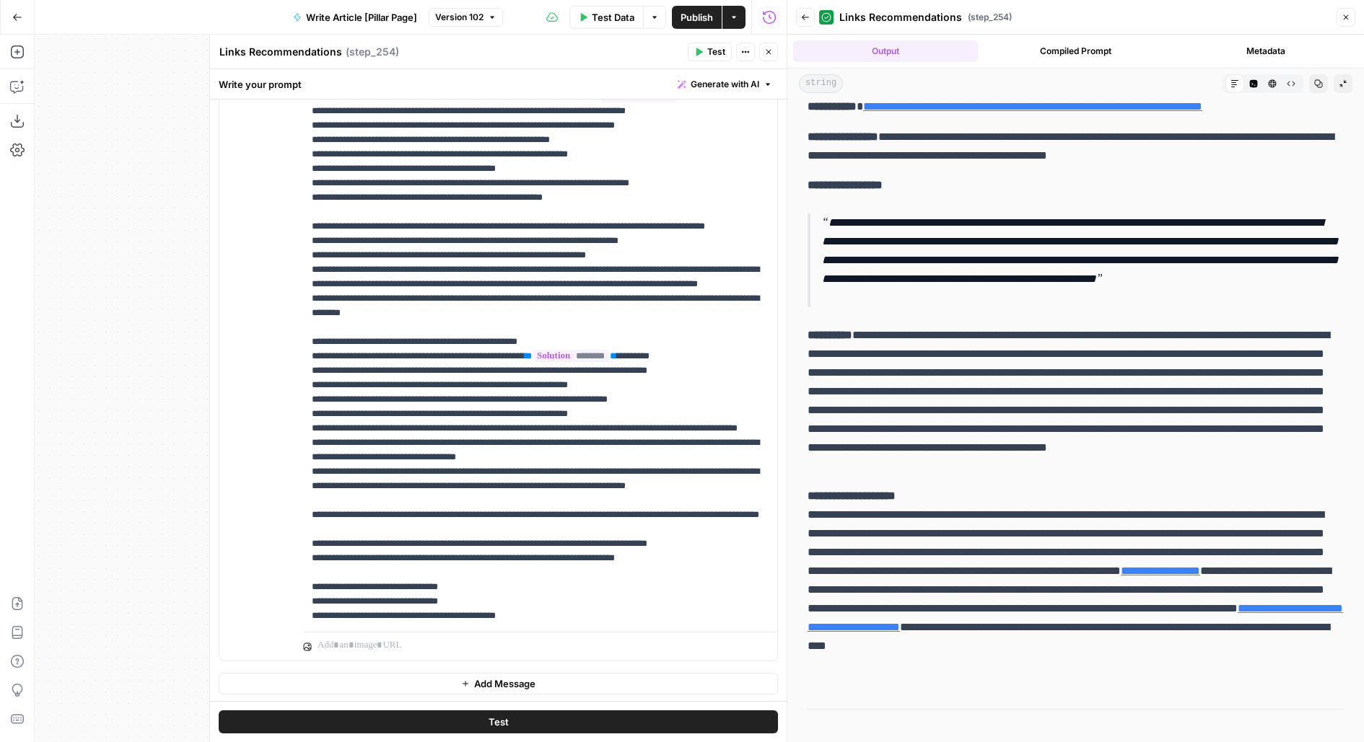
drag, startPoint x: 852, startPoint y: 346, endPoint x: 1240, endPoint y: 461, distance: 404.1
click at [1240, 461] on p "**********" at bounding box center [1075, 401] width 536 height 150
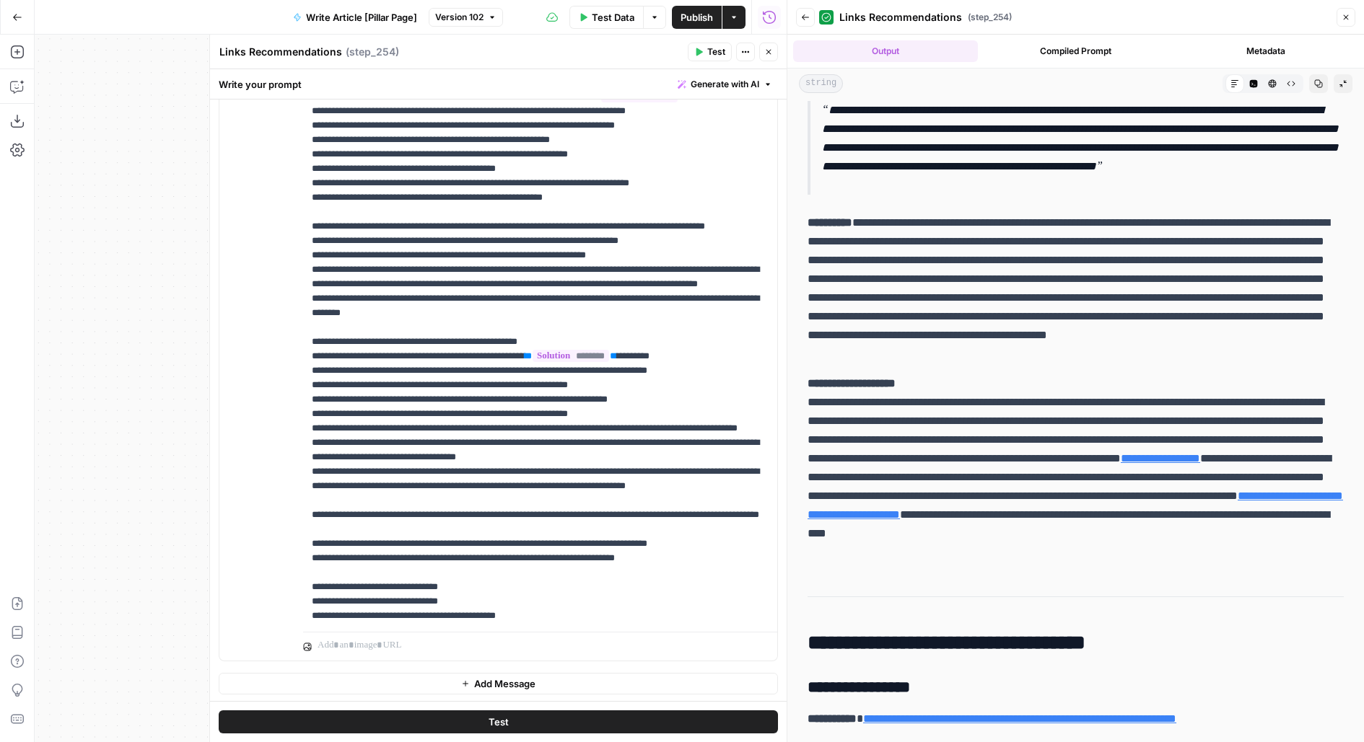
scroll to position [229, 0]
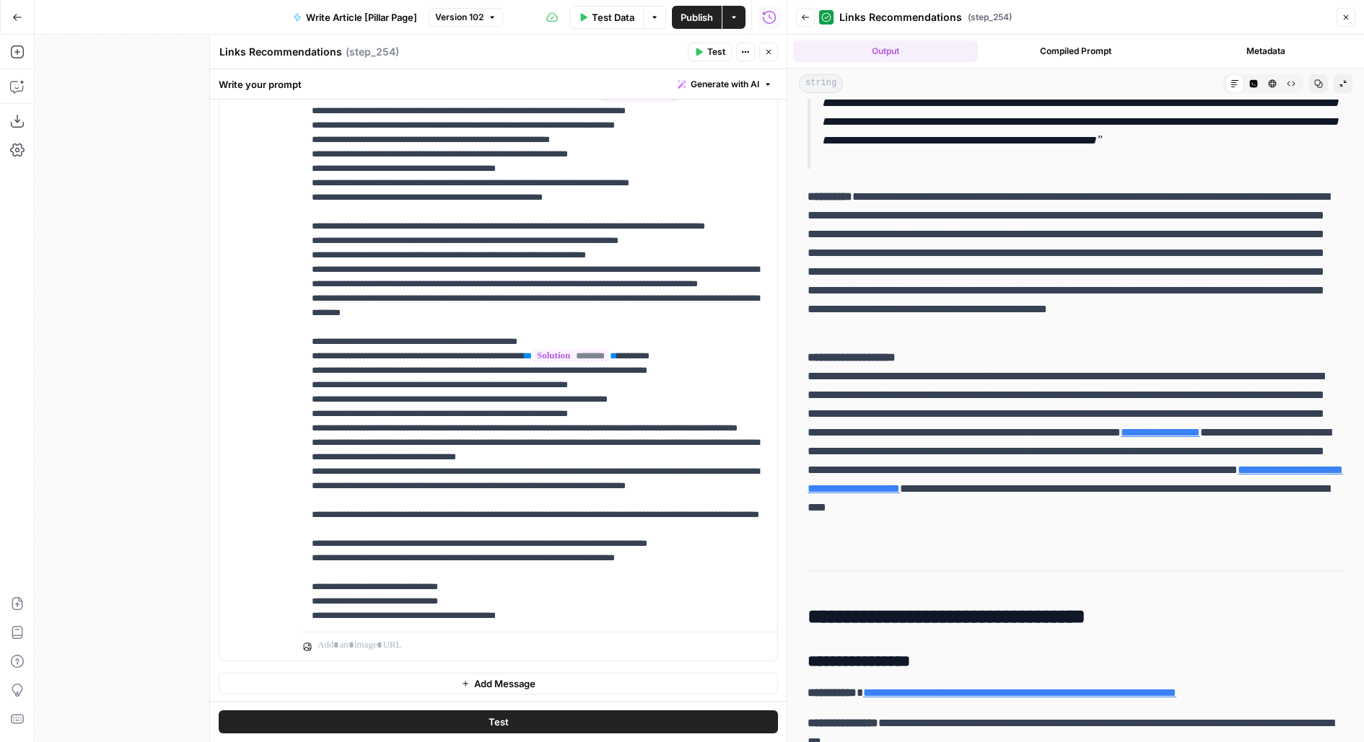
drag, startPoint x: 811, startPoint y: 377, endPoint x: 1135, endPoint y: 524, distance: 355.8
click at [1135, 524] on p "**********" at bounding box center [1075, 442] width 536 height 188
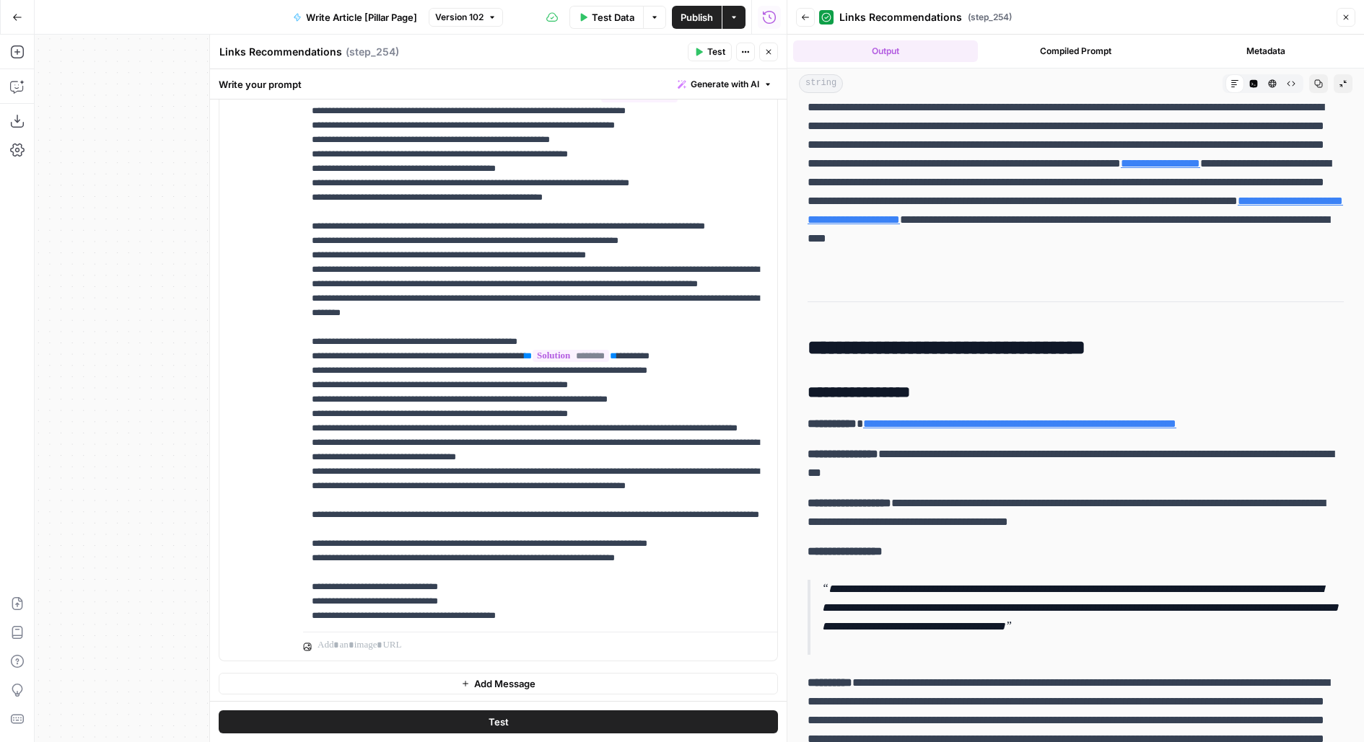
scroll to position [549, 0]
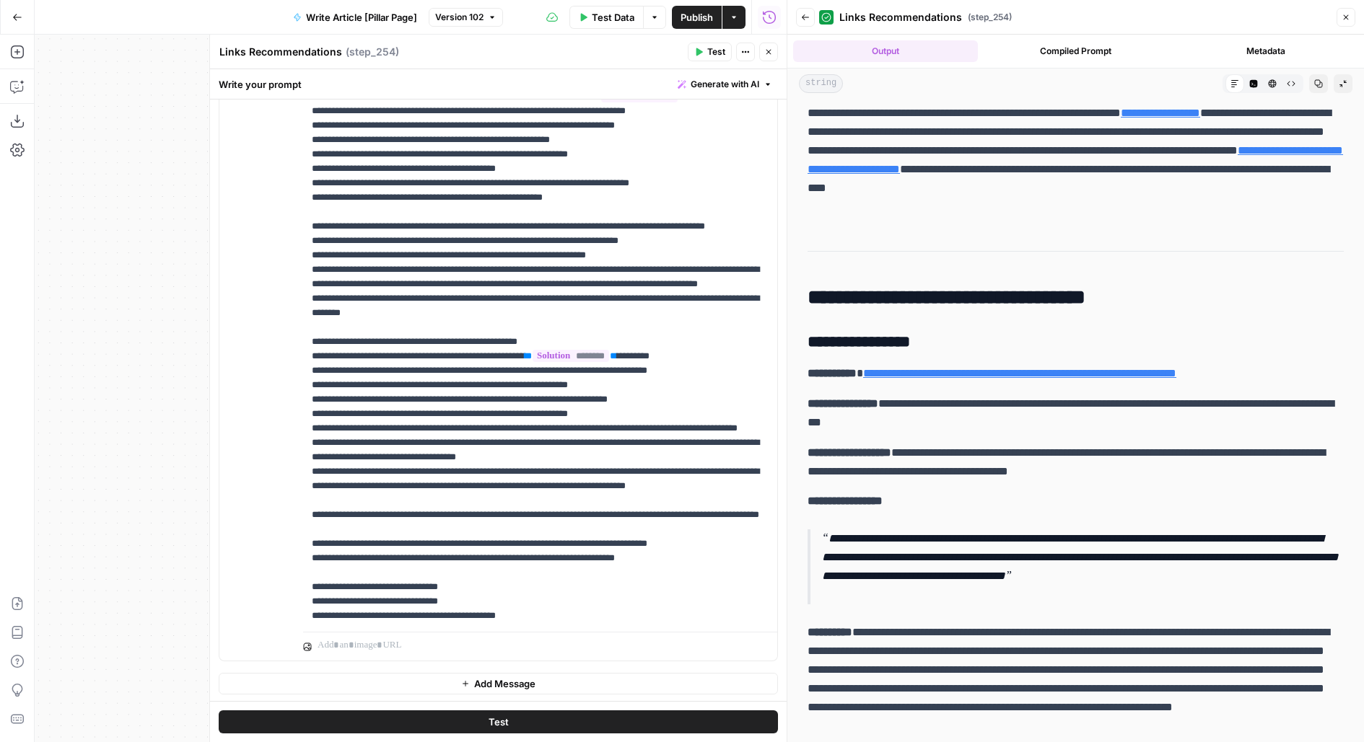
drag, startPoint x: 843, startPoint y: 294, endPoint x: 1361, endPoint y: 293, distance: 518.0
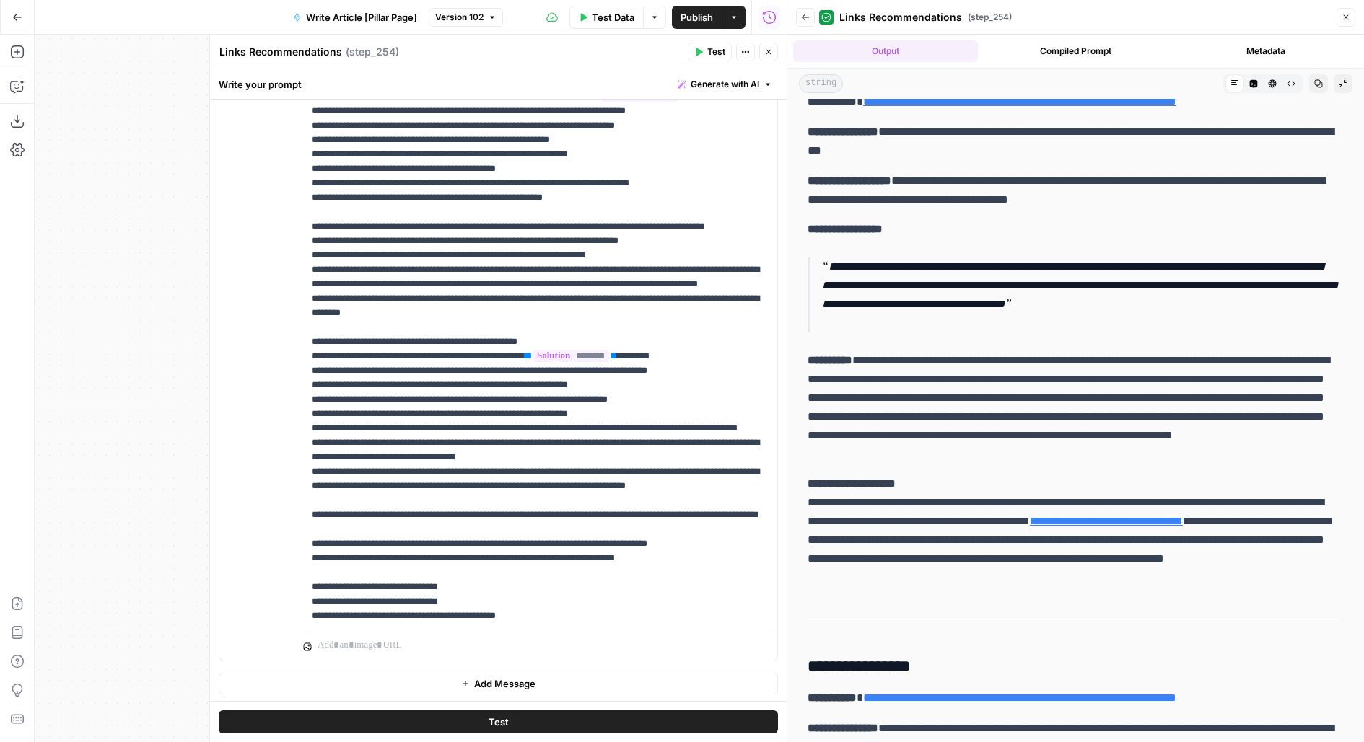
scroll to position [826, 0]
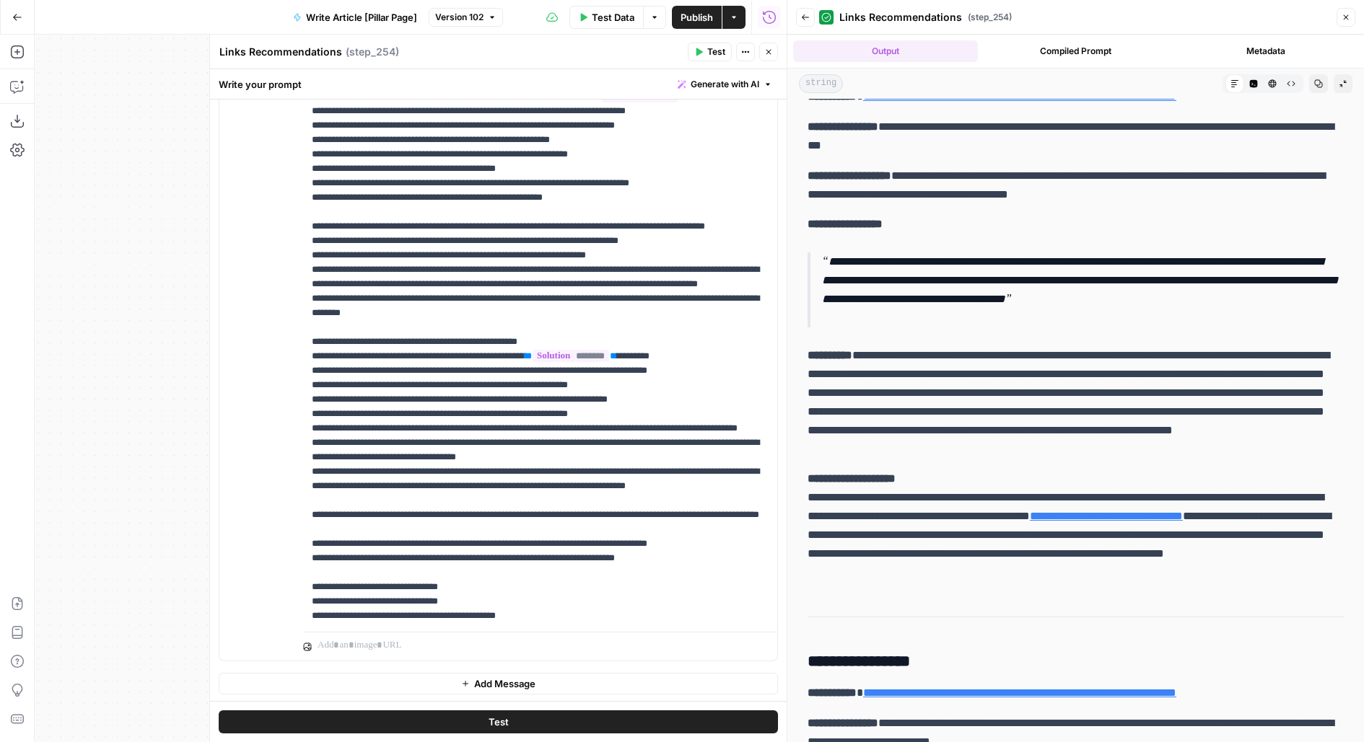
drag, startPoint x: 810, startPoint y: 496, endPoint x: 1142, endPoint y: 574, distance: 341.5
click at [1142, 574] on p "**********" at bounding box center [1075, 526] width 536 height 113
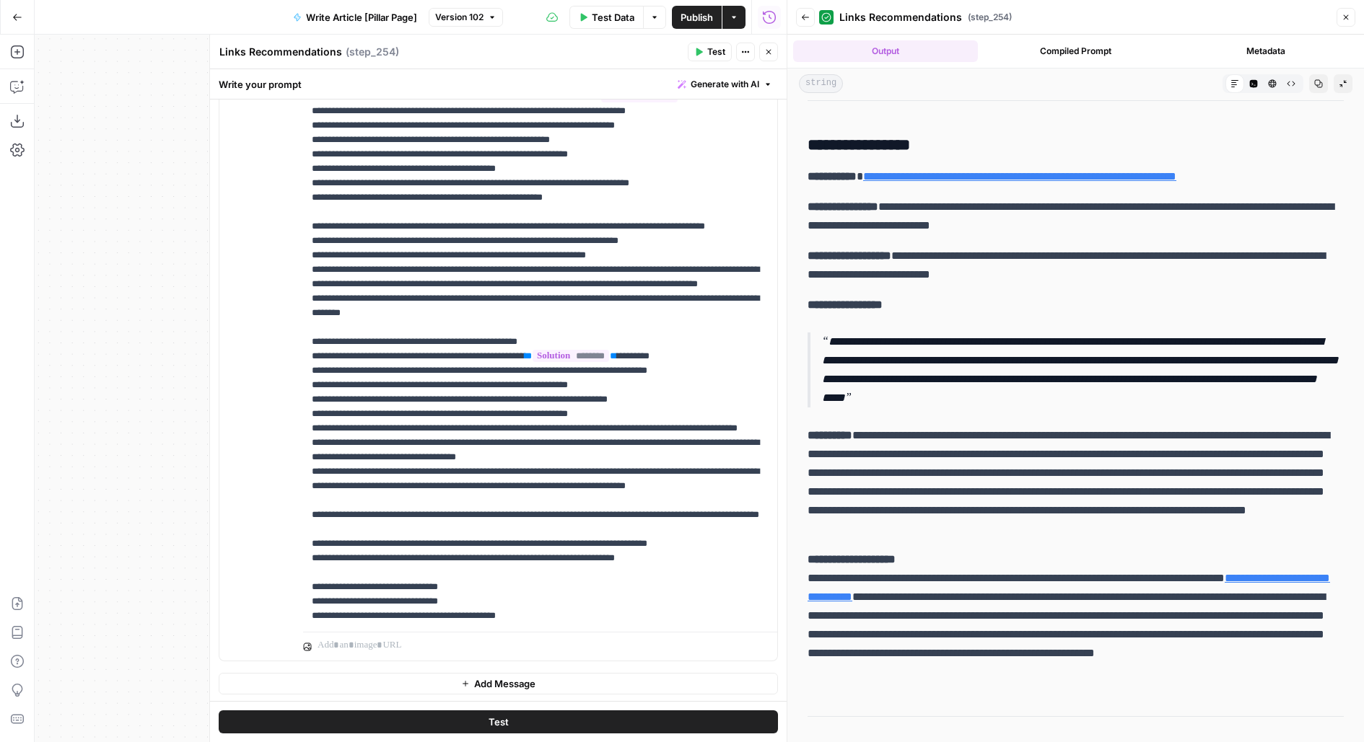
scroll to position [1343, 0]
click at [771, 44] on button "Close" at bounding box center [768, 52] width 19 height 19
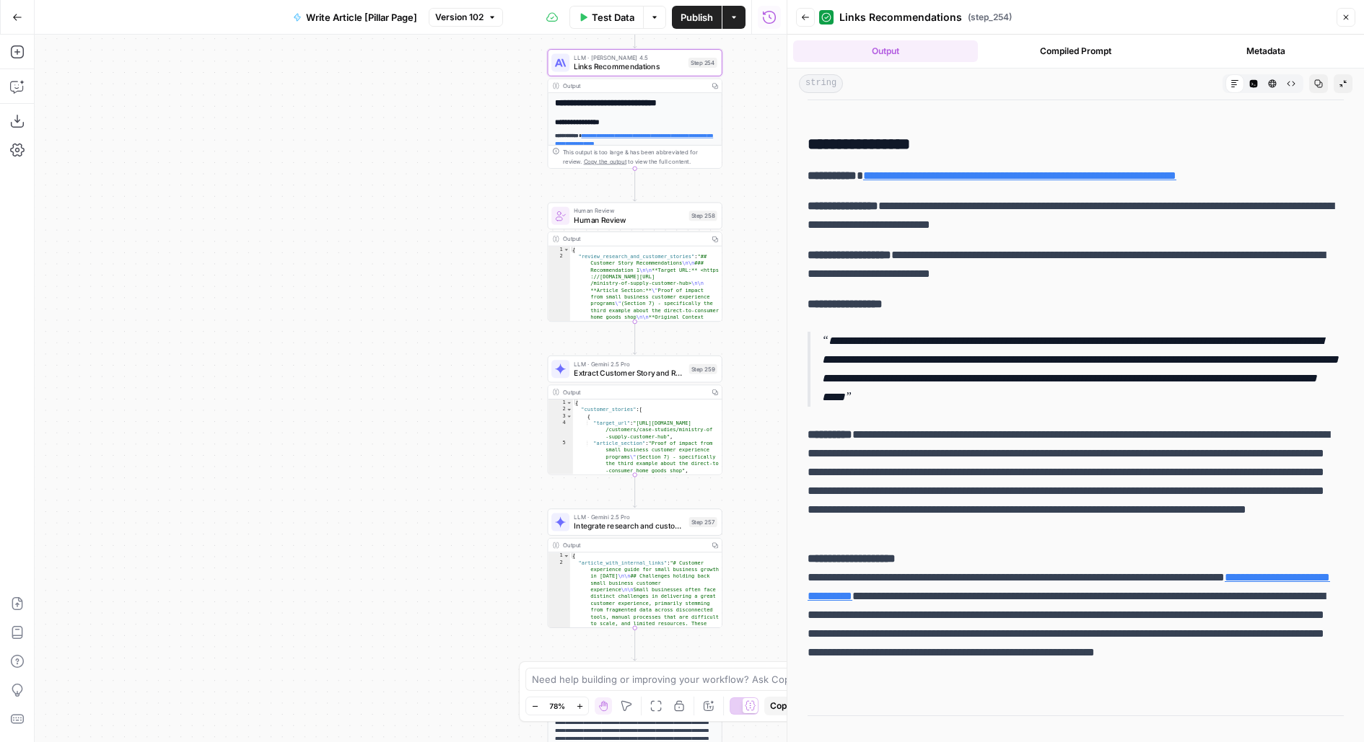
drag, startPoint x: 722, startPoint y: 354, endPoint x: 786, endPoint y: 227, distance: 142.0
click at [786, 227] on body "**********" at bounding box center [682, 371] width 1364 height 742
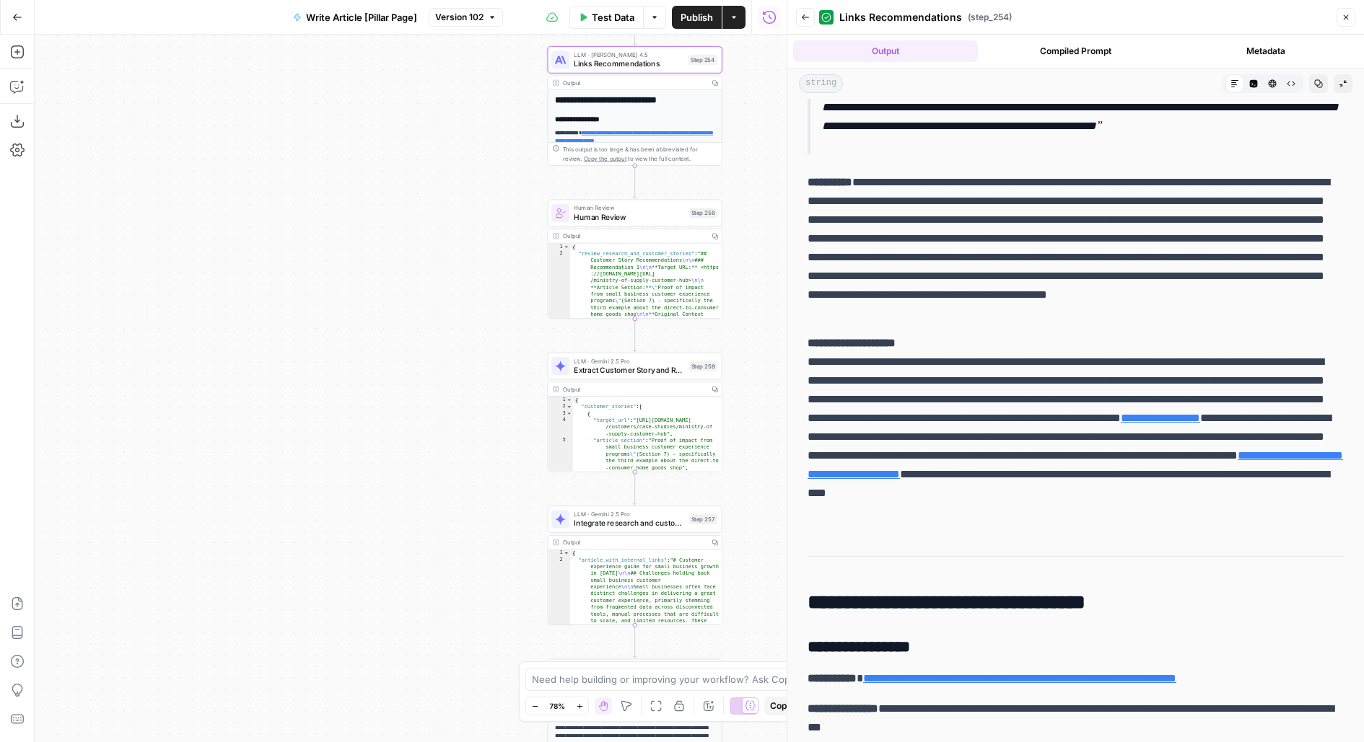
scroll to position [114, 0]
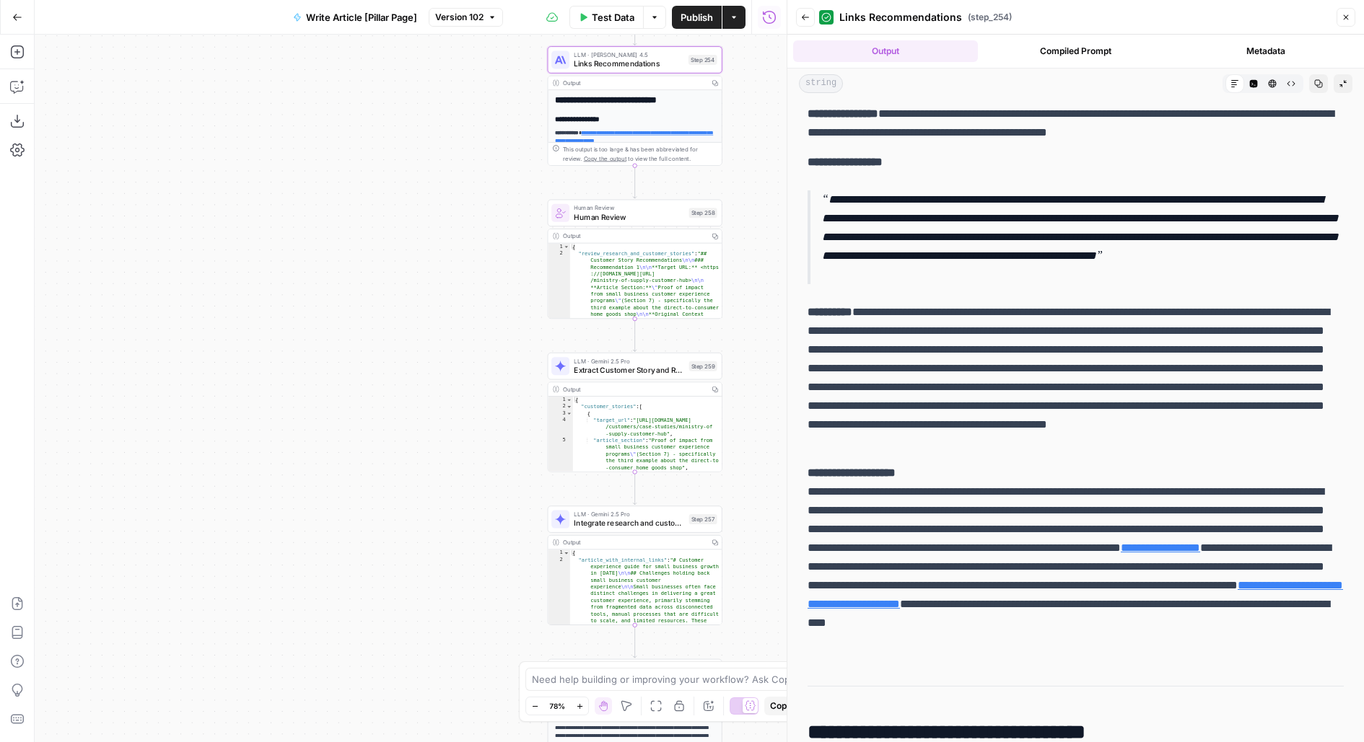
drag, startPoint x: 1174, startPoint y: 644, endPoint x: 909, endPoint y: 121, distance: 585.6
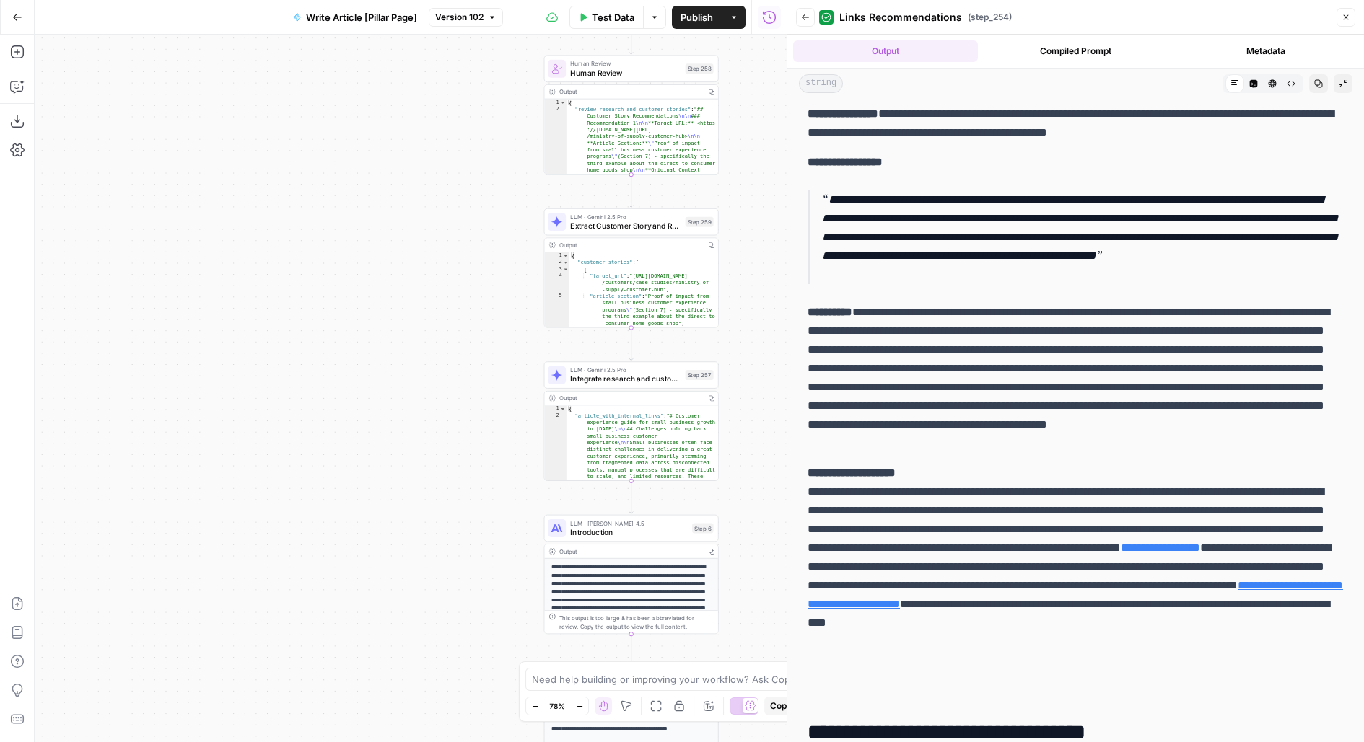
drag, startPoint x: 753, startPoint y: 276, endPoint x: 749, endPoint y: 132, distance: 144.3
click at [749, 132] on div "**********" at bounding box center [411, 389] width 752 height 708
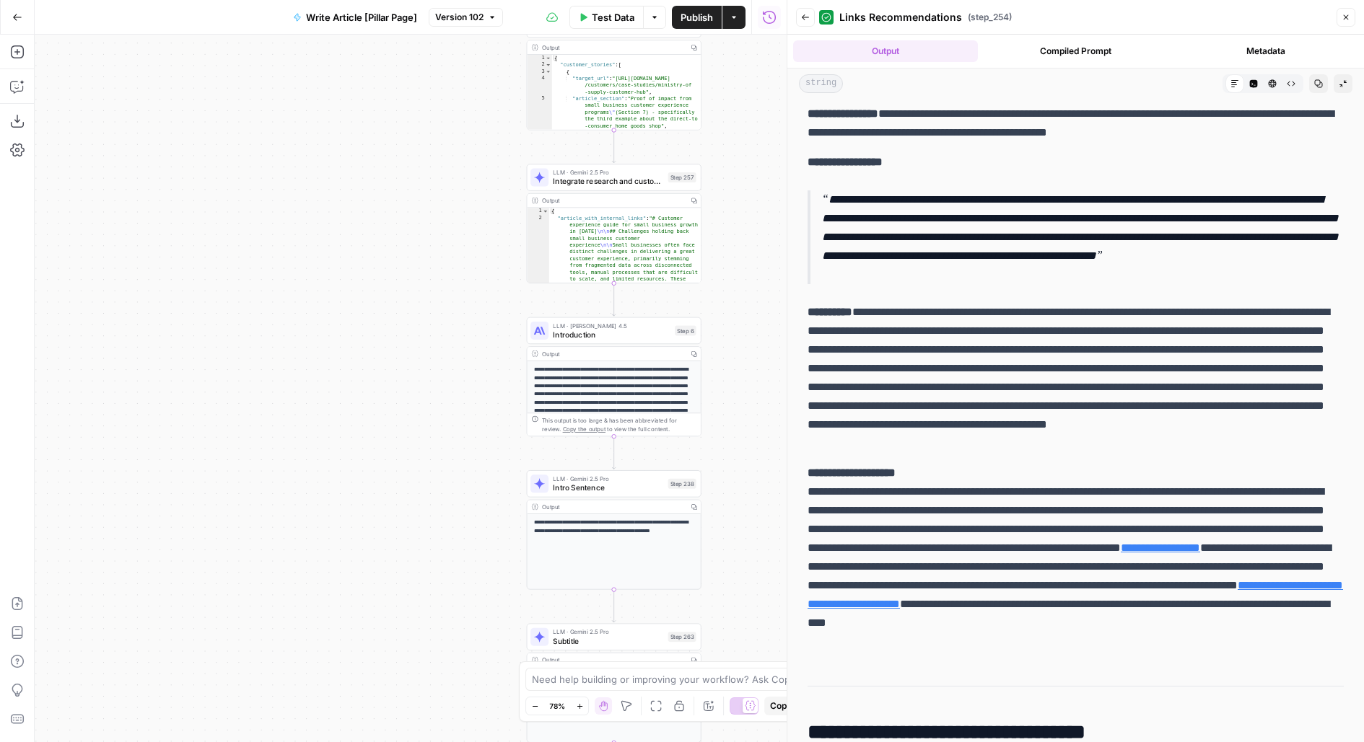
drag, startPoint x: 766, startPoint y: 377, endPoint x: 747, endPoint y: 162, distance: 215.2
click at [747, 162] on div "**********" at bounding box center [411, 389] width 752 height 708
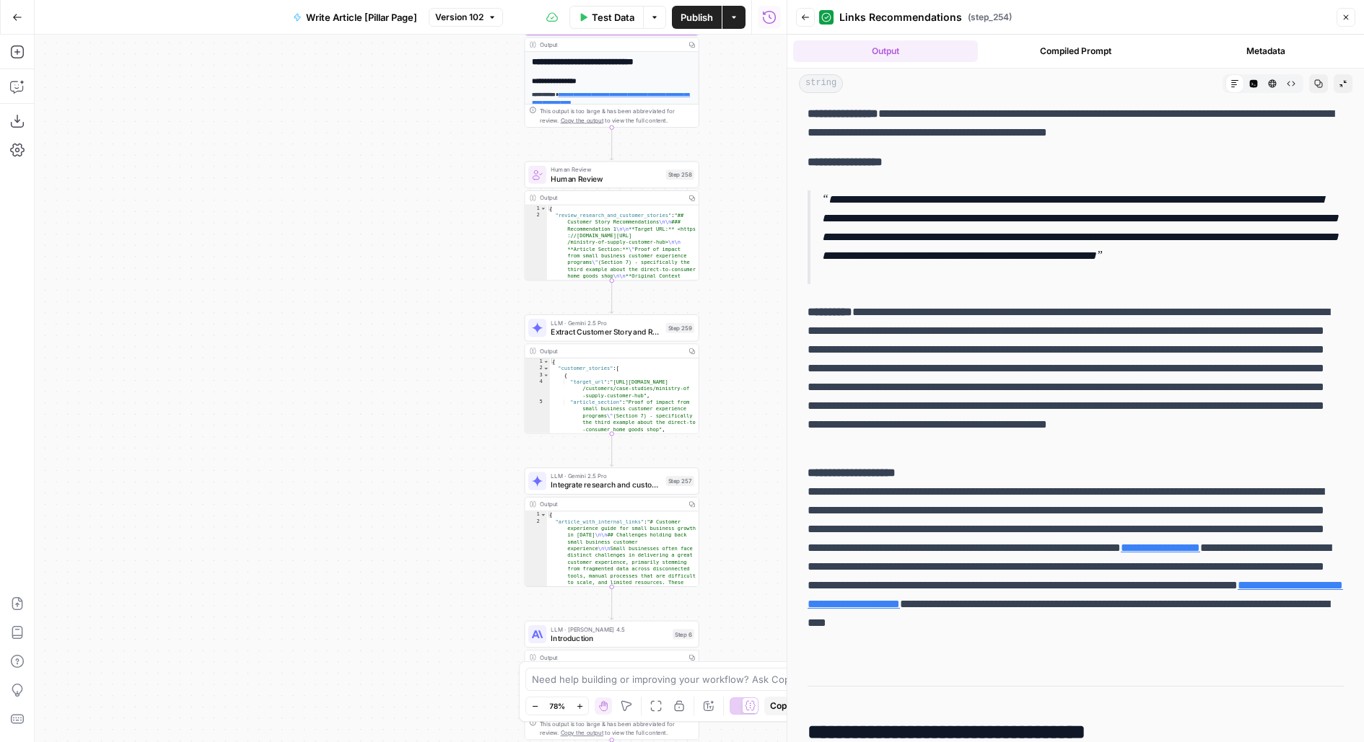
drag, startPoint x: 719, startPoint y: 133, endPoint x: 719, endPoint y: 472, distance: 338.4
click at [719, 472] on div "**********" at bounding box center [411, 389] width 752 height 708
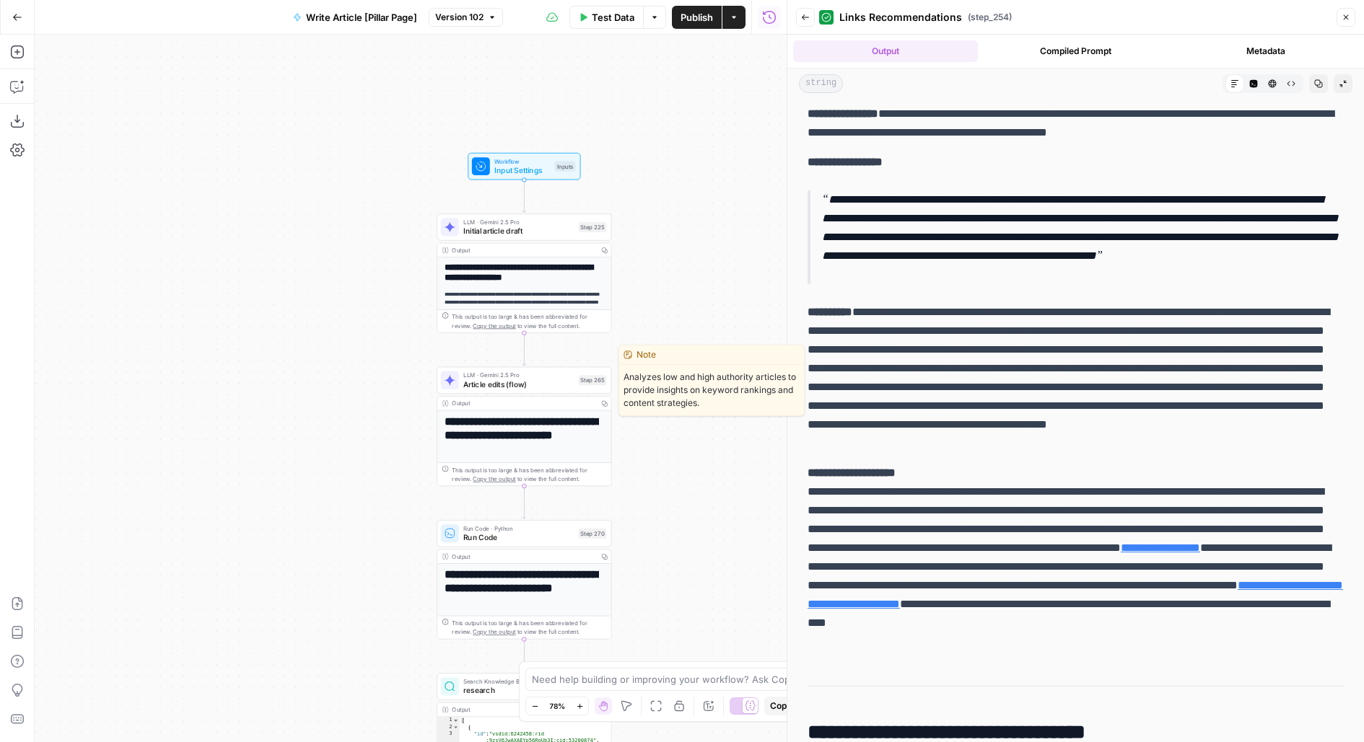
click at [545, 386] on span "Article edits (flow)" at bounding box center [518, 385] width 110 height 12
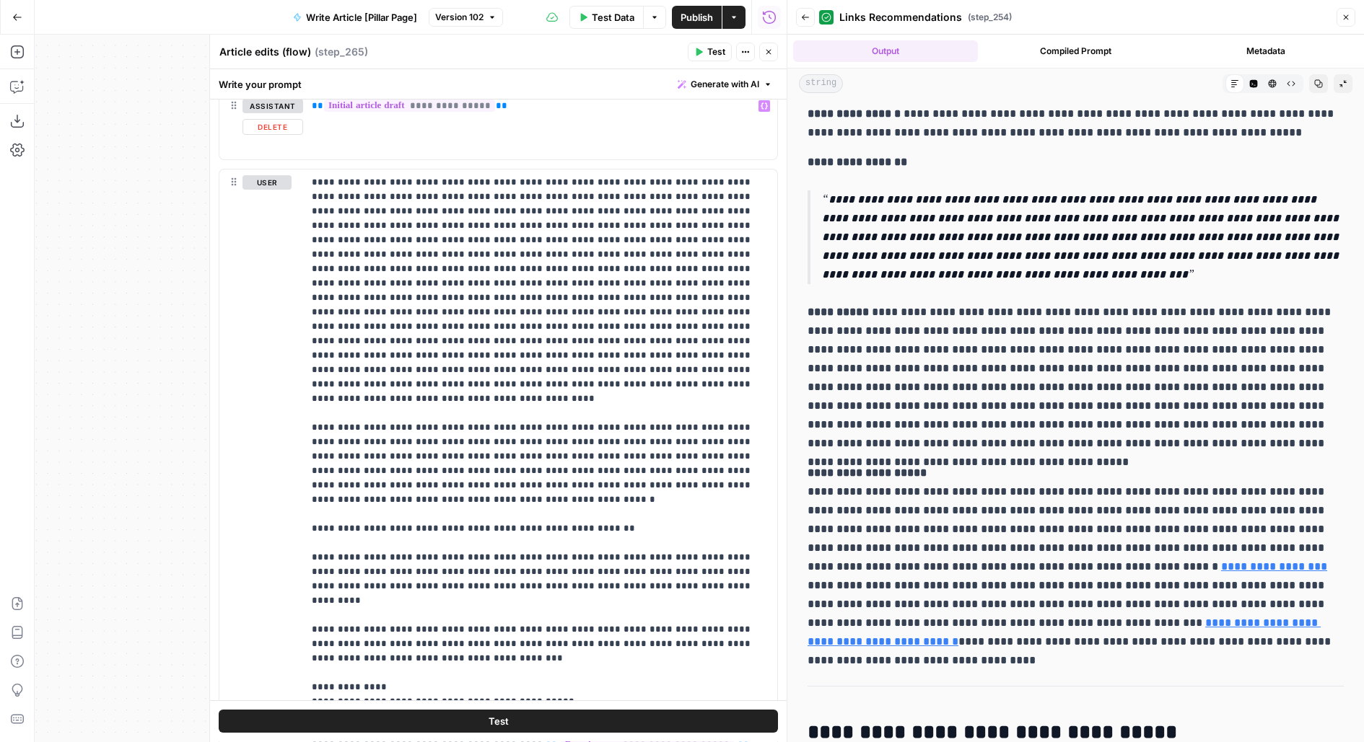
scroll to position [1491, 0]
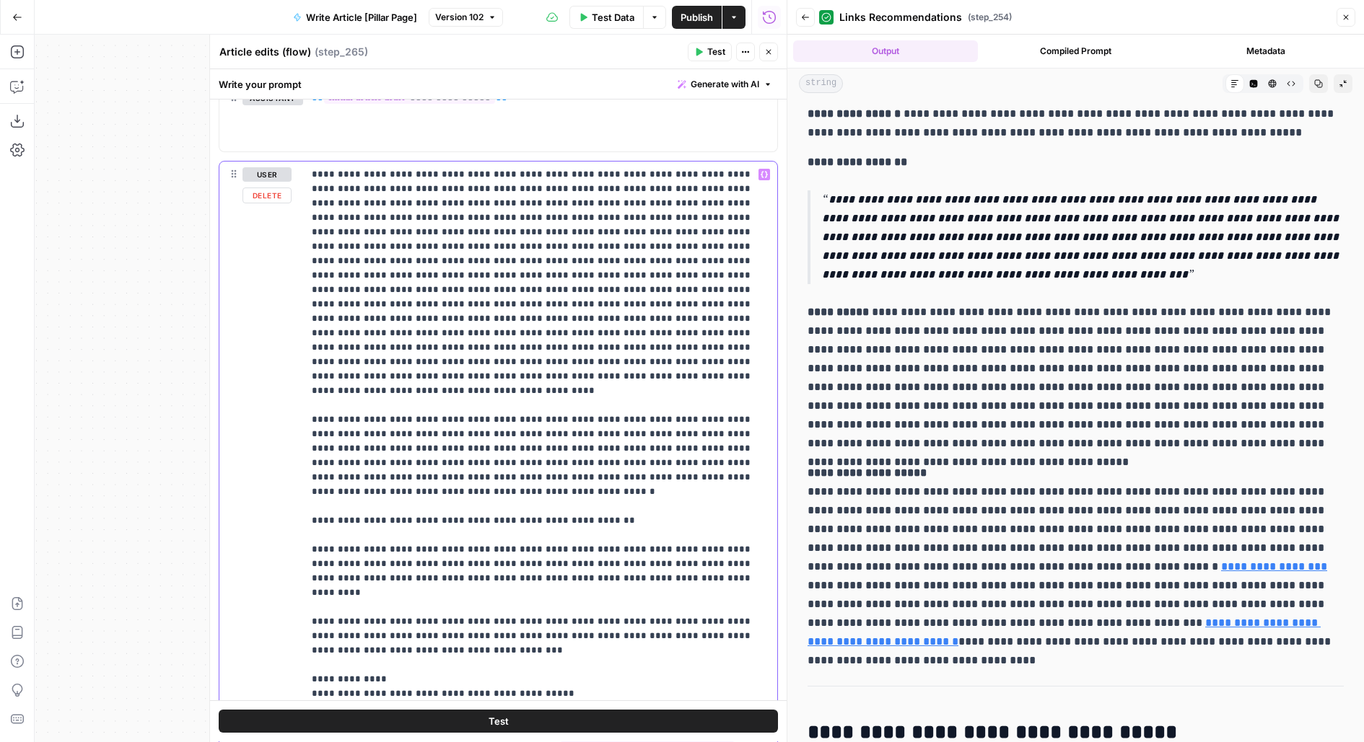
drag, startPoint x: 314, startPoint y: 173, endPoint x: 638, endPoint y: 193, distance: 324.6
click at [638, 194] on p "**********" at bounding box center [540, 614] width 457 height 895
drag, startPoint x: 501, startPoint y: 360, endPoint x: 305, endPoint y: 163, distance: 278.0
click at [305, 163] on div "**********" at bounding box center [540, 456] width 474 height 588
drag, startPoint x: 714, startPoint y: 449, endPoint x: 305, endPoint y: 388, distance: 413.7
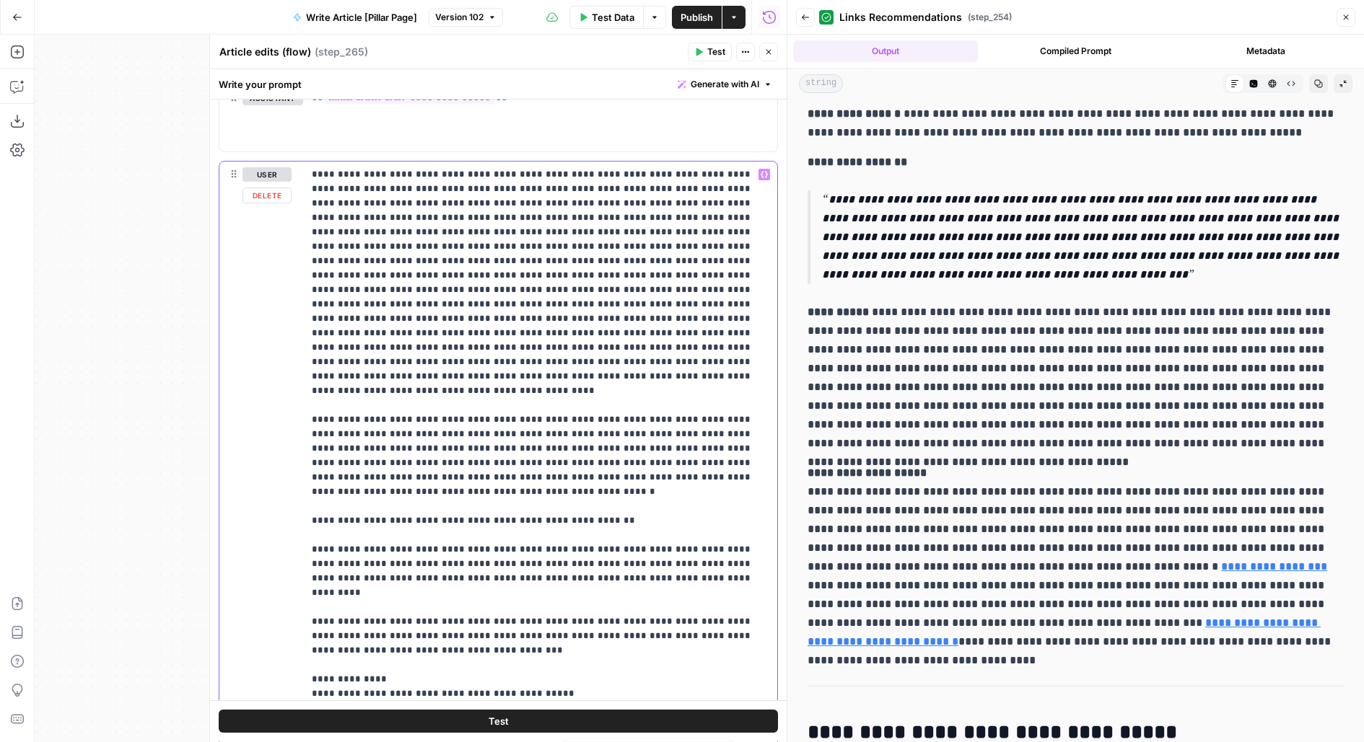
click at [305, 388] on div "**********" at bounding box center [540, 456] width 474 height 588
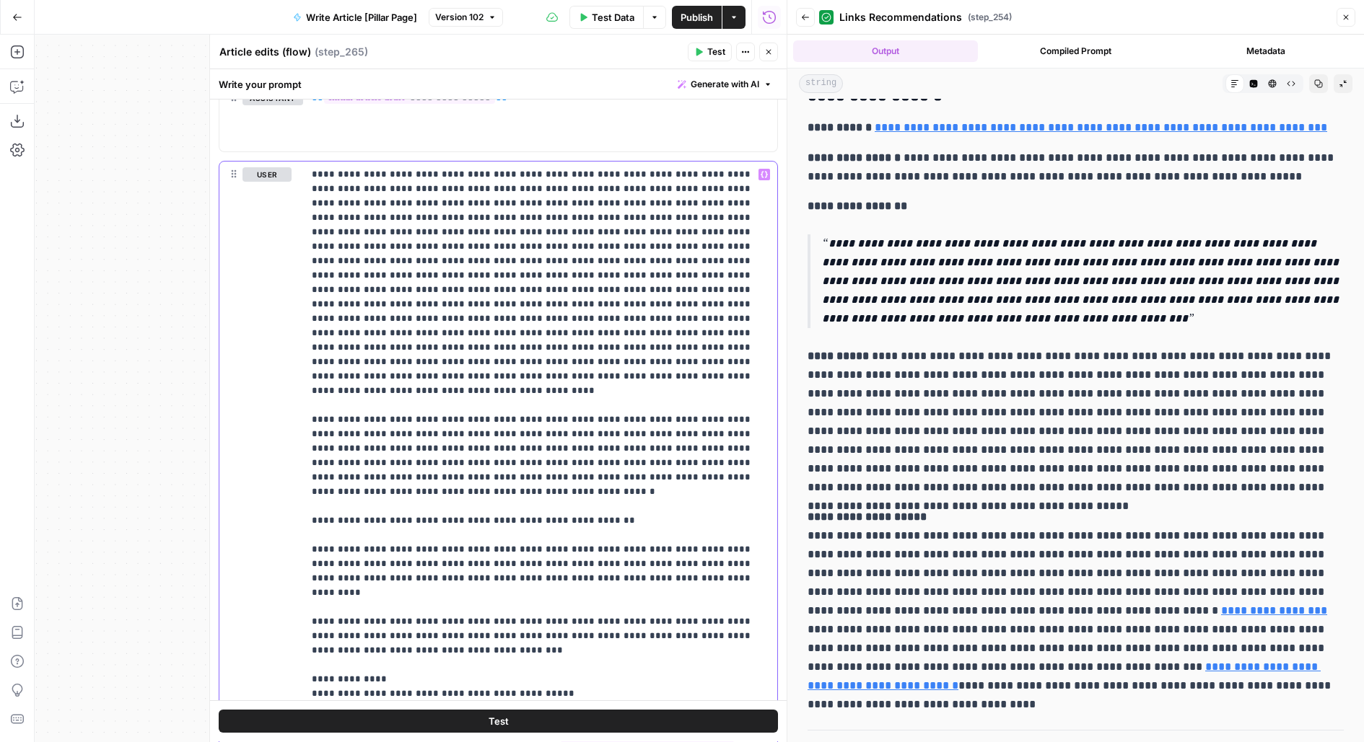
scroll to position [72, 0]
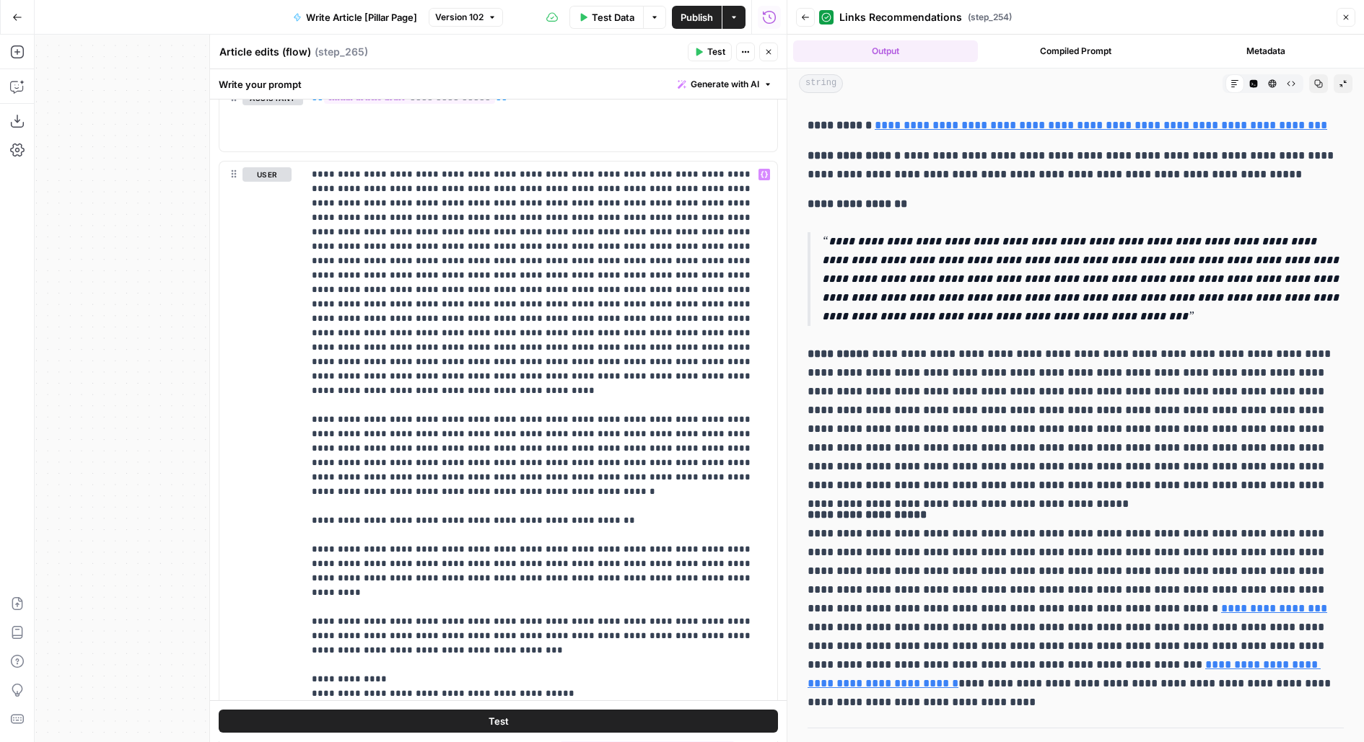
click at [773, 53] on button "Close" at bounding box center [768, 52] width 19 height 19
